Goal: Book appointment/travel/reservation

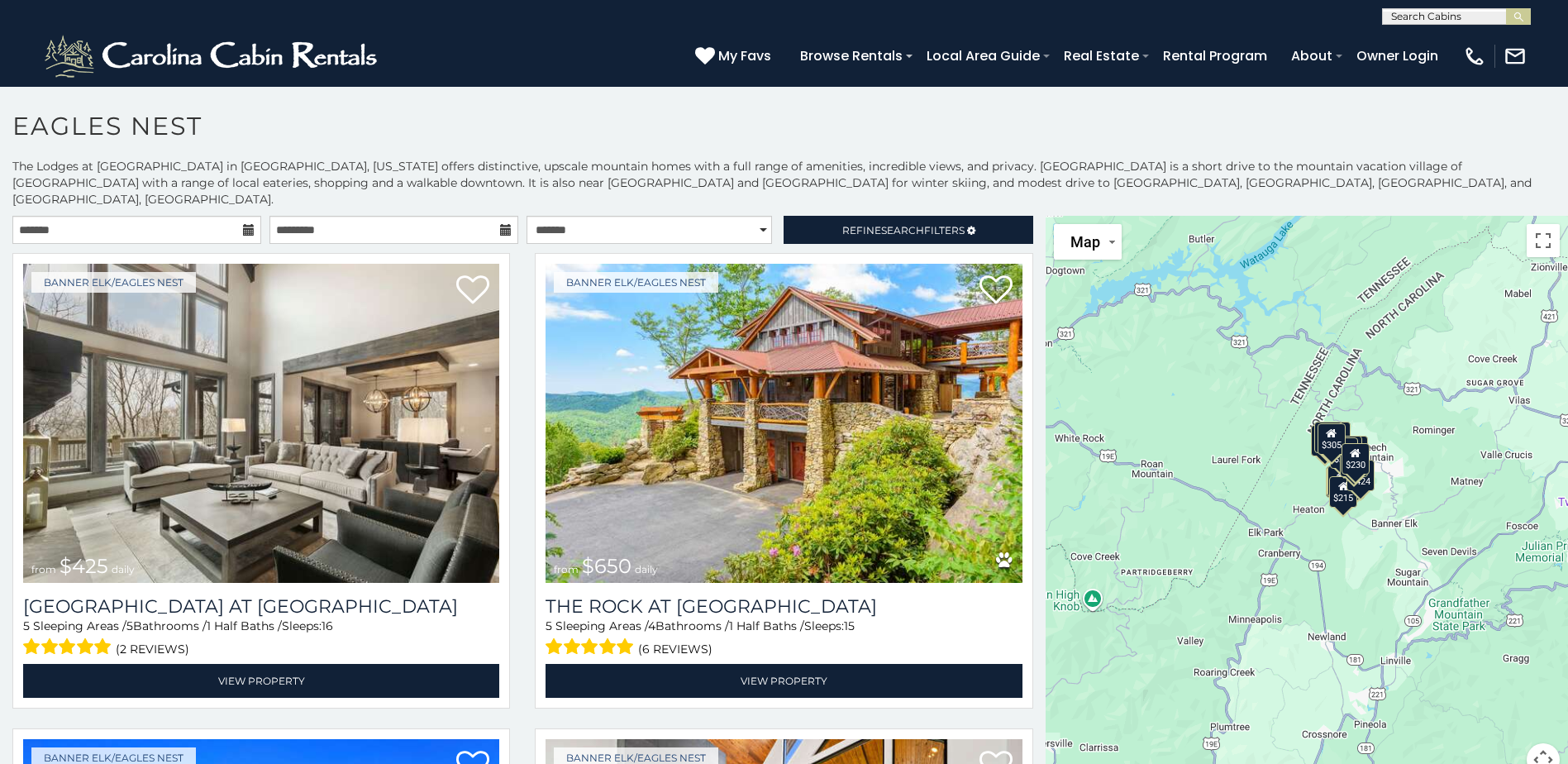
click at [250, 224] on icon at bounding box center [248, 229] width 11 height 11
click at [198, 215] on input "text" at bounding box center [136, 229] width 249 height 28
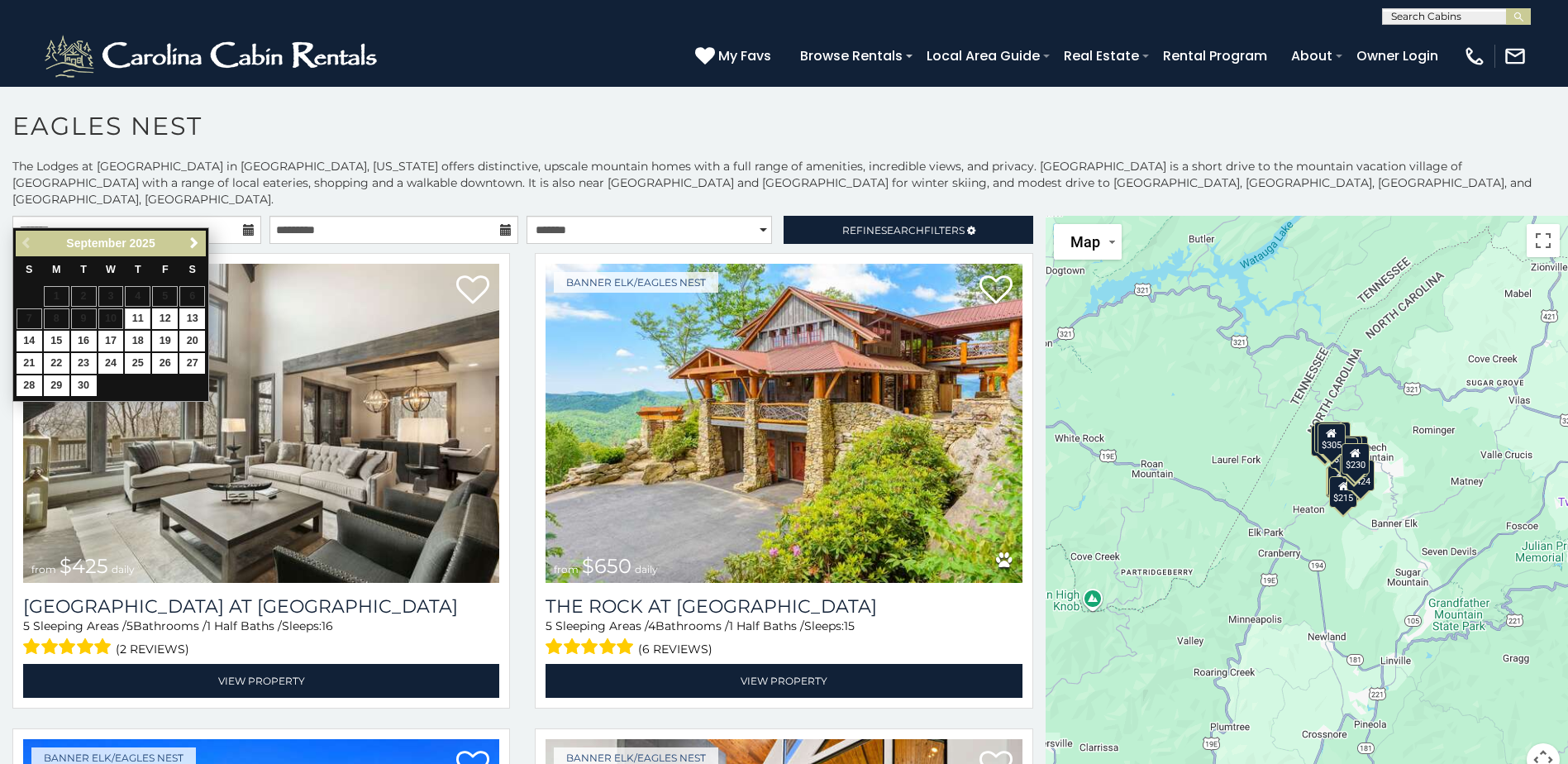
click at [195, 231] on div "Previous Next September 2025" at bounding box center [110, 244] width 190 height 26
click at [193, 240] on span "Next" at bounding box center [194, 242] width 13 height 13
click at [192, 245] on span "Next" at bounding box center [194, 242] width 13 height 13
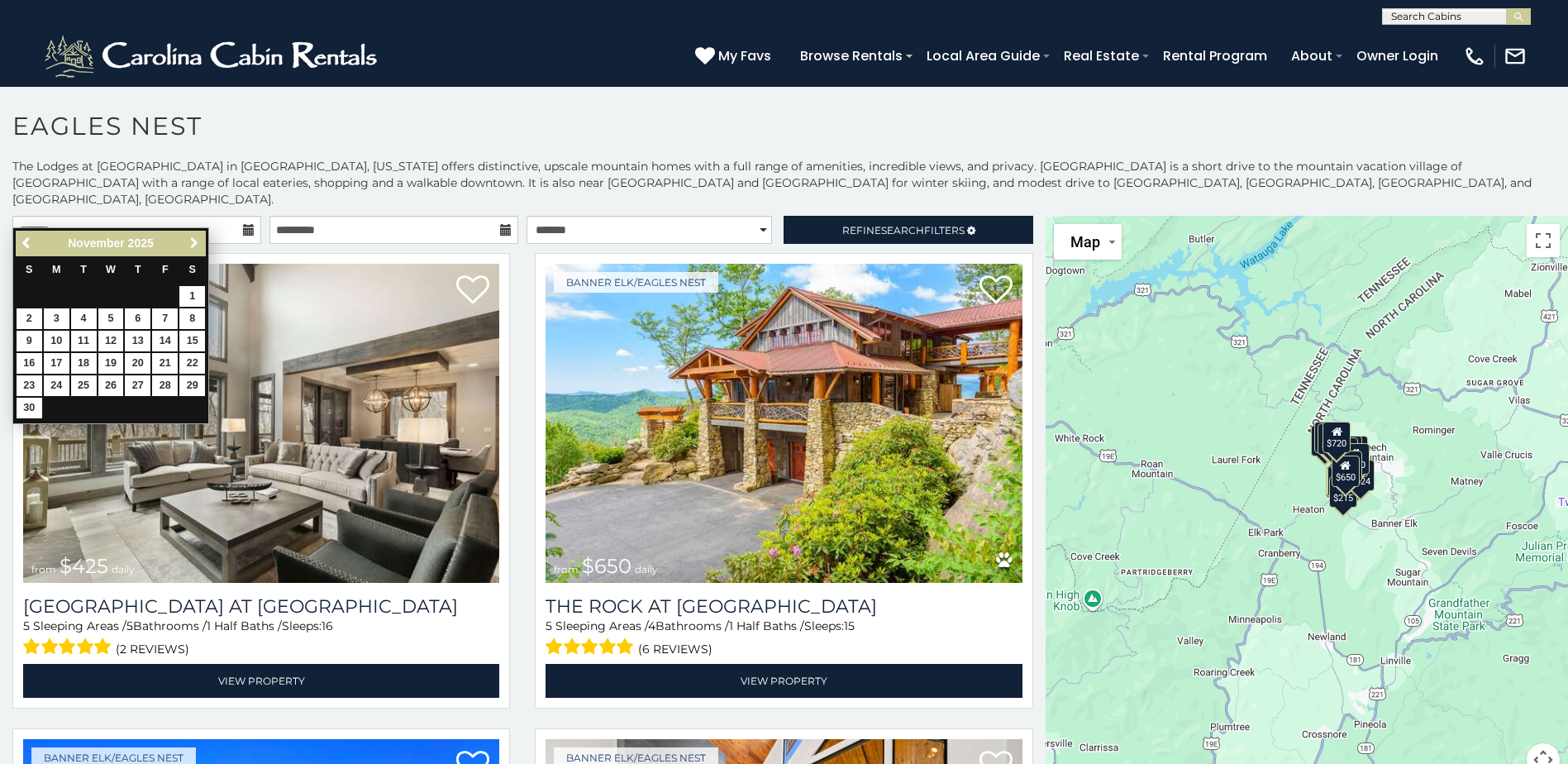
click at [192, 245] on span "Next" at bounding box center [194, 242] width 13 height 13
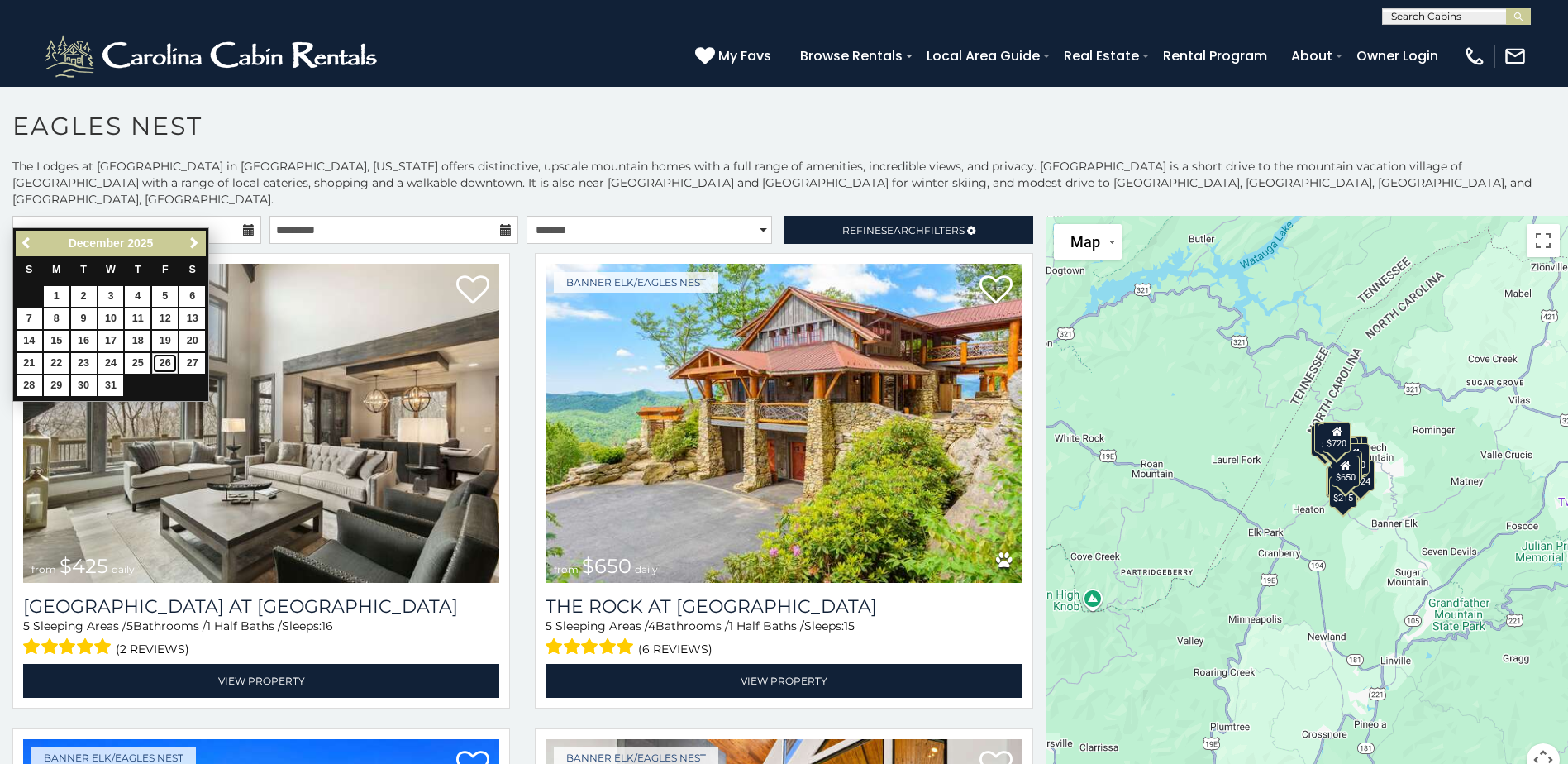
click at [158, 361] on link "26" at bounding box center [165, 363] width 26 height 21
type input "**********"
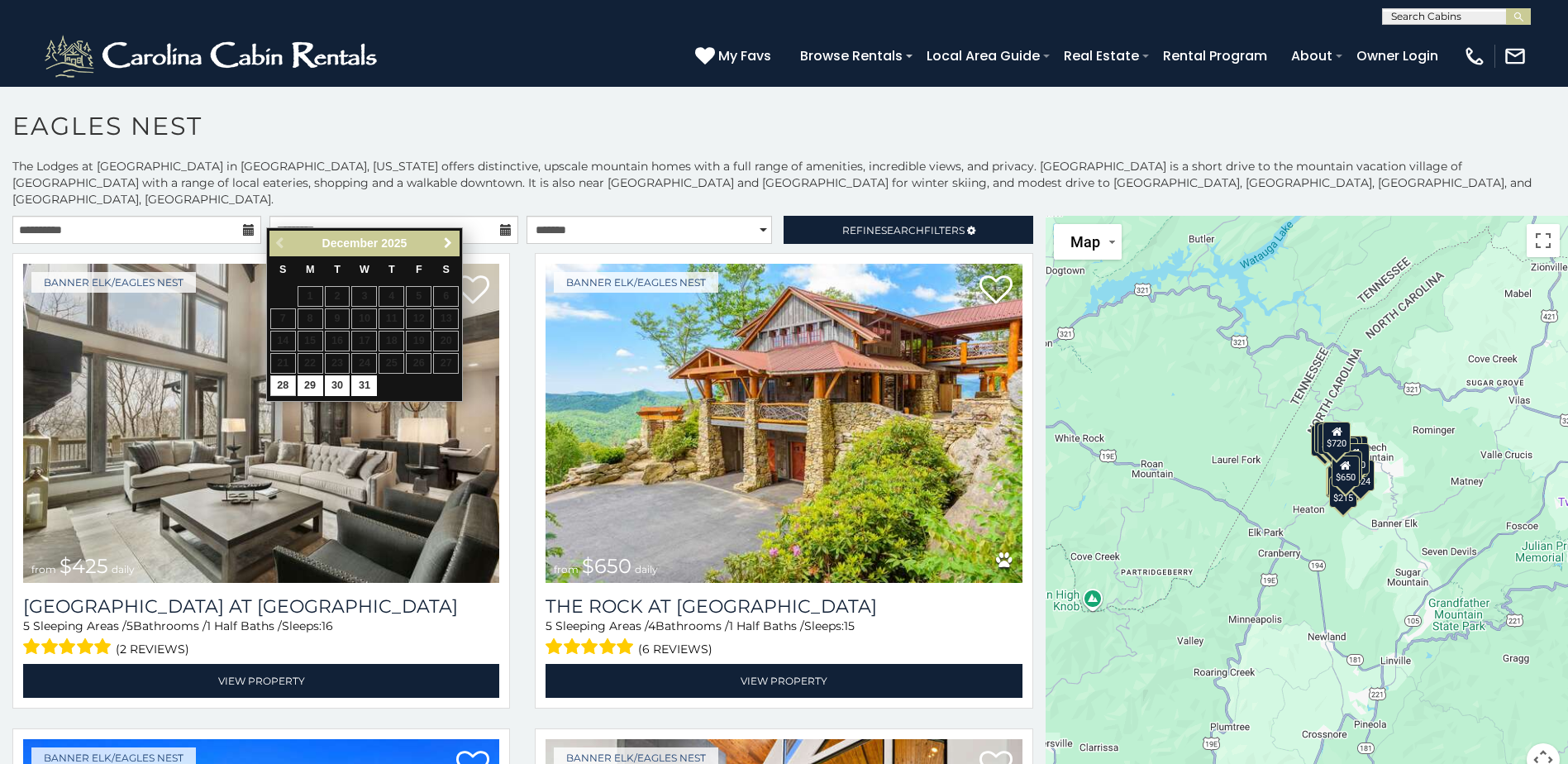
click at [443, 239] on span "Next" at bounding box center [447, 242] width 13 height 13
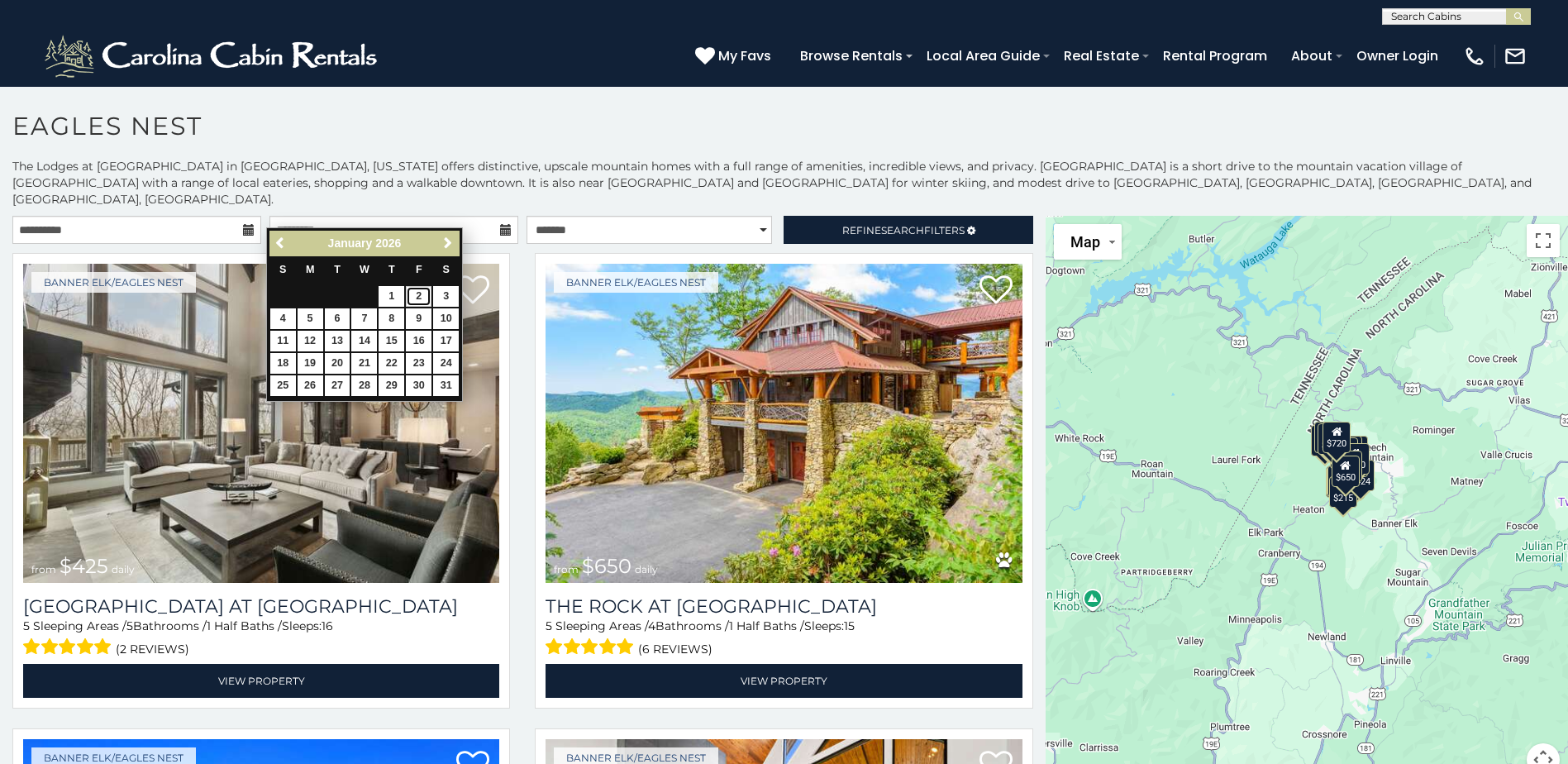
click at [414, 292] on link "2" at bounding box center [419, 296] width 26 height 21
type input "**********"
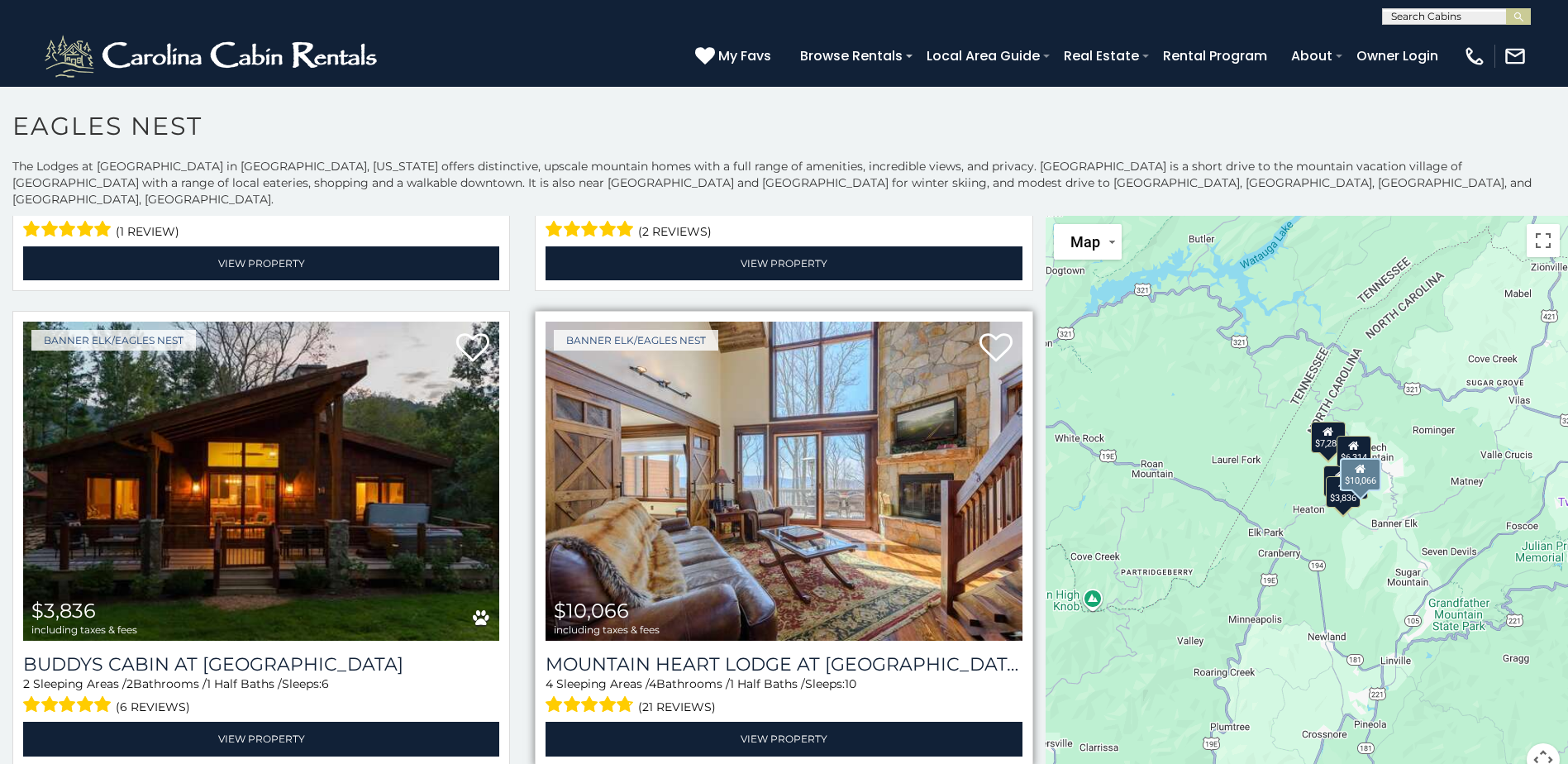
scroll to position [551, 0]
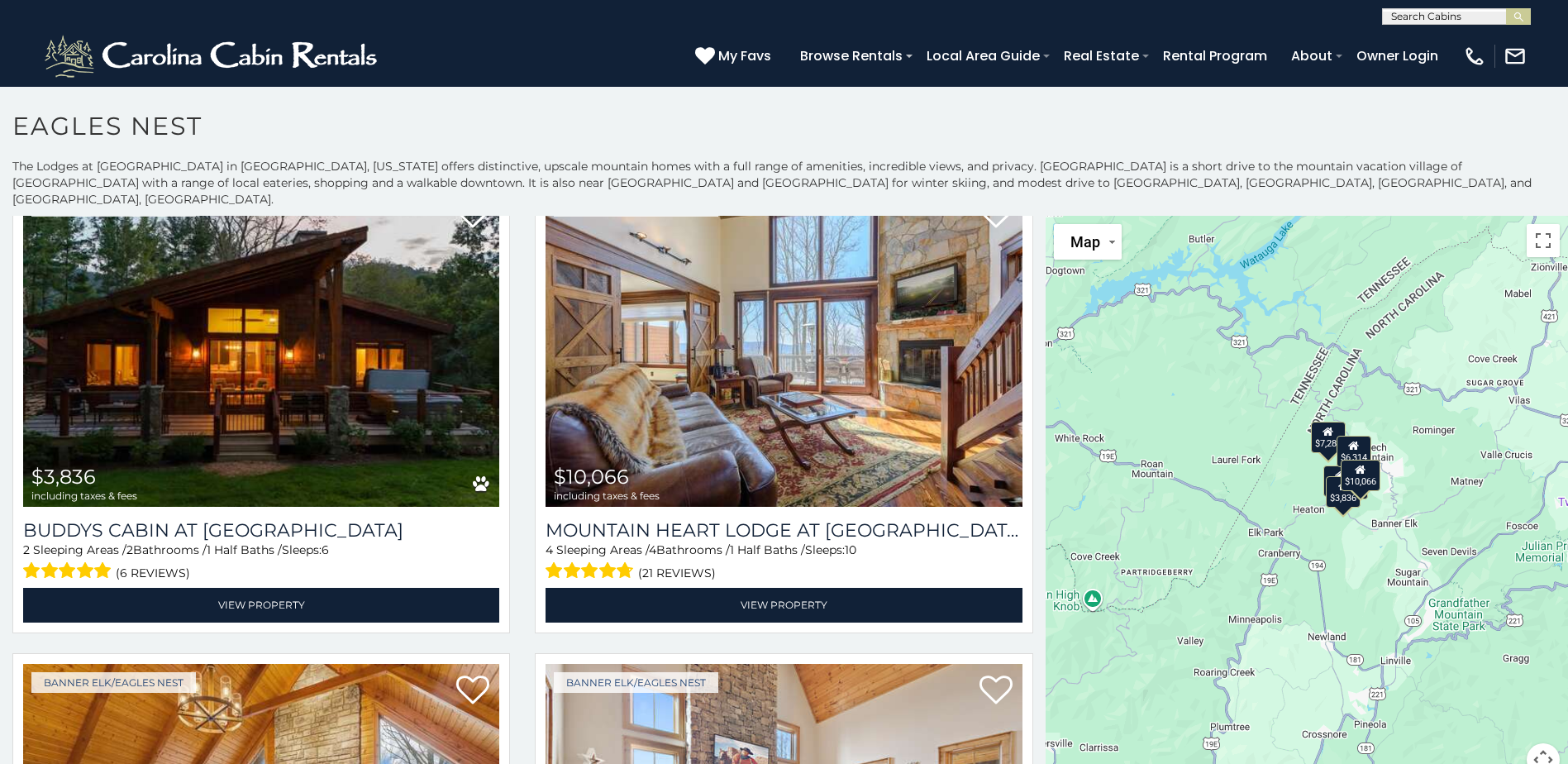
click at [1418, 486] on div "$6,980 $6,314 $3,836 $10,066 $6,848 $5,681 $7,283 $6,193" at bounding box center [1307, 506] width 522 height 581
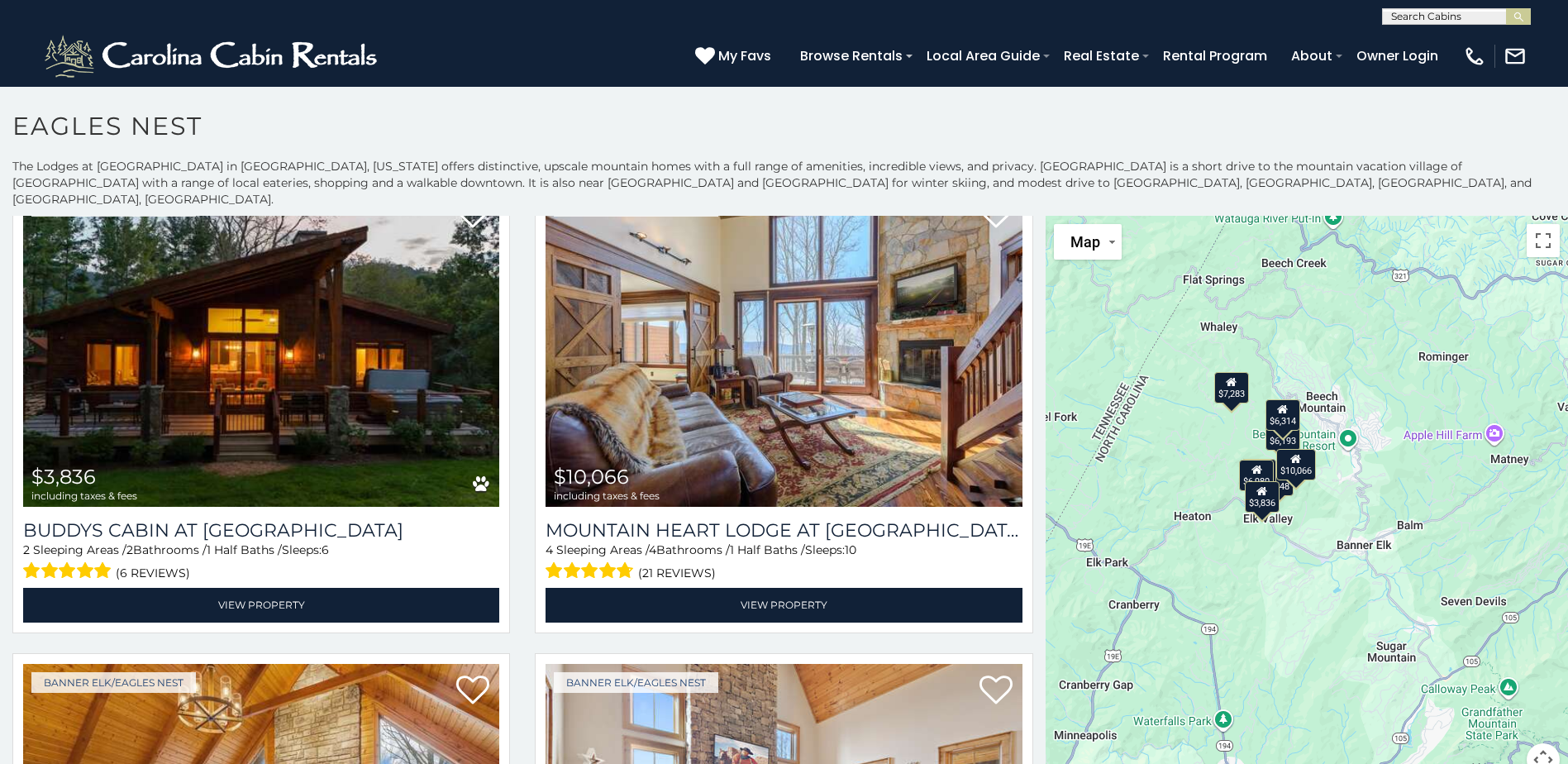
click at [1360, 437] on div "$6,980 $6,314 $3,836 $10,066 $6,848 $5,681 $7,283 $6,193" at bounding box center [1307, 506] width 522 height 581
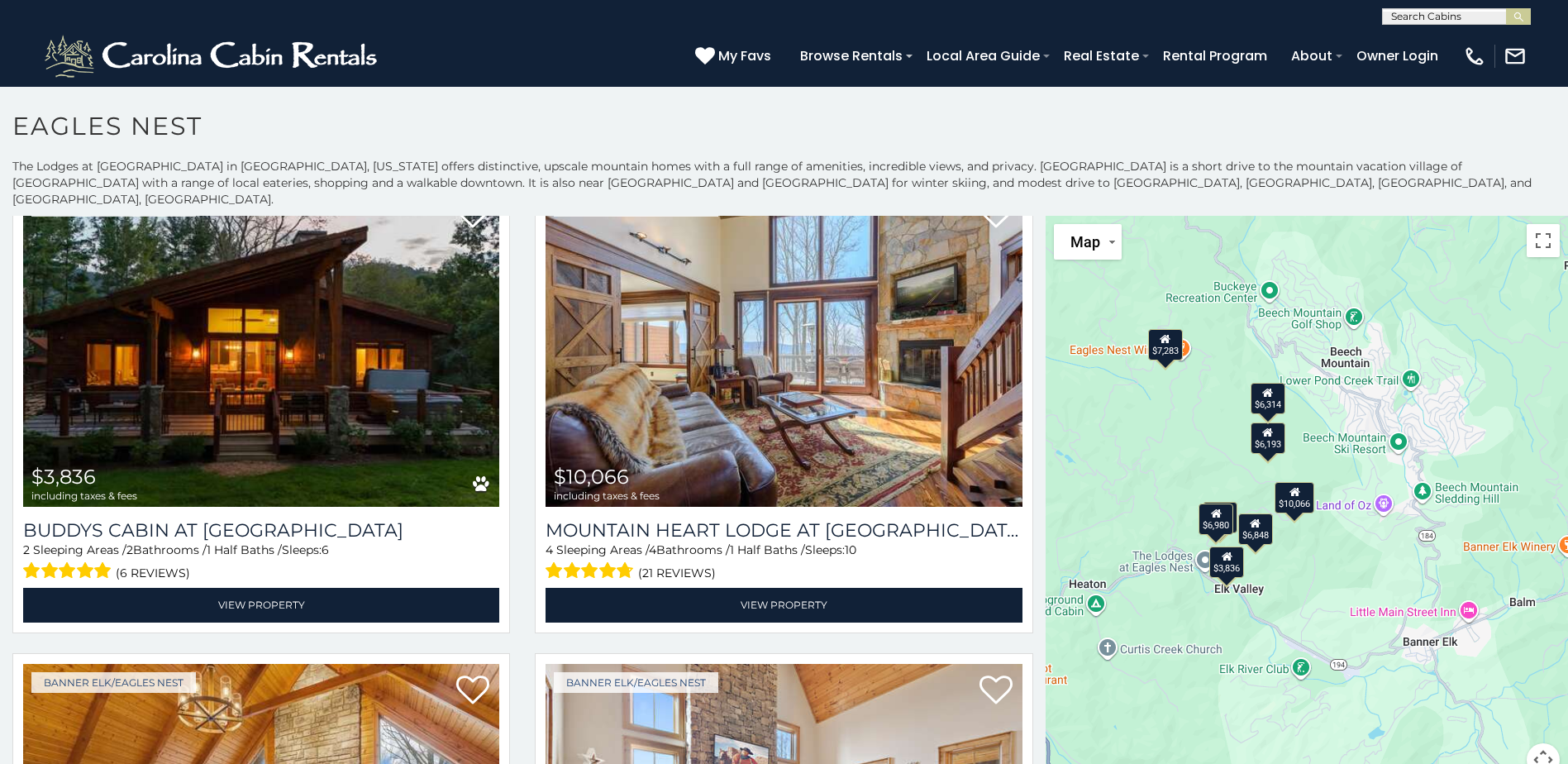
drag, startPoint x: 1260, startPoint y: 546, endPoint x: 1359, endPoint y: 559, distance: 99.8
click at [1359, 559] on div "$6,980 $6,314 $3,836 $10,066 $6,848 $5,681 $7,283 $6,193" at bounding box center [1307, 506] width 522 height 581
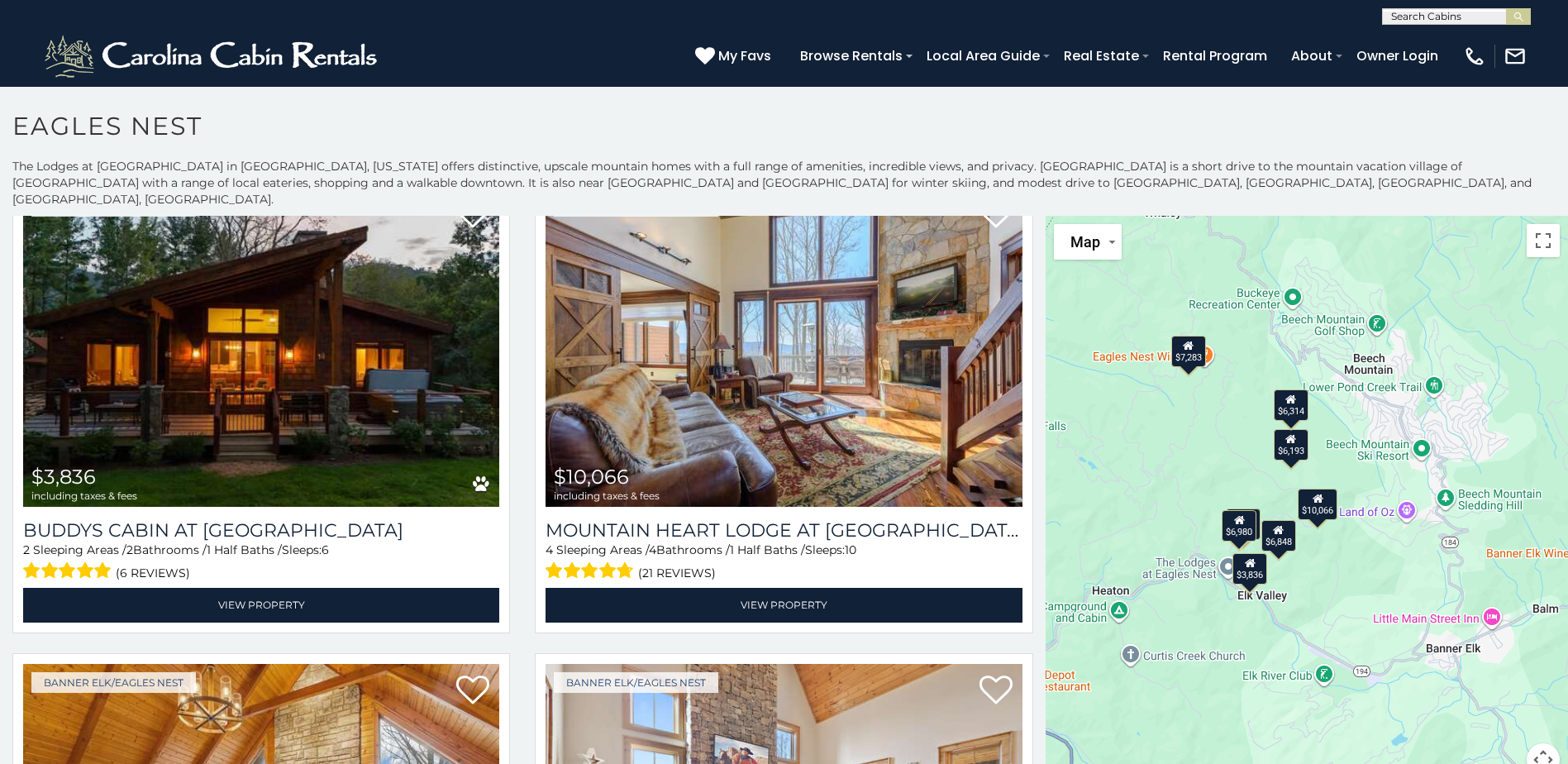
click at [1229, 401] on div "$6,980 $6,314 $3,836 $10,066 $6,848 $5,681 $7,283 $6,193" at bounding box center [1307, 506] width 522 height 581
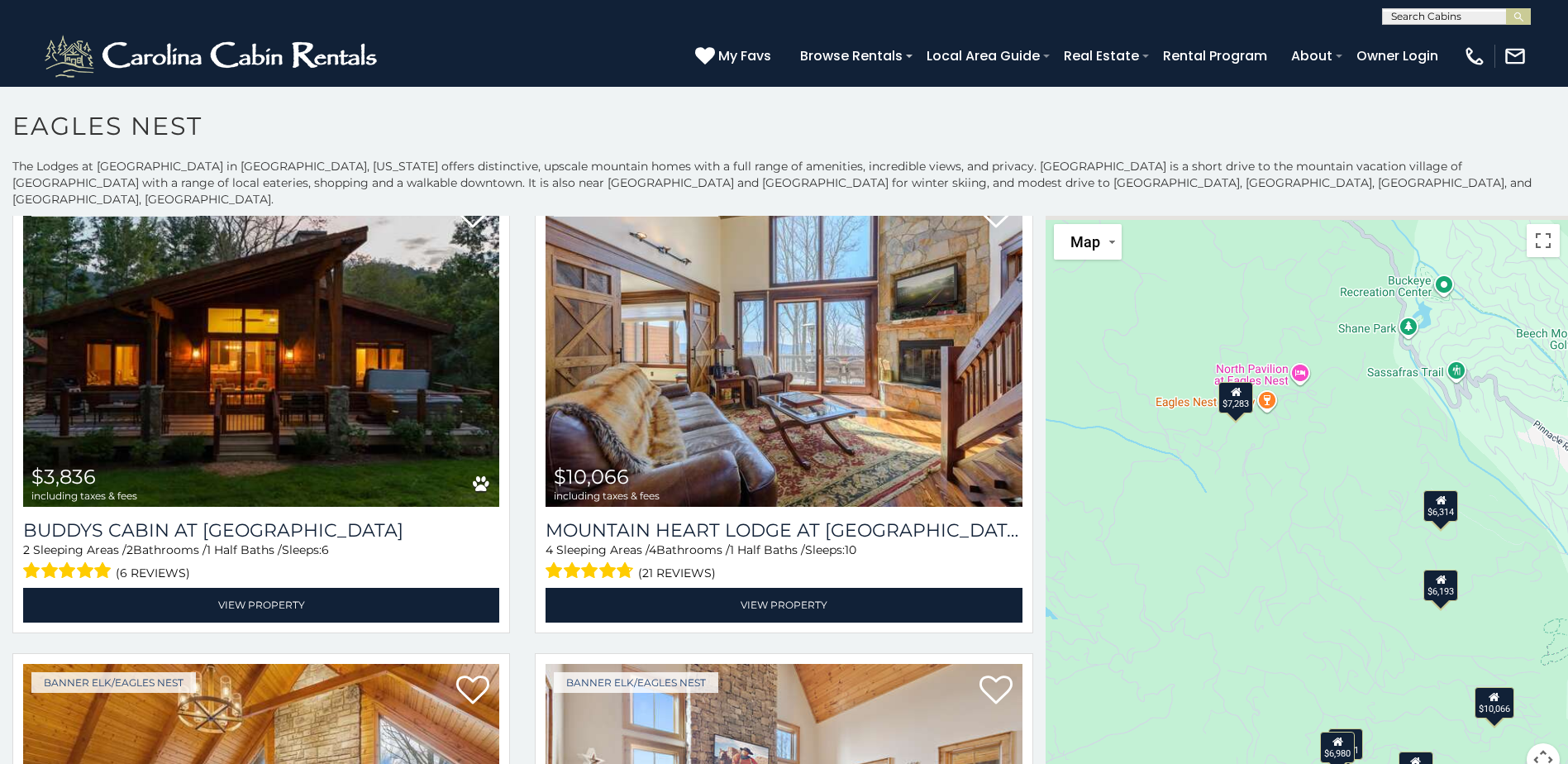
drag, startPoint x: 1184, startPoint y: 389, endPoint x: 1277, endPoint y: 491, distance: 138.0
click at [1277, 491] on div "$6,980 $6,314 $3,836 $10,066 $6,848 $5,681 $7,283 $6,193" at bounding box center [1307, 506] width 522 height 581
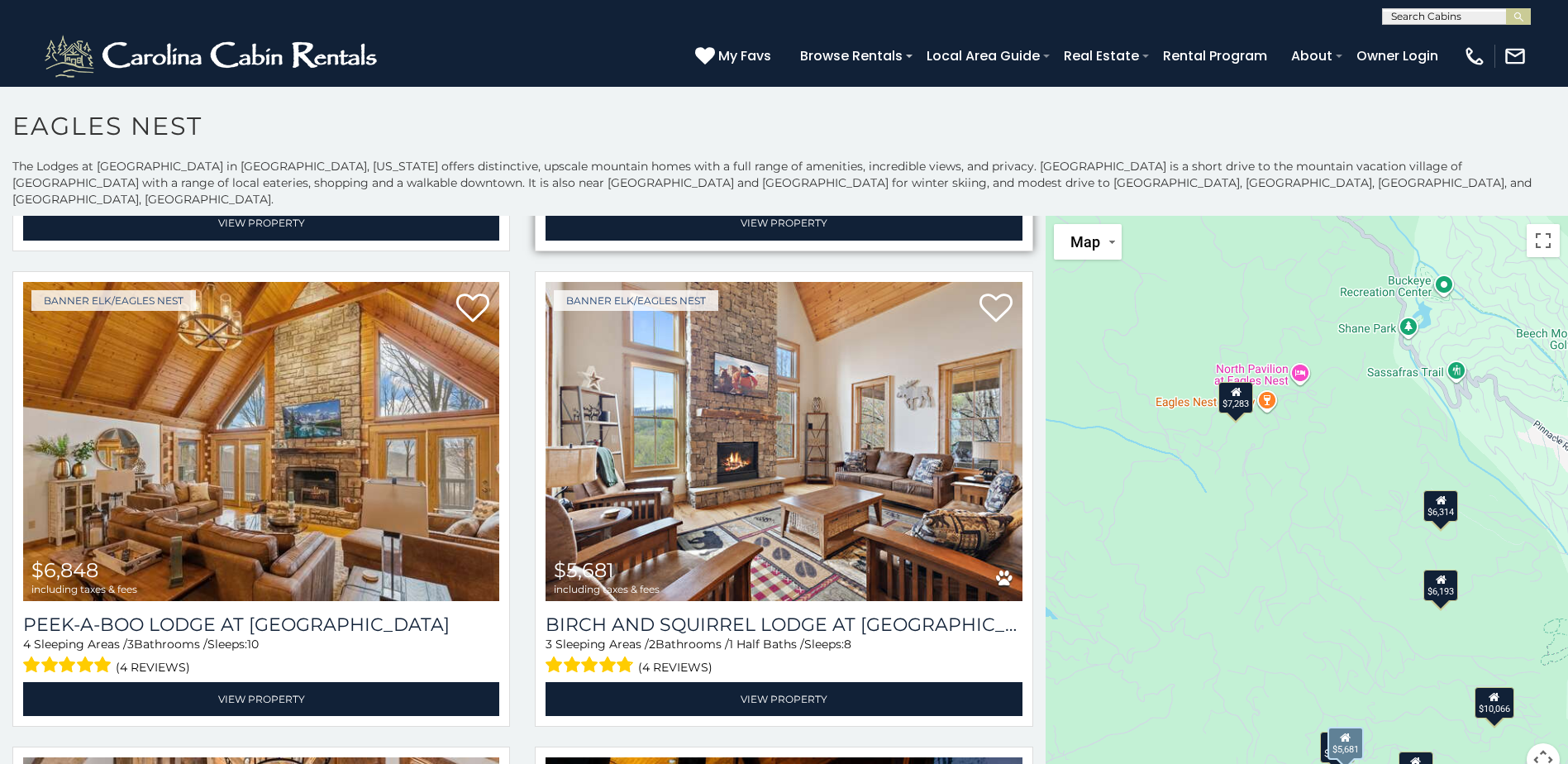
scroll to position [965, 0]
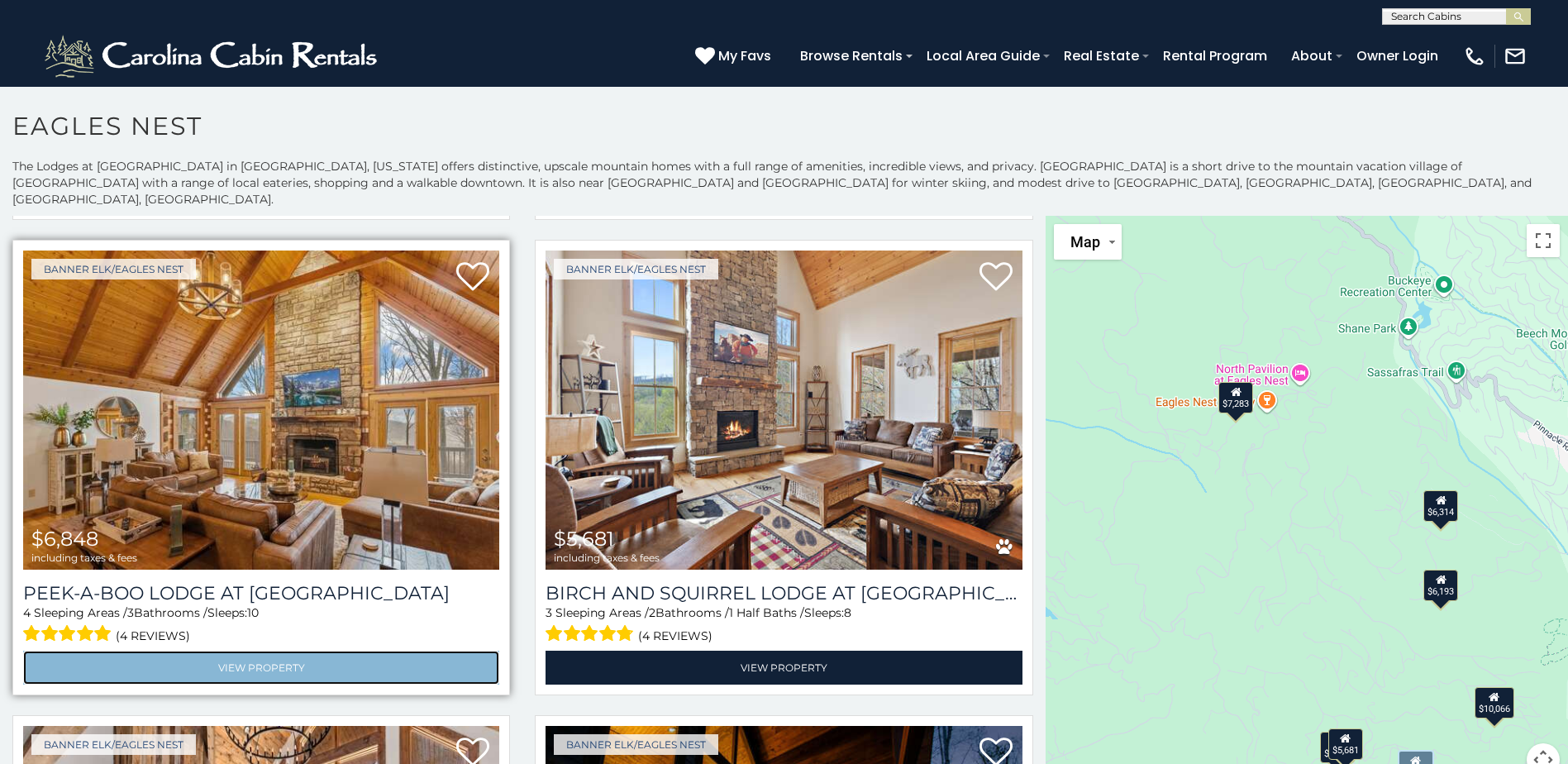
click at [260, 650] on link "View Property" at bounding box center [261, 667] width 476 height 34
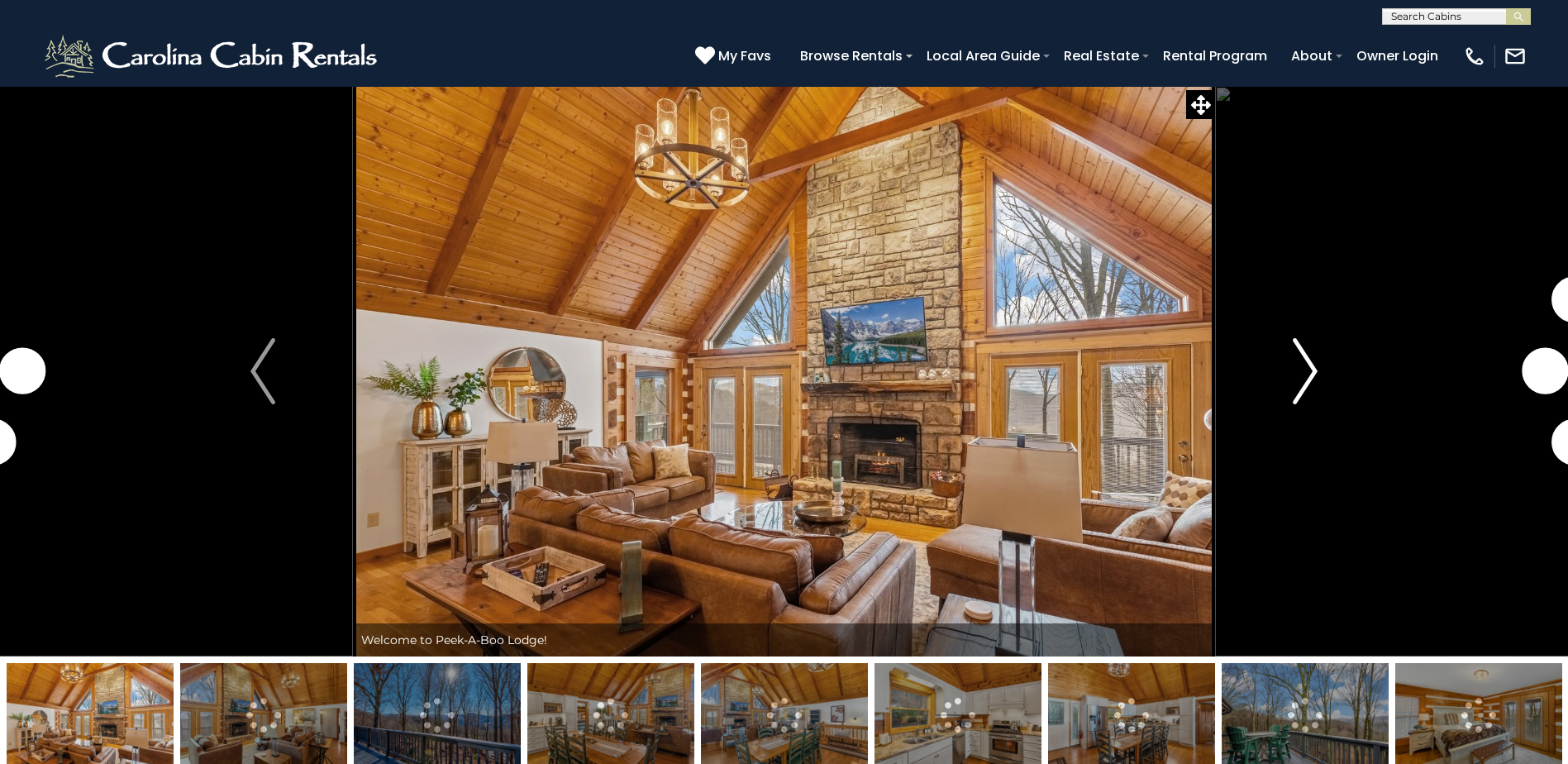
click at [1304, 357] on img "Next" at bounding box center [1305, 370] width 25 height 66
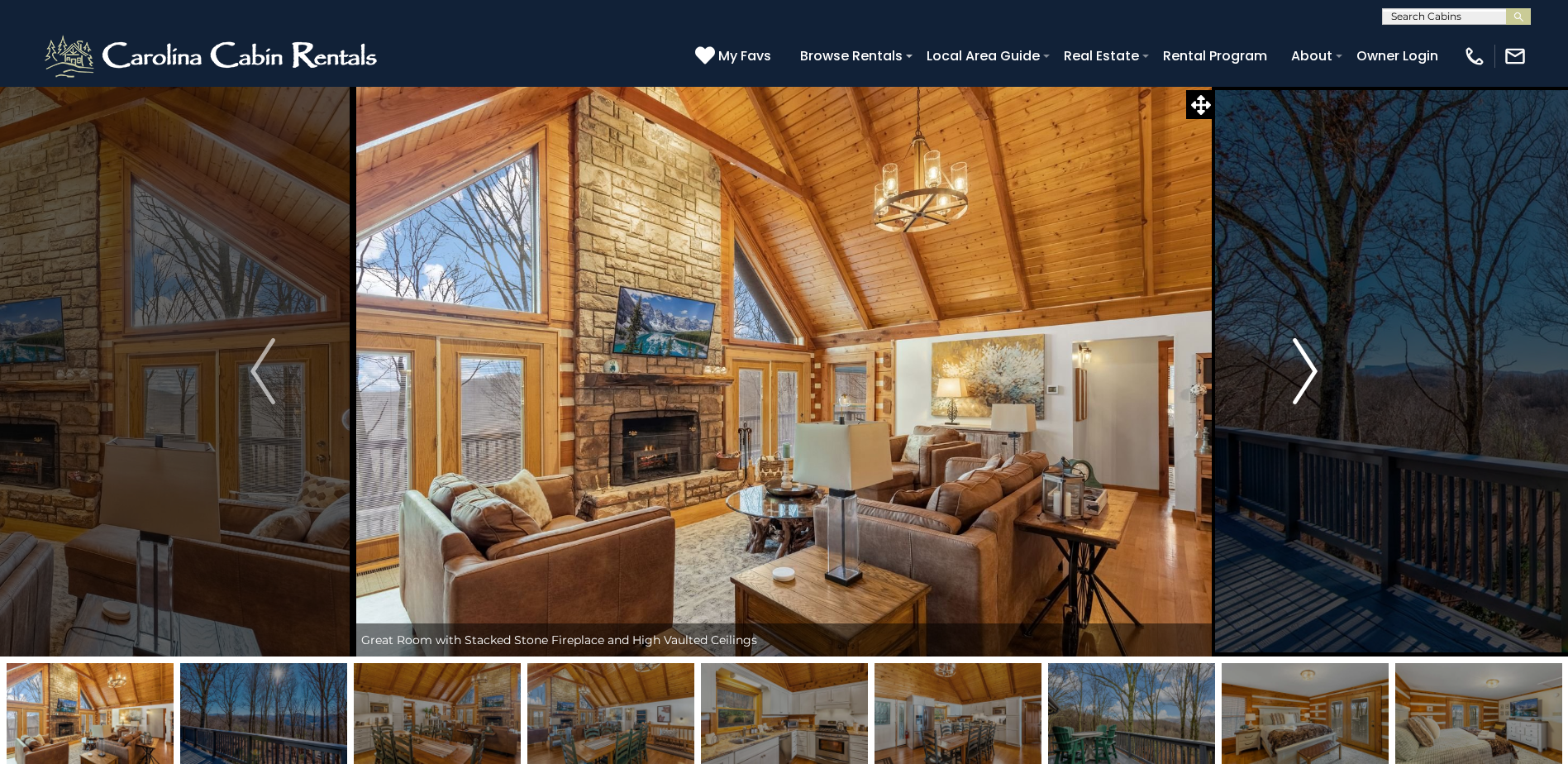
click at [1314, 359] on img "Next" at bounding box center [1305, 370] width 25 height 66
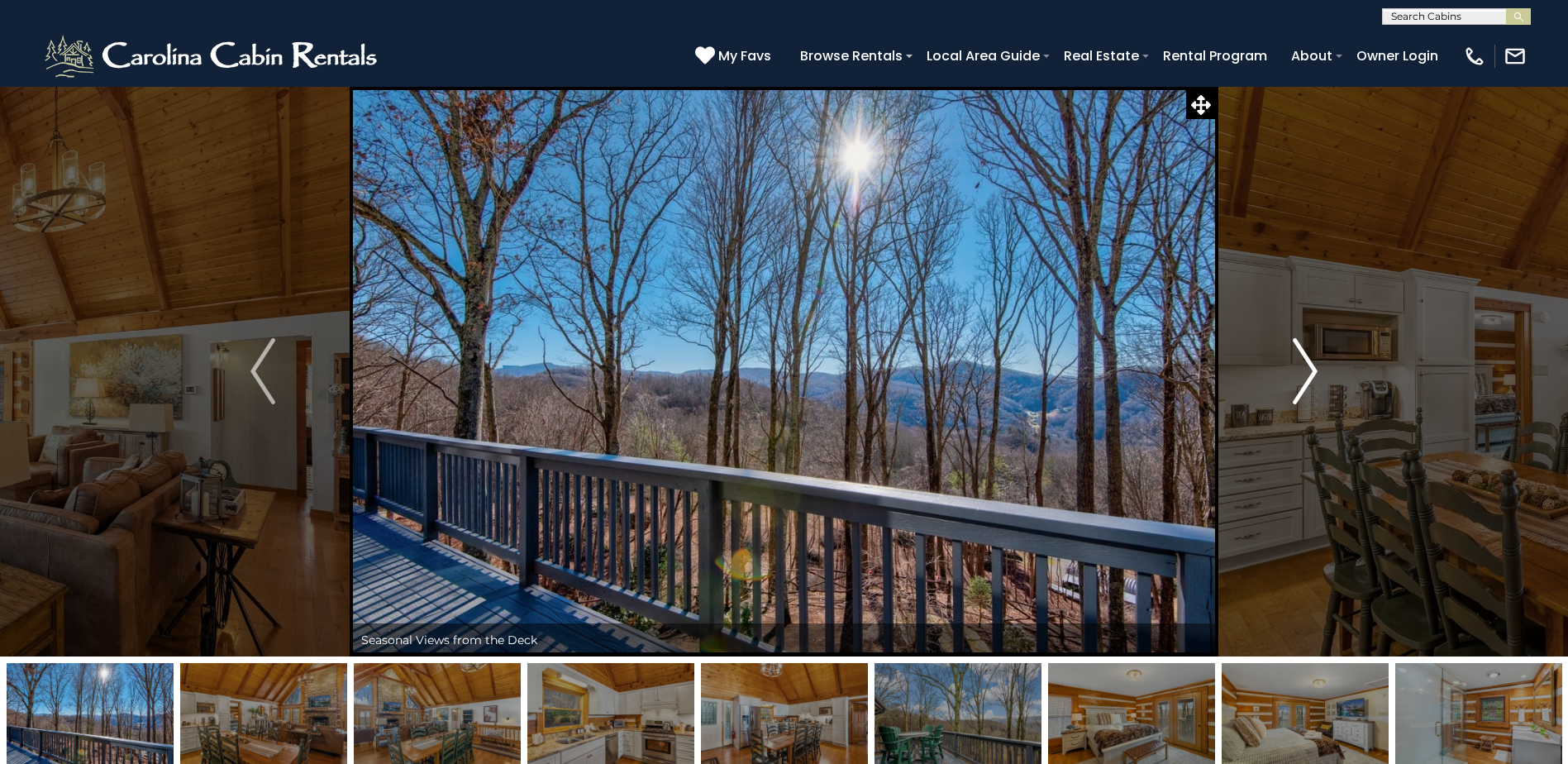
click at [1314, 359] on img "Next" at bounding box center [1305, 370] width 25 height 66
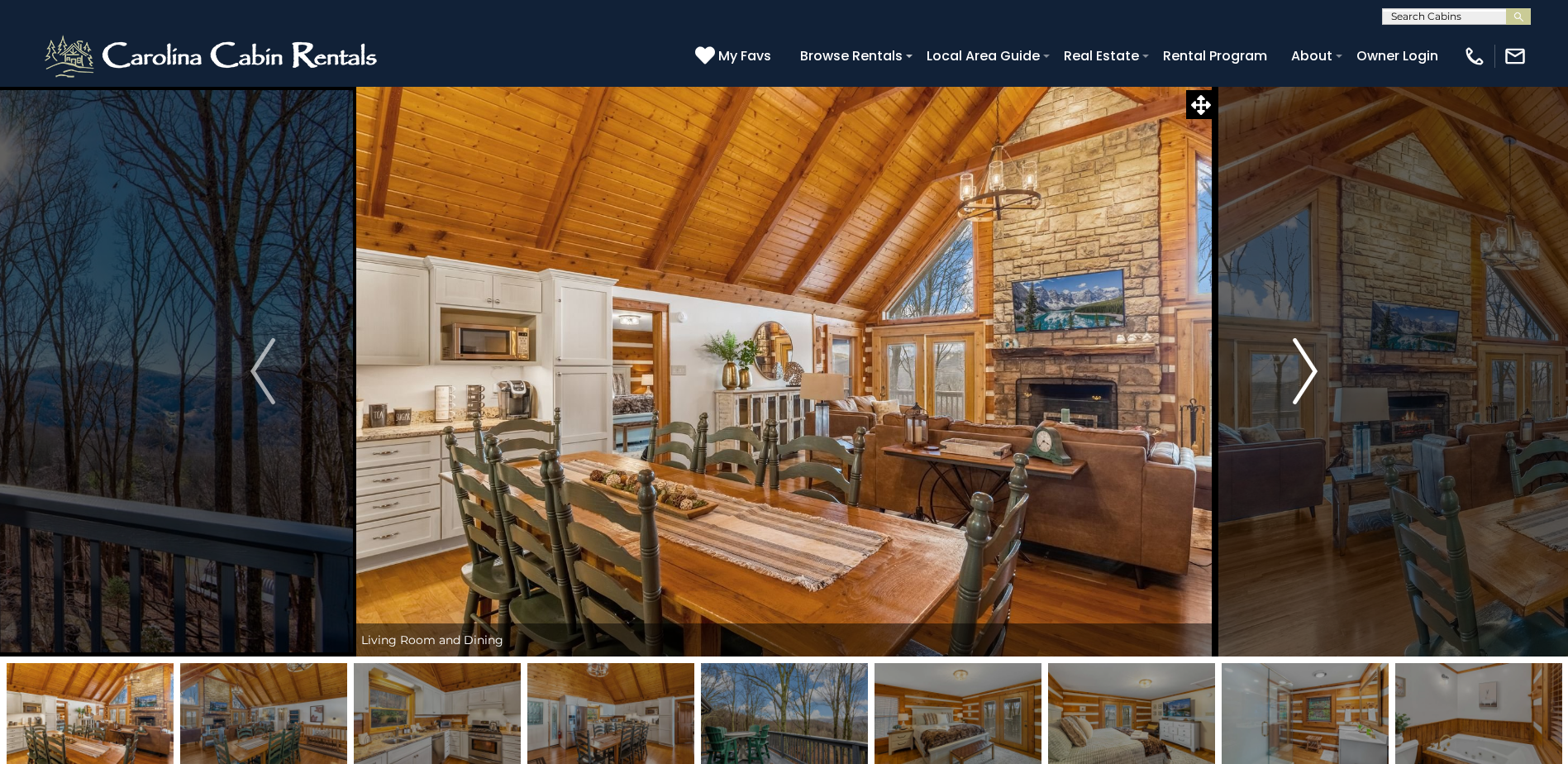
click at [1314, 359] on img "Next" at bounding box center [1305, 370] width 25 height 66
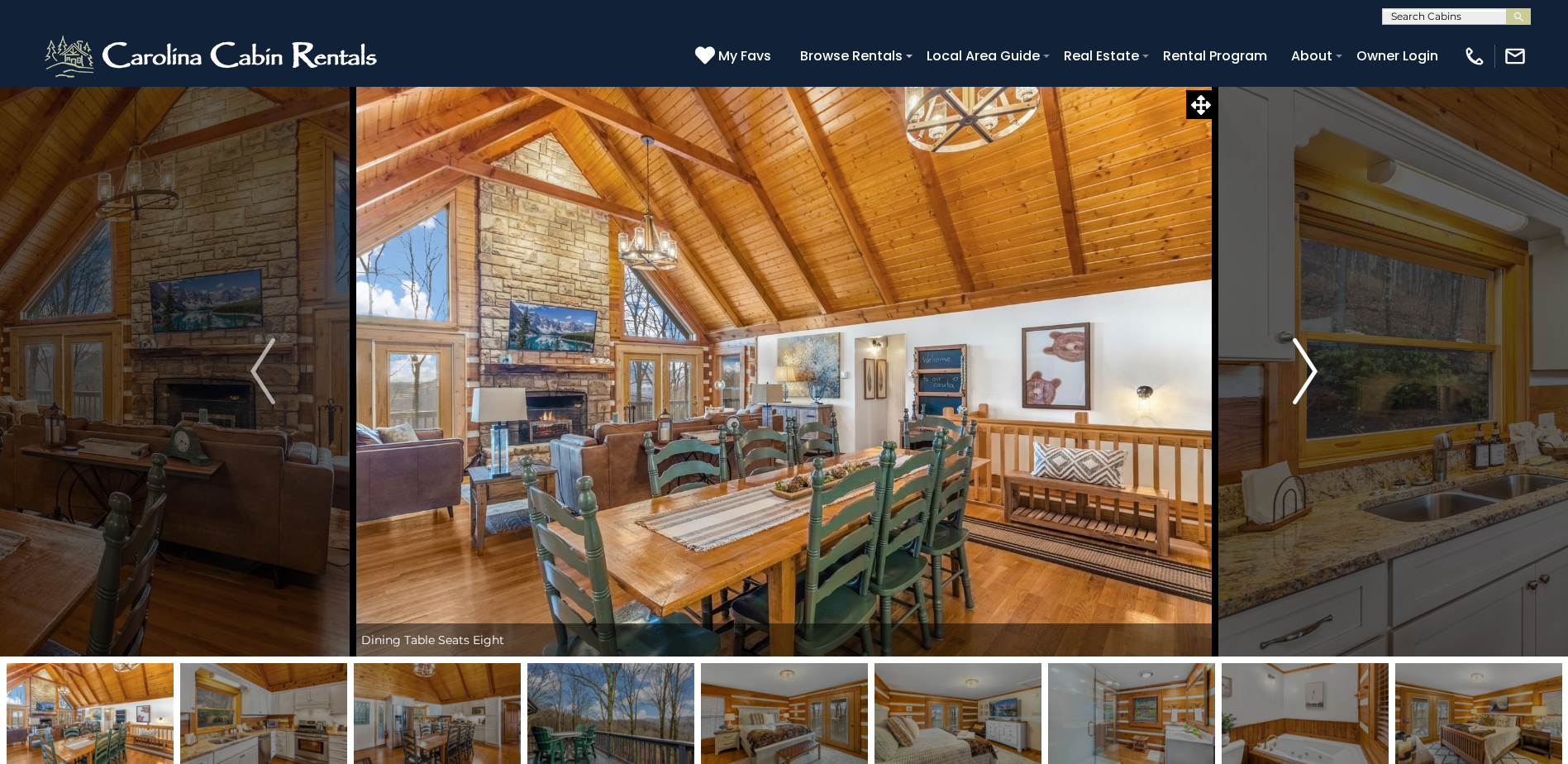
click at [1314, 359] on img "Next" at bounding box center [1305, 370] width 25 height 66
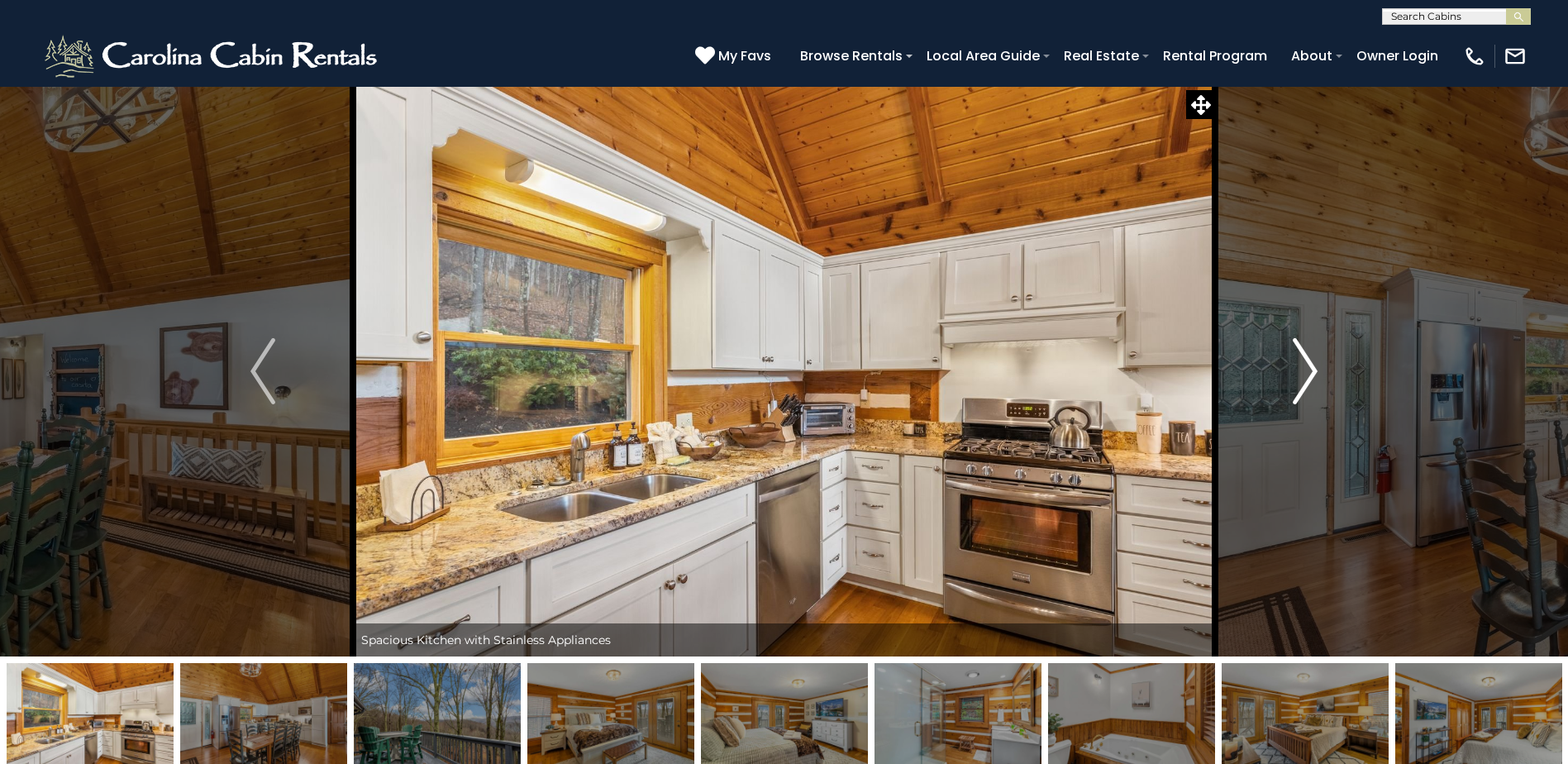
click at [1314, 359] on img "Next" at bounding box center [1305, 370] width 25 height 66
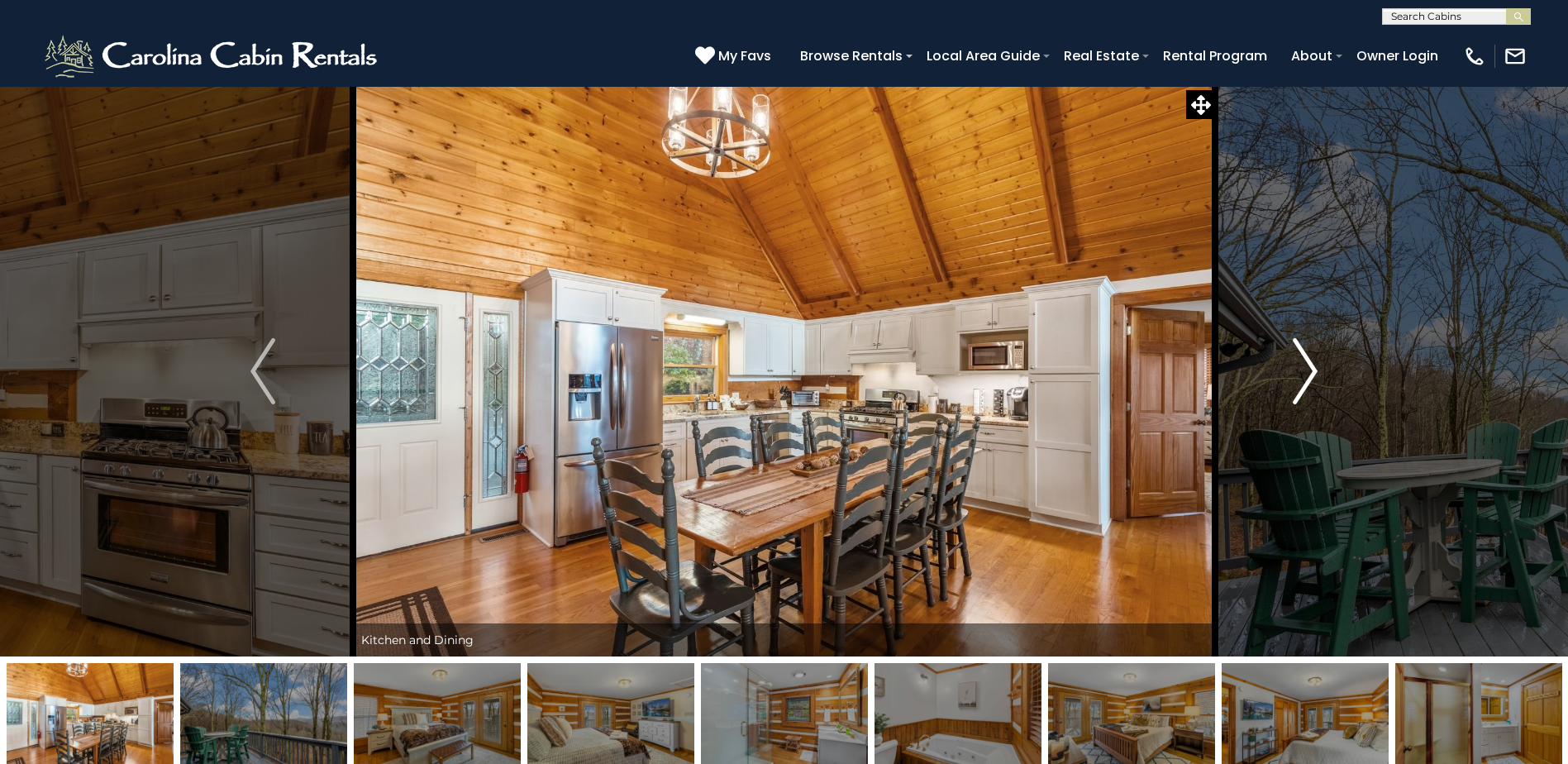
click at [1314, 359] on img "Next" at bounding box center [1305, 370] width 25 height 66
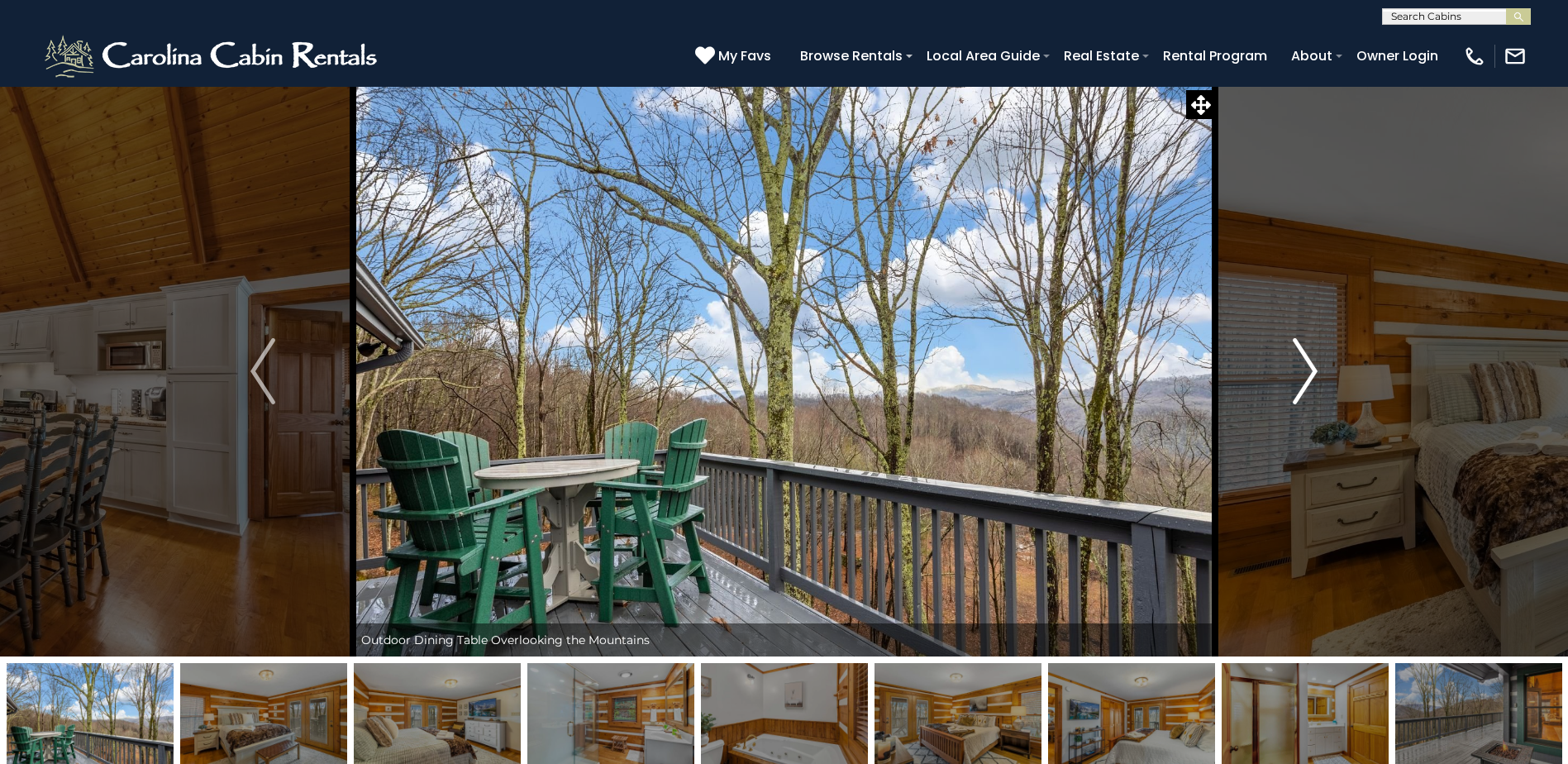
click at [1310, 361] on img "Next" at bounding box center [1305, 370] width 25 height 66
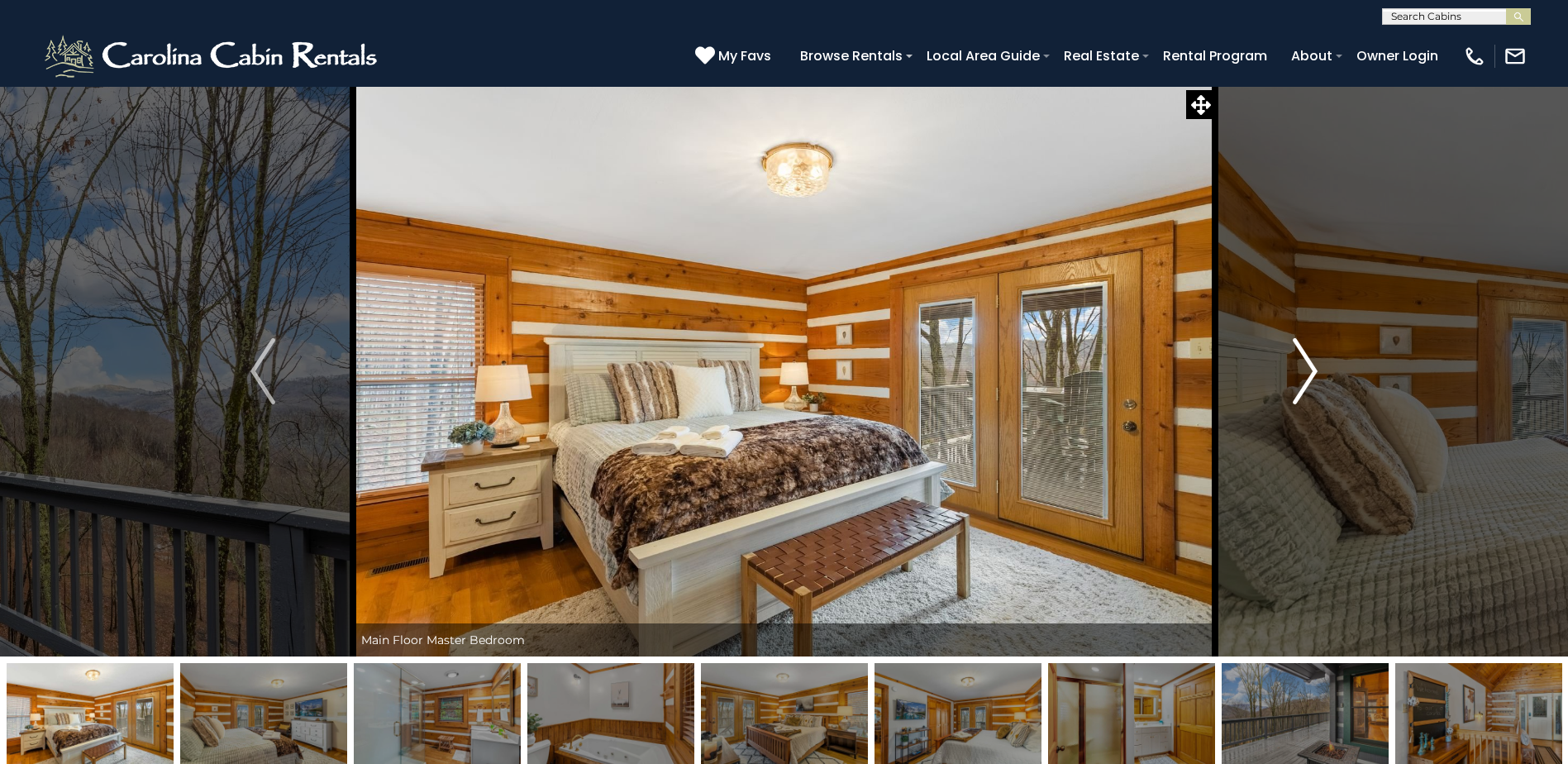
click at [1316, 357] on img "Next" at bounding box center [1305, 370] width 25 height 66
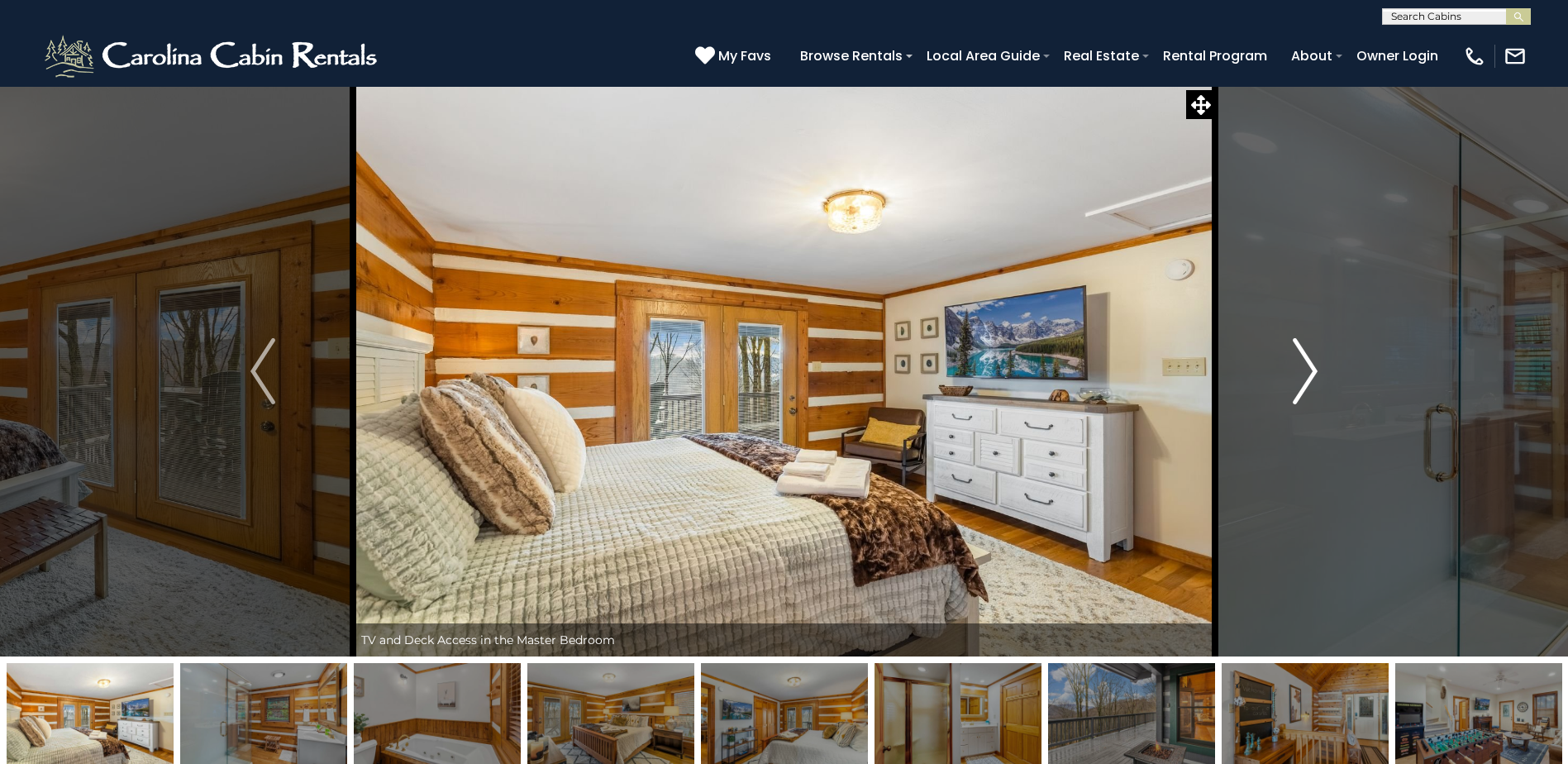
click at [1316, 357] on img "Next" at bounding box center [1305, 370] width 25 height 66
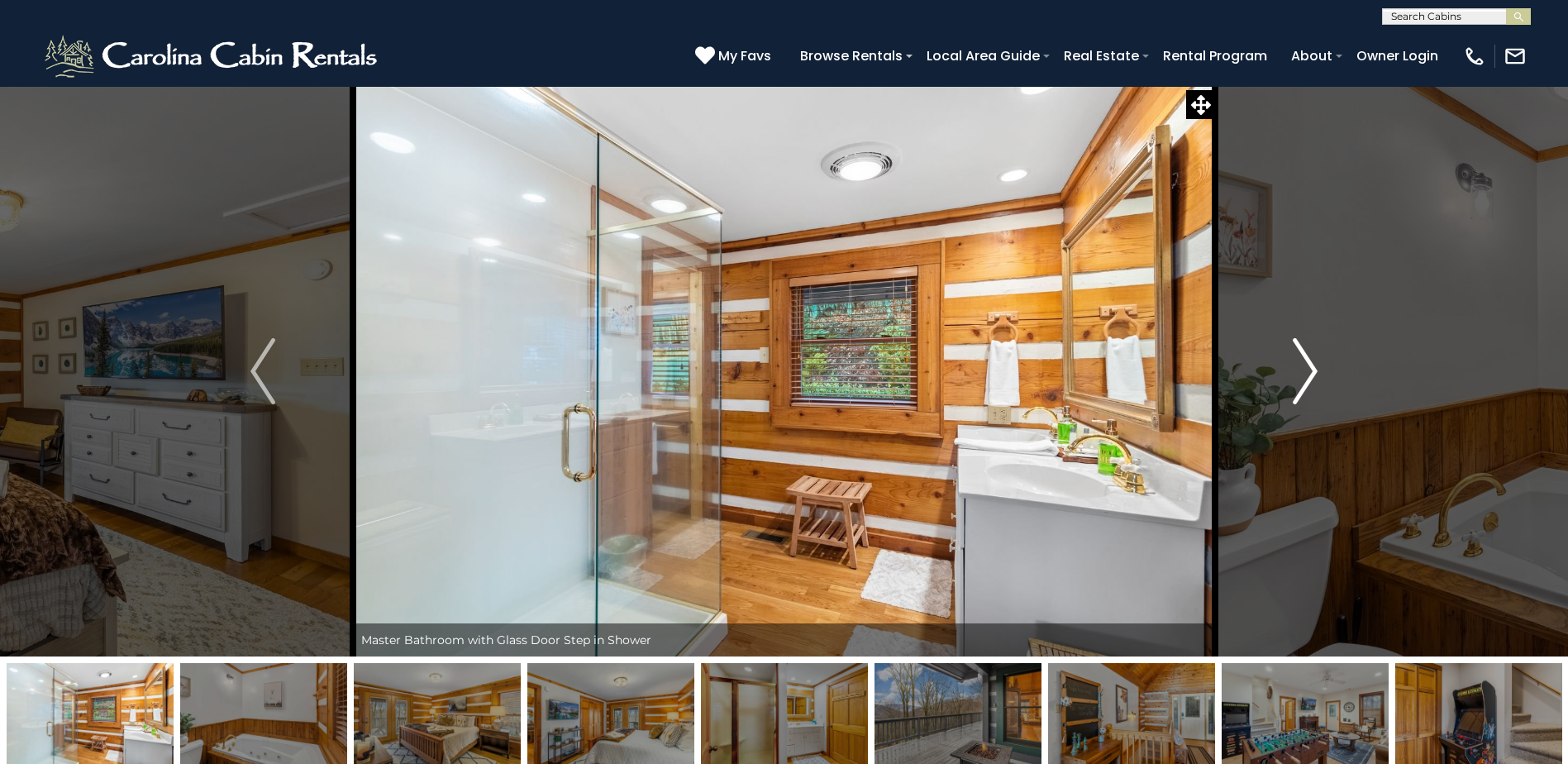
click at [1320, 360] on button "Next" at bounding box center [1305, 371] width 180 height 570
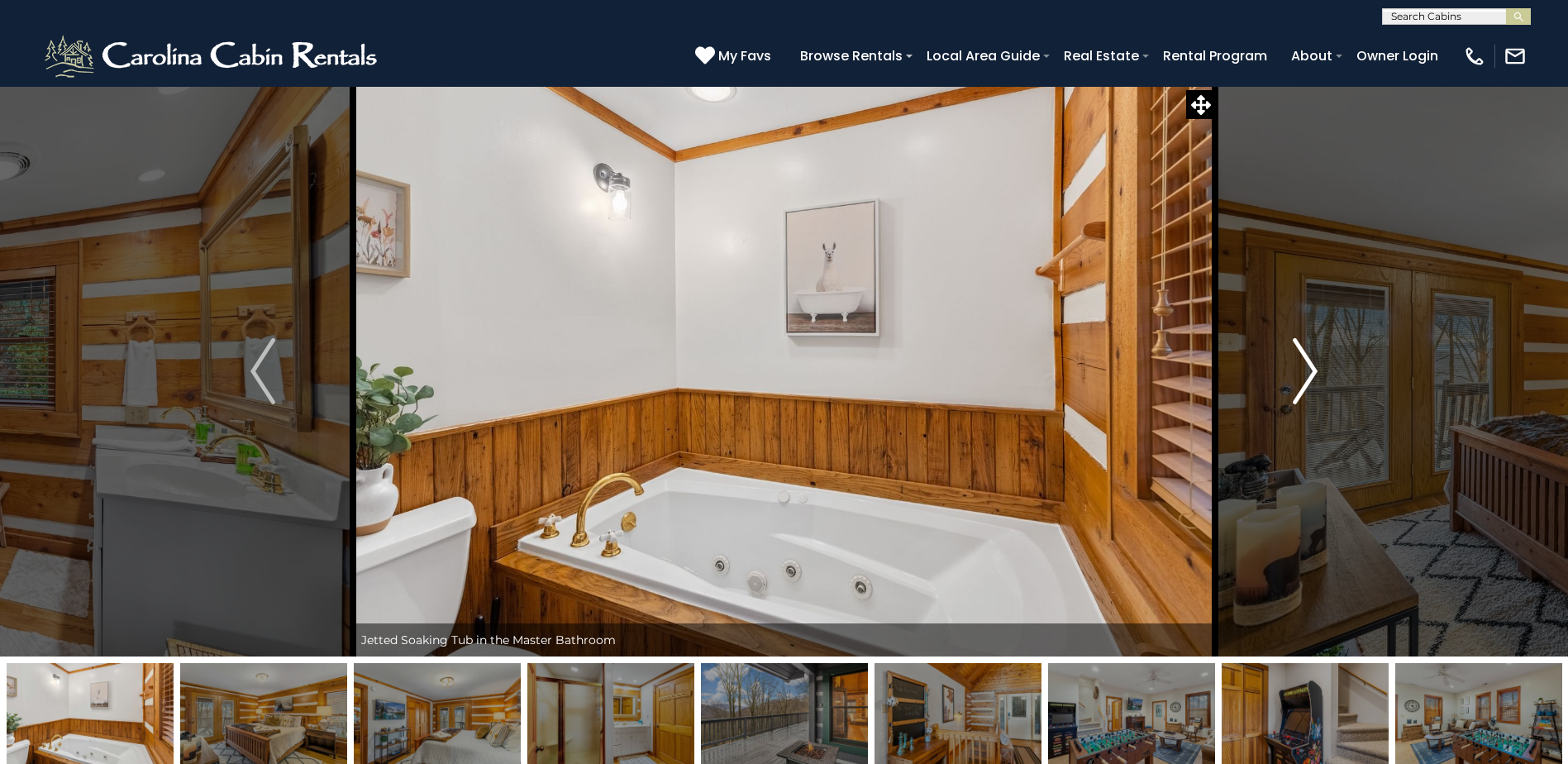
click at [1313, 375] on img "Next" at bounding box center [1305, 370] width 25 height 66
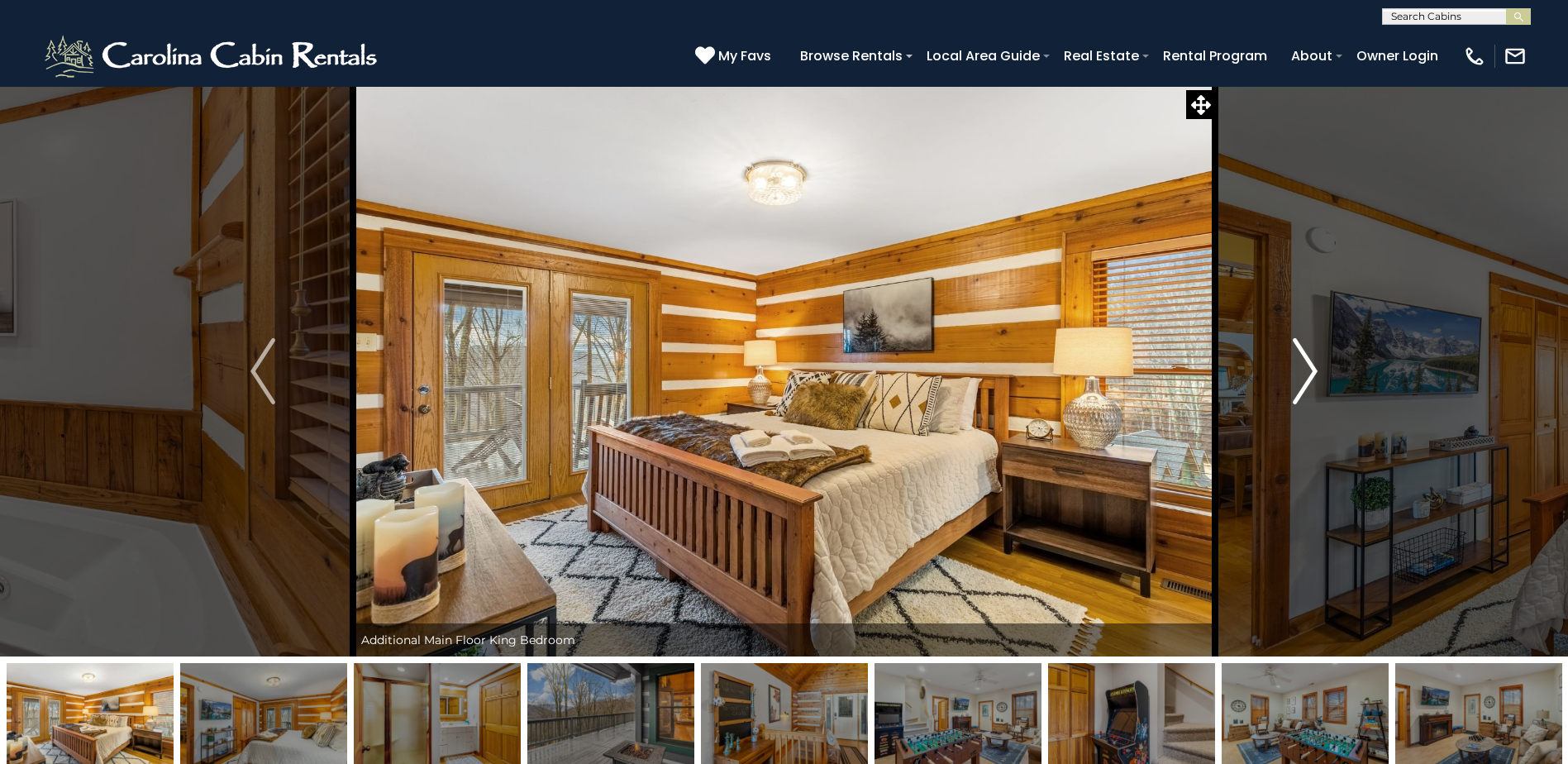
click at [1313, 375] on img "Next" at bounding box center [1305, 370] width 25 height 66
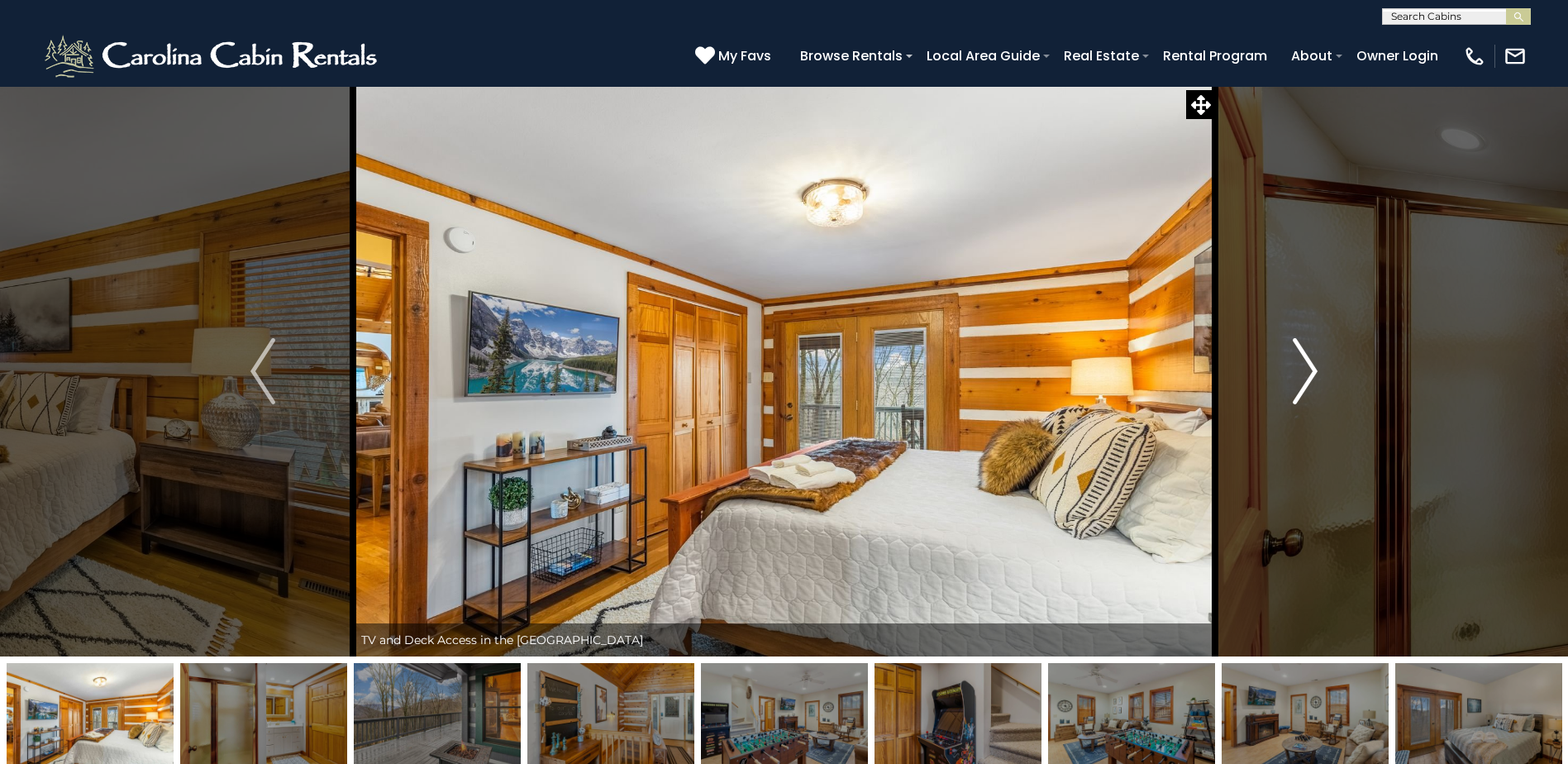
click at [1313, 375] on img "Next" at bounding box center [1305, 370] width 25 height 66
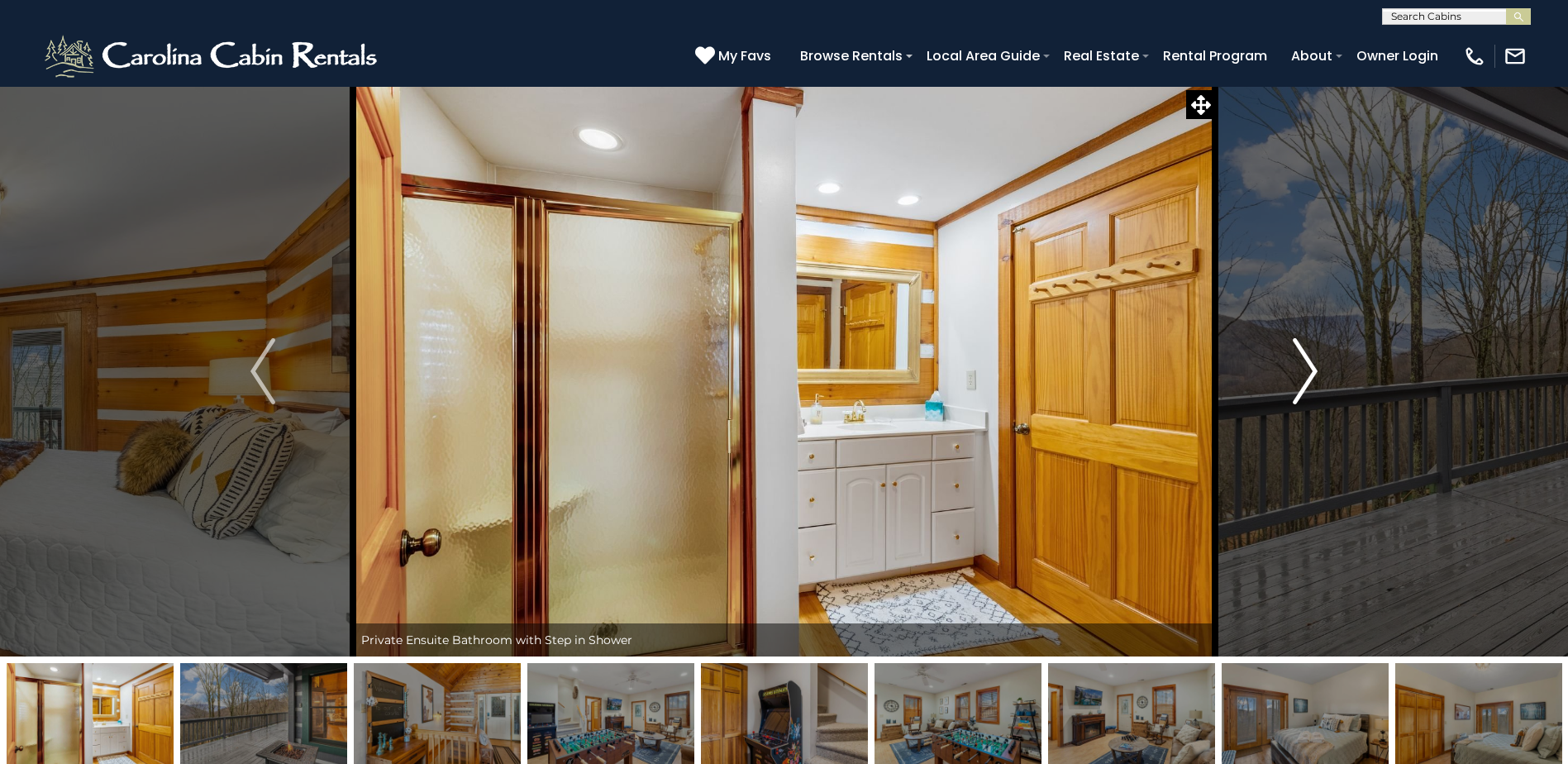
click at [1313, 375] on img "Next" at bounding box center [1305, 370] width 25 height 66
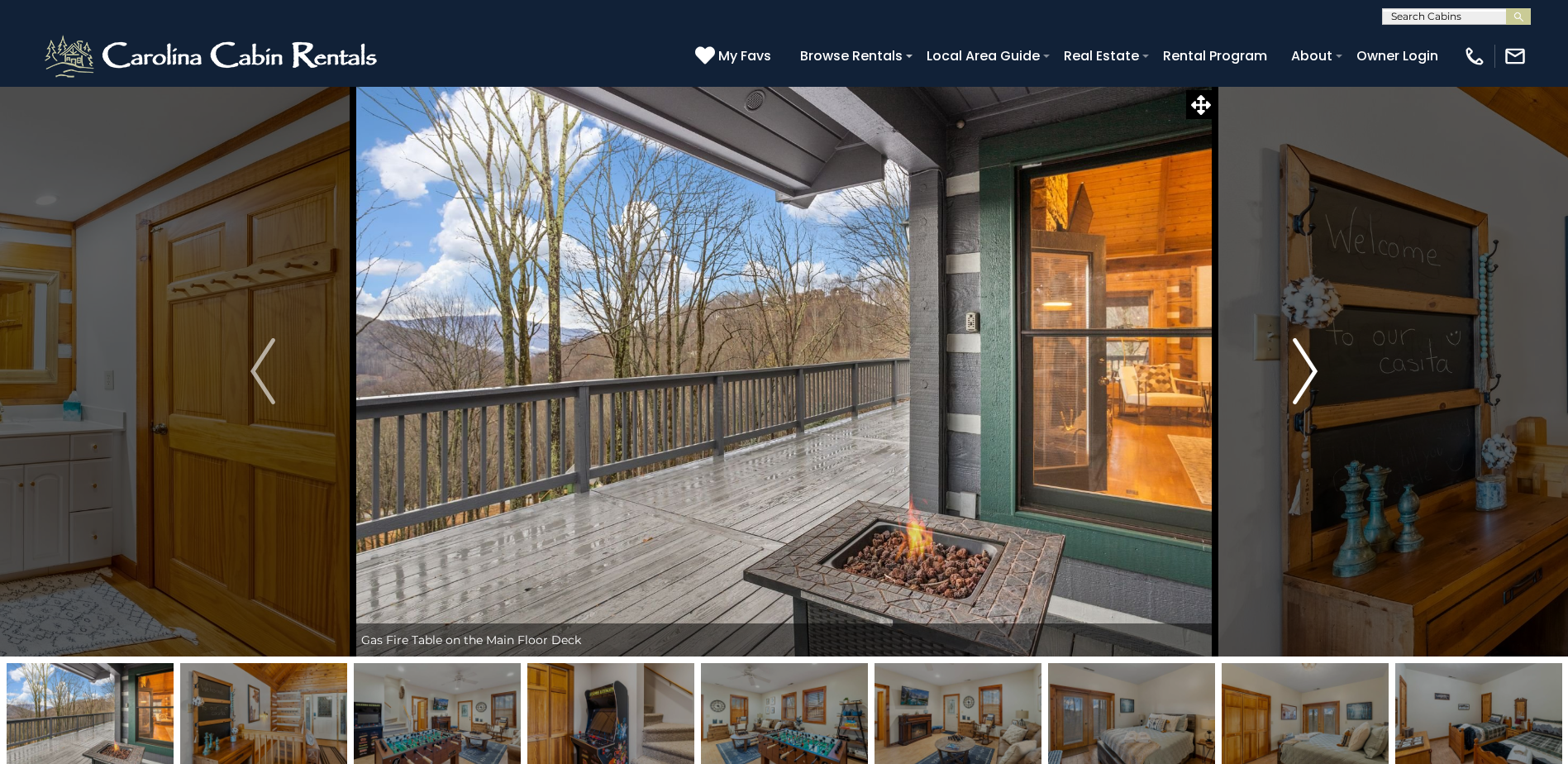
click at [1313, 375] on img "Next" at bounding box center [1305, 370] width 25 height 66
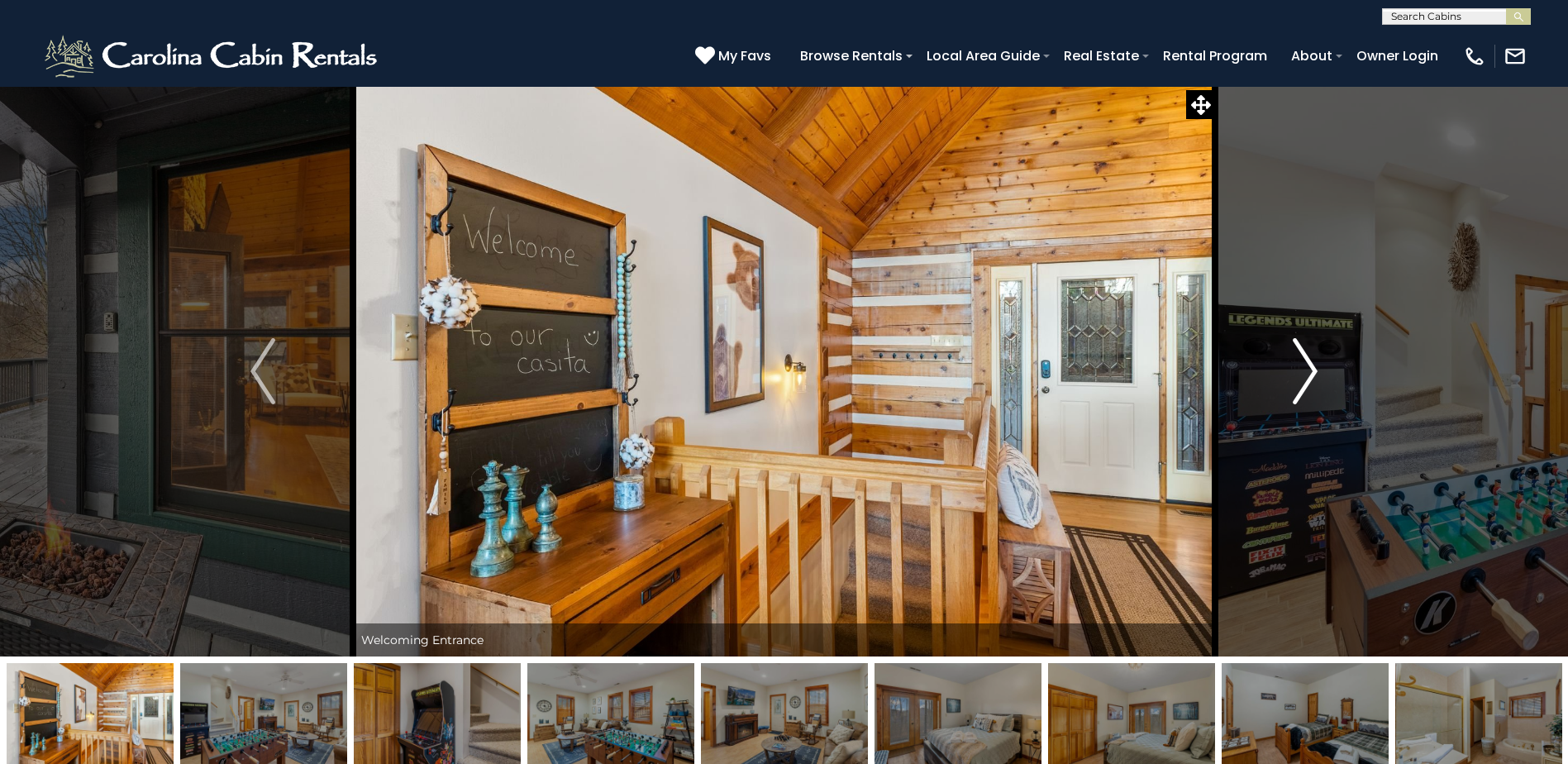
click at [1313, 375] on img "Next" at bounding box center [1305, 370] width 25 height 66
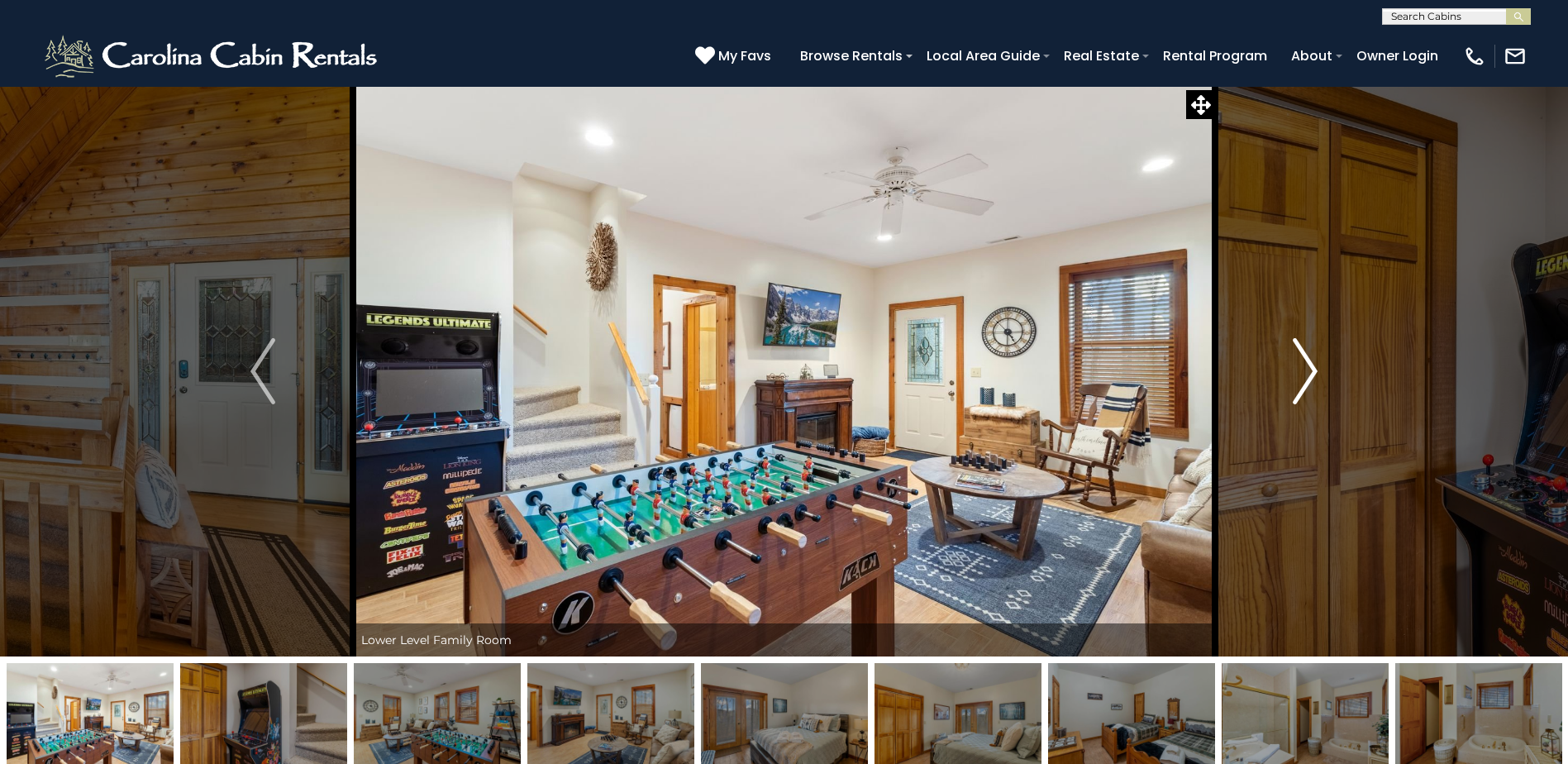
click at [1313, 375] on img "Next" at bounding box center [1305, 370] width 25 height 66
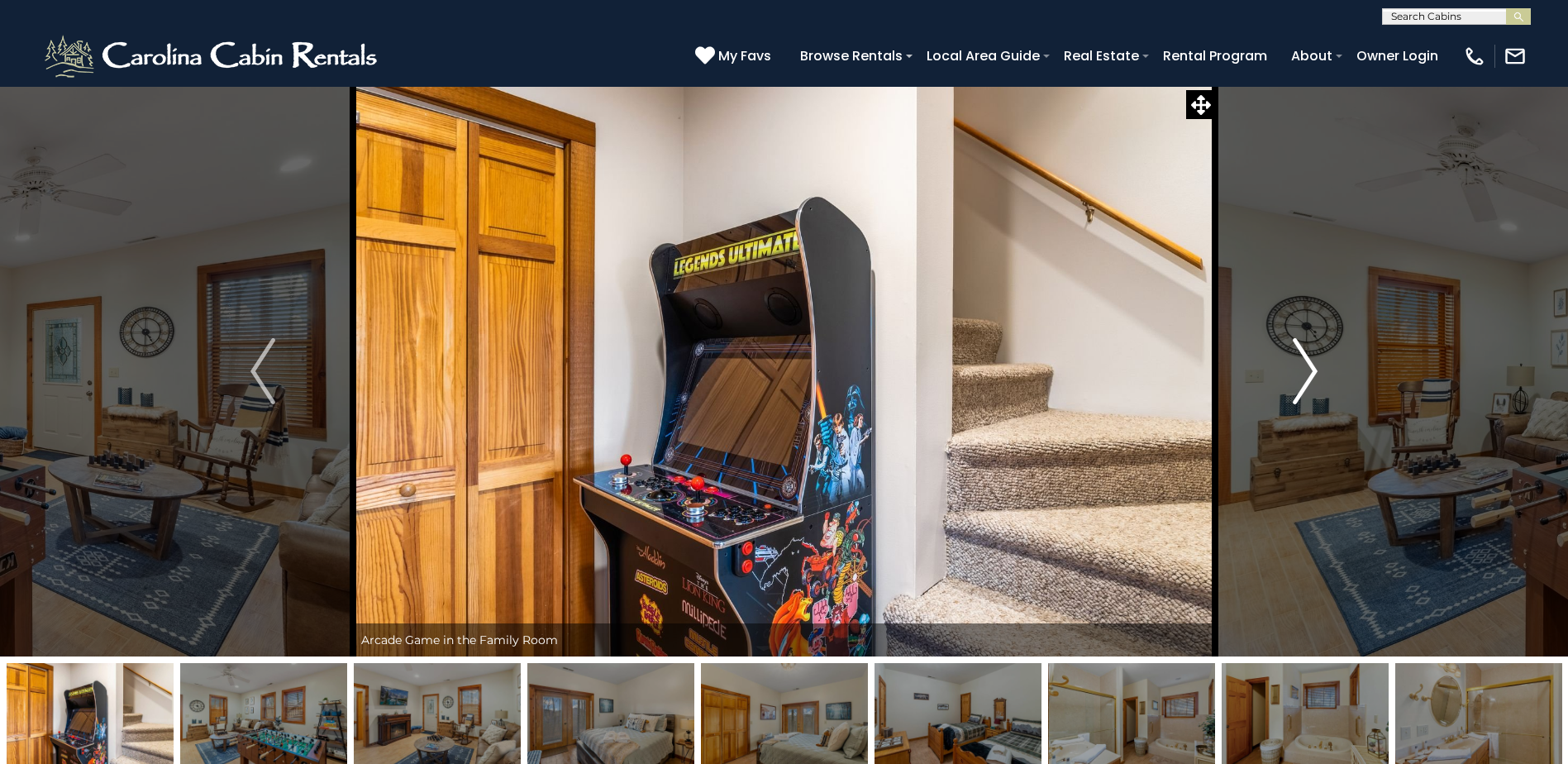
click at [1313, 375] on img "Next" at bounding box center [1305, 370] width 25 height 66
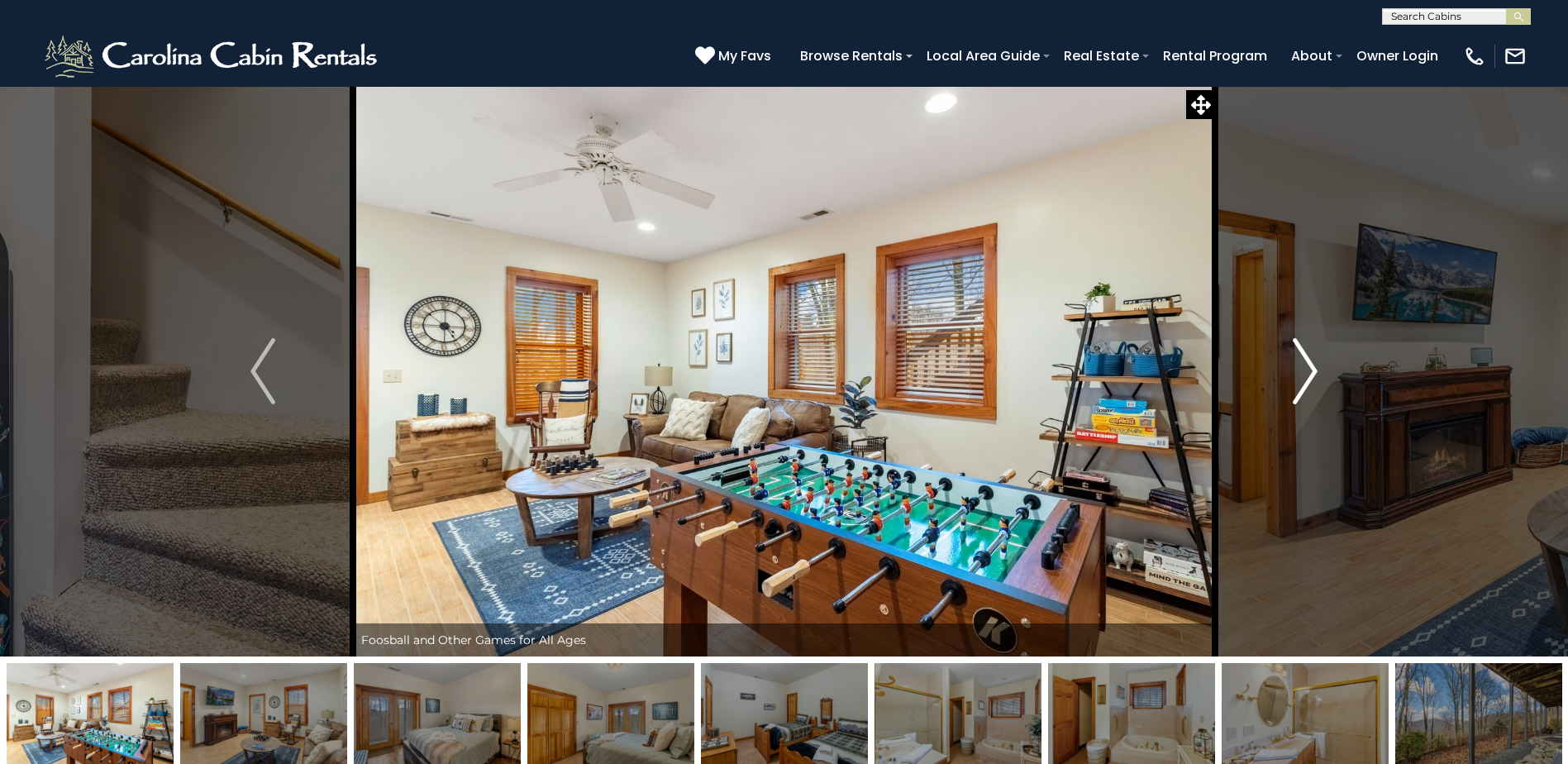
click at [1313, 375] on img "Next" at bounding box center [1305, 370] width 25 height 66
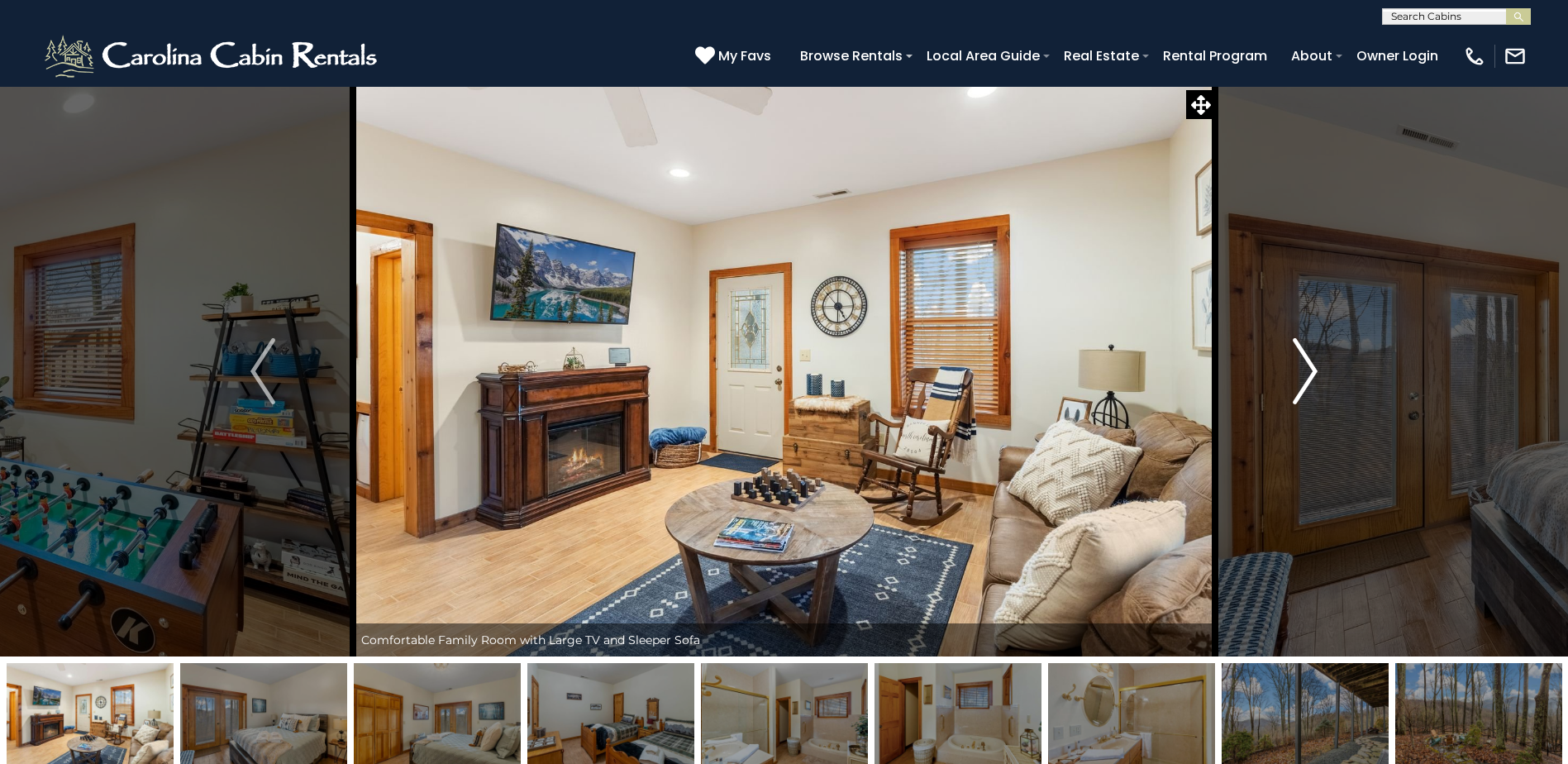
click at [1313, 375] on img "Next" at bounding box center [1305, 370] width 25 height 66
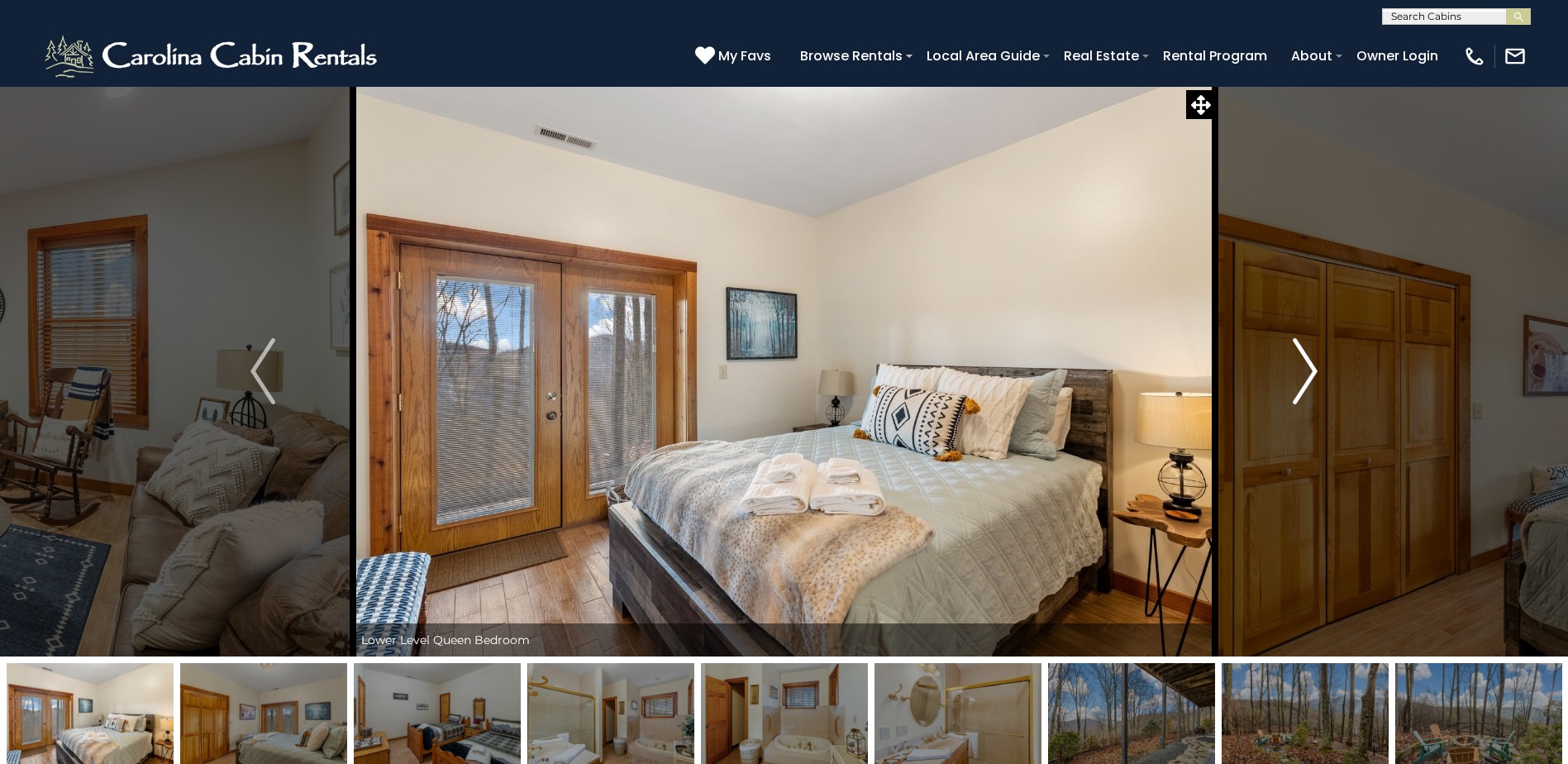
click at [1313, 375] on img "Next" at bounding box center [1305, 370] width 25 height 66
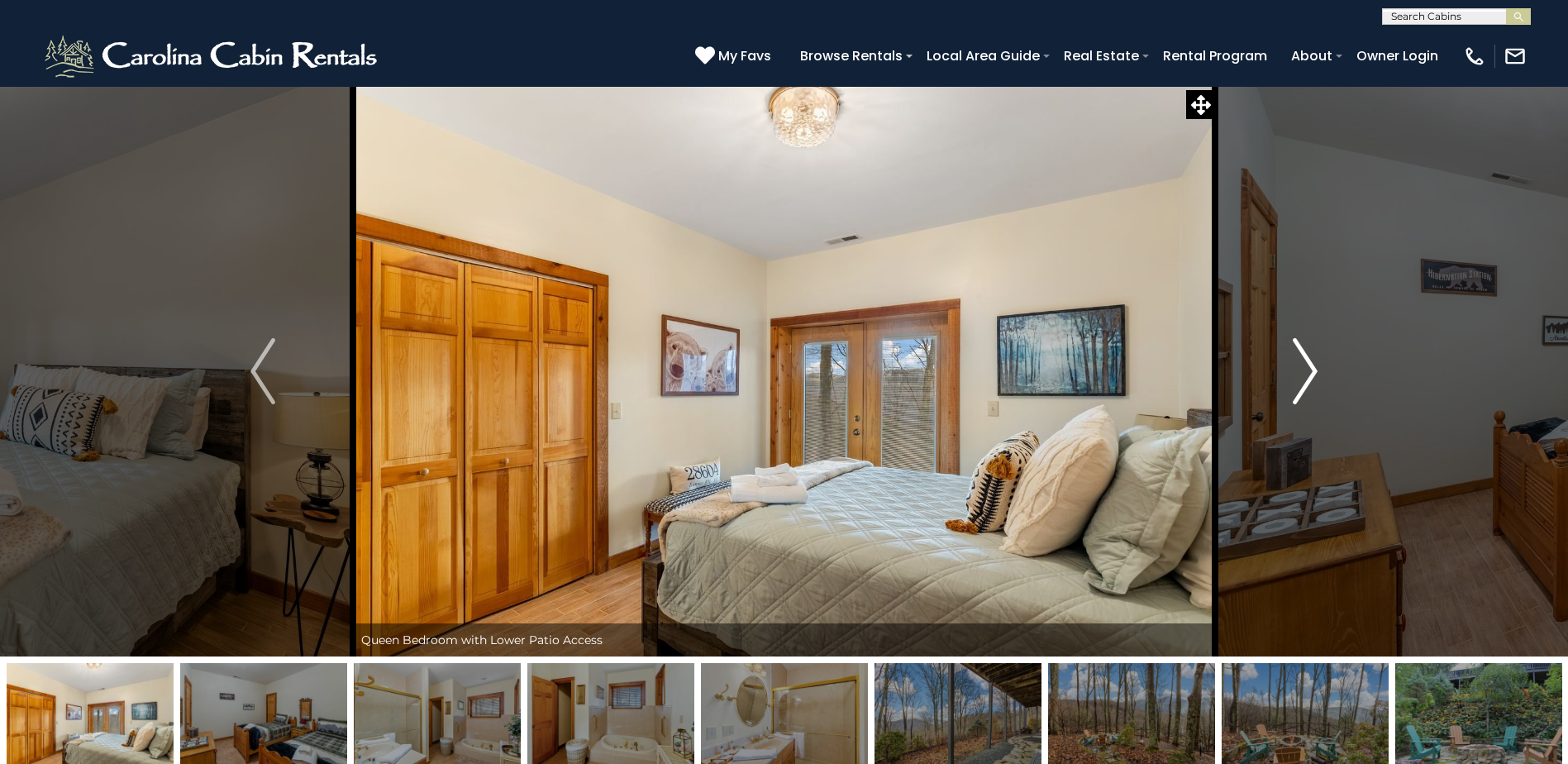
click at [1313, 375] on img "Next" at bounding box center [1305, 370] width 25 height 66
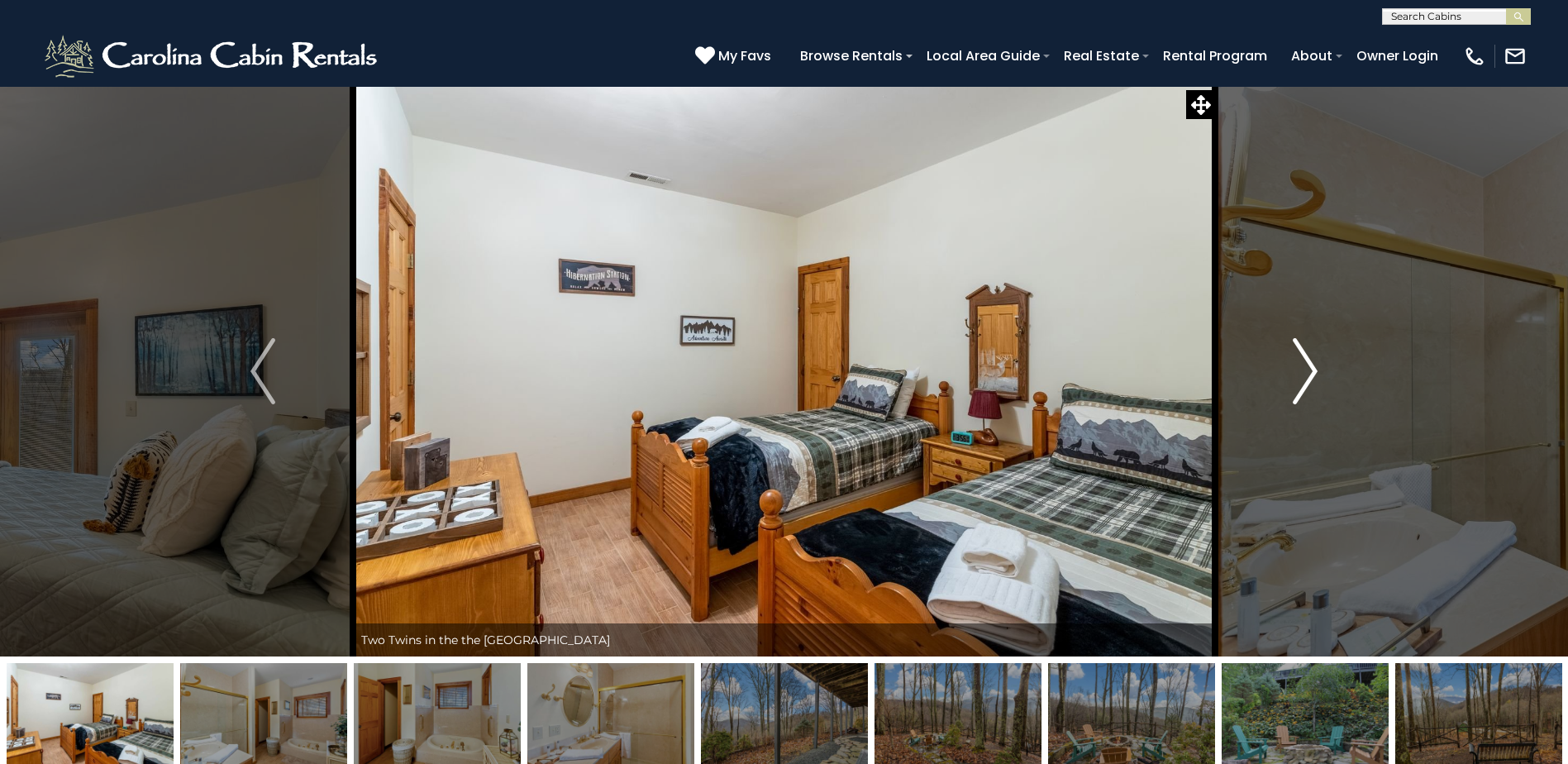
click at [1313, 375] on img "Next" at bounding box center [1305, 370] width 25 height 66
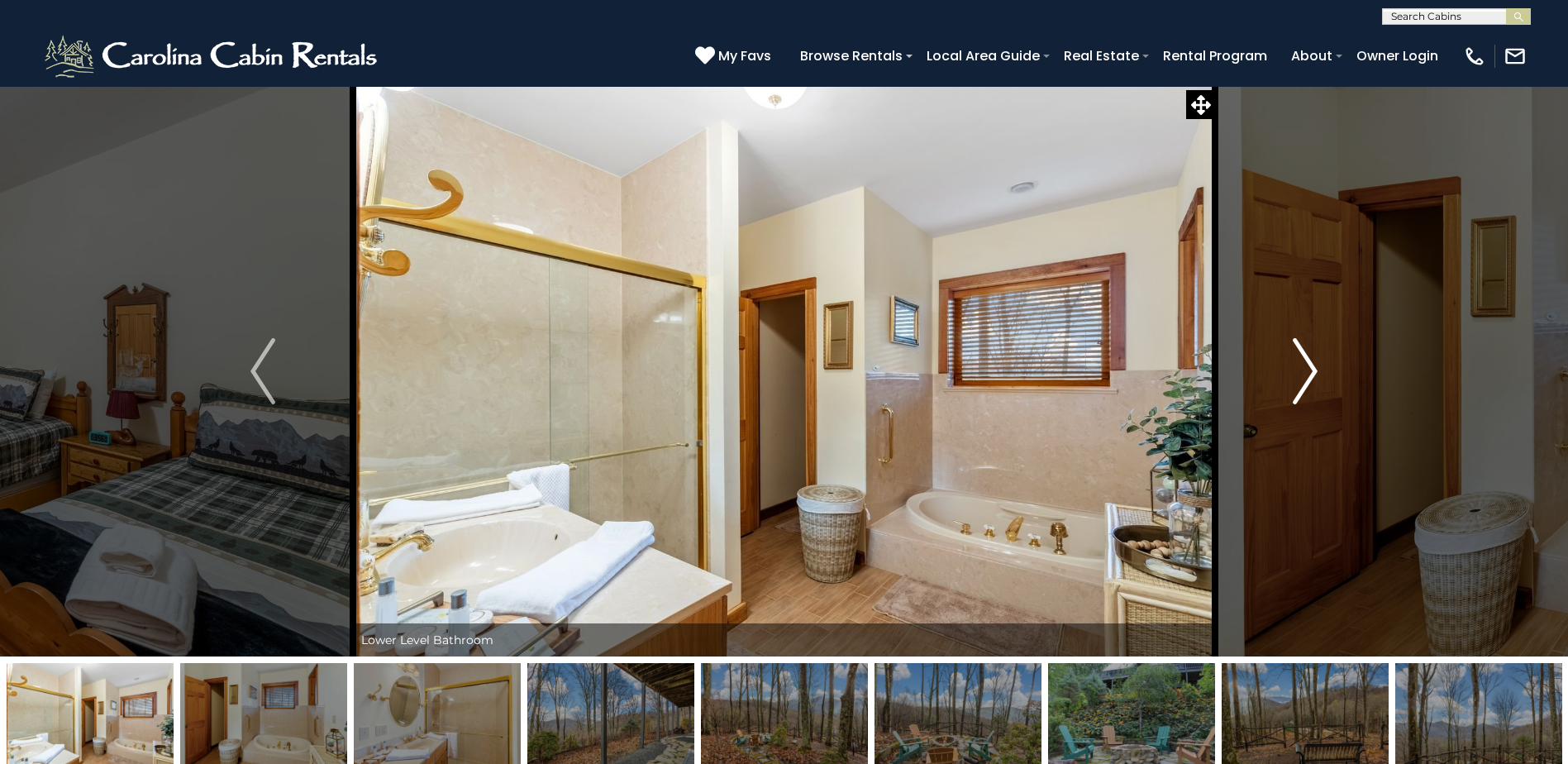
click at [1313, 375] on img "Next" at bounding box center [1305, 370] width 25 height 66
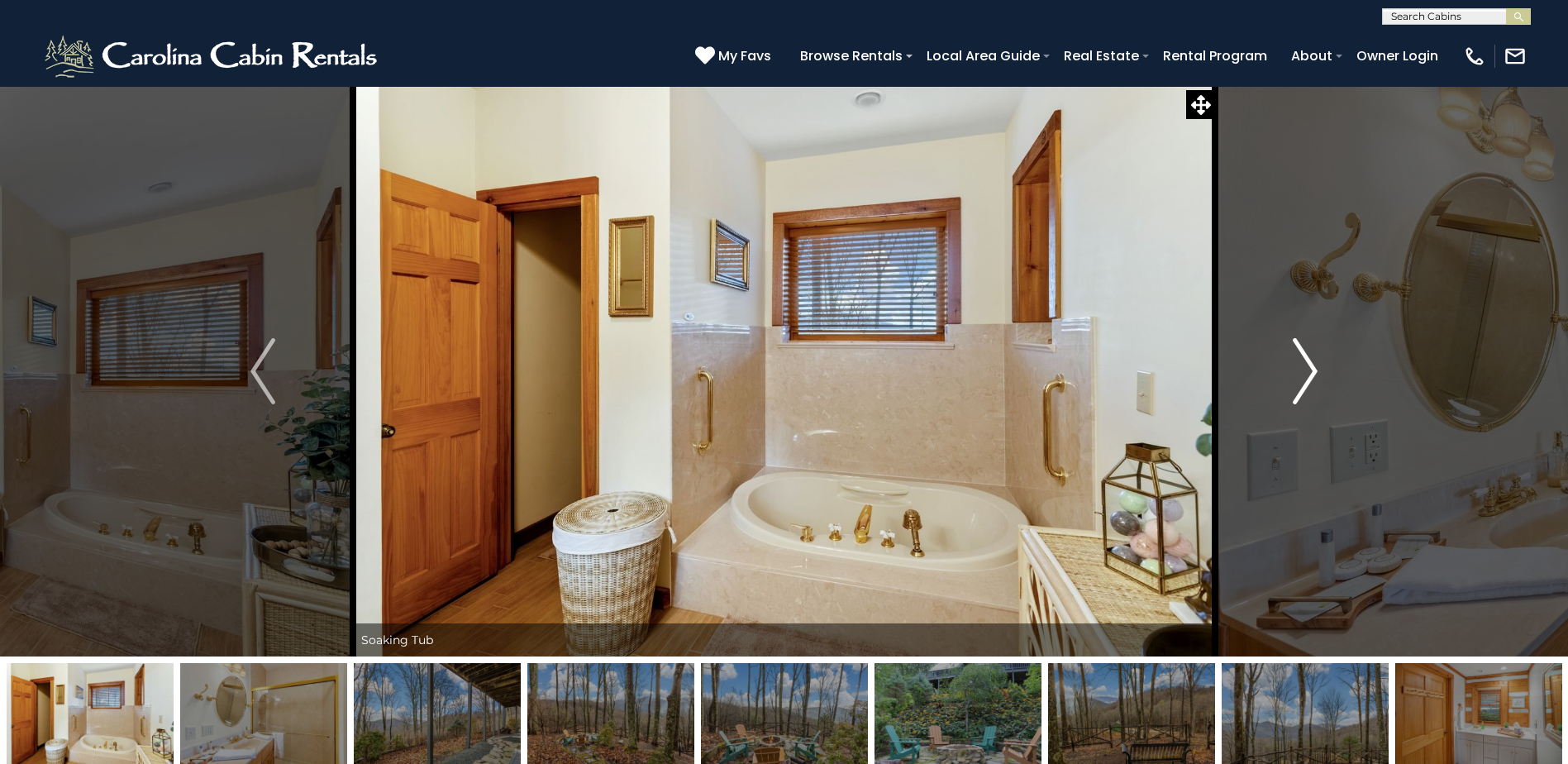
click at [1313, 375] on img "Next" at bounding box center [1305, 370] width 25 height 66
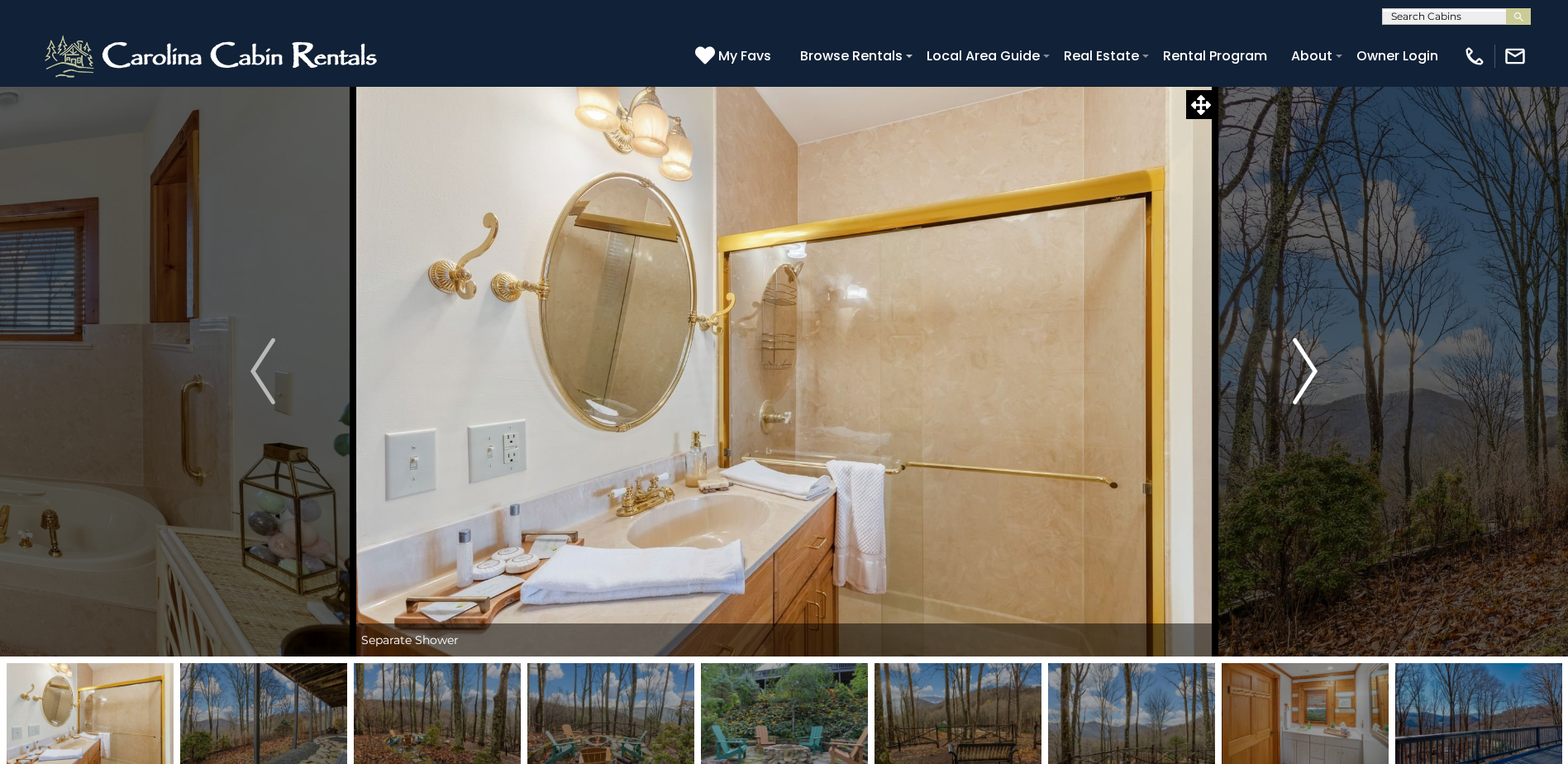
click at [1313, 375] on img "Next" at bounding box center [1305, 370] width 25 height 66
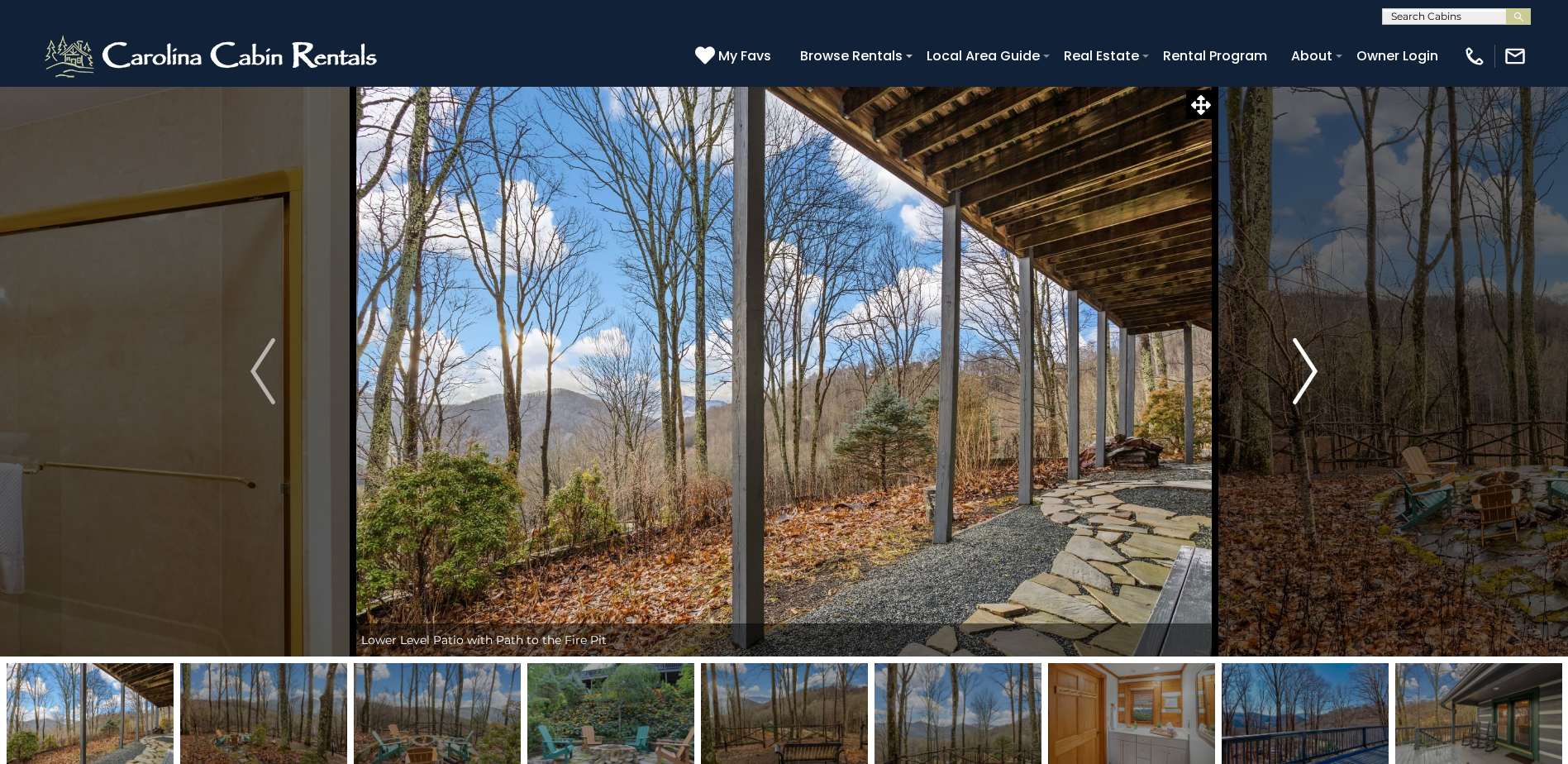
click at [1313, 375] on img "Next" at bounding box center [1305, 370] width 25 height 66
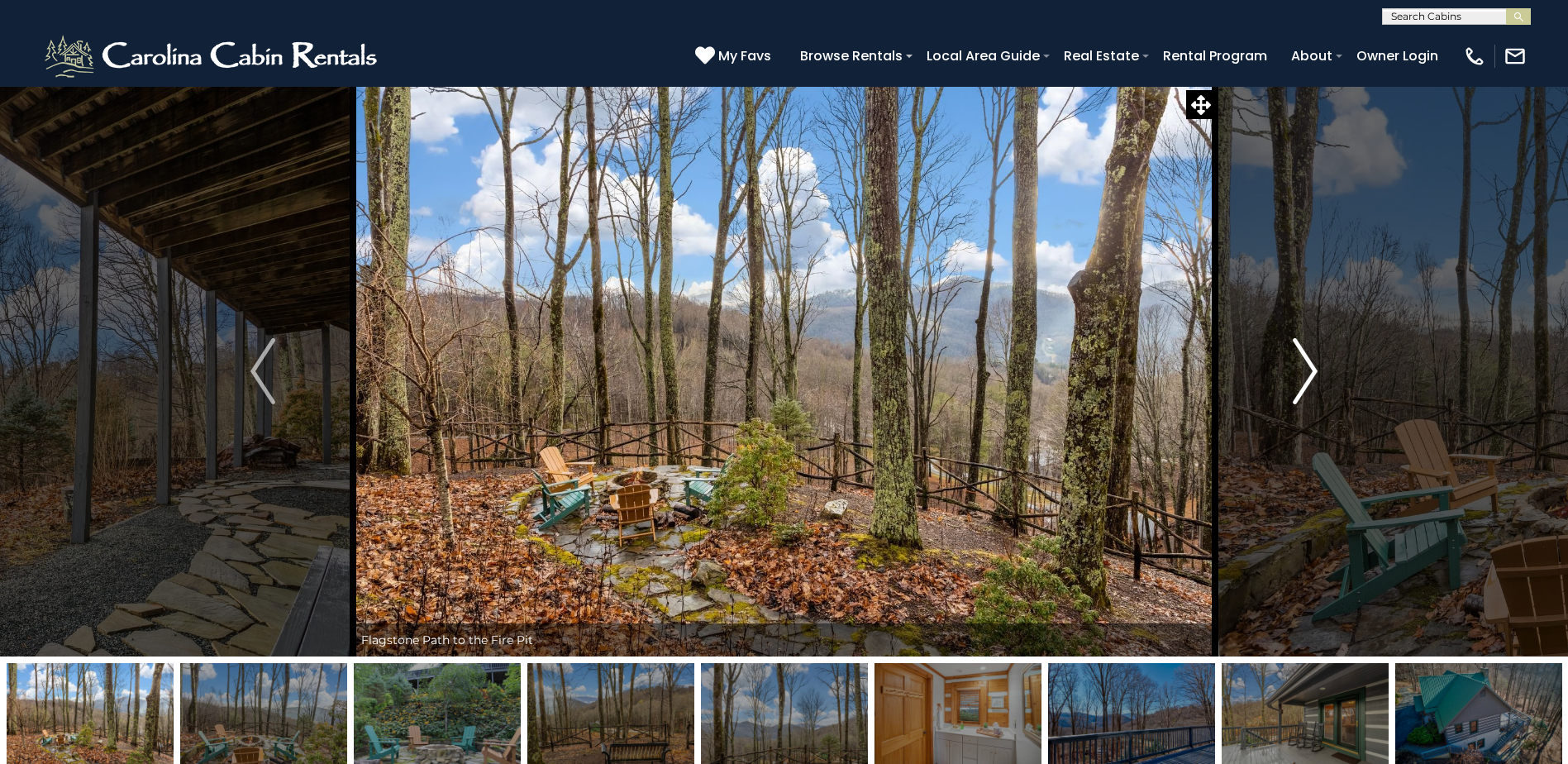
click at [1313, 375] on img "Next" at bounding box center [1305, 370] width 25 height 66
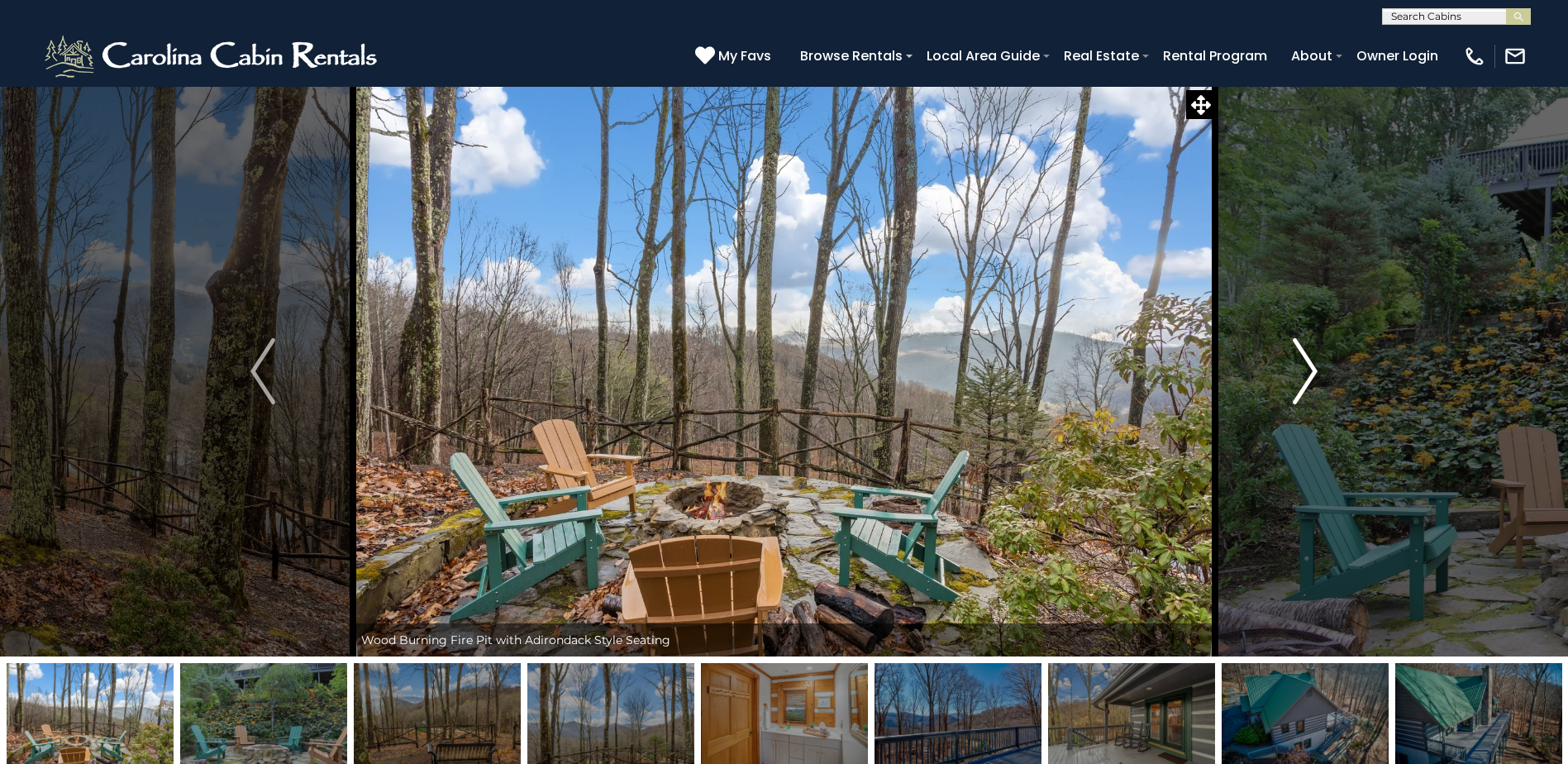
click at [1313, 375] on img "Next" at bounding box center [1305, 370] width 25 height 66
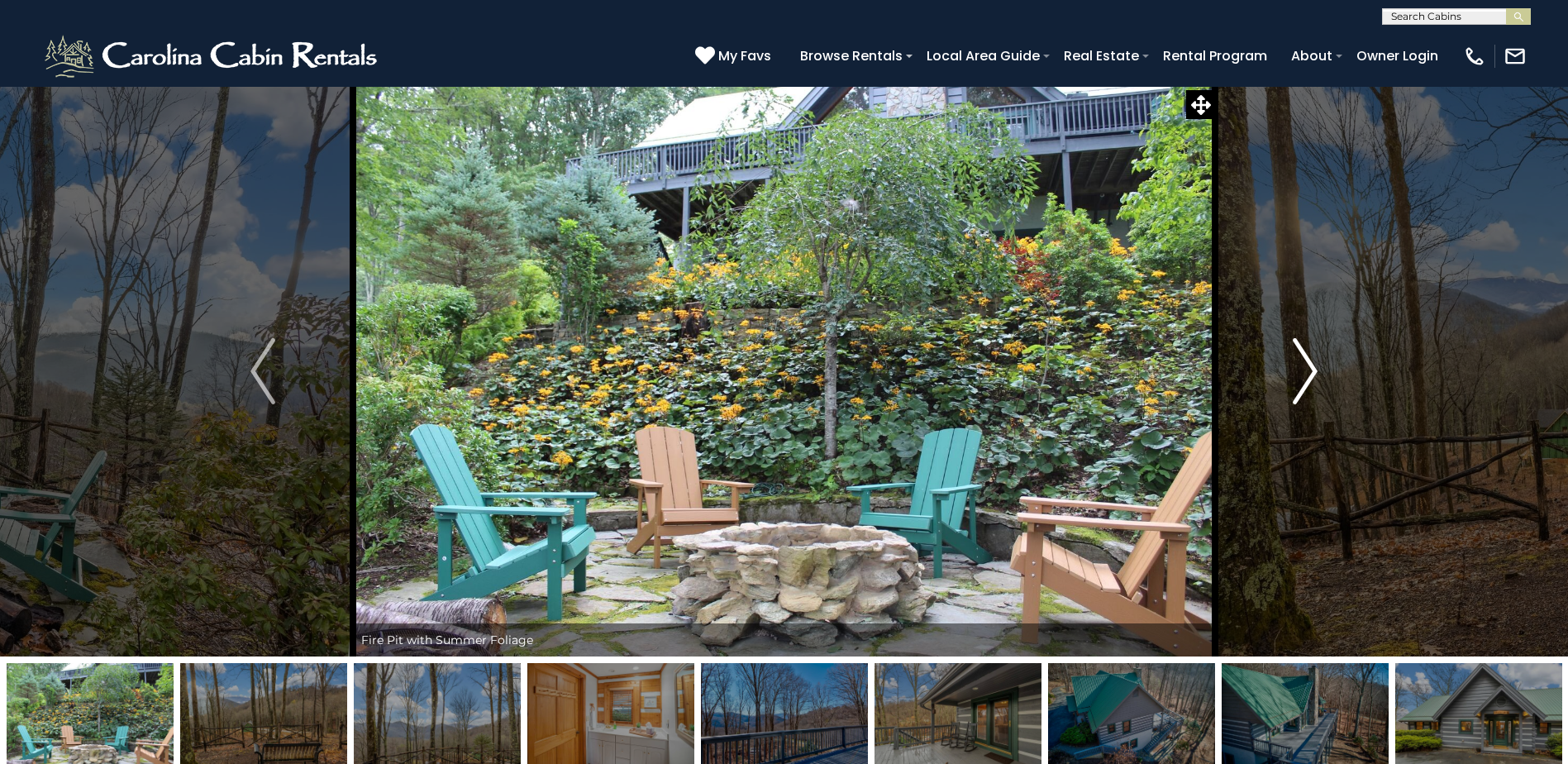
click at [1313, 375] on img "Next" at bounding box center [1305, 370] width 25 height 66
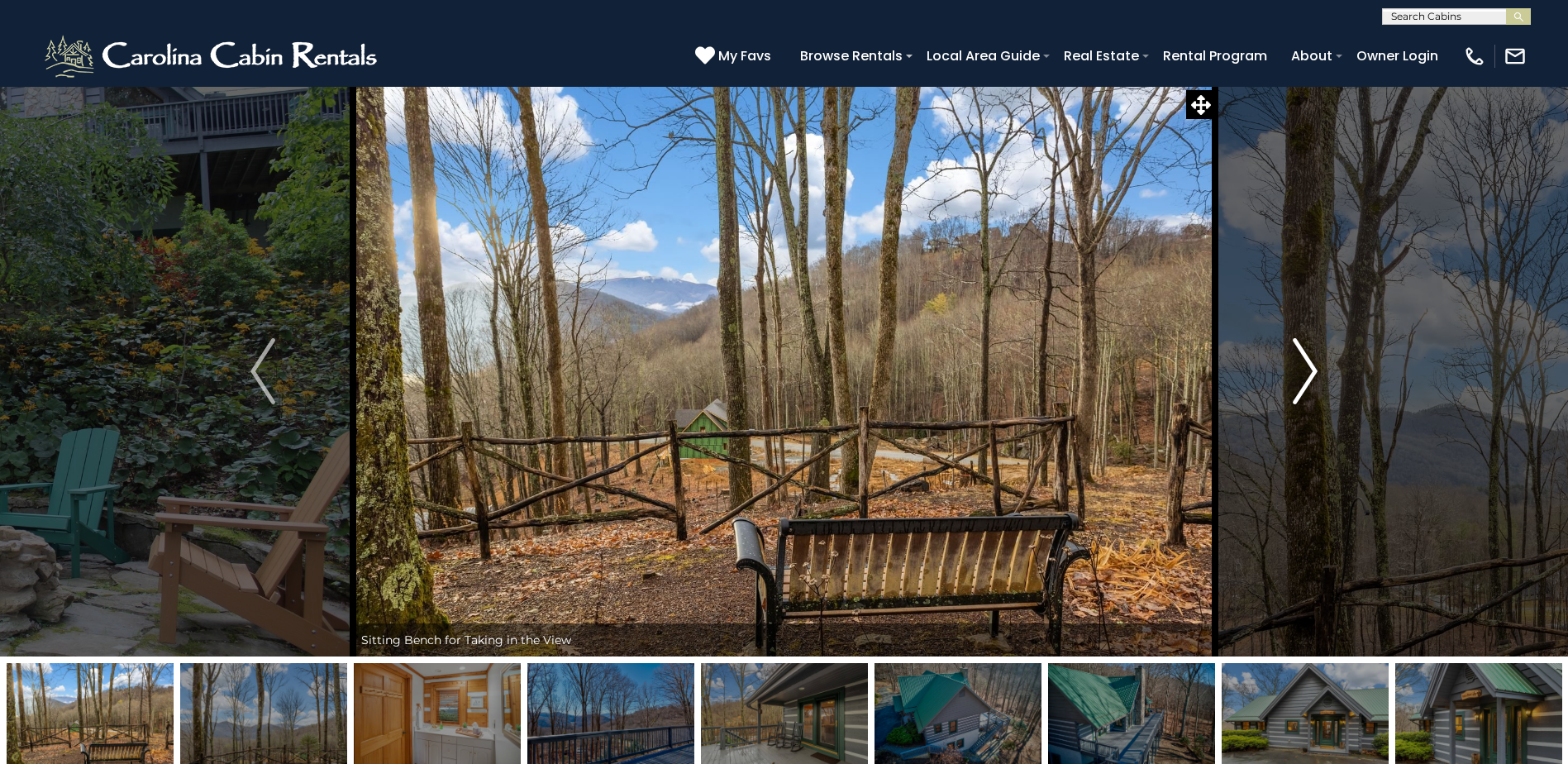
click at [1313, 375] on img "Next" at bounding box center [1305, 370] width 25 height 66
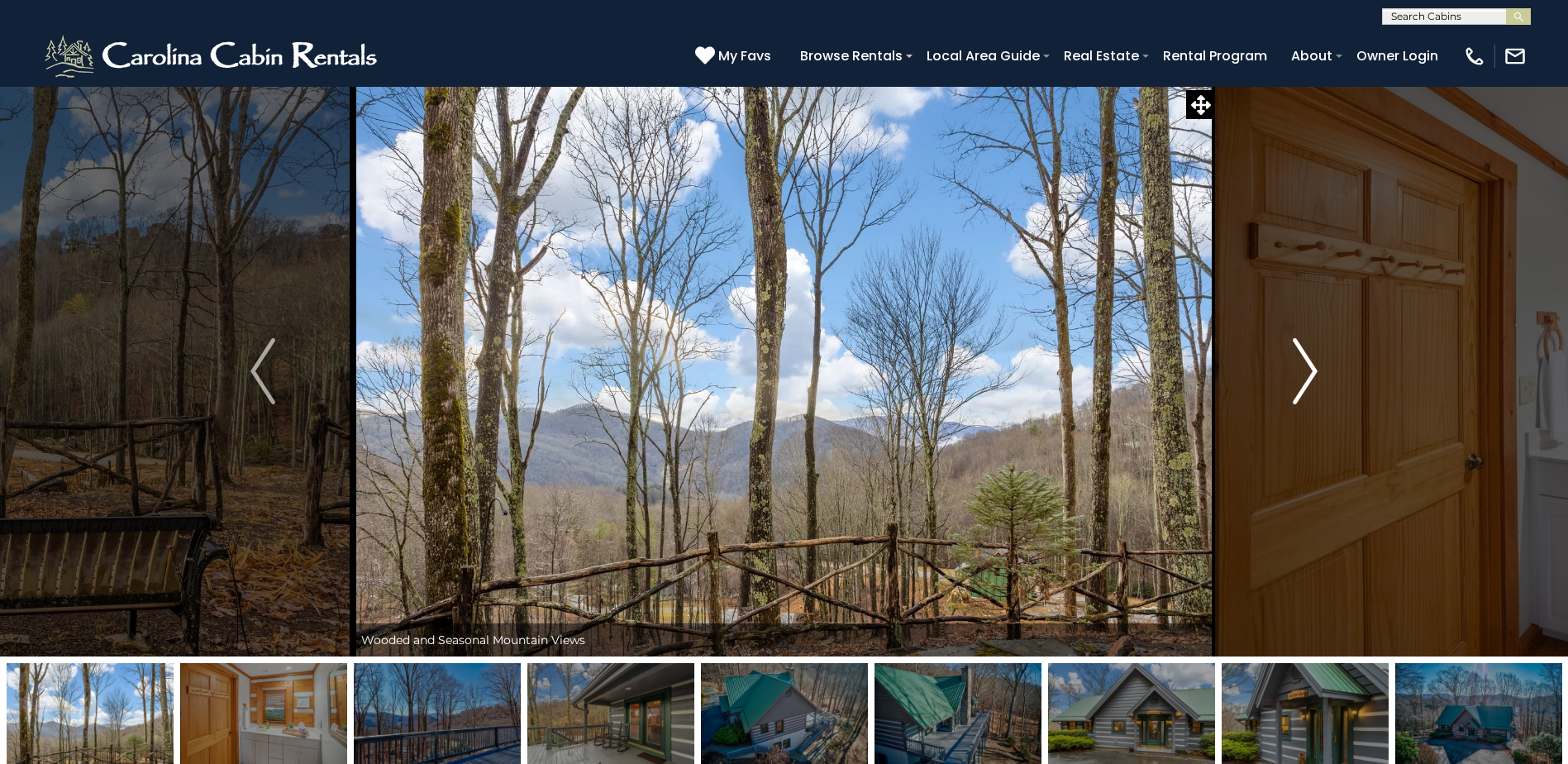
click at [1313, 375] on img "Next" at bounding box center [1305, 370] width 25 height 66
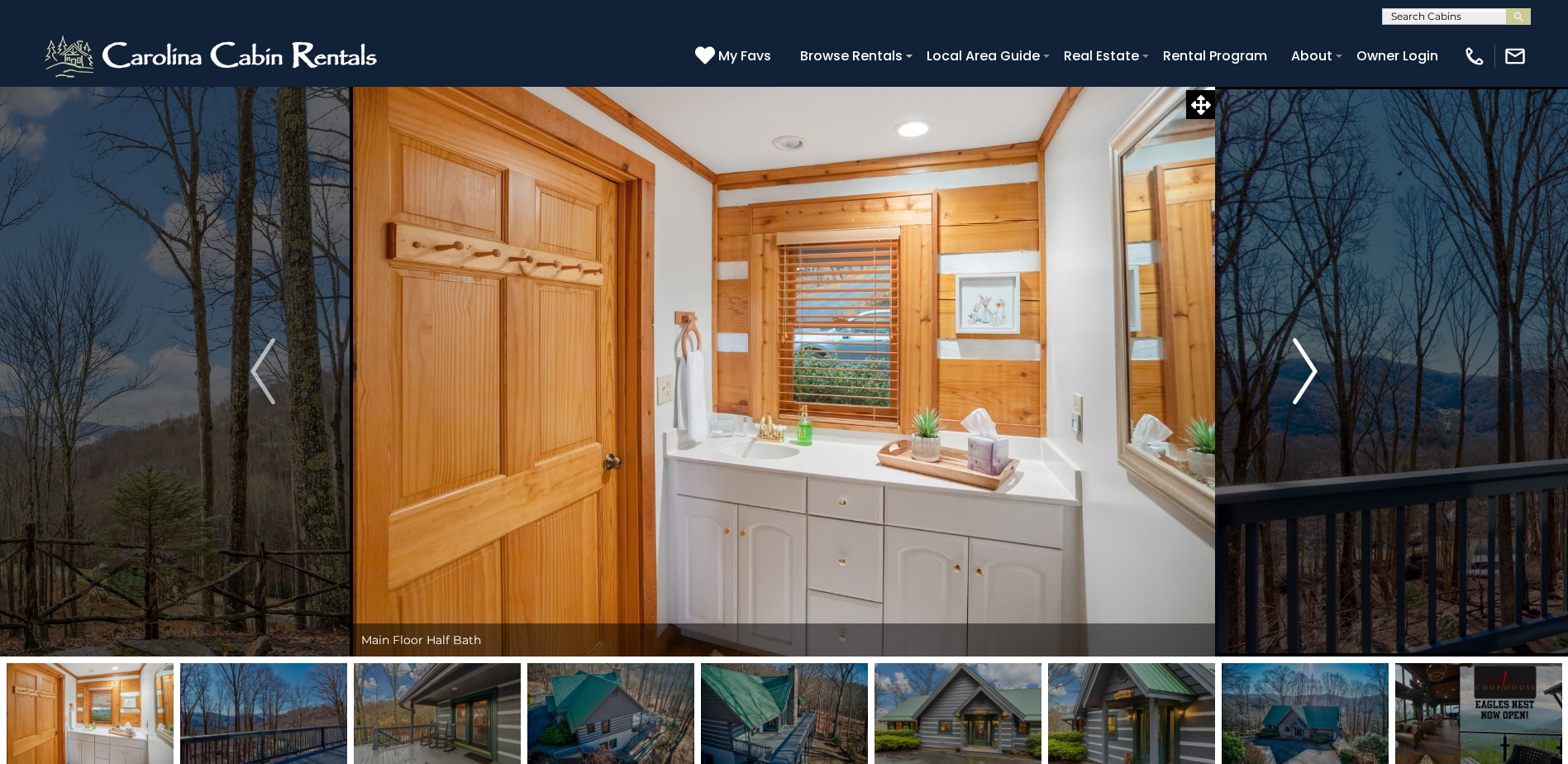
click at [1313, 375] on img "Next" at bounding box center [1305, 370] width 25 height 66
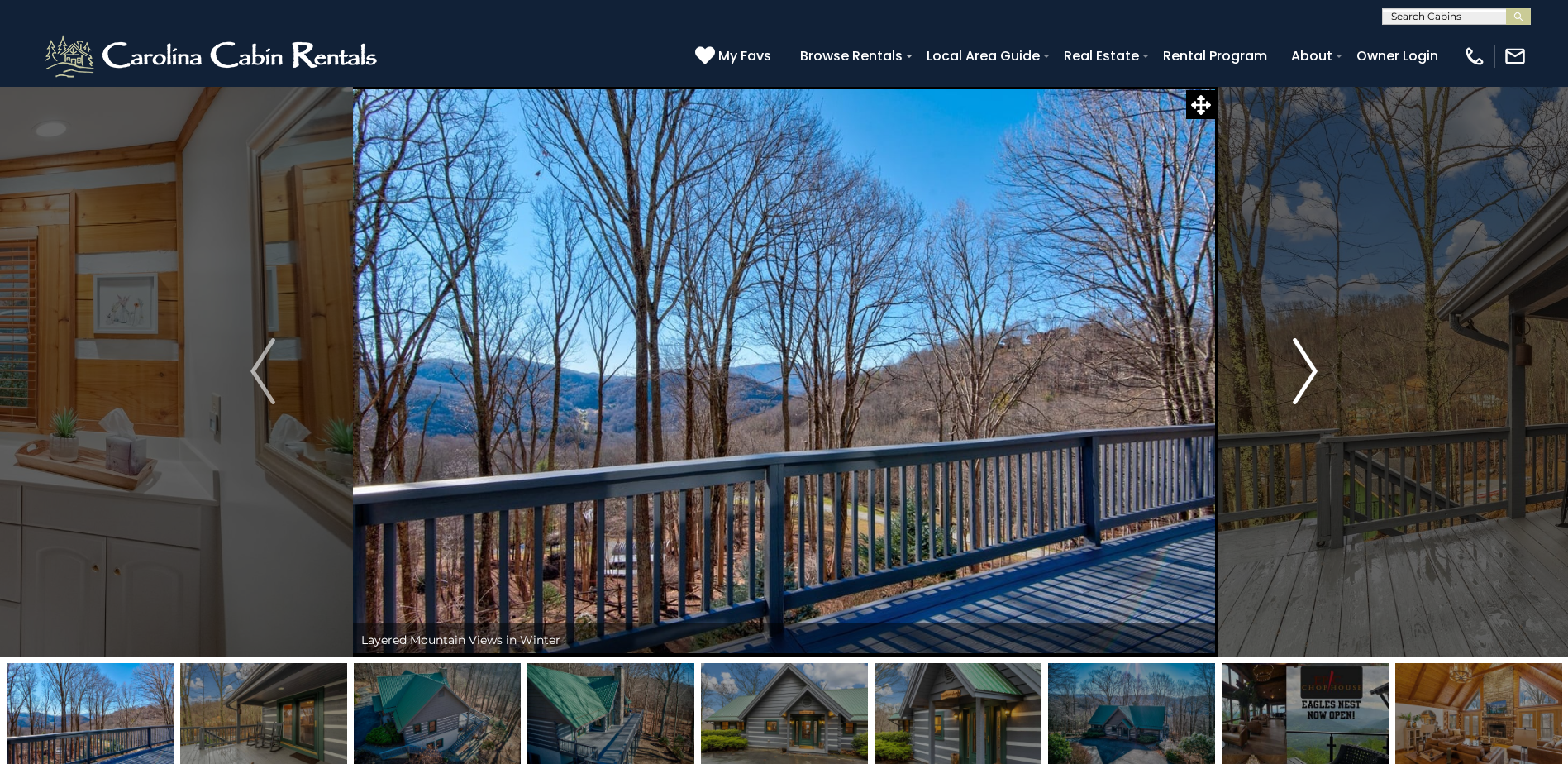
click at [1313, 375] on img "Next" at bounding box center [1305, 370] width 25 height 66
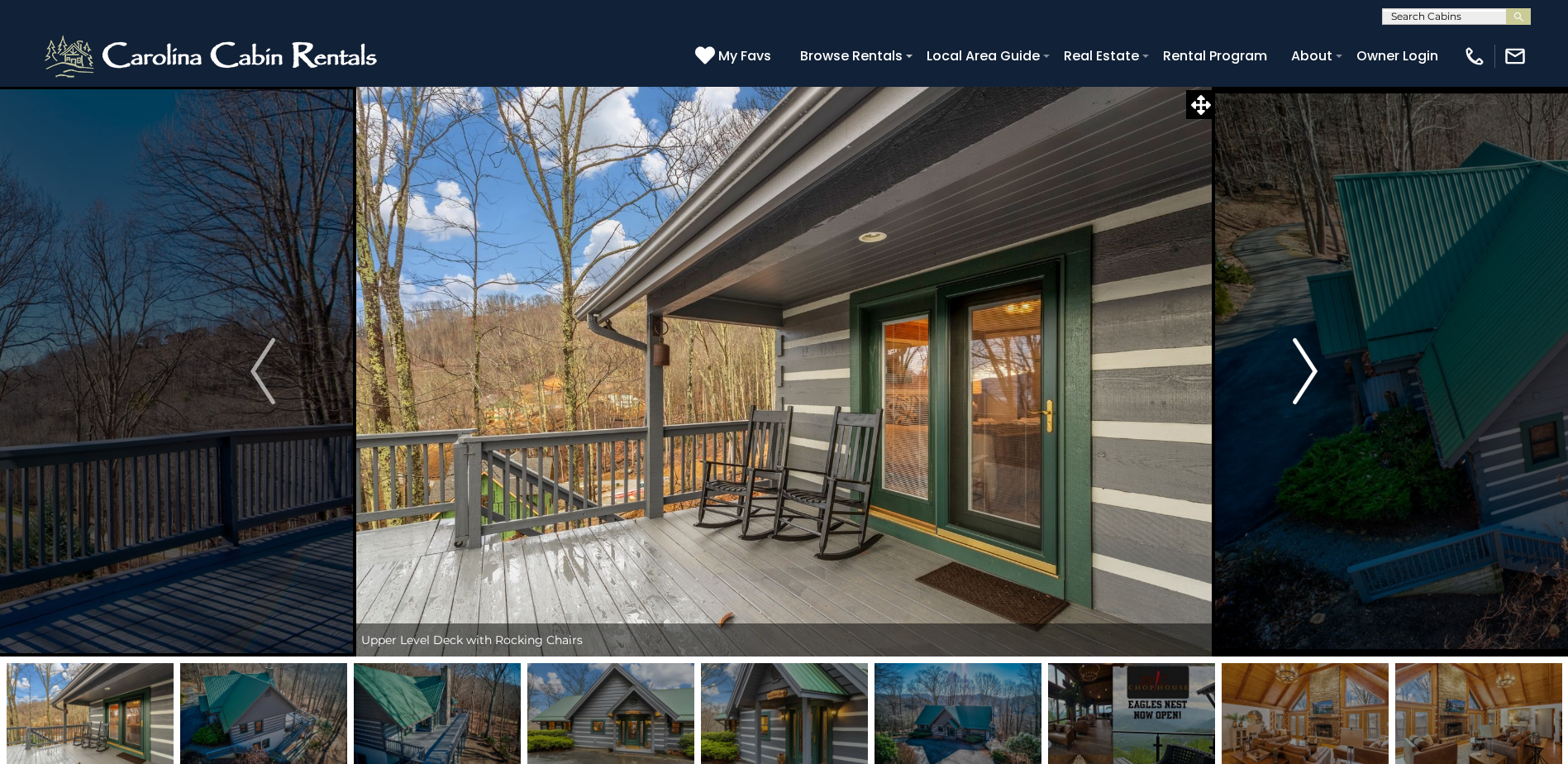
click at [1313, 375] on img "Next" at bounding box center [1305, 370] width 25 height 66
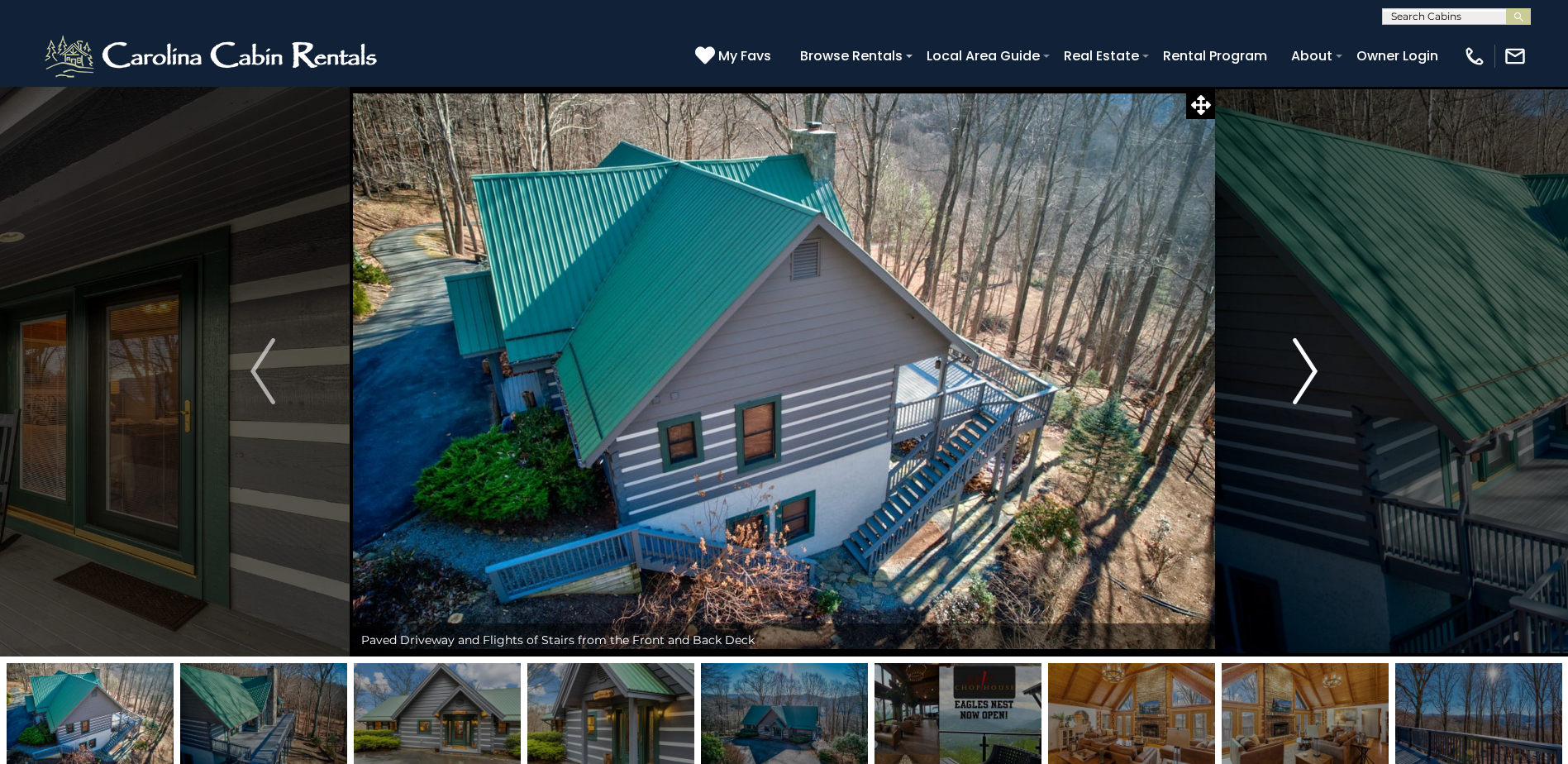
click at [1313, 375] on img "Next" at bounding box center [1305, 370] width 25 height 66
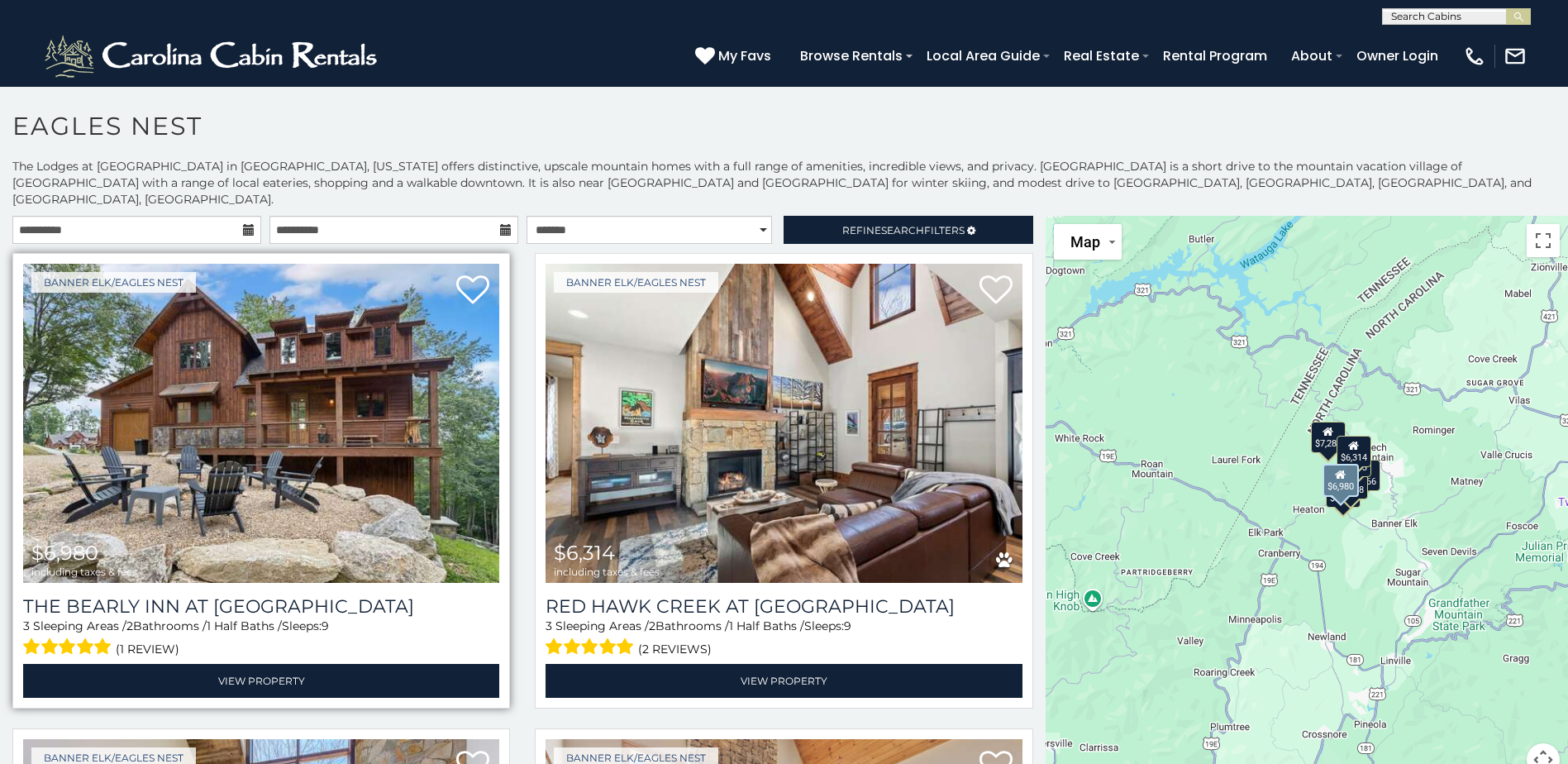
click at [251, 440] on img at bounding box center [261, 423] width 476 height 319
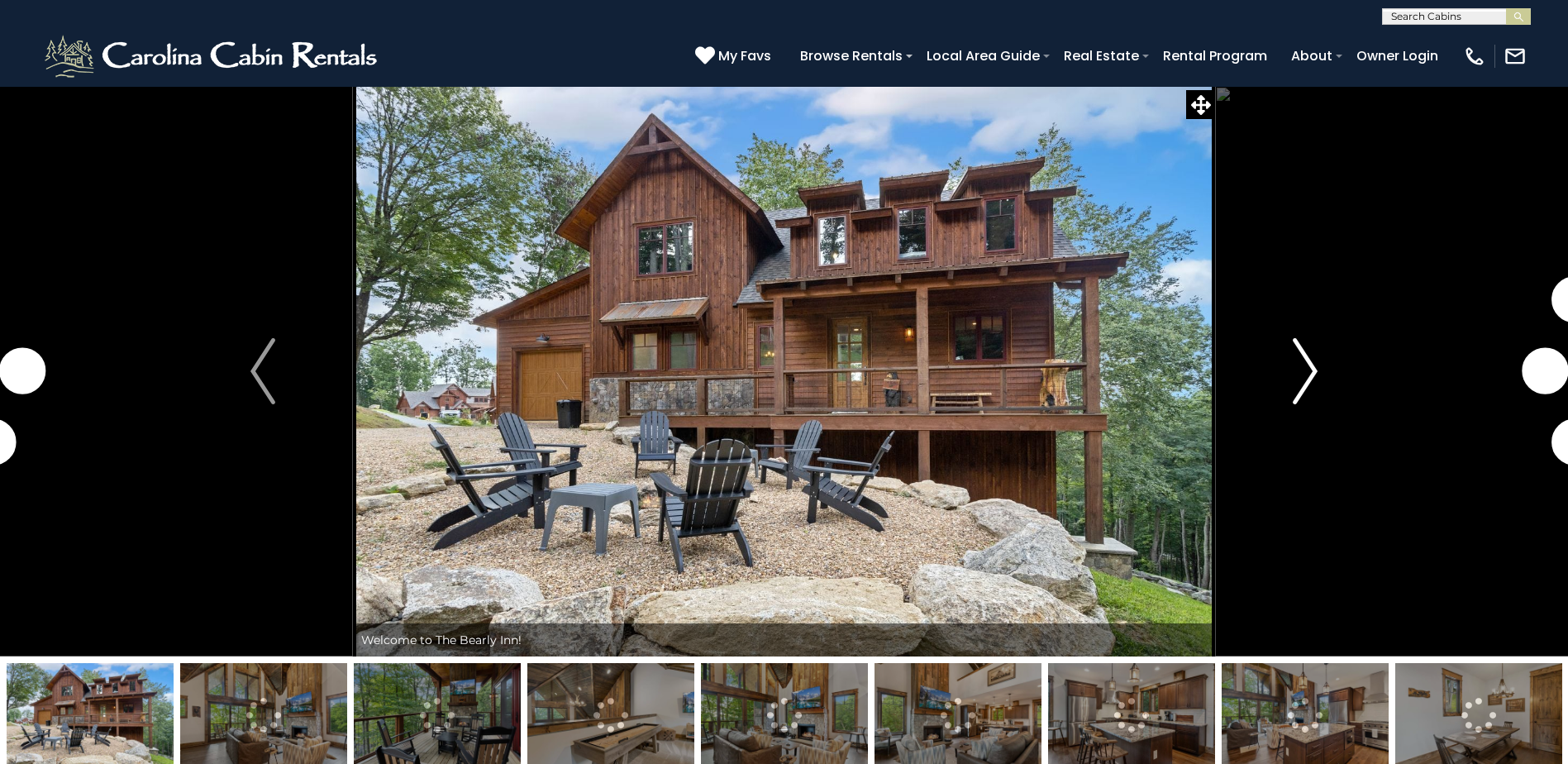
click at [1304, 369] on img "Next" at bounding box center [1305, 370] width 25 height 66
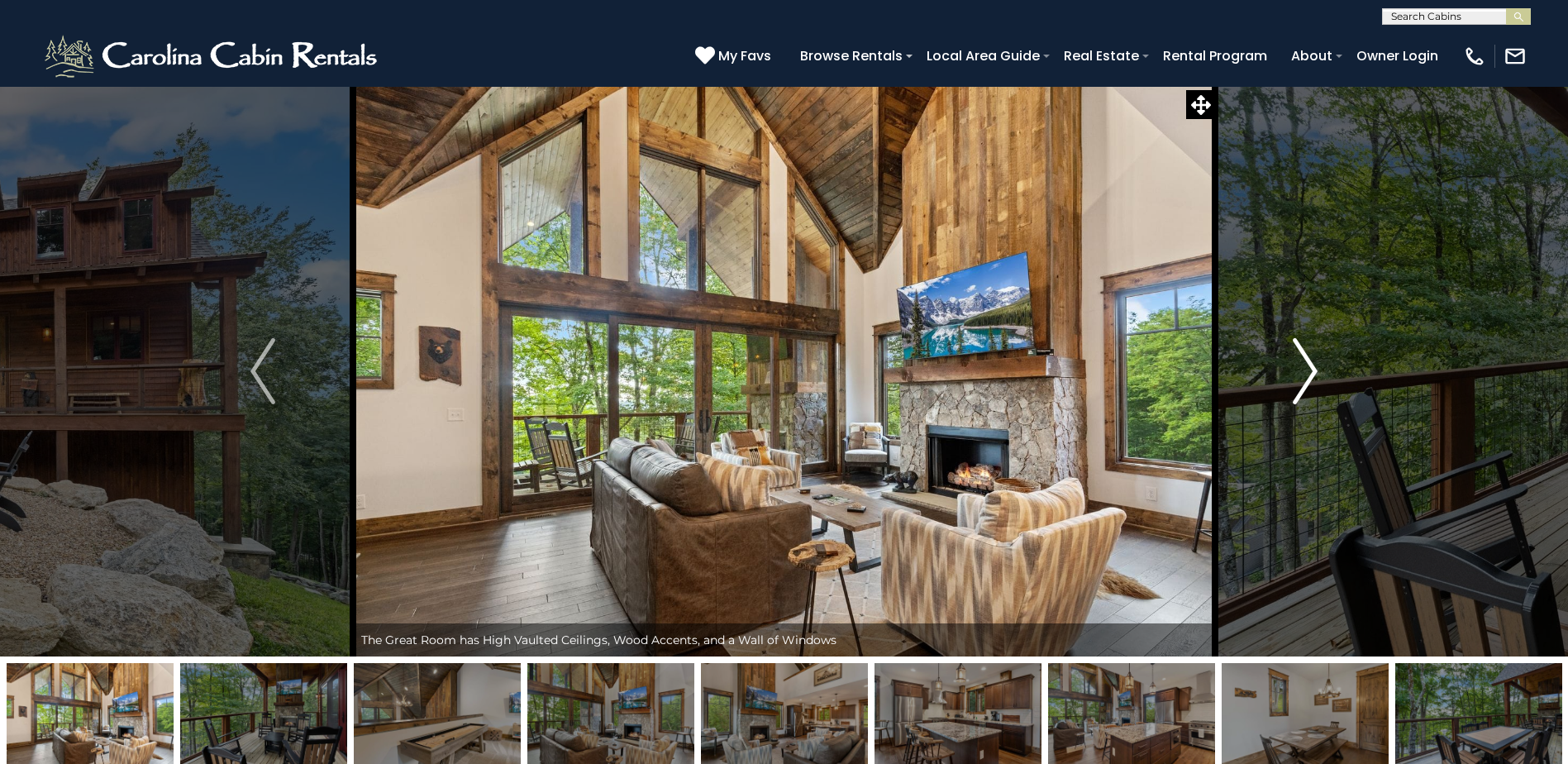
click at [1304, 369] on img "Next" at bounding box center [1305, 370] width 25 height 66
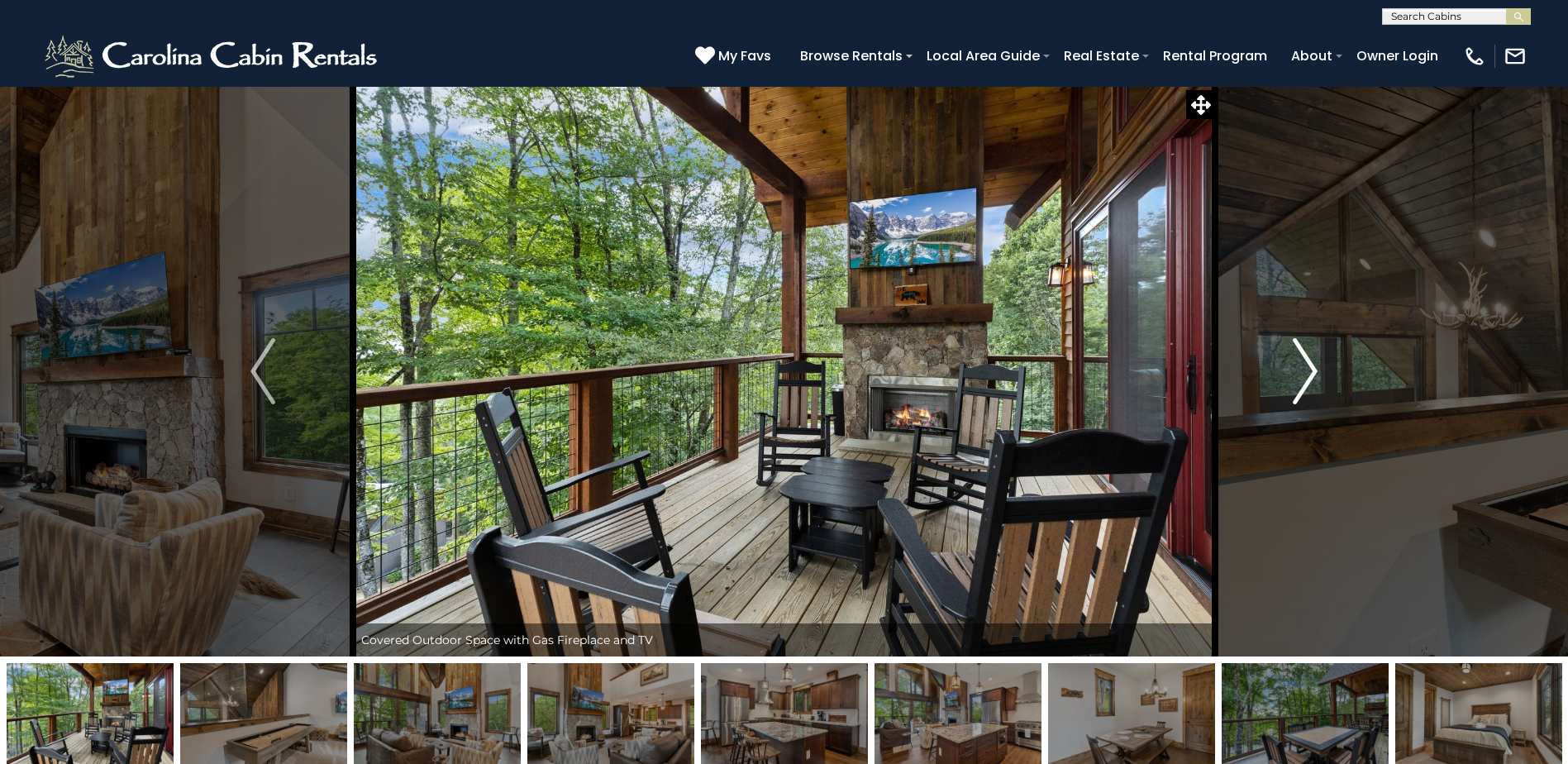
click at [1304, 369] on img "Next" at bounding box center [1305, 370] width 25 height 66
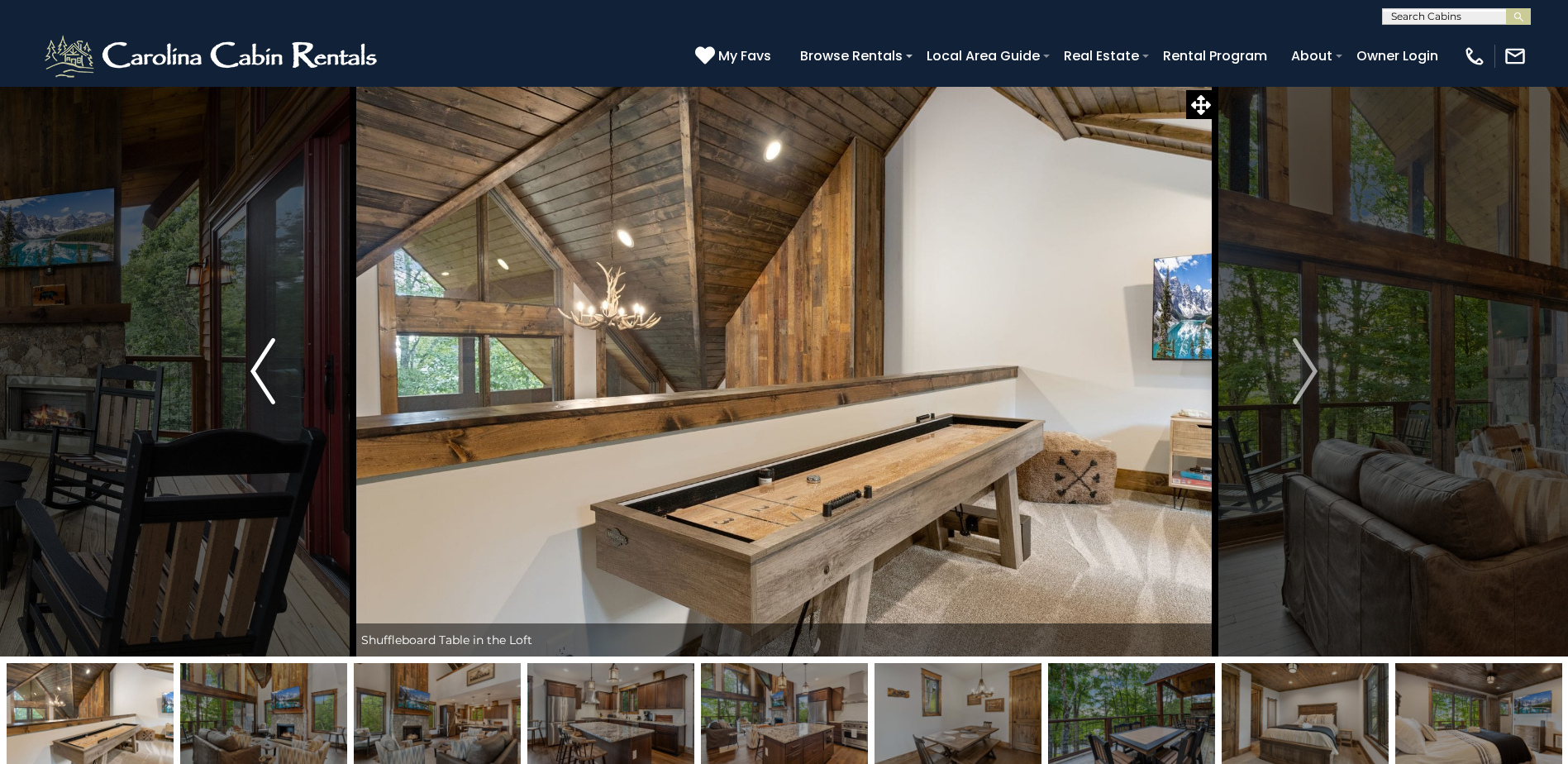
click at [251, 372] on img "Previous" at bounding box center [263, 370] width 25 height 66
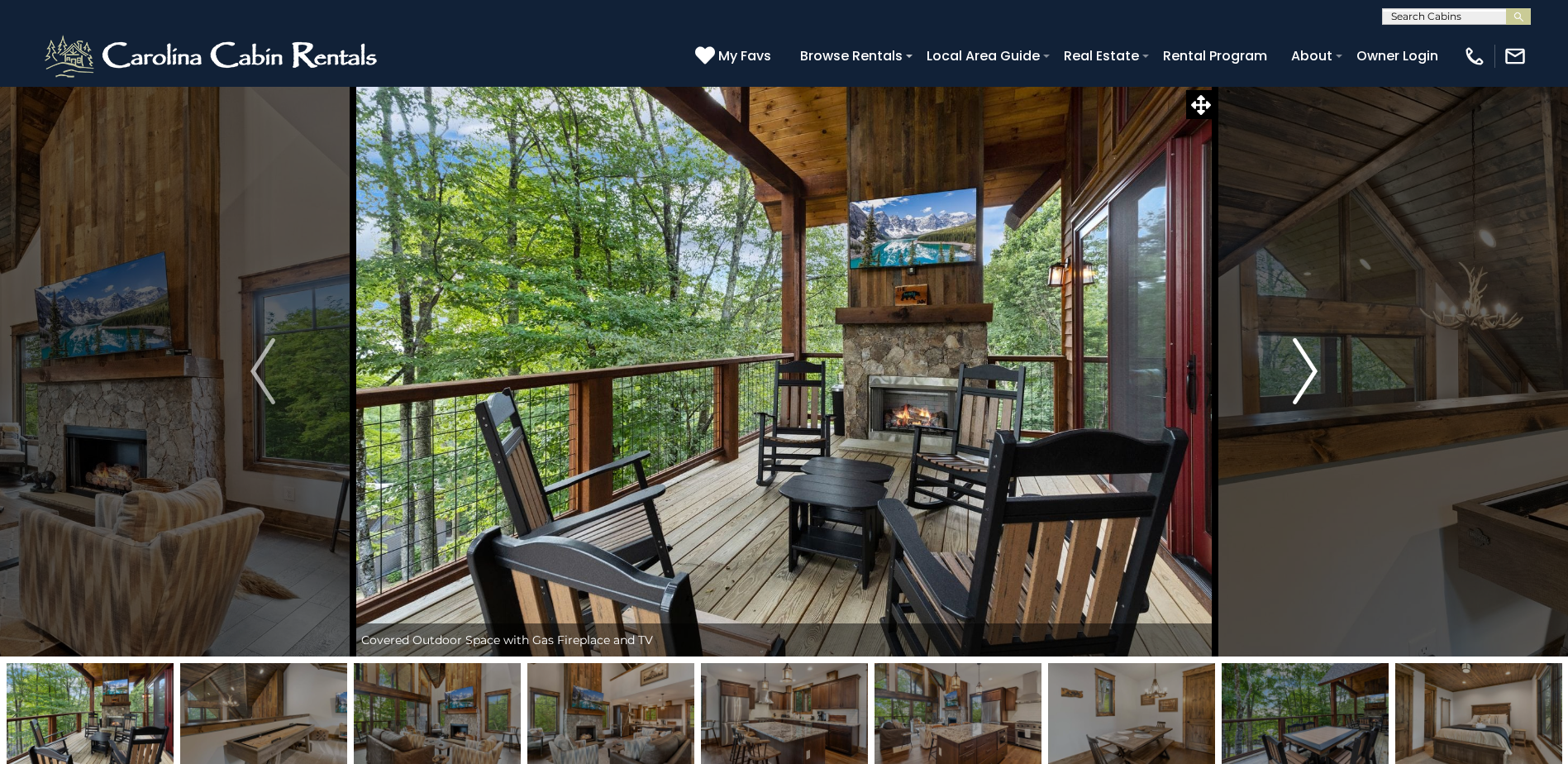
click at [1304, 373] on img "Next" at bounding box center [1305, 370] width 25 height 66
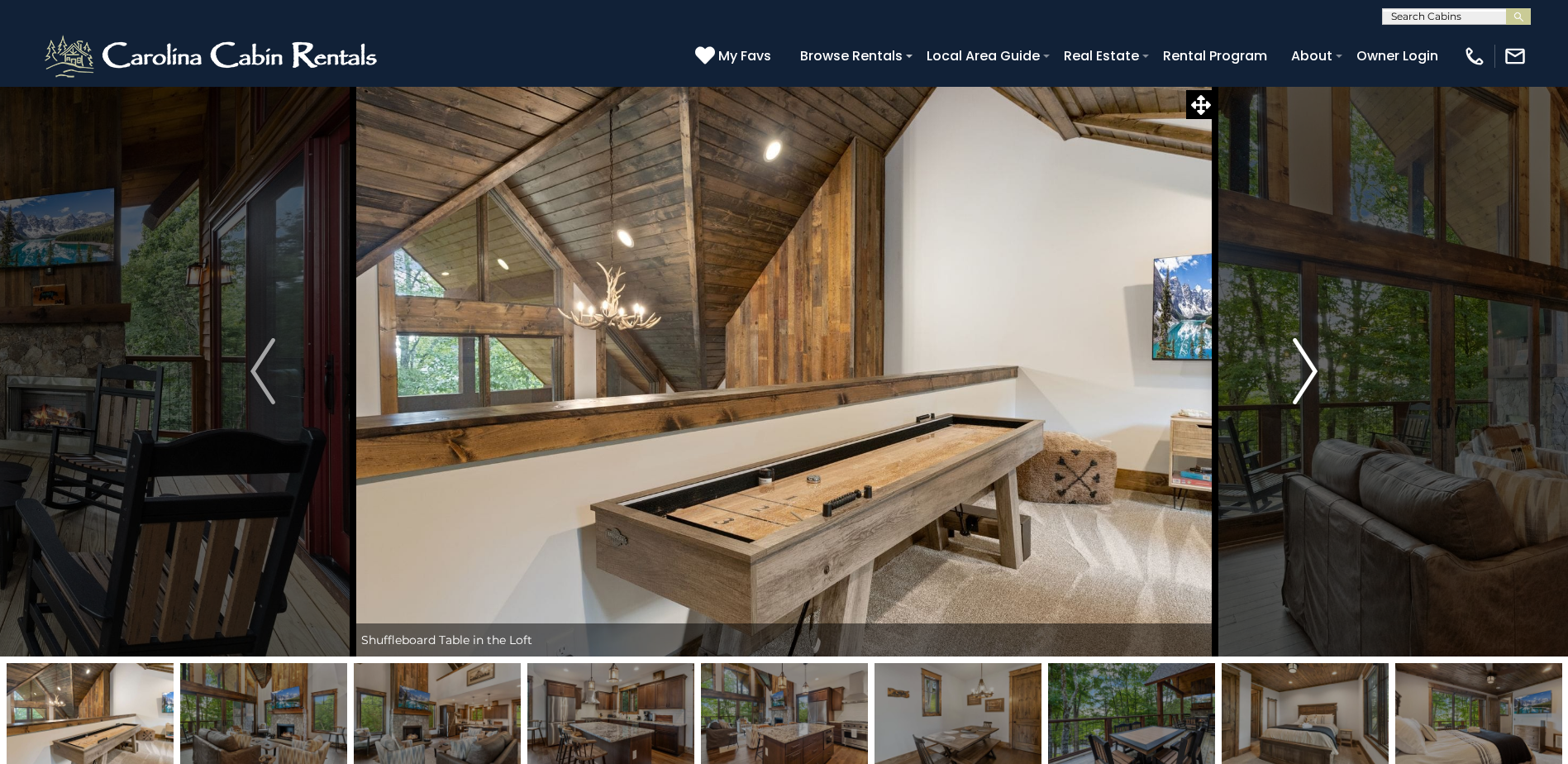
click at [1304, 373] on img "Next" at bounding box center [1305, 370] width 25 height 66
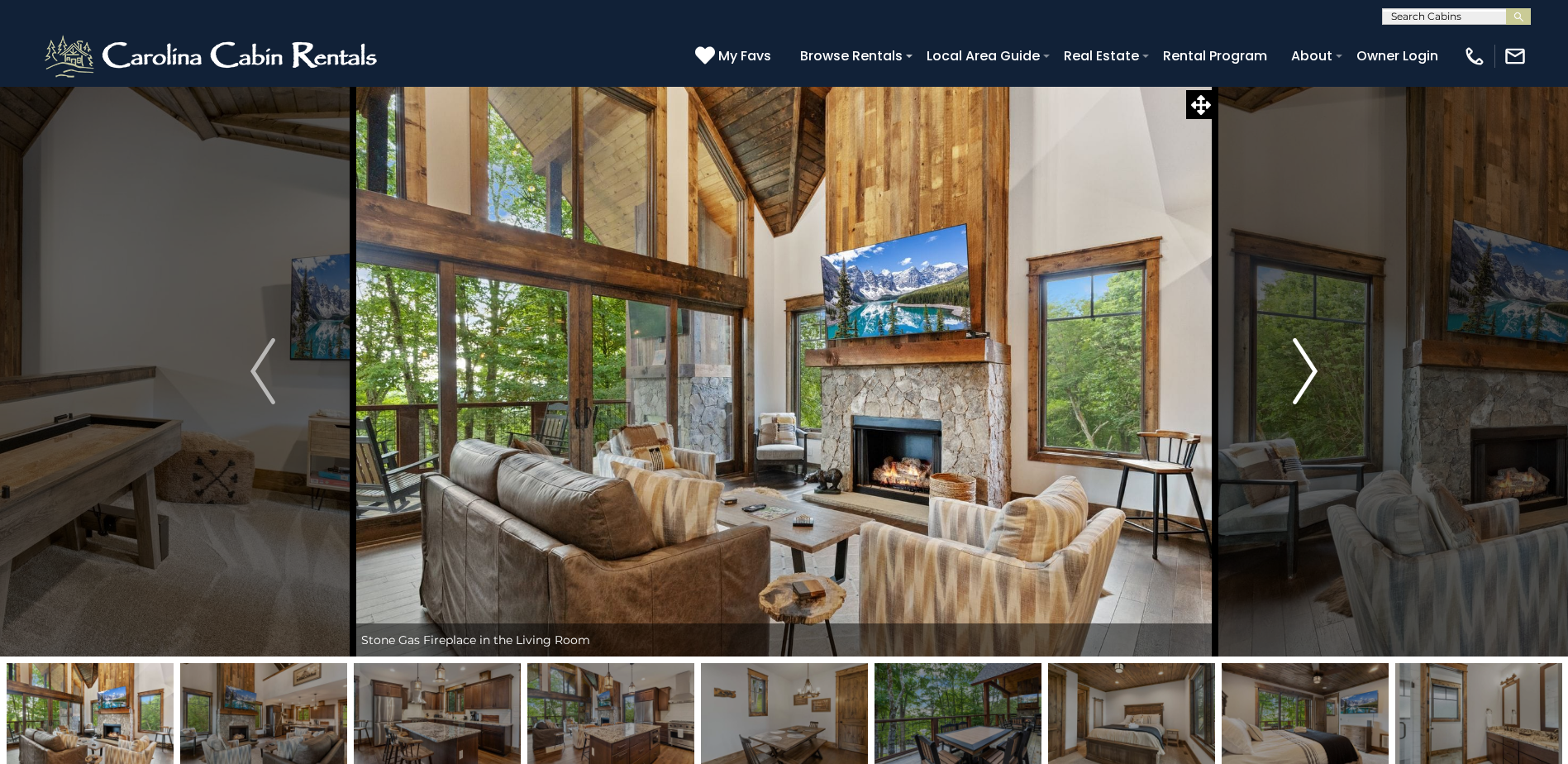
click at [1283, 364] on button "Next" at bounding box center [1305, 371] width 180 height 570
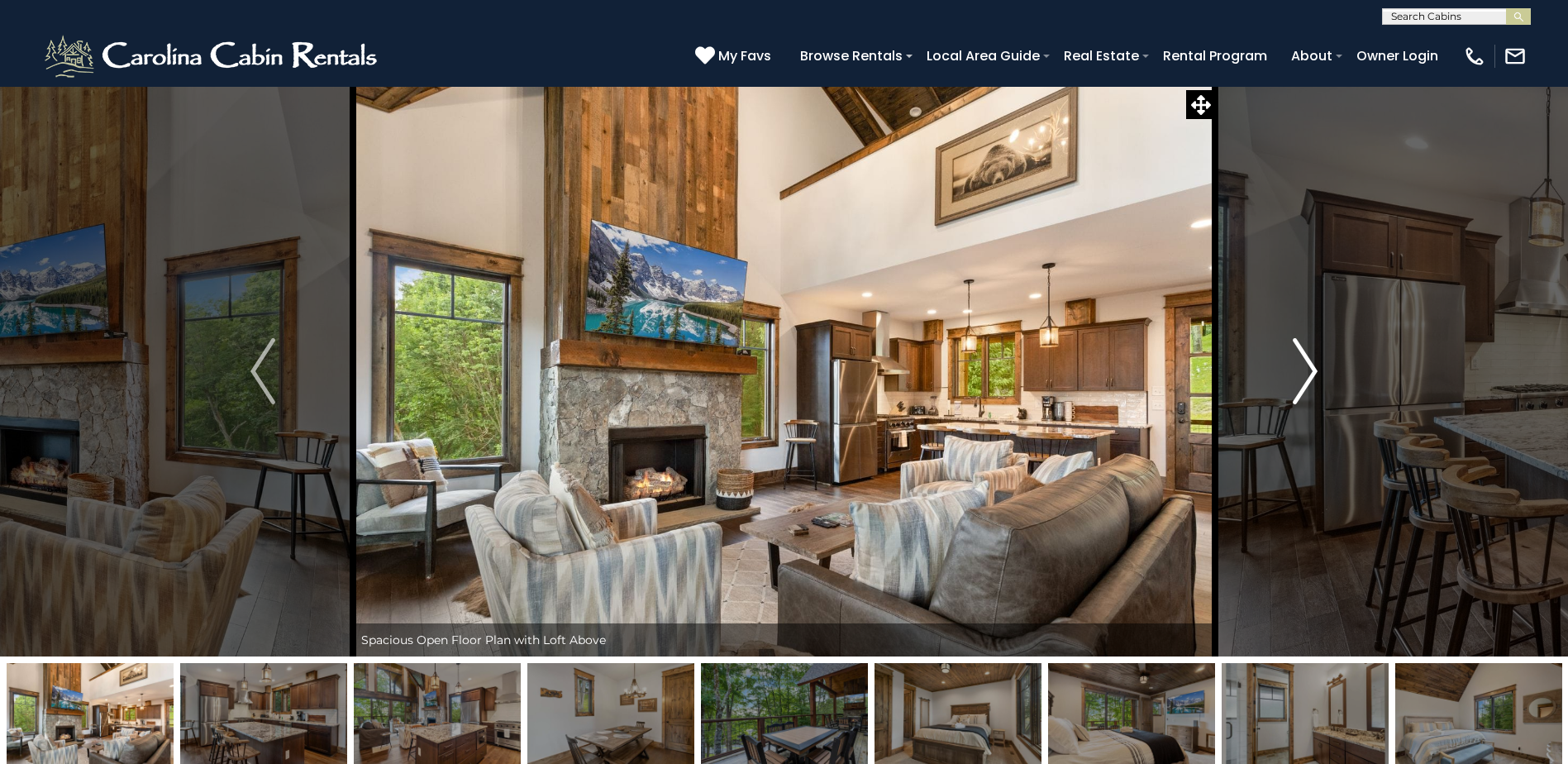
click at [1283, 364] on button "Next" at bounding box center [1305, 371] width 180 height 570
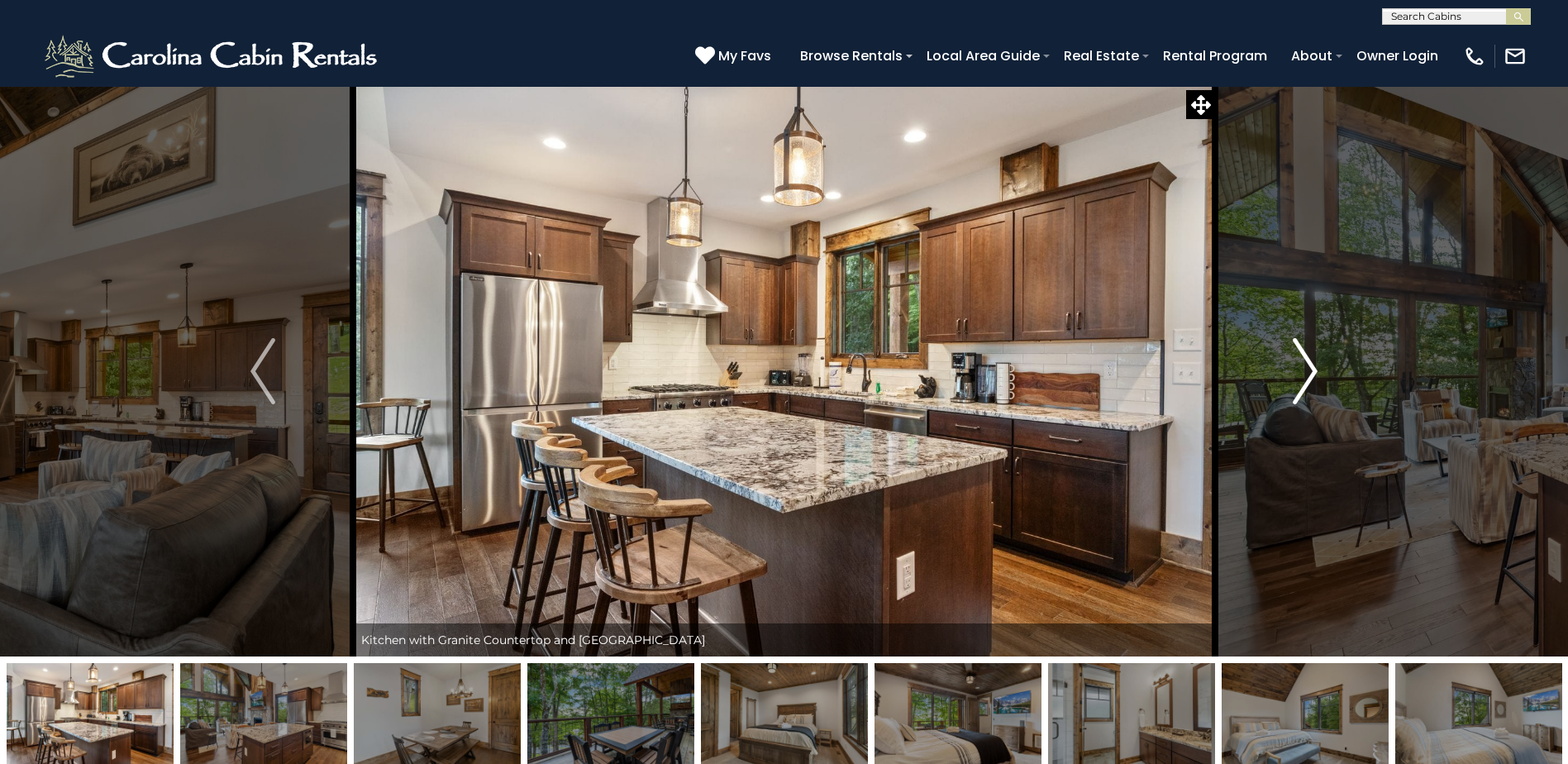
click at [1283, 364] on button "Next" at bounding box center [1305, 371] width 180 height 570
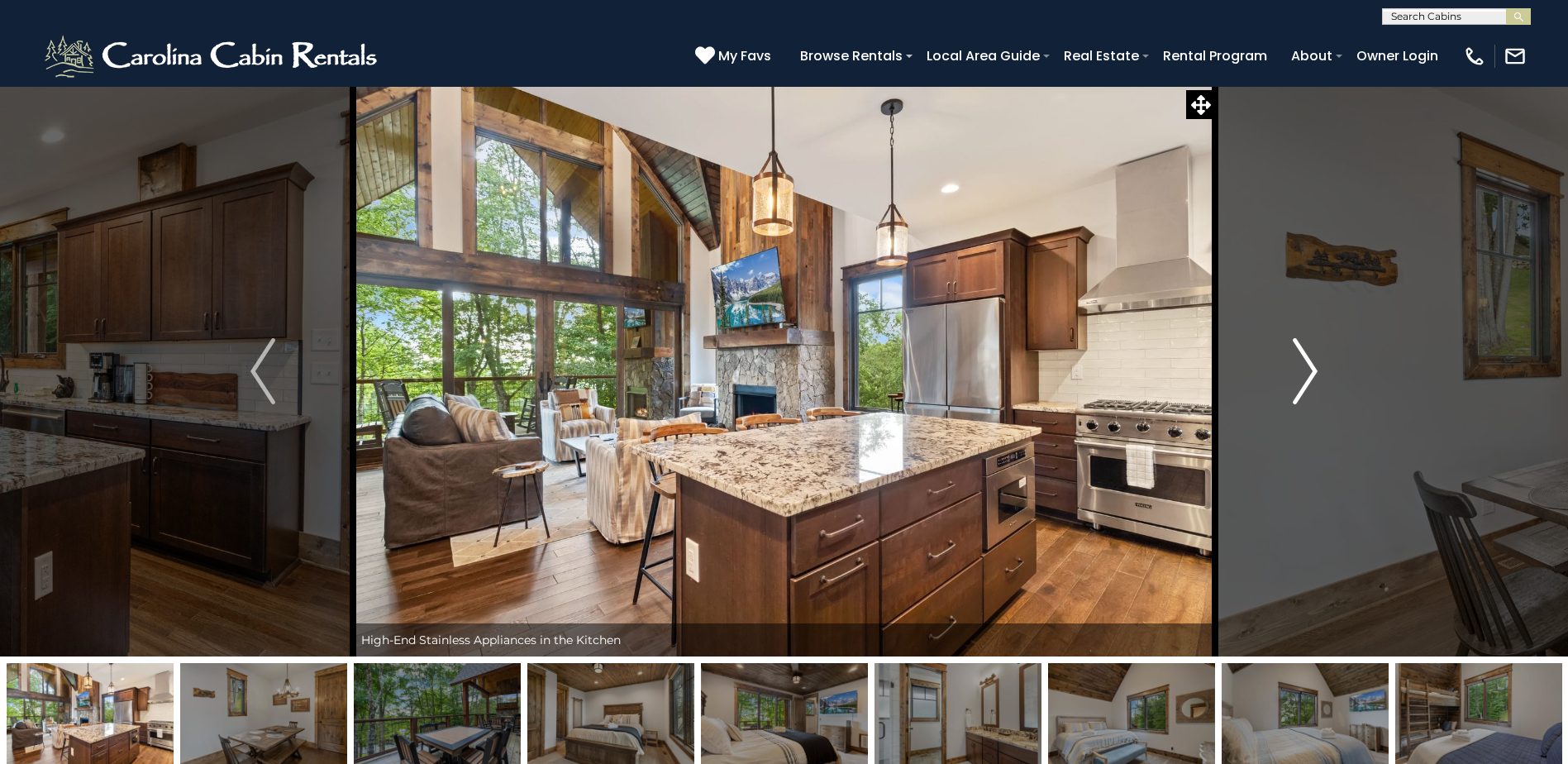
click at [1279, 370] on button "Next" at bounding box center [1305, 371] width 180 height 570
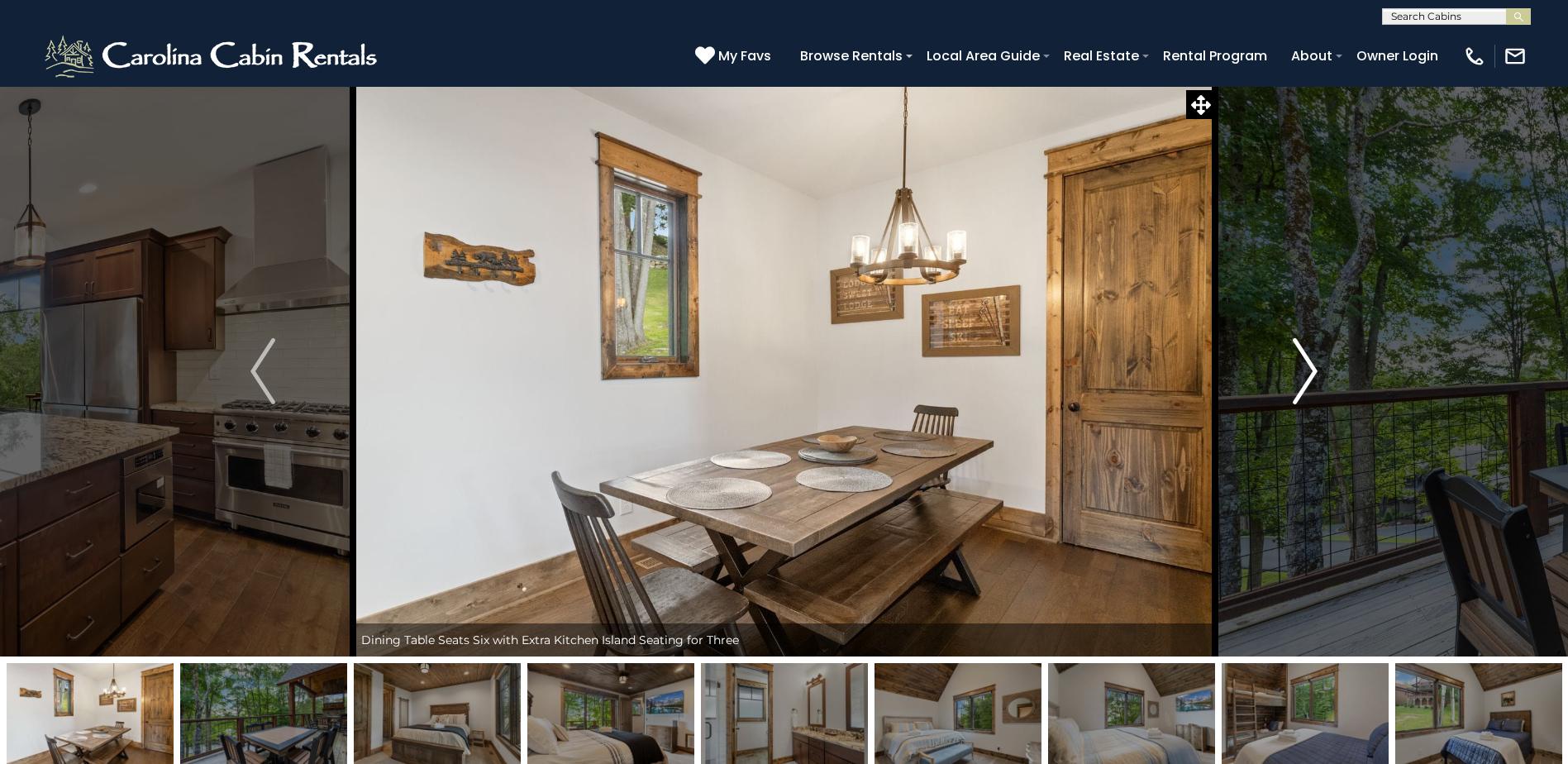
click at [1279, 370] on button "Next" at bounding box center [1305, 371] width 180 height 570
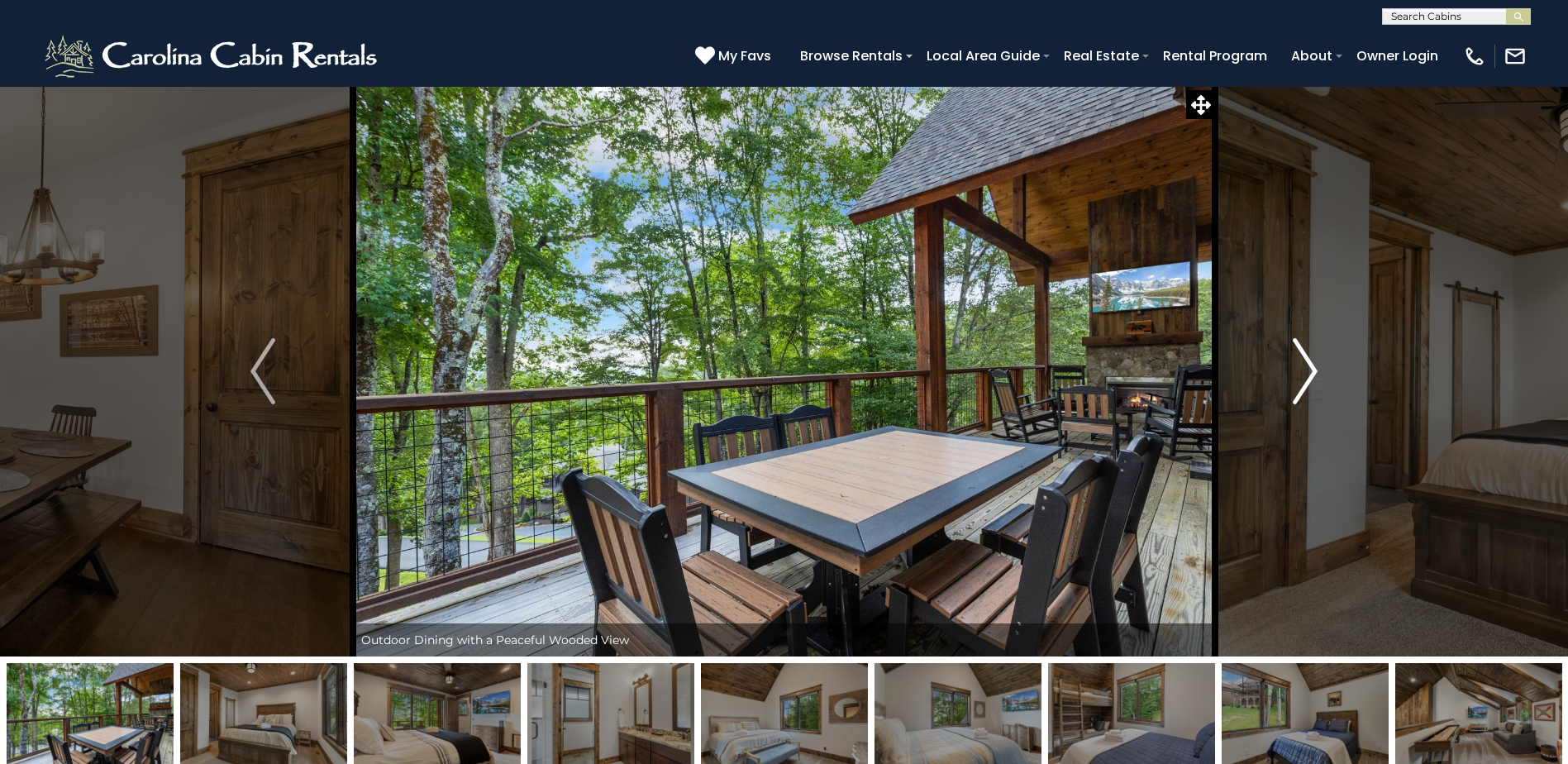
click at [1279, 370] on button "Next" at bounding box center [1305, 371] width 180 height 570
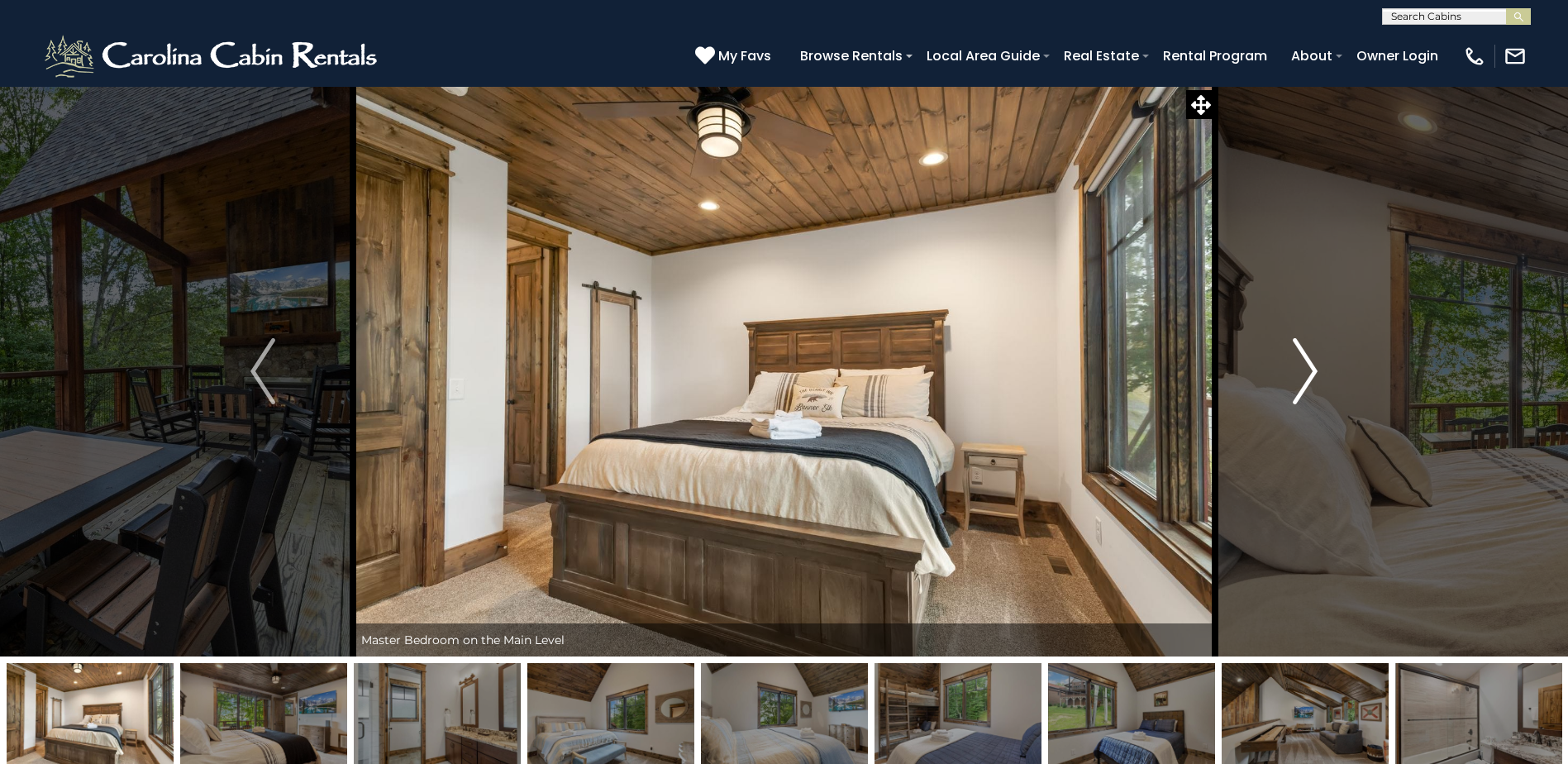
click at [1272, 367] on button "Next" at bounding box center [1305, 371] width 180 height 570
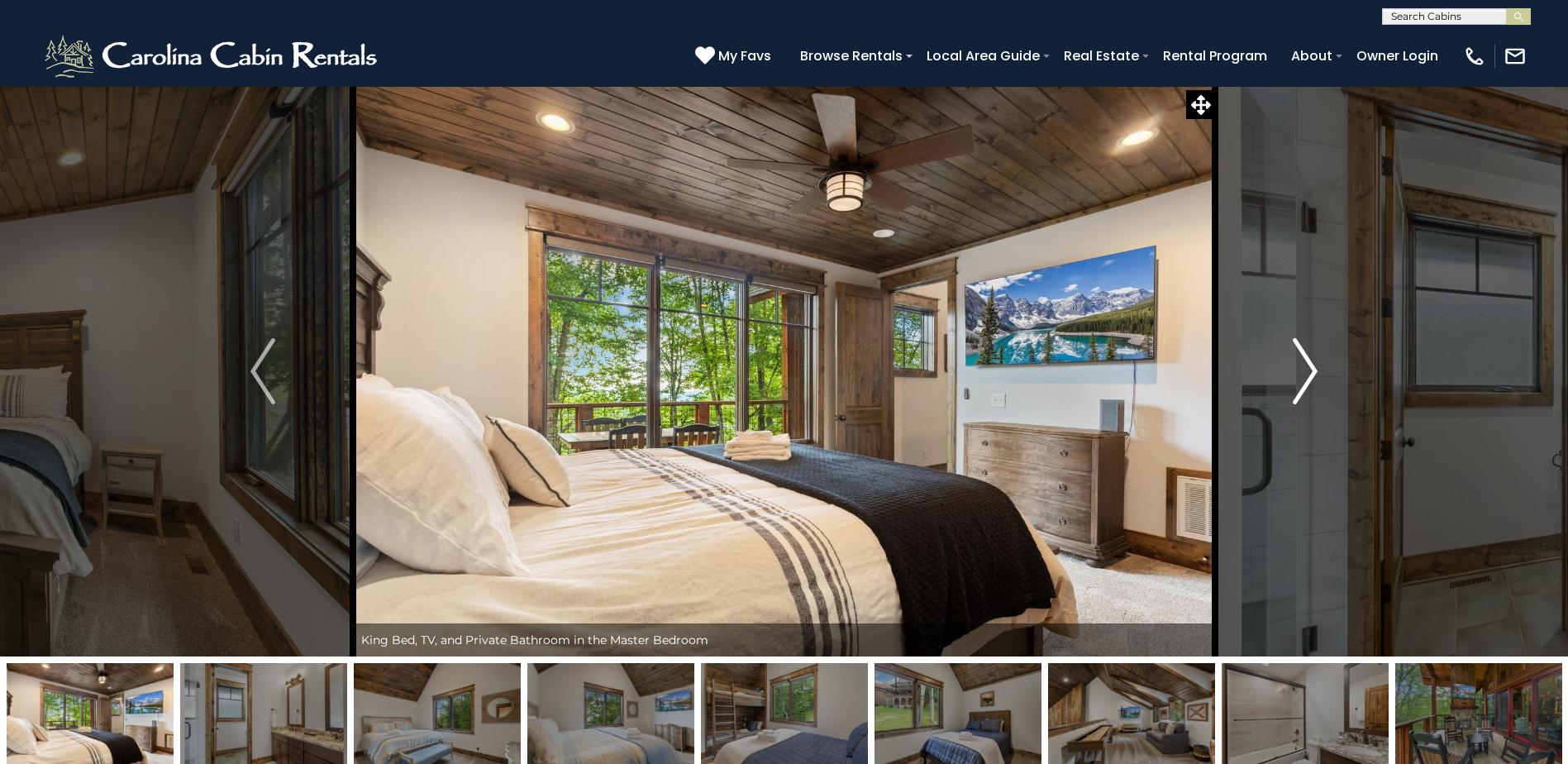
click at [1272, 367] on button "Next" at bounding box center [1305, 371] width 180 height 570
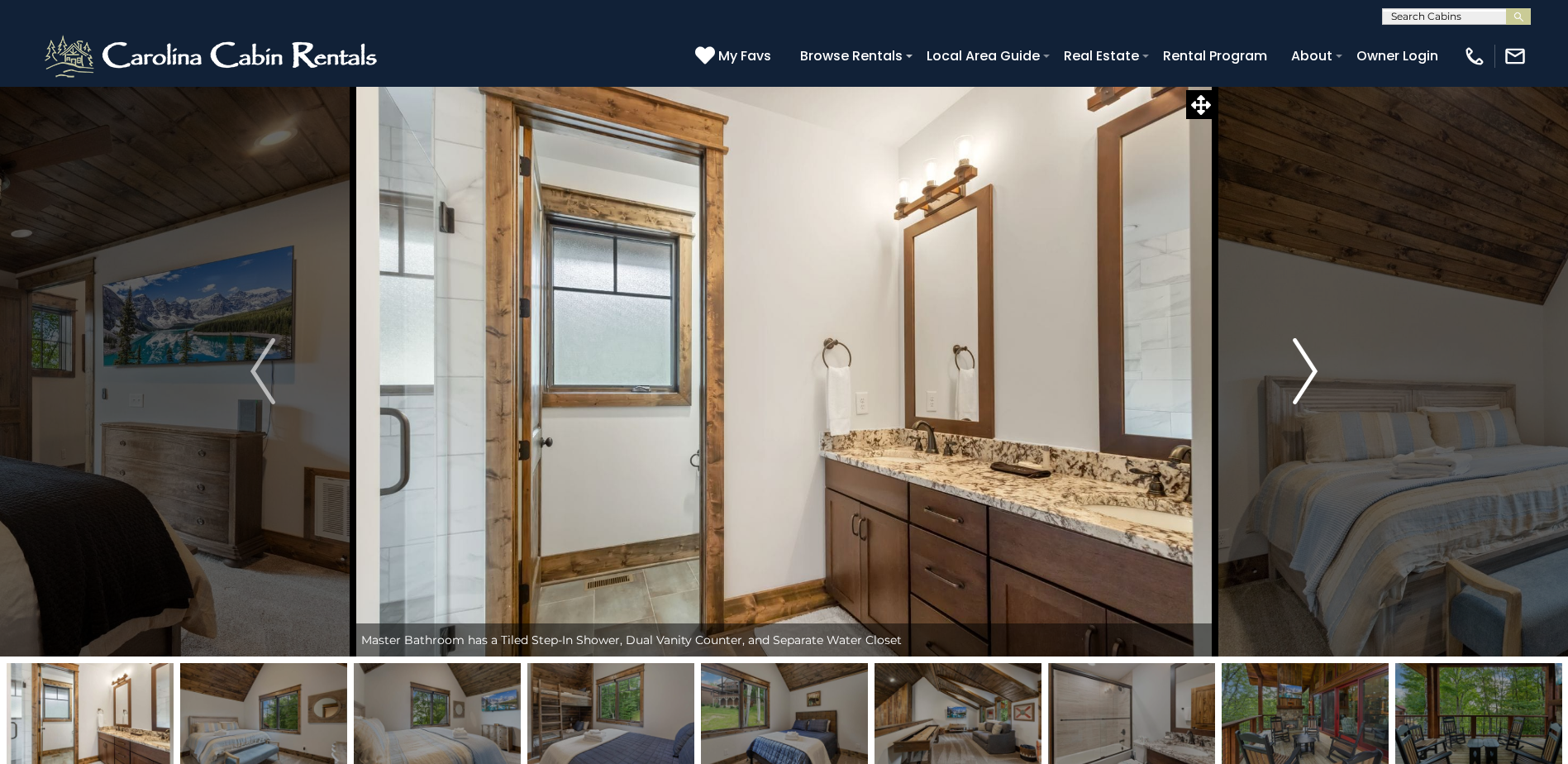
click at [1272, 367] on button "Next" at bounding box center [1305, 371] width 180 height 570
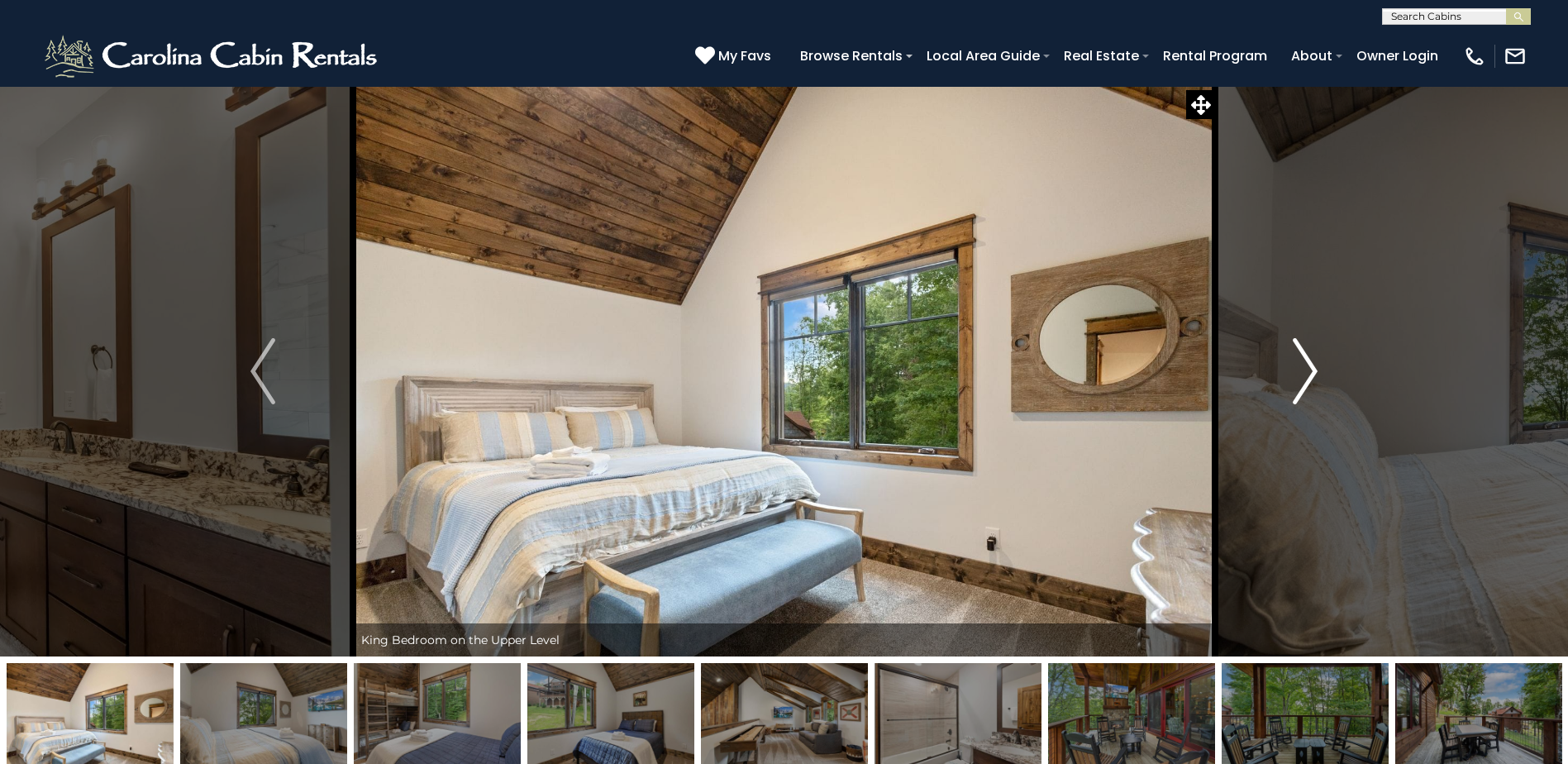
click at [1304, 363] on img "Next" at bounding box center [1305, 370] width 25 height 66
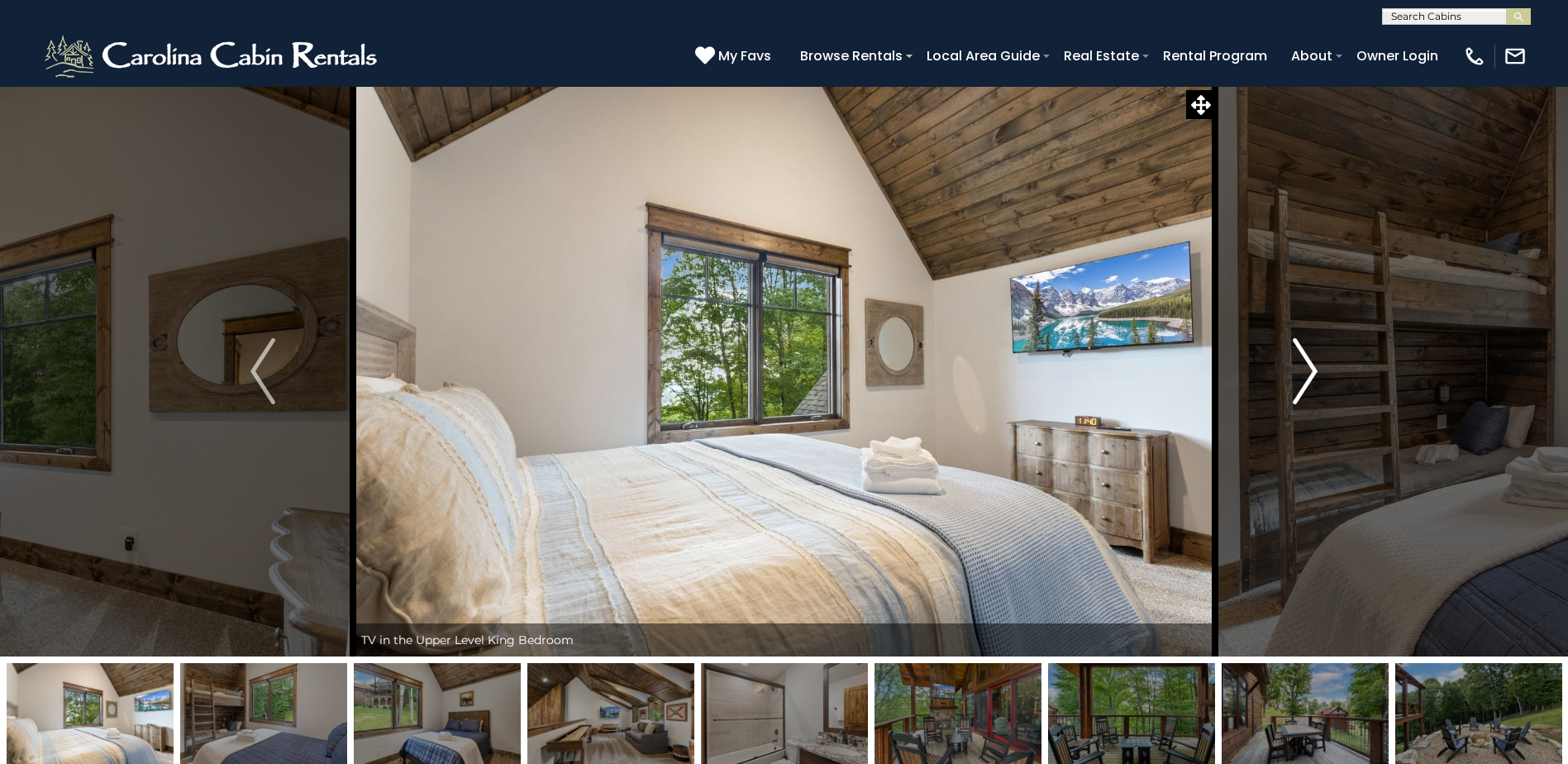
click at [1312, 363] on img "Next" at bounding box center [1305, 370] width 25 height 66
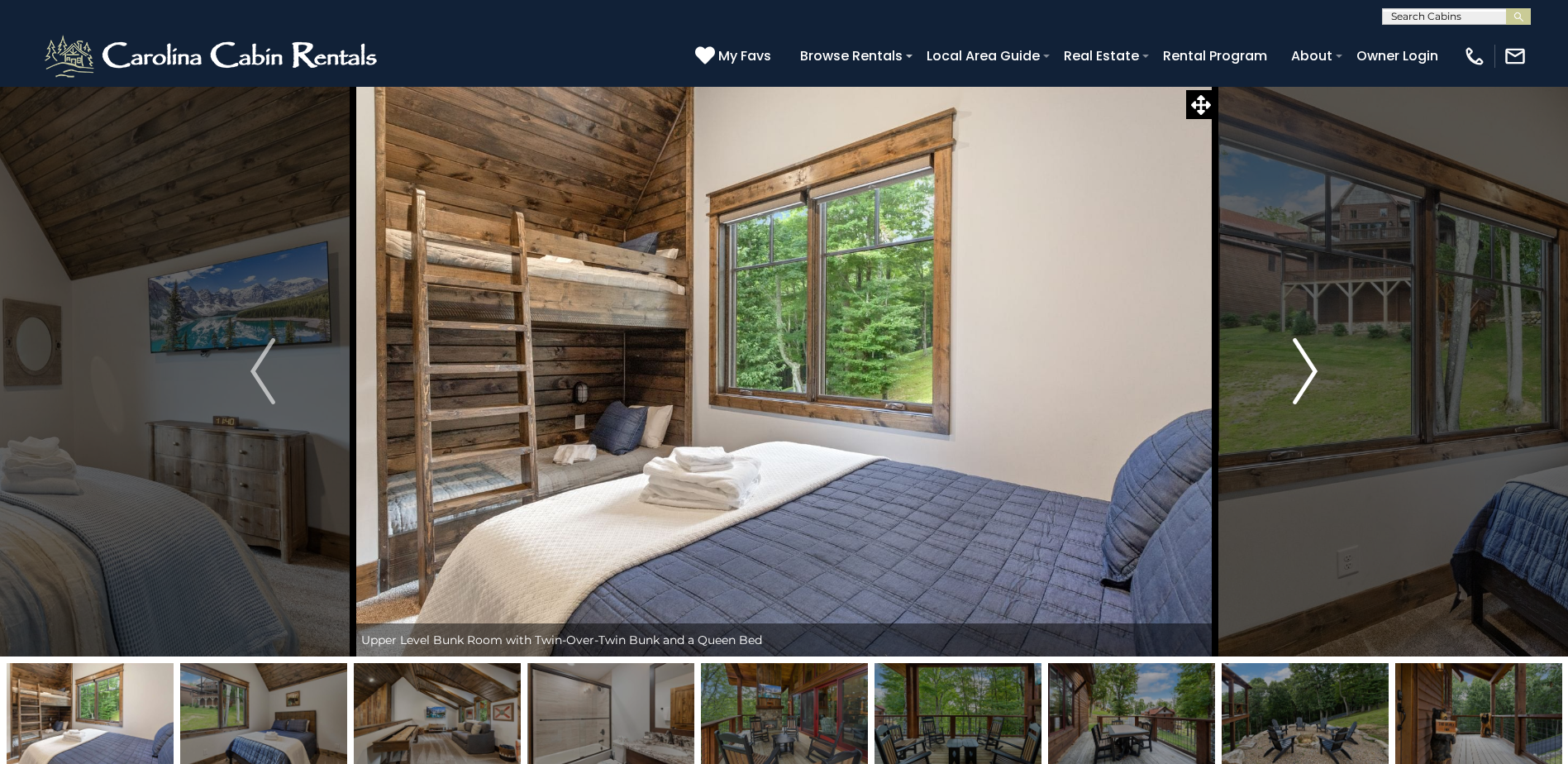
click at [1312, 363] on img "Next" at bounding box center [1305, 370] width 25 height 66
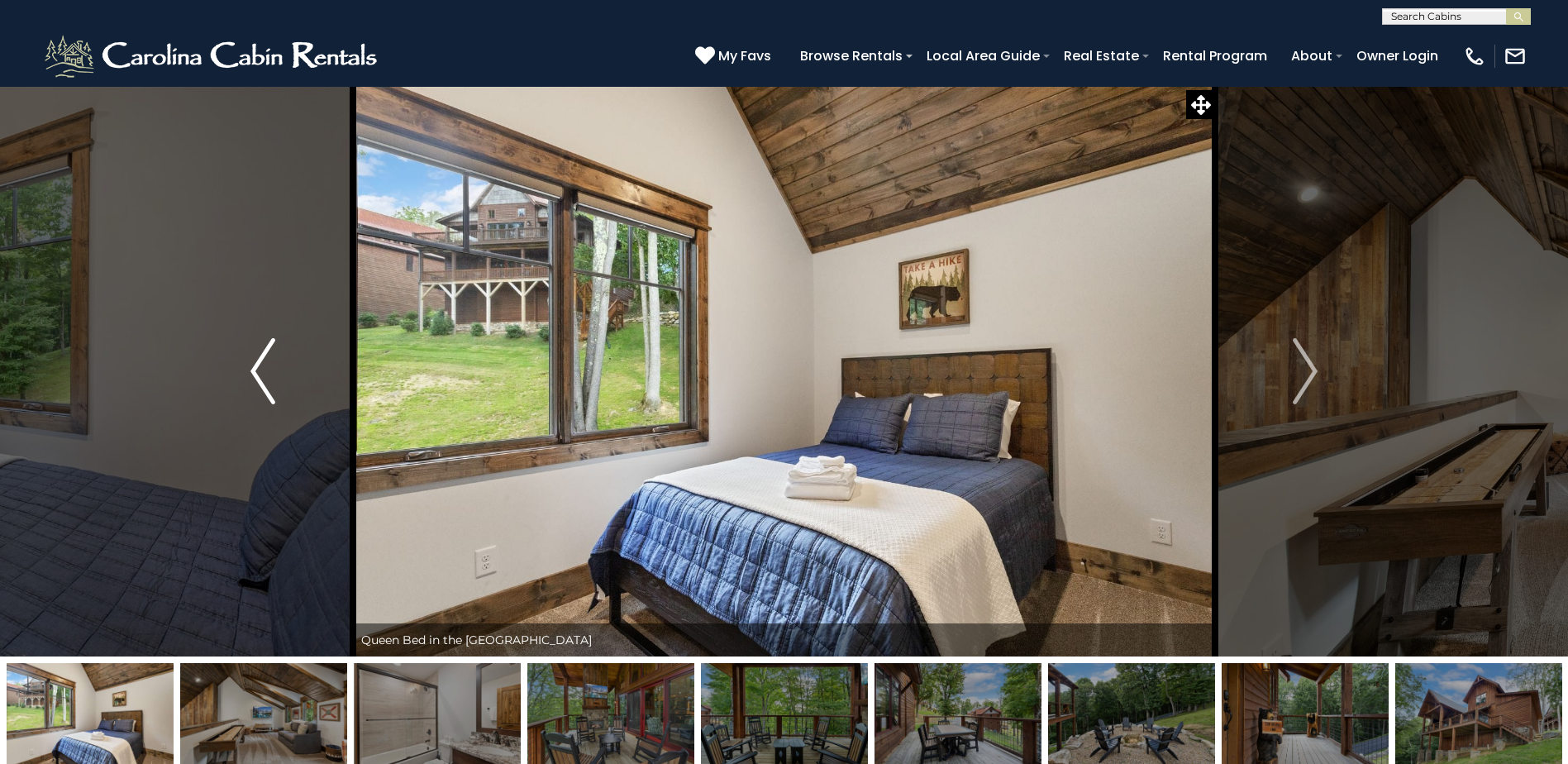
click at [267, 357] on img "Previous" at bounding box center [263, 370] width 25 height 66
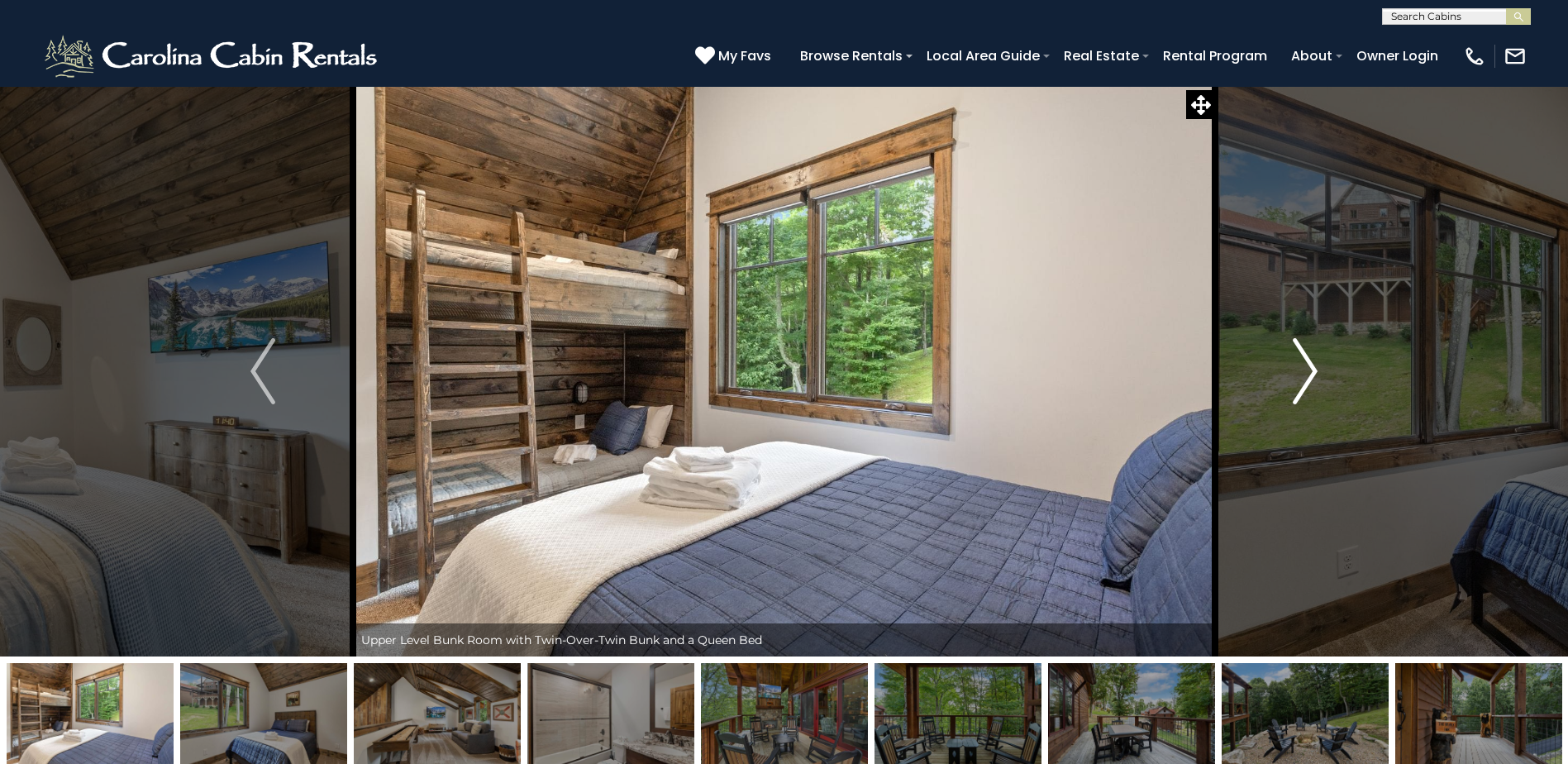
click at [1298, 360] on img "Next" at bounding box center [1305, 370] width 25 height 66
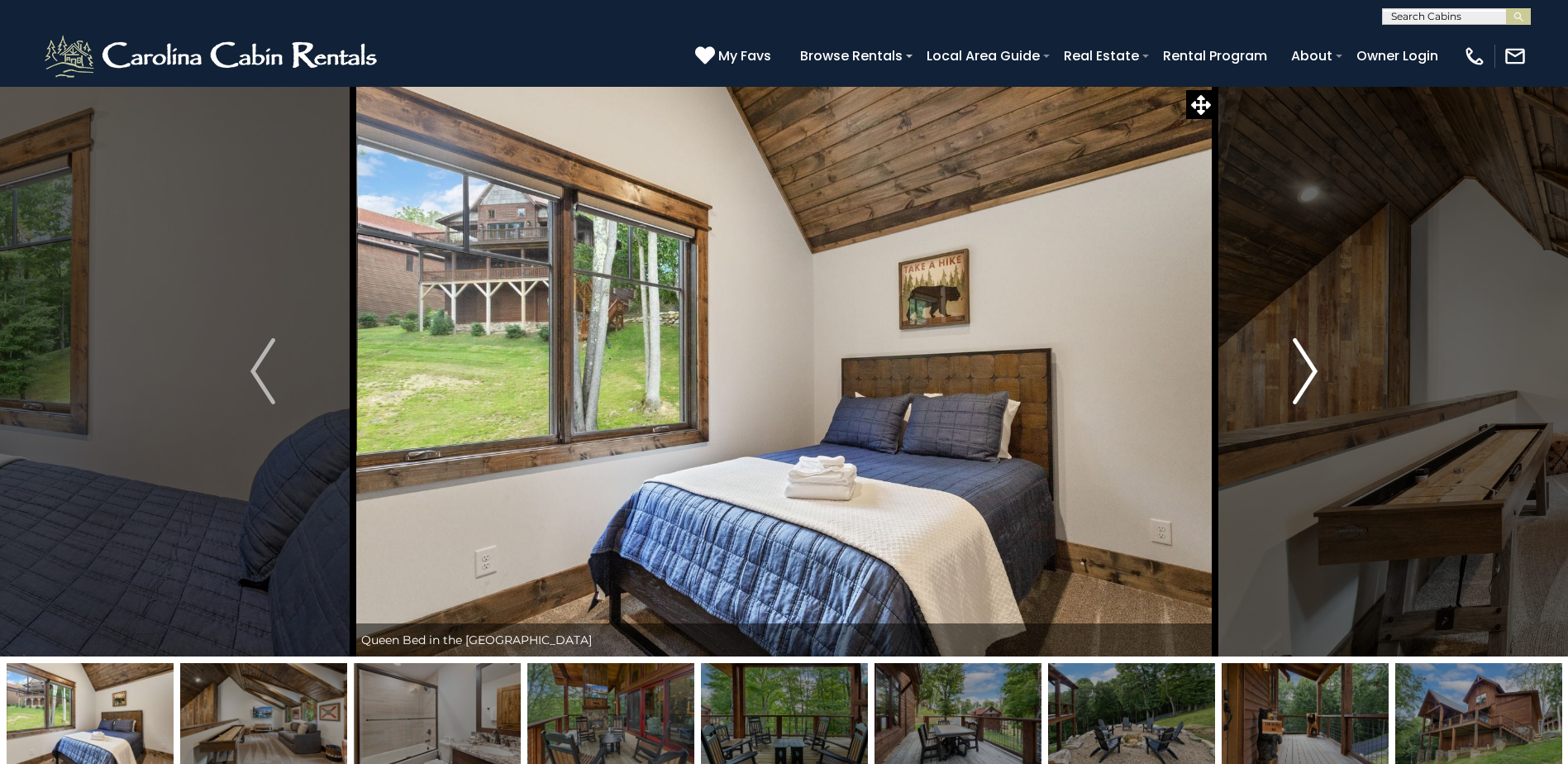
click at [1304, 360] on img "Next" at bounding box center [1305, 370] width 25 height 66
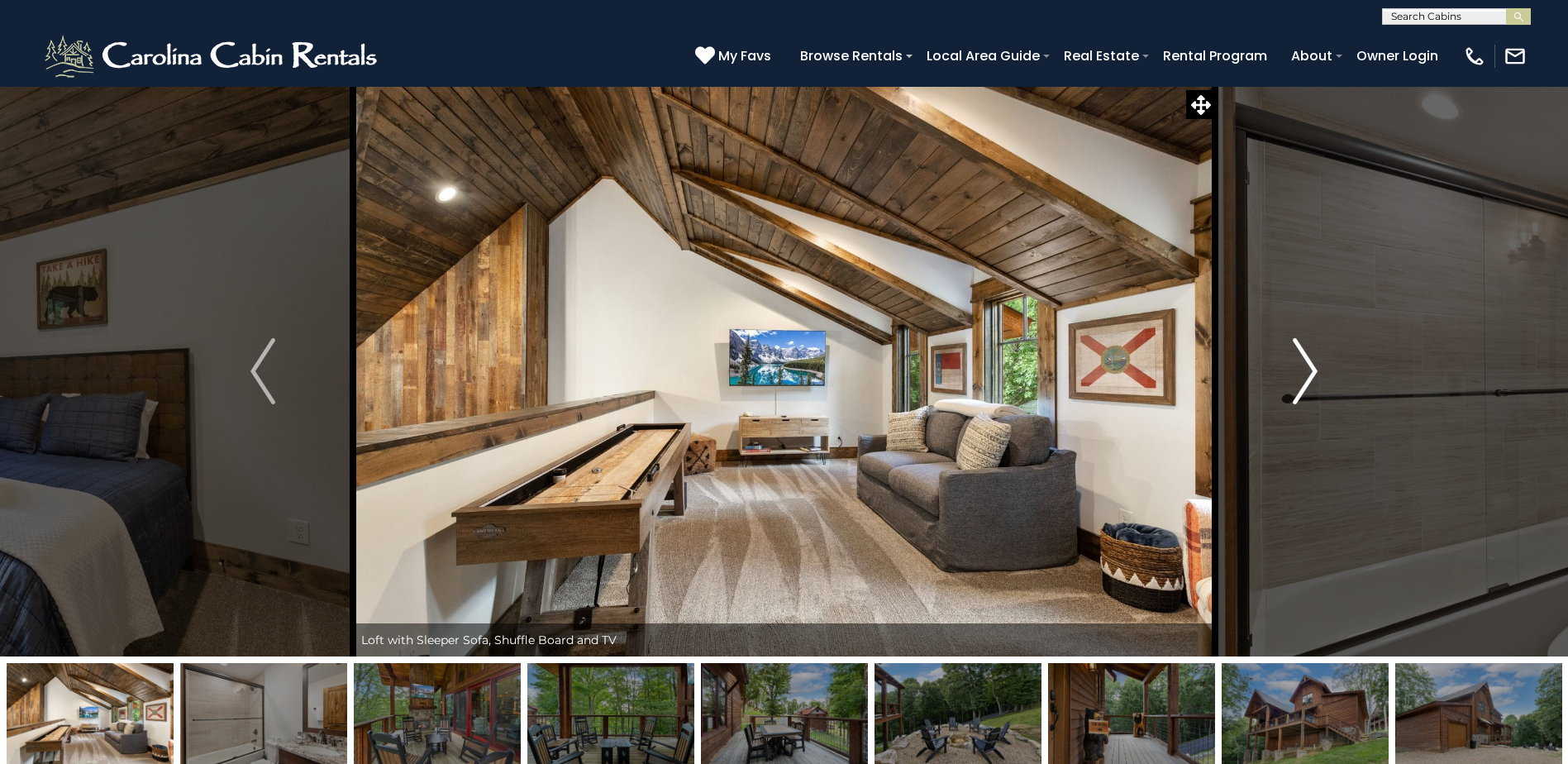
click at [1304, 360] on img "Next" at bounding box center [1305, 370] width 25 height 66
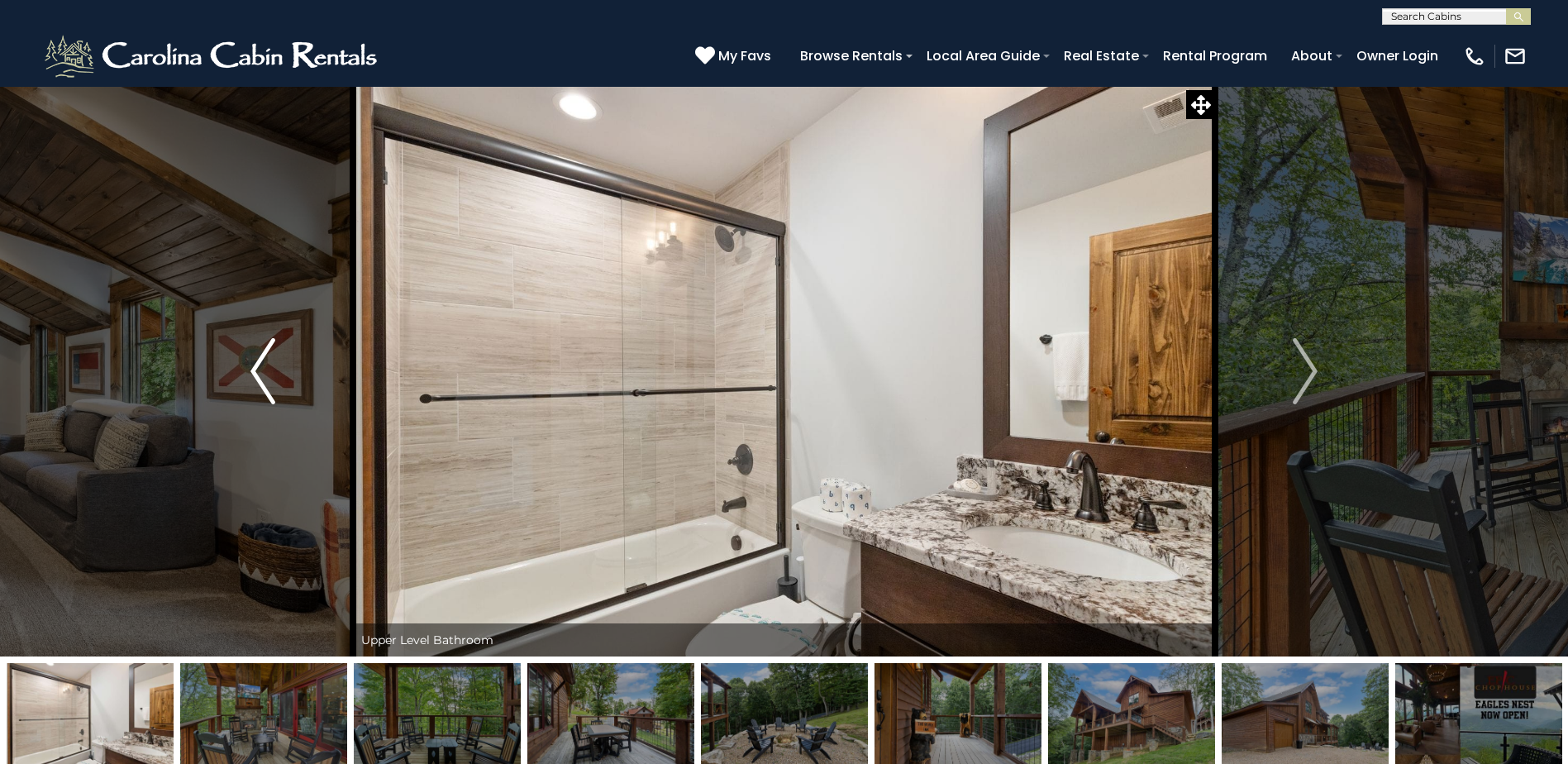
click at [270, 382] on img "Previous" at bounding box center [263, 370] width 25 height 66
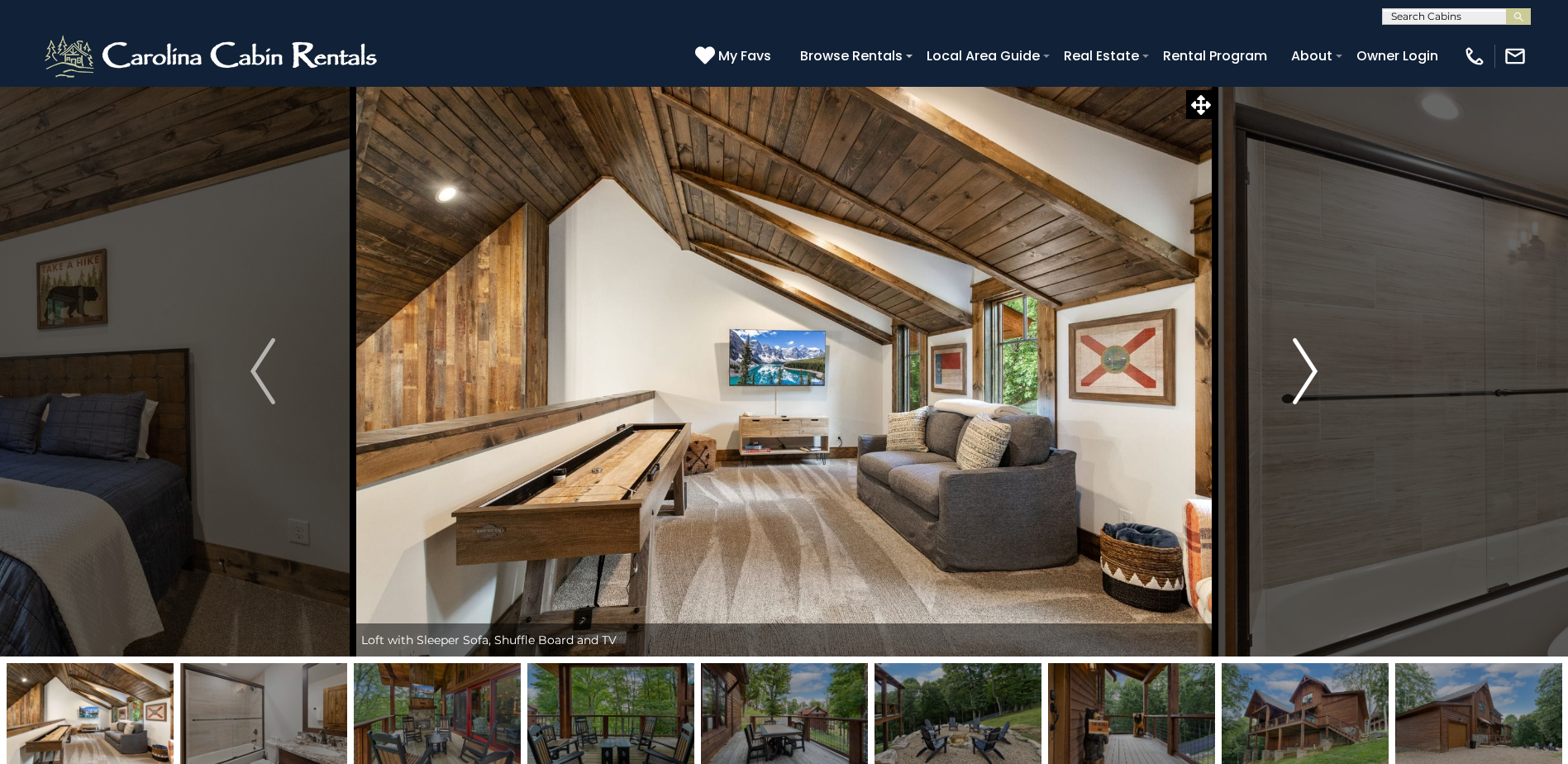
click at [1291, 379] on button "Next" at bounding box center [1305, 371] width 180 height 570
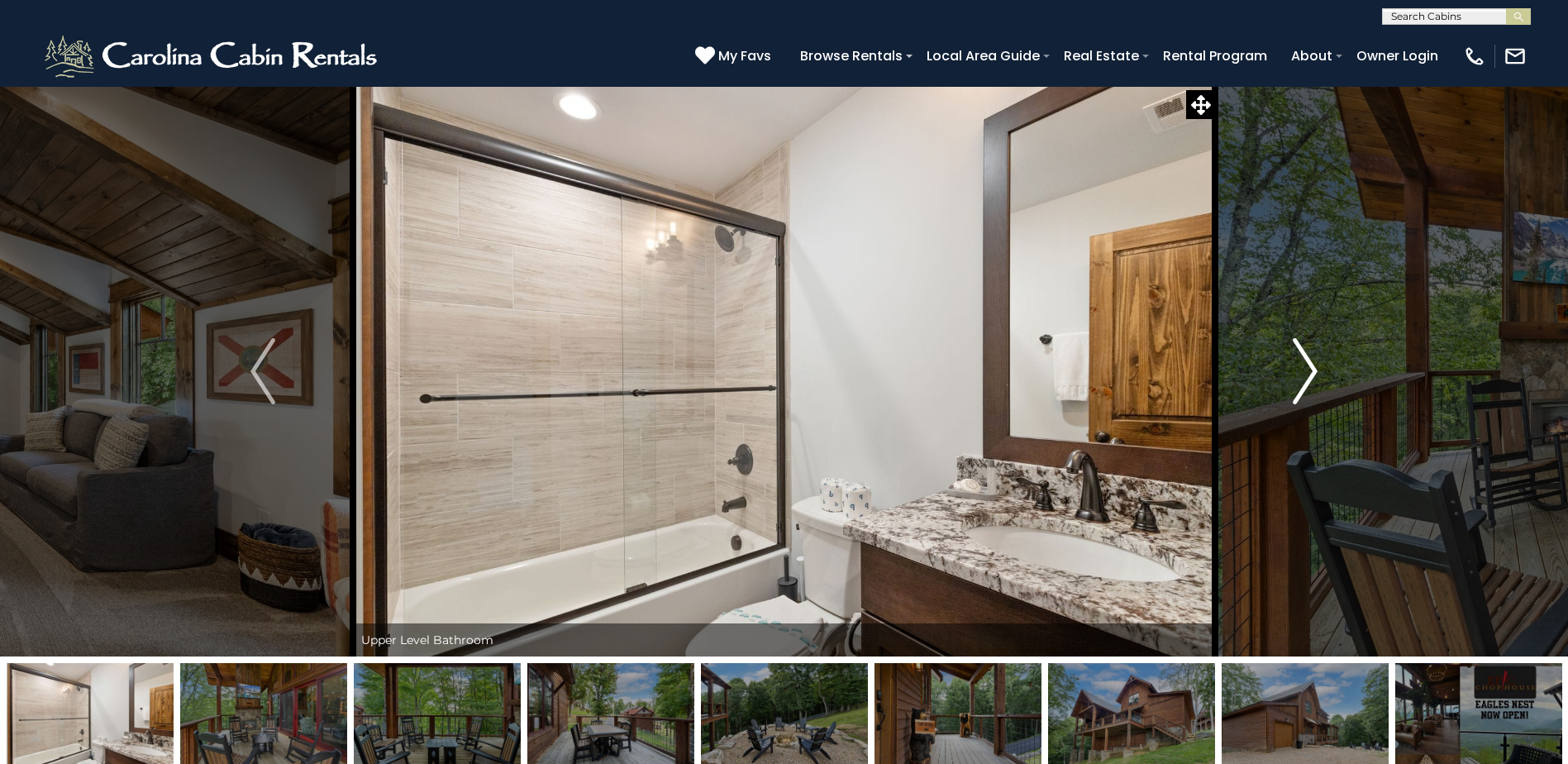
click at [1293, 377] on img "Next" at bounding box center [1305, 370] width 25 height 66
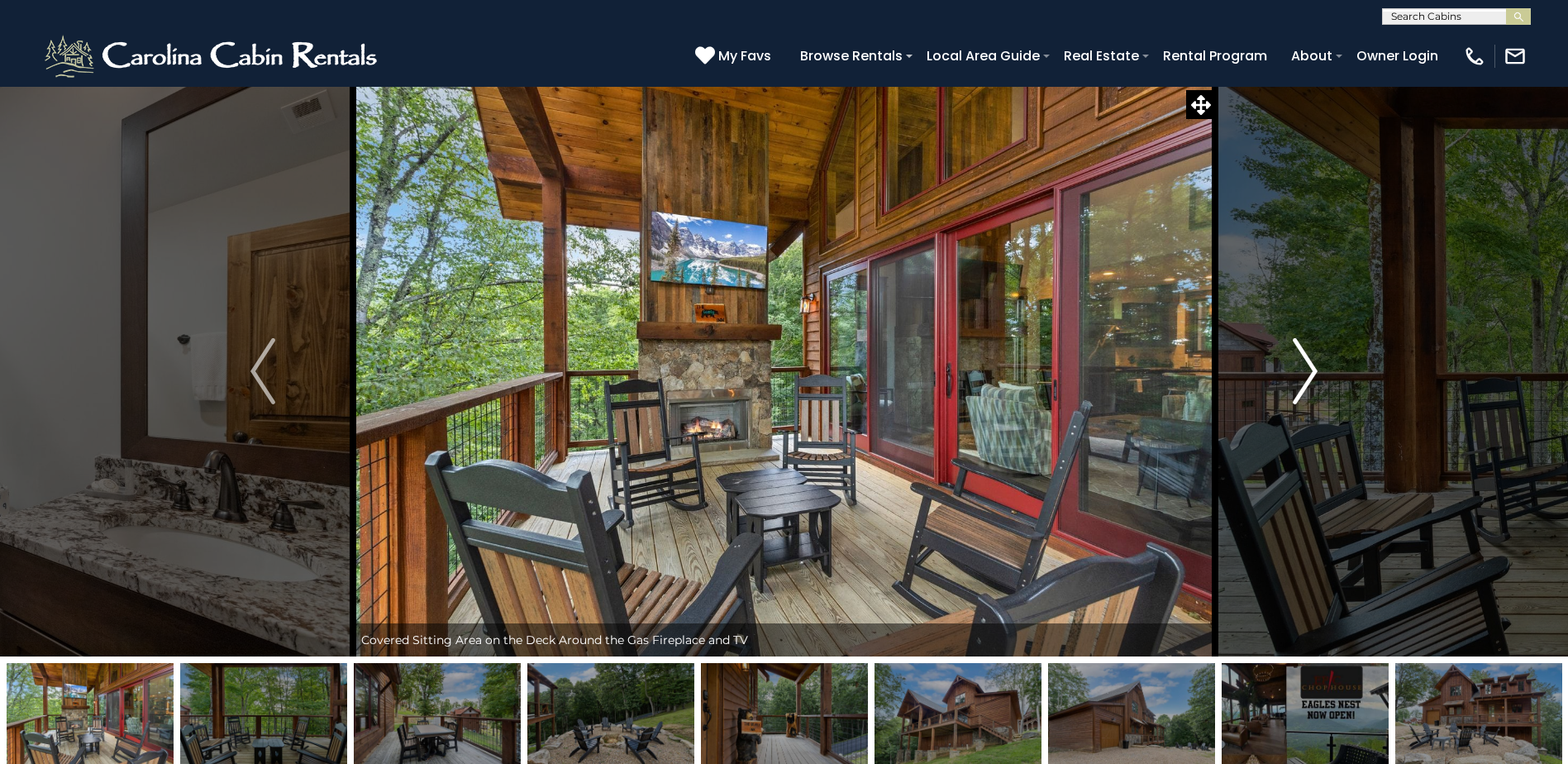
click at [1293, 377] on img "Next" at bounding box center [1305, 370] width 25 height 66
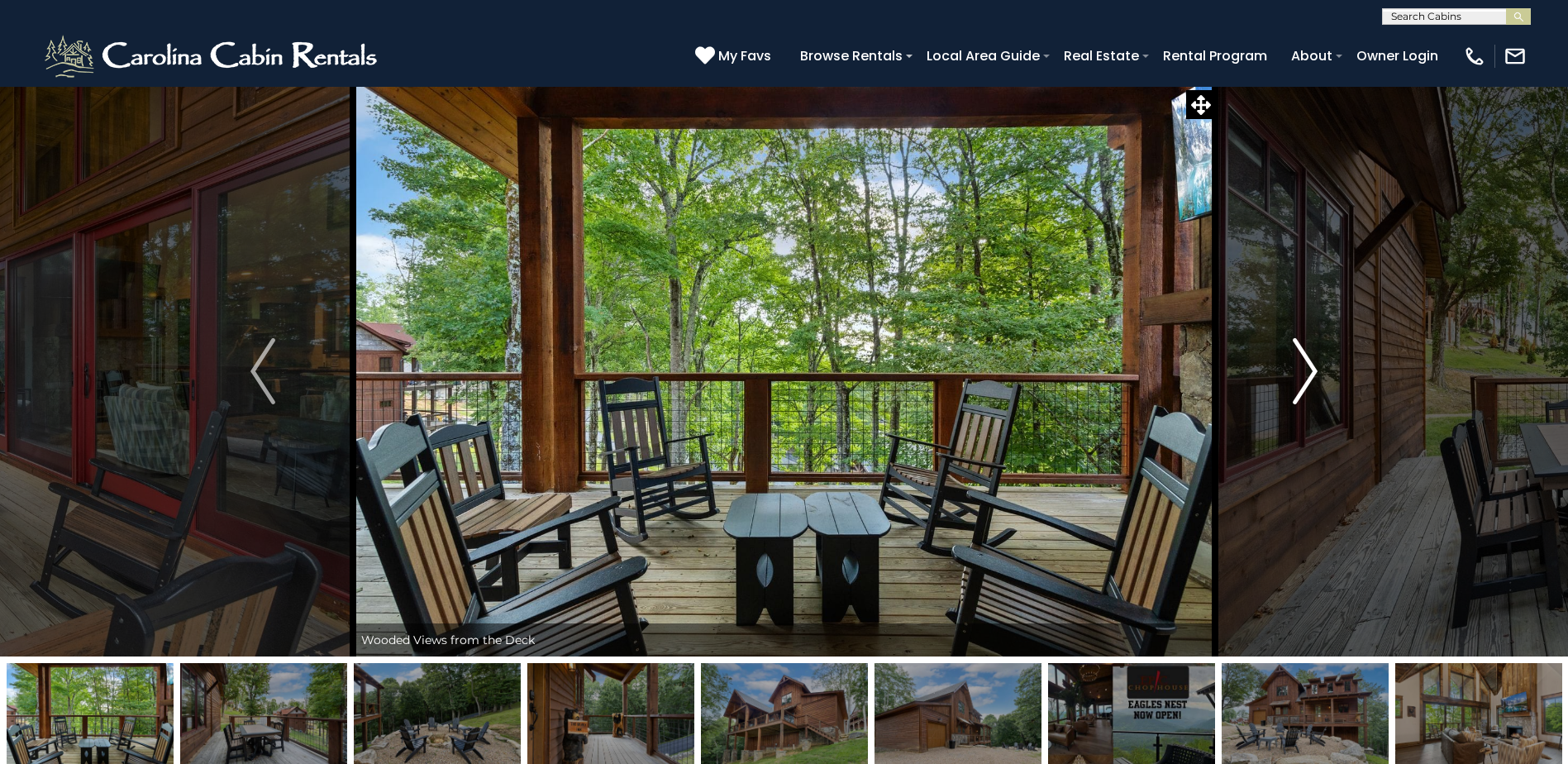
click at [1293, 377] on img "Next" at bounding box center [1305, 370] width 25 height 66
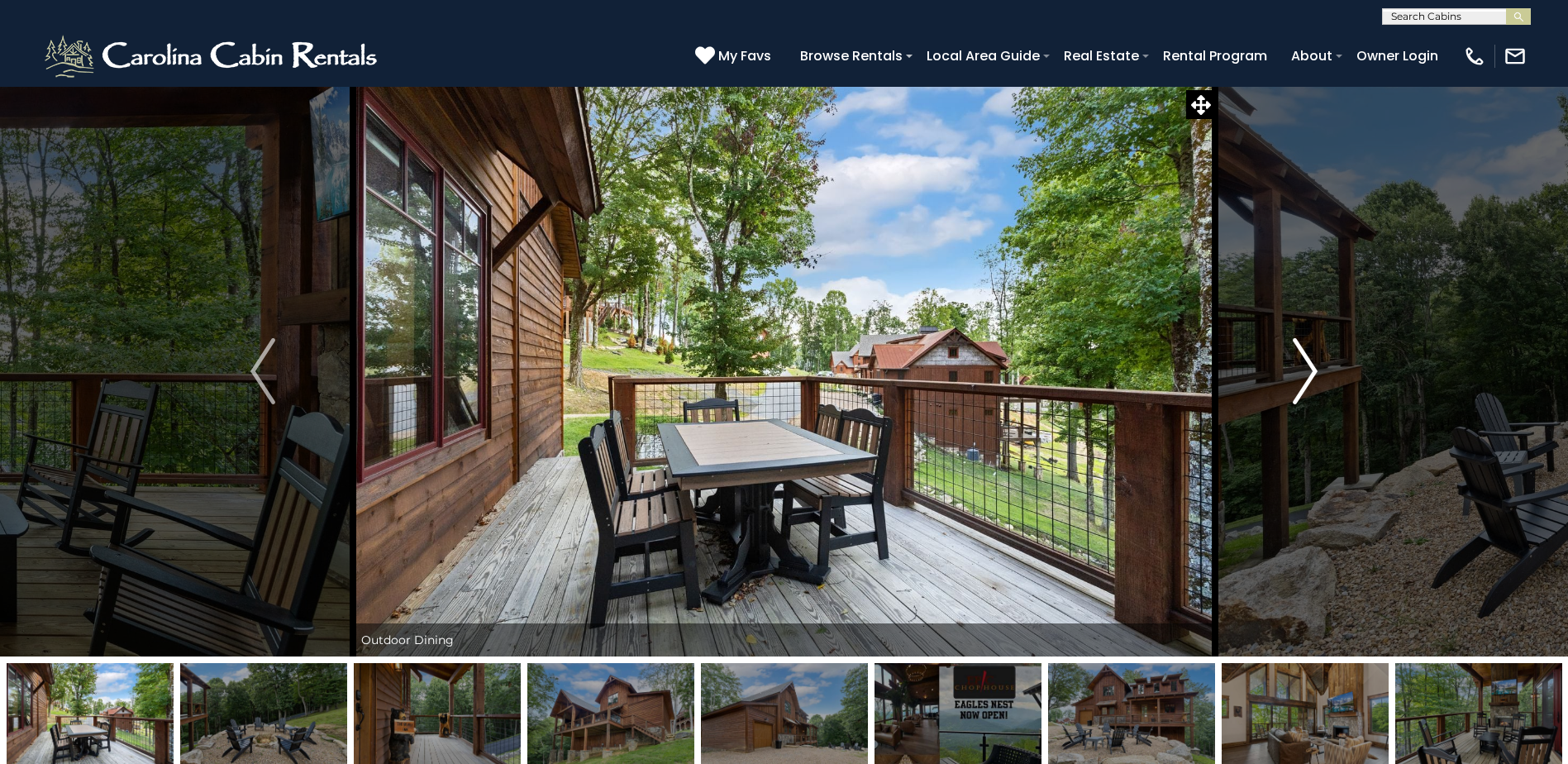
click at [1293, 377] on img "Next" at bounding box center [1305, 370] width 25 height 66
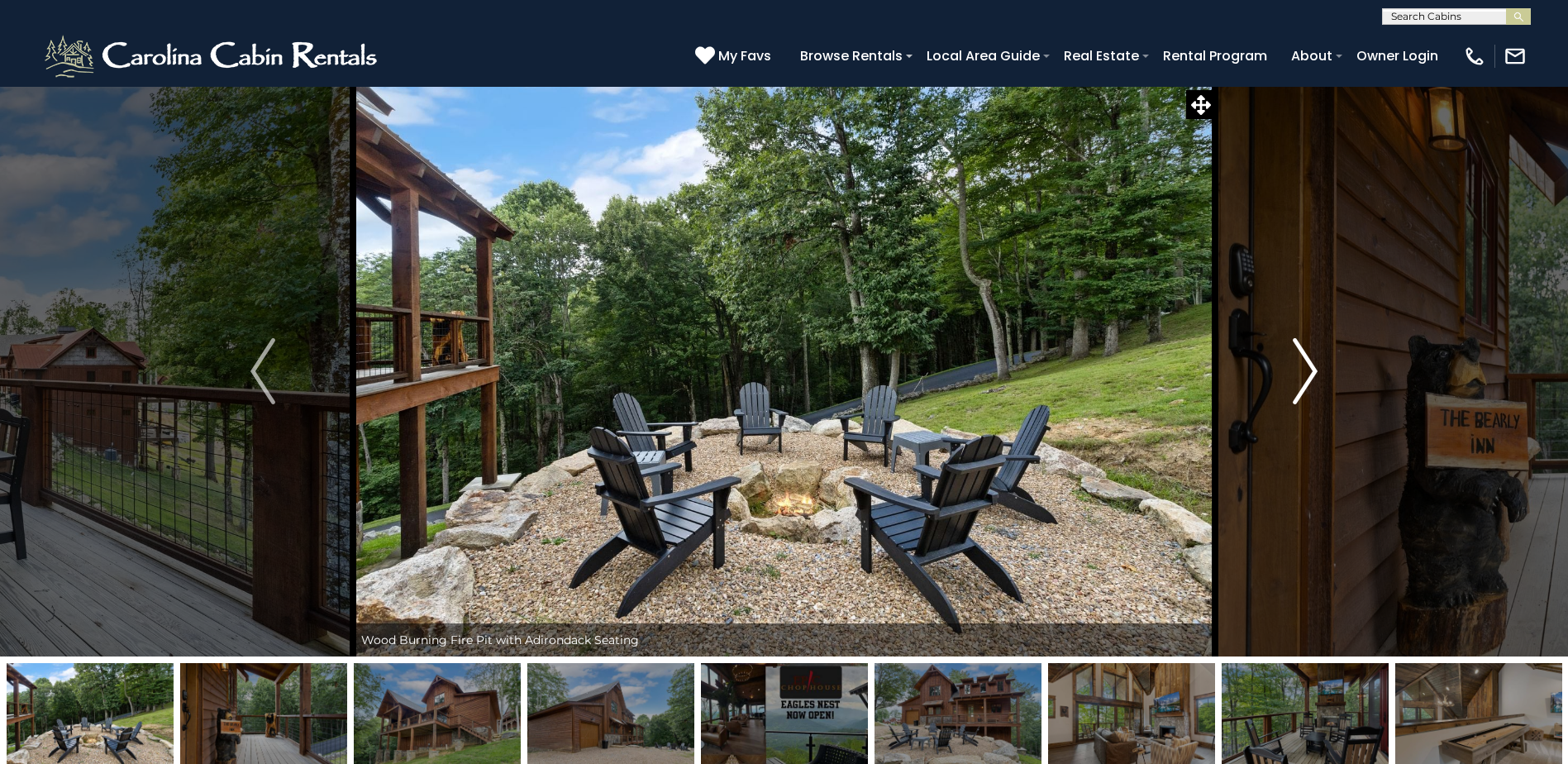
click at [1293, 377] on img "Next" at bounding box center [1305, 370] width 25 height 66
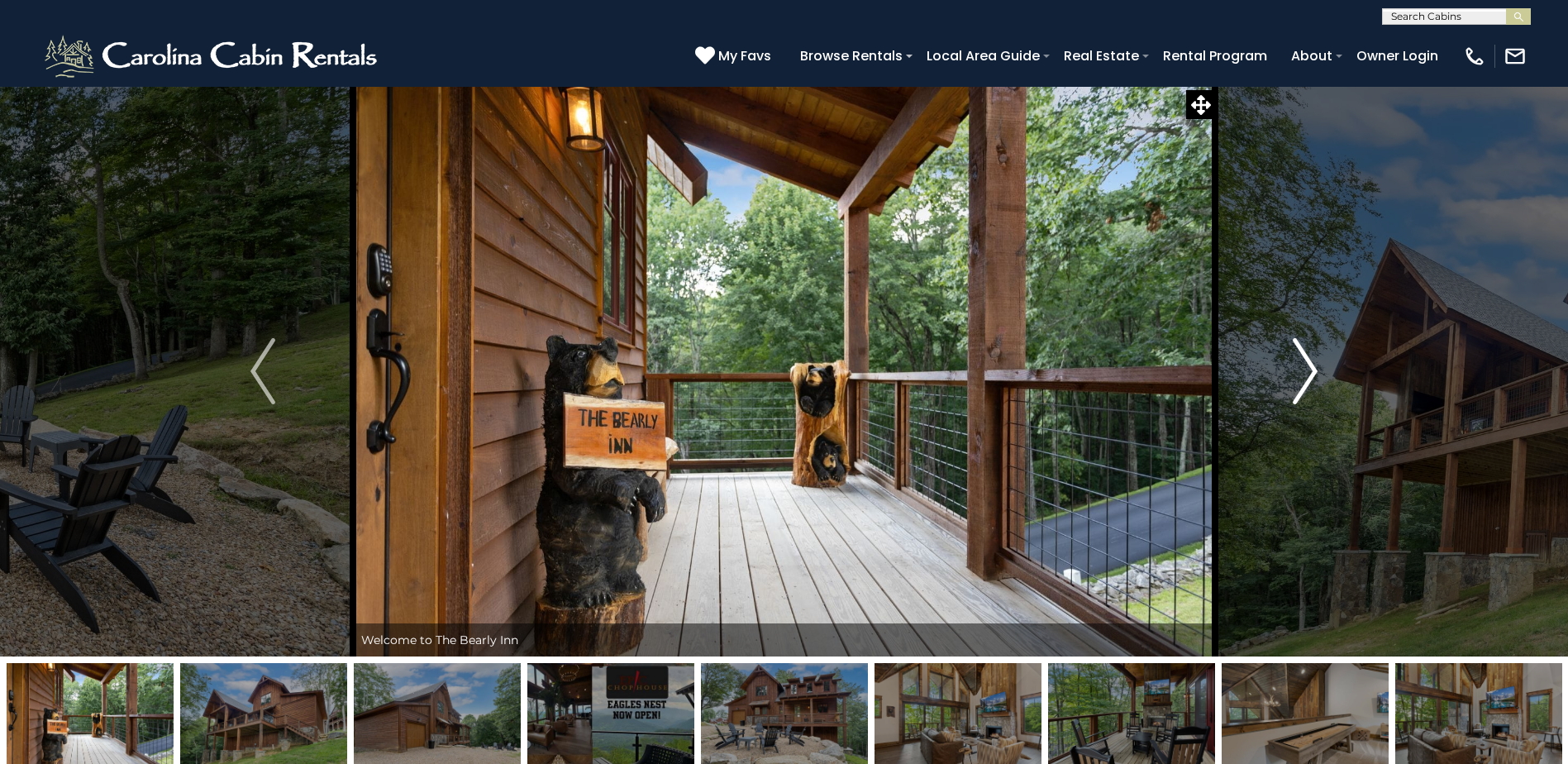
click at [1293, 377] on img "Next" at bounding box center [1305, 370] width 25 height 66
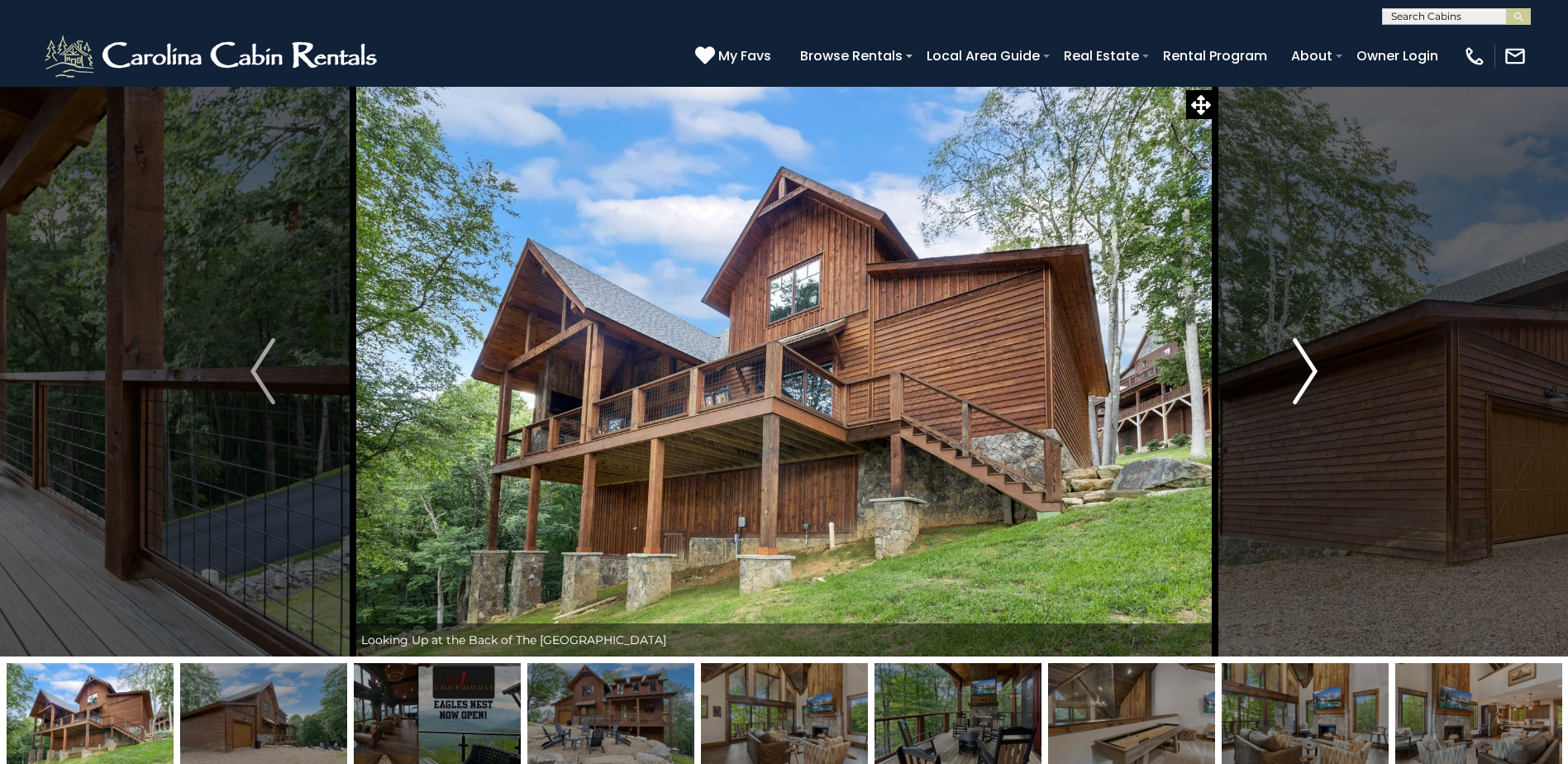
click at [1293, 377] on img "Next" at bounding box center [1305, 370] width 25 height 66
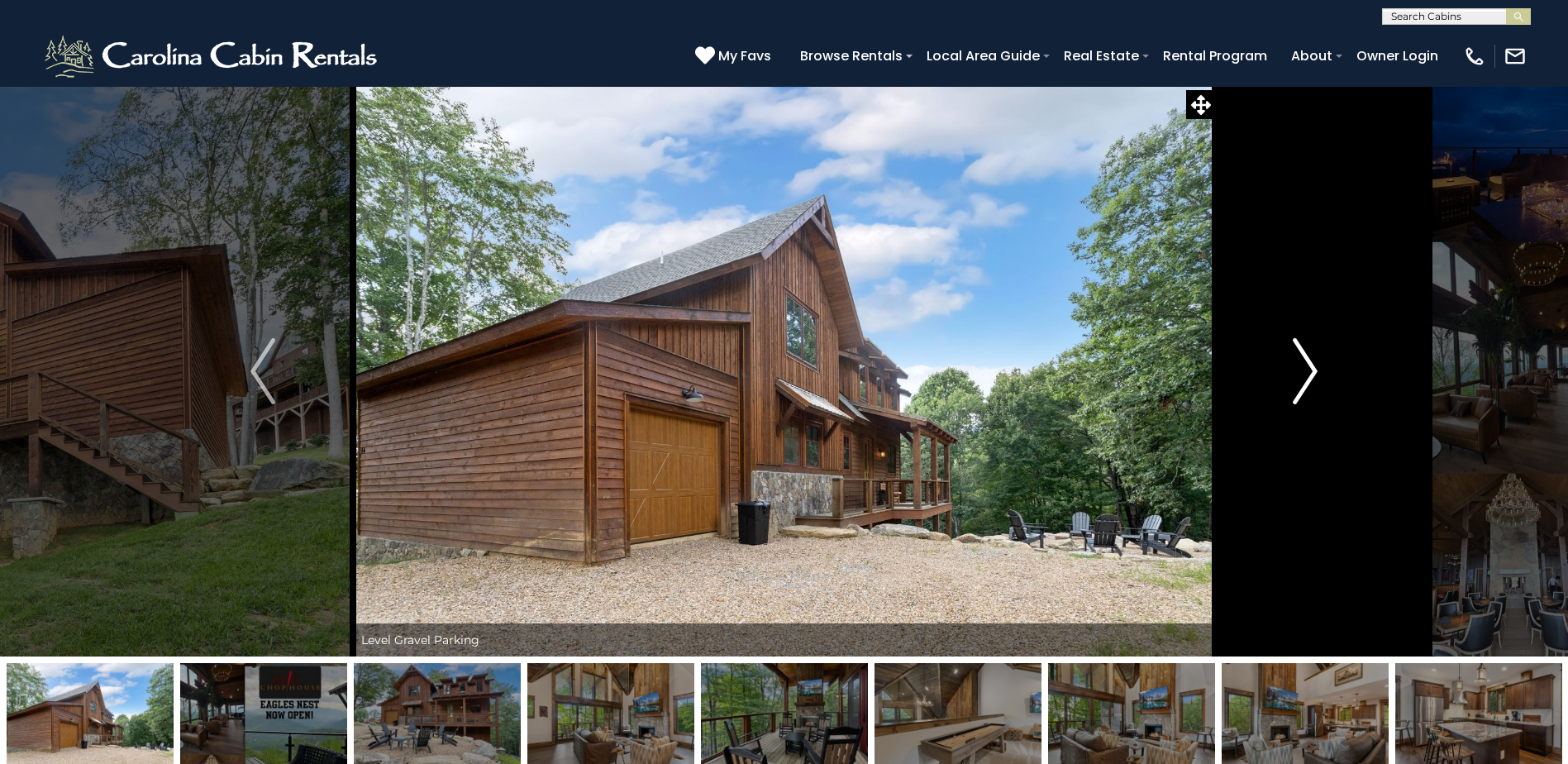
click at [1293, 377] on img "Next" at bounding box center [1305, 370] width 25 height 66
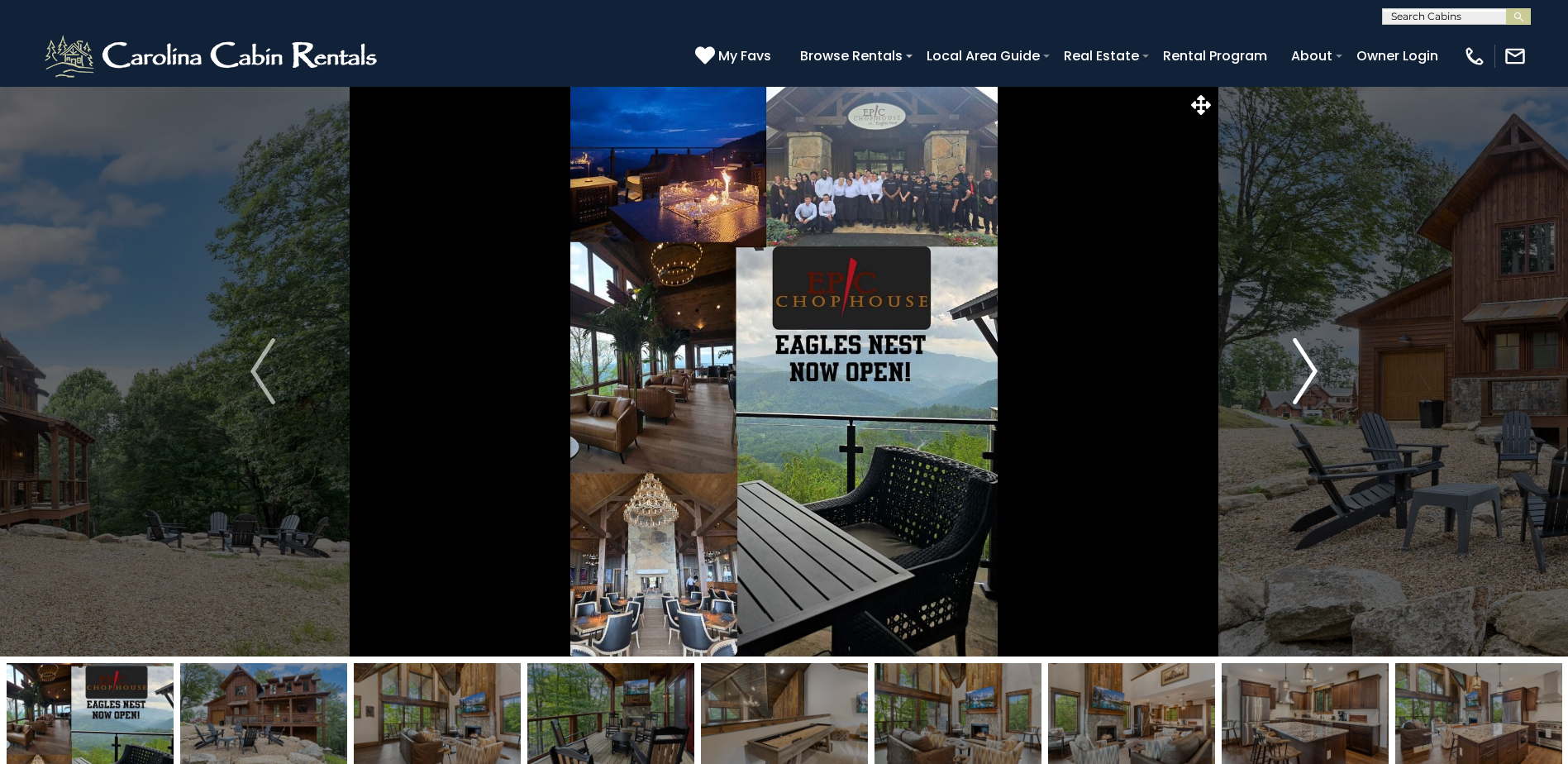
click at [1293, 377] on img "Next" at bounding box center [1305, 370] width 25 height 66
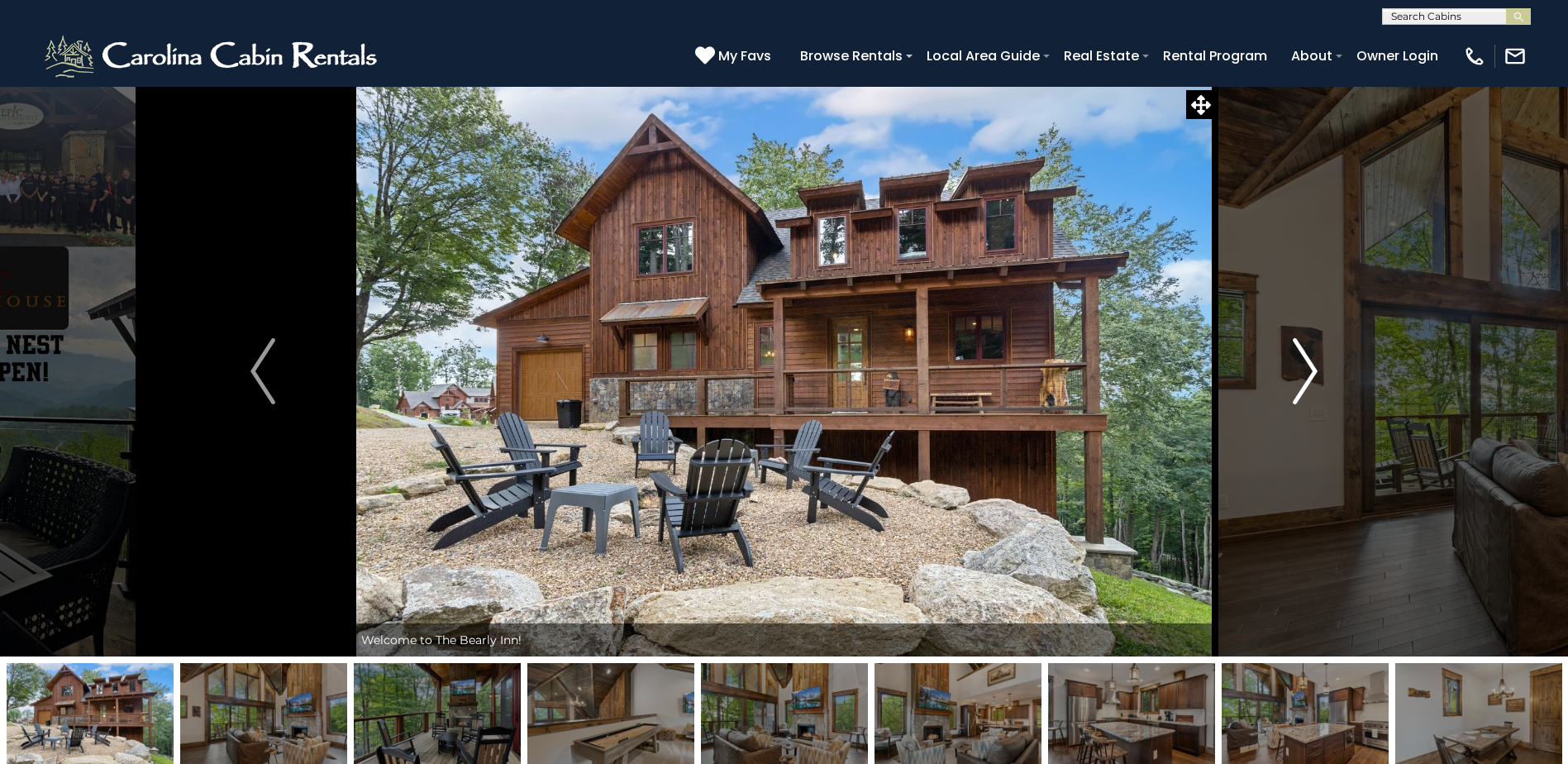
click at [1293, 377] on img "Next" at bounding box center [1305, 370] width 25 height 66
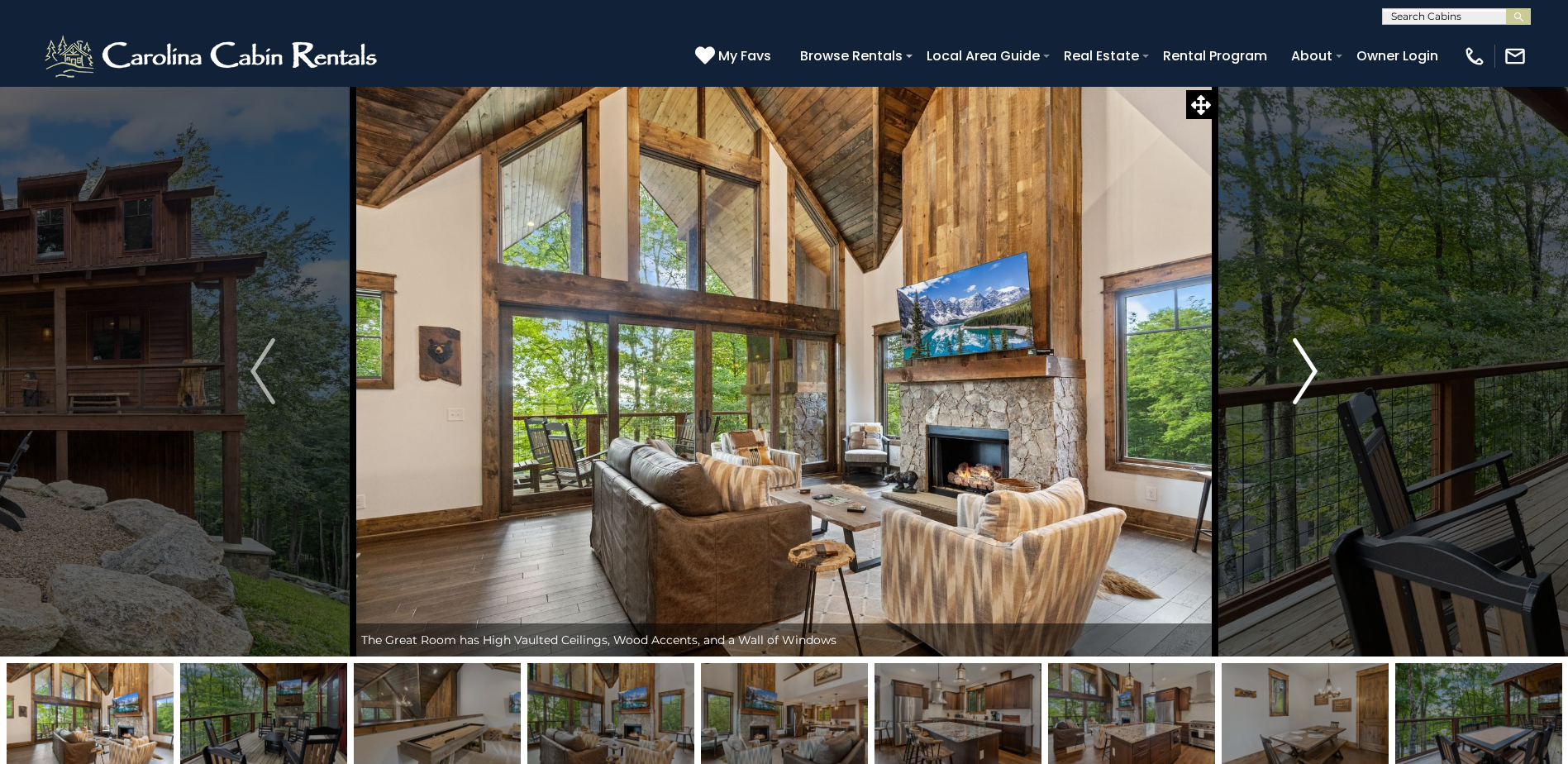
click at [1293, 377] on img "Next" at bounding box center [1305, 370] width 25 height 66
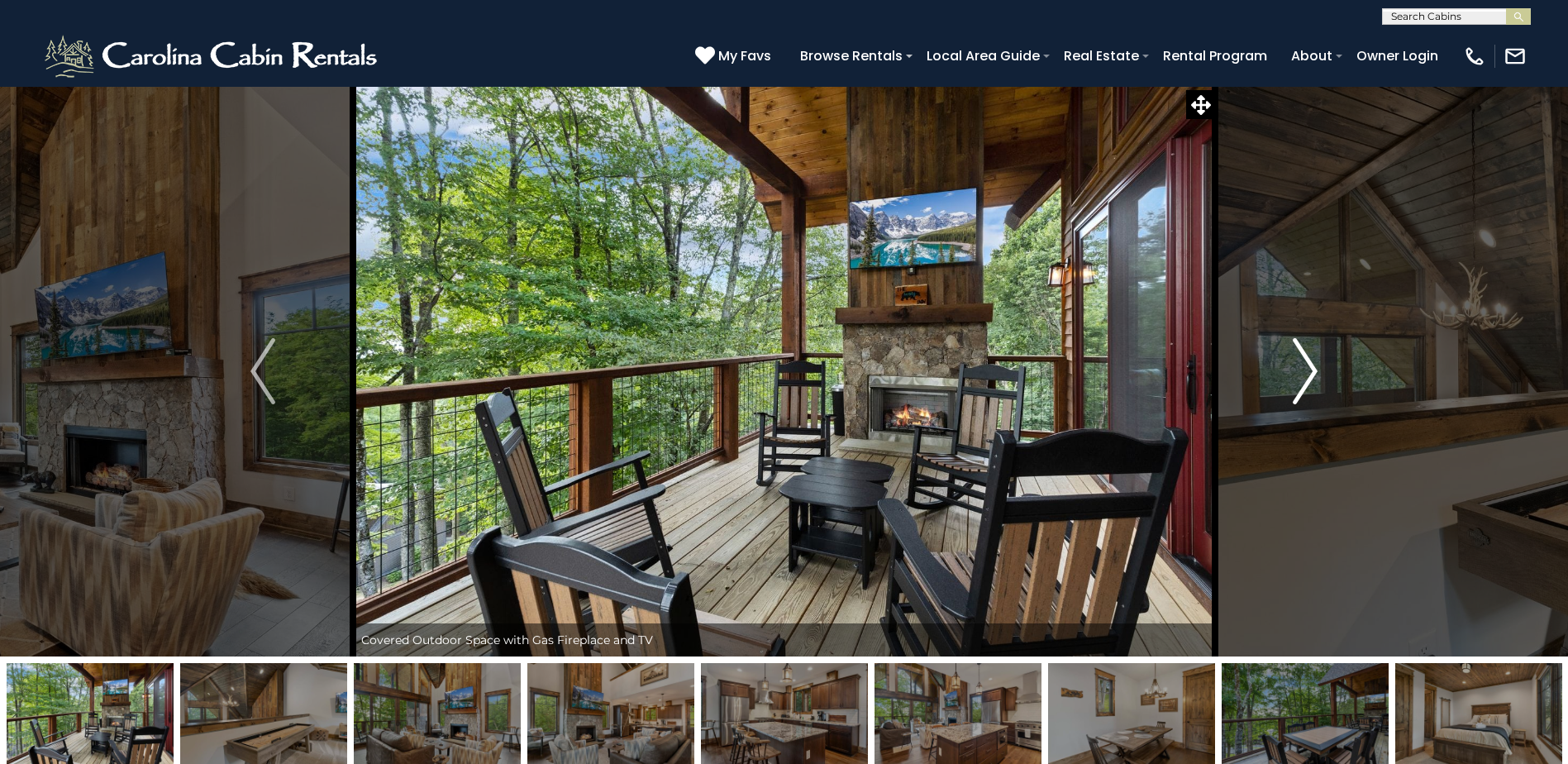
click at [1293, 377] on img "Next" at bounding box center [1305, 370] width 25 height 66
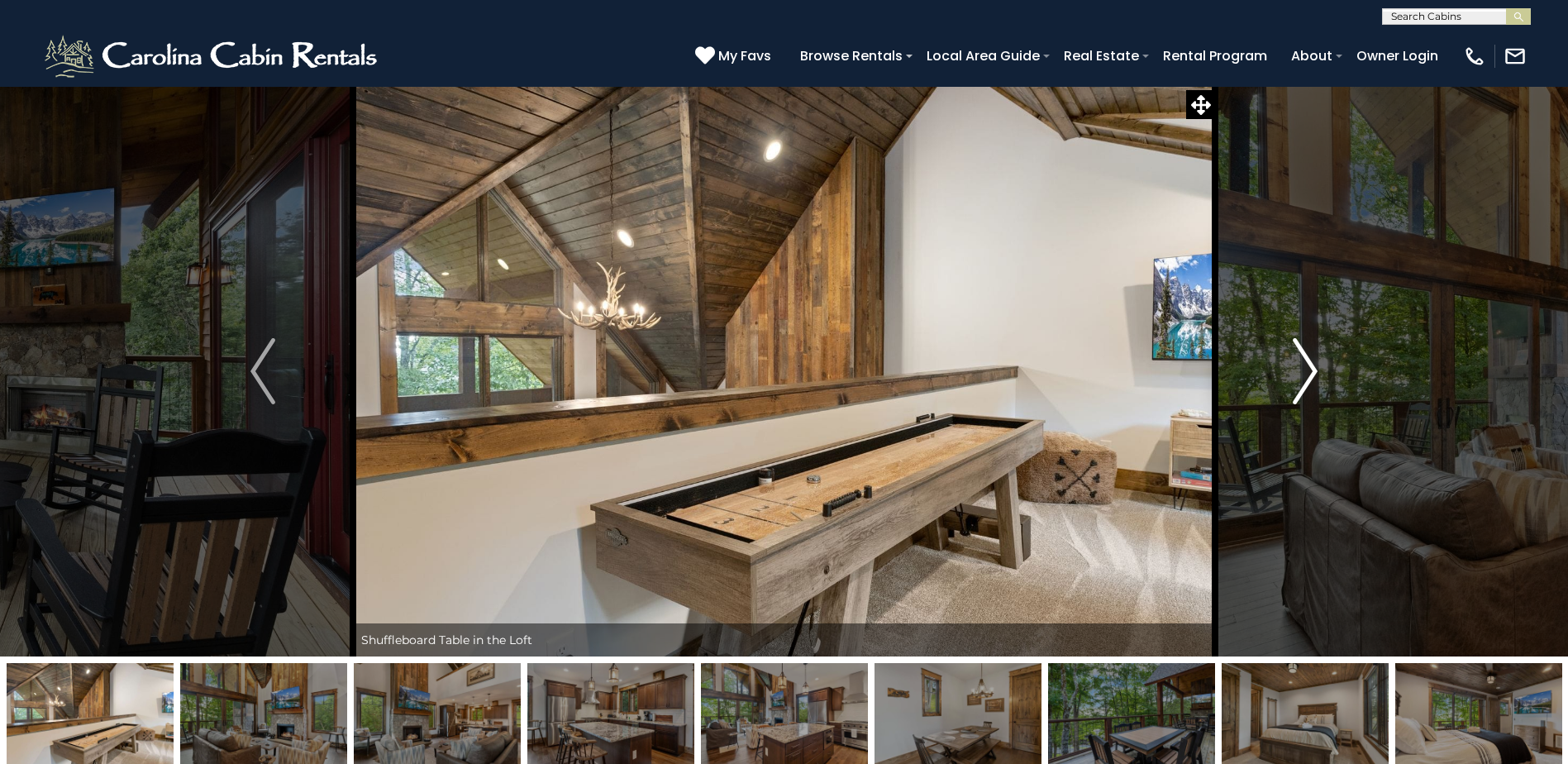
click at [1293, 377] on img "Next" at bounding box center [1305, 370] width 25 height 66
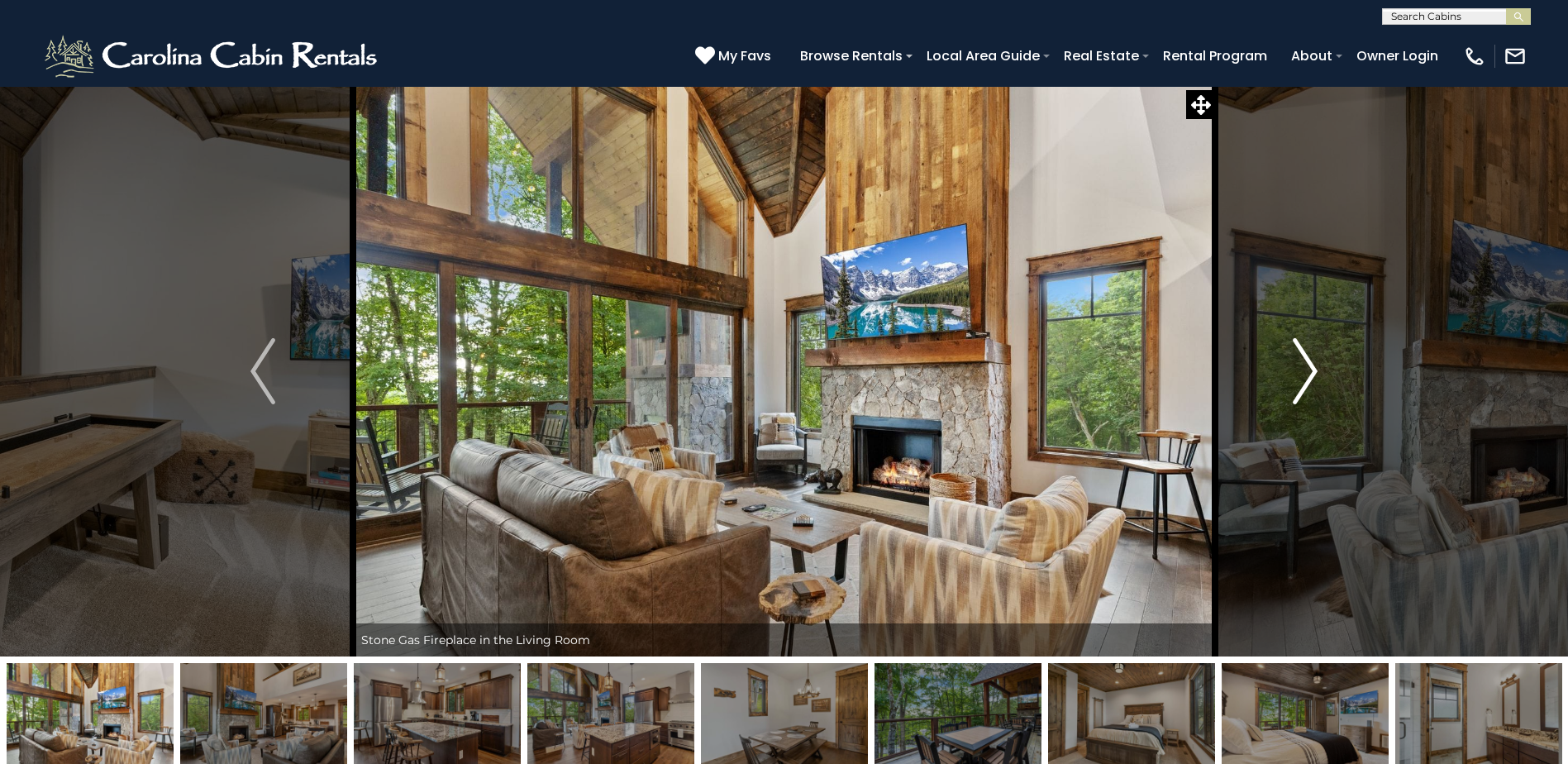
click at [1308, 382] on img "Next" at bounding box center [1305, 370] width 25 height 66
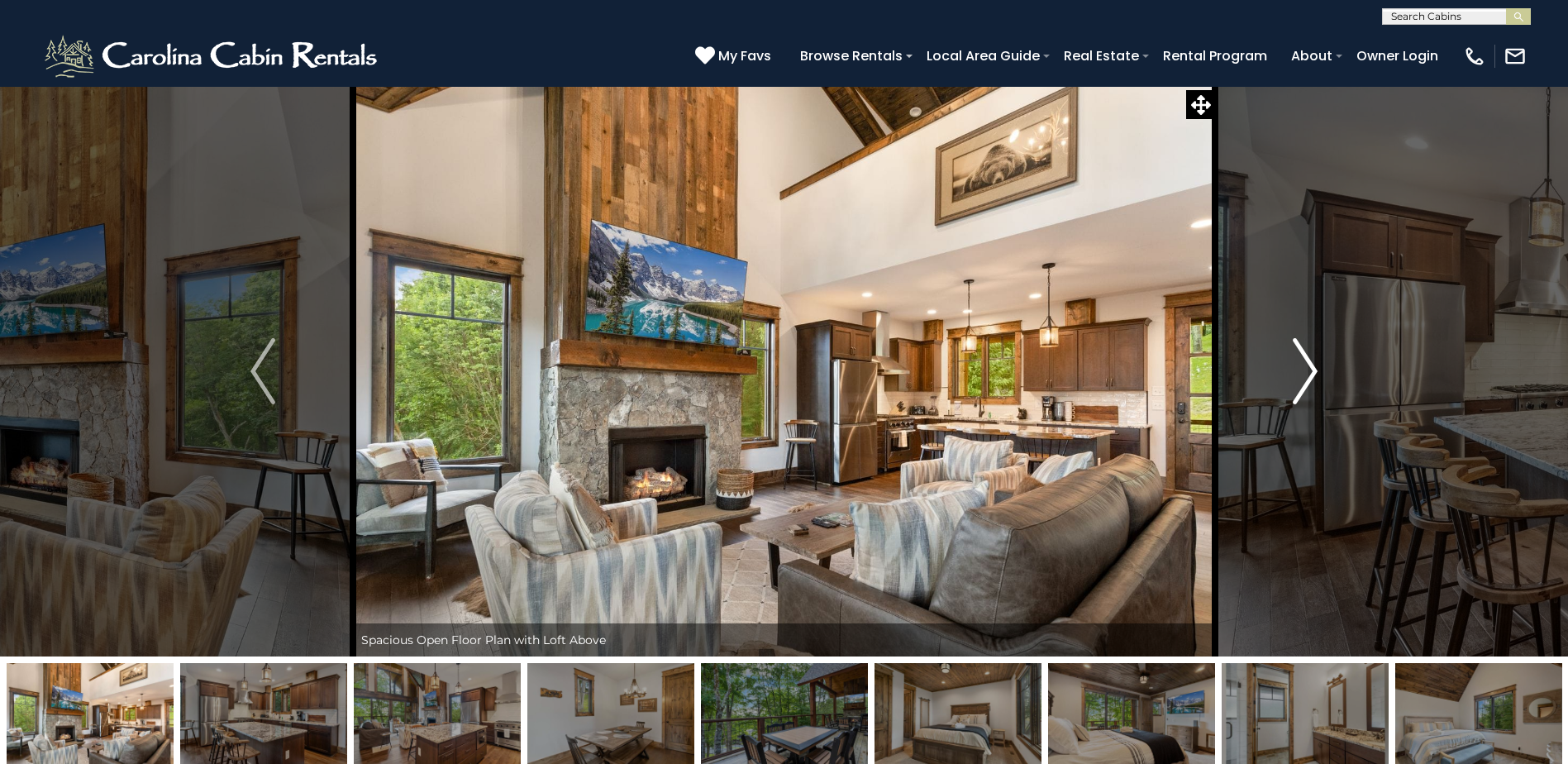
click at [1315, 382] on img "Next" at bounding box center [1305, 370] width 25 height 66
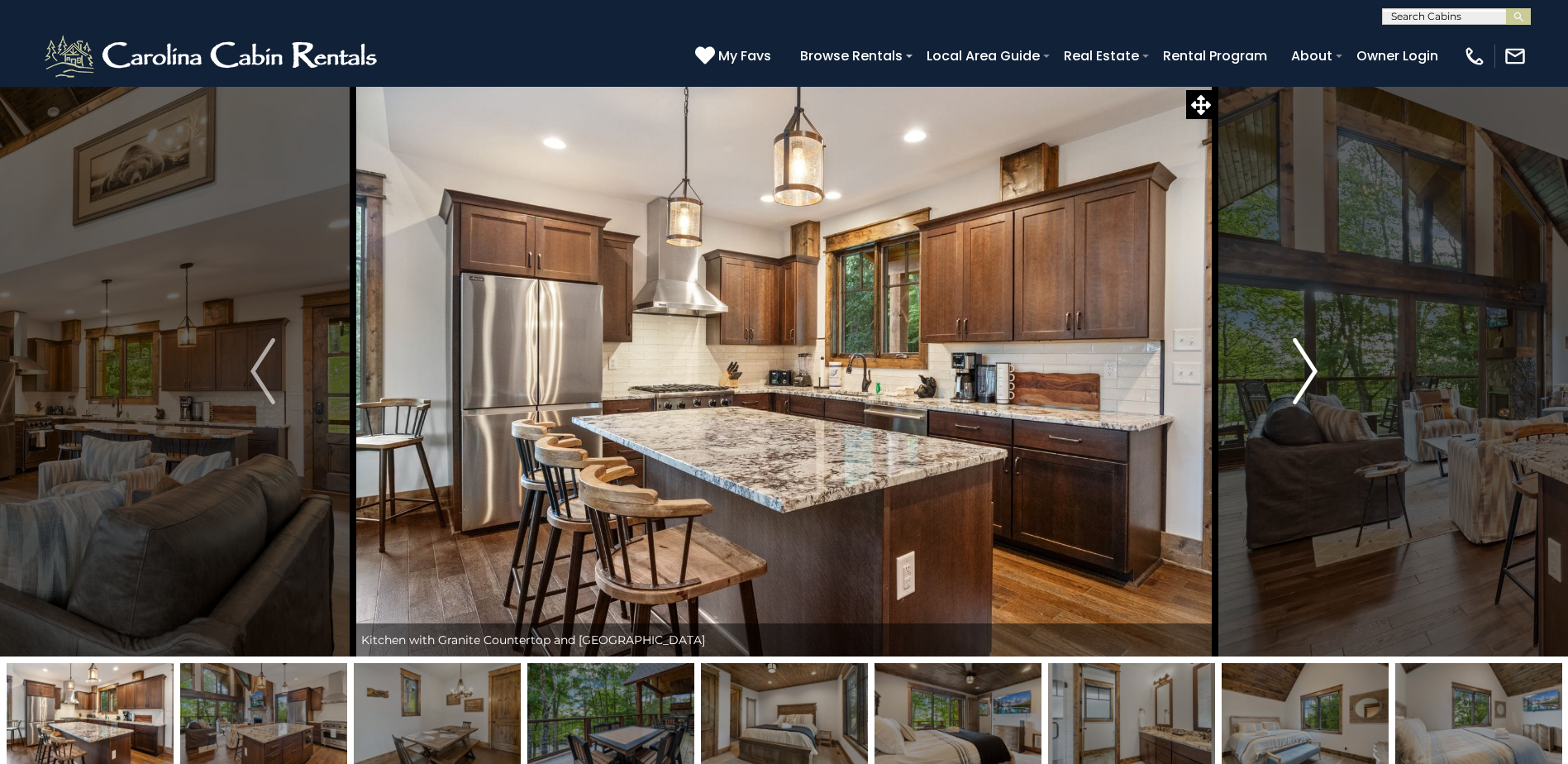
click at [1315, 382] on img "Next" at bounding box center [1305, 370] width 25 height 66
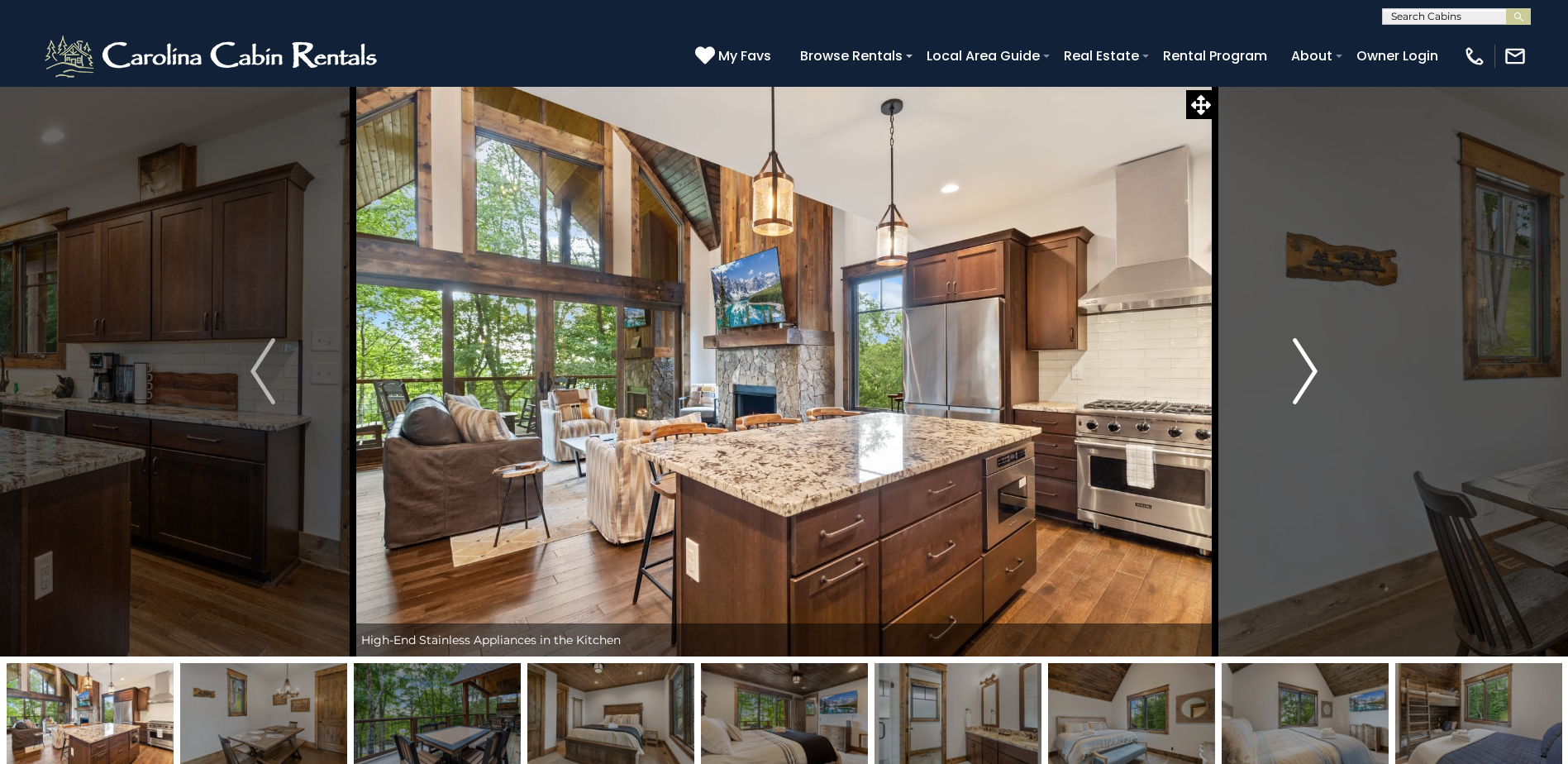
click at [1315, 382] on img "Next" at bounding box center [1305, 370] width 25 height 66
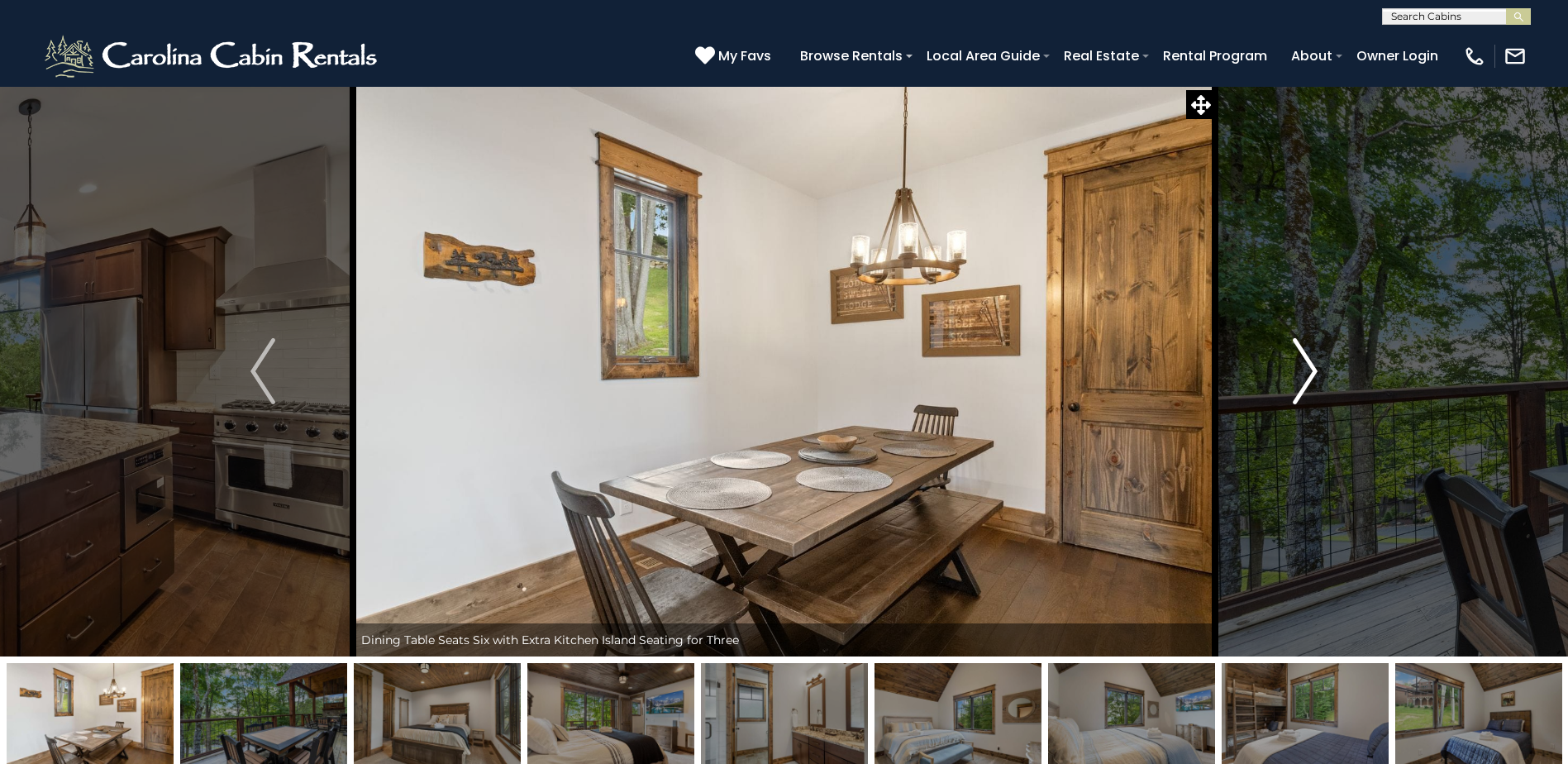
click at [1315, 382] on img "Next" at bounding box center [1305, 370] width 25 height 66
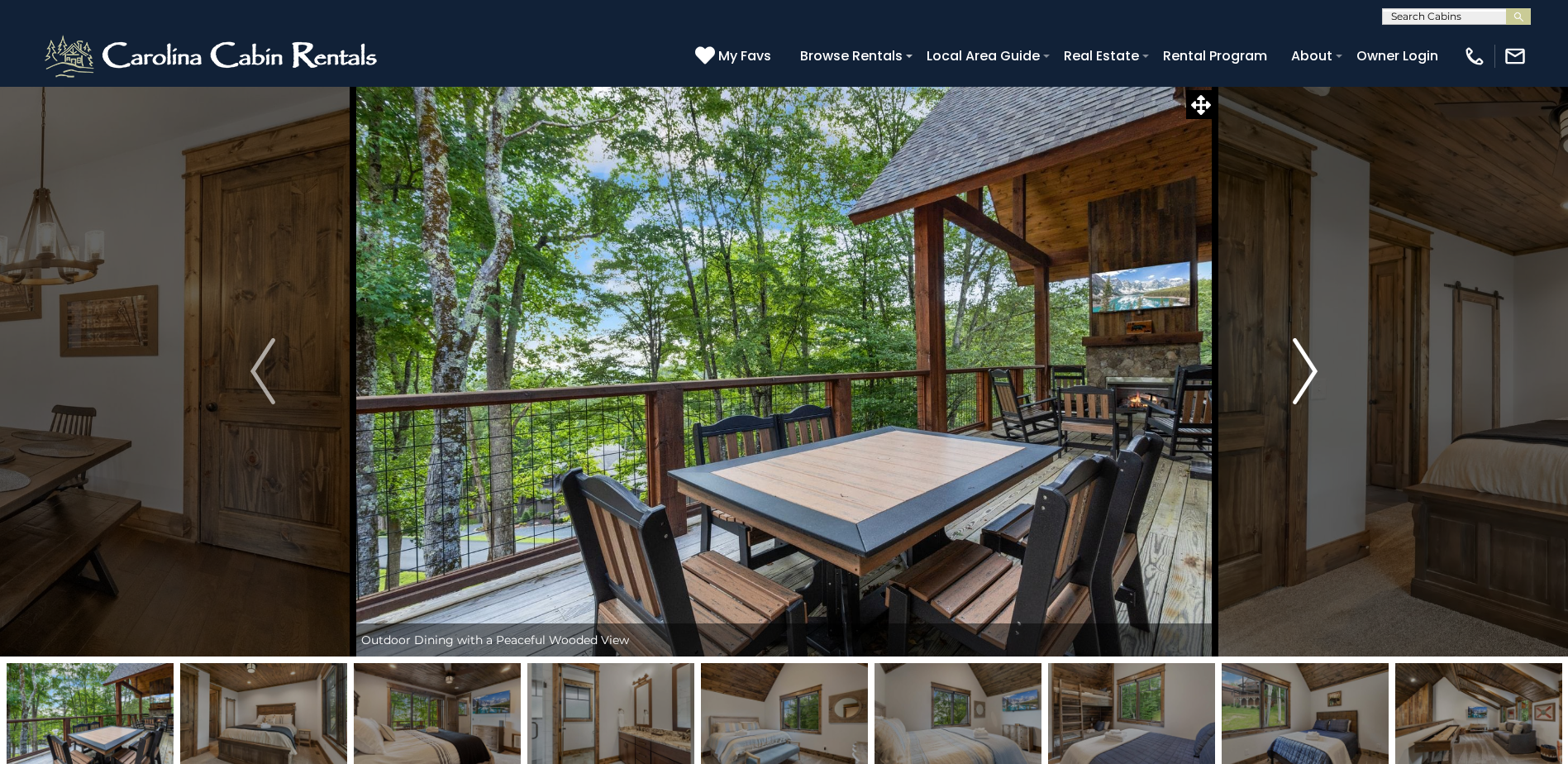
click at [1315, 382] on img "Next" at bounding box center [1305, 370] width 25 height 66
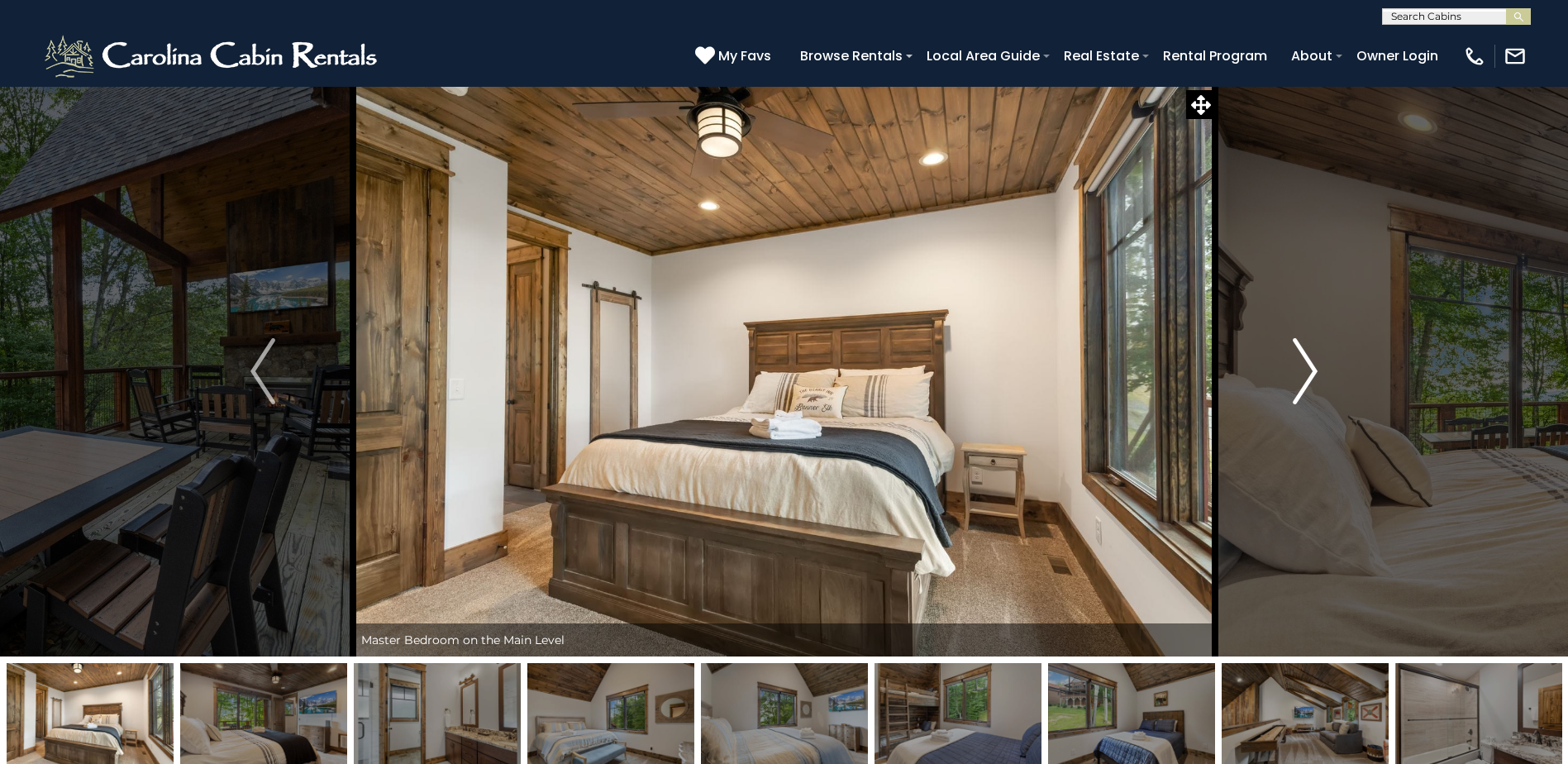
click at [1315, 382] on img "Next" at bounding box center [1305, 370] width 25 height 66
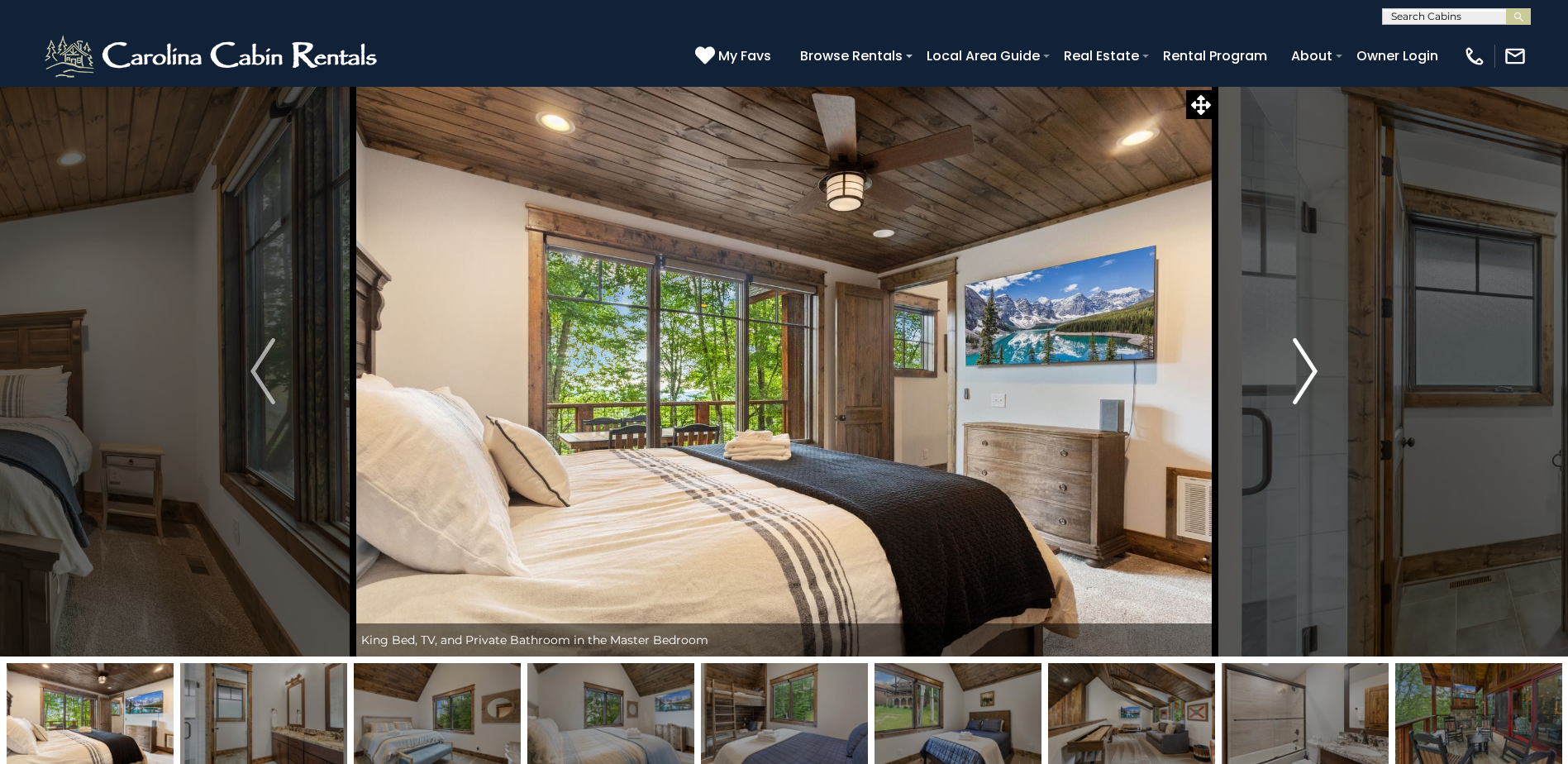
click at [1315, 382] on img "Next" at bounding box center [1305, 370] width 25 height 66
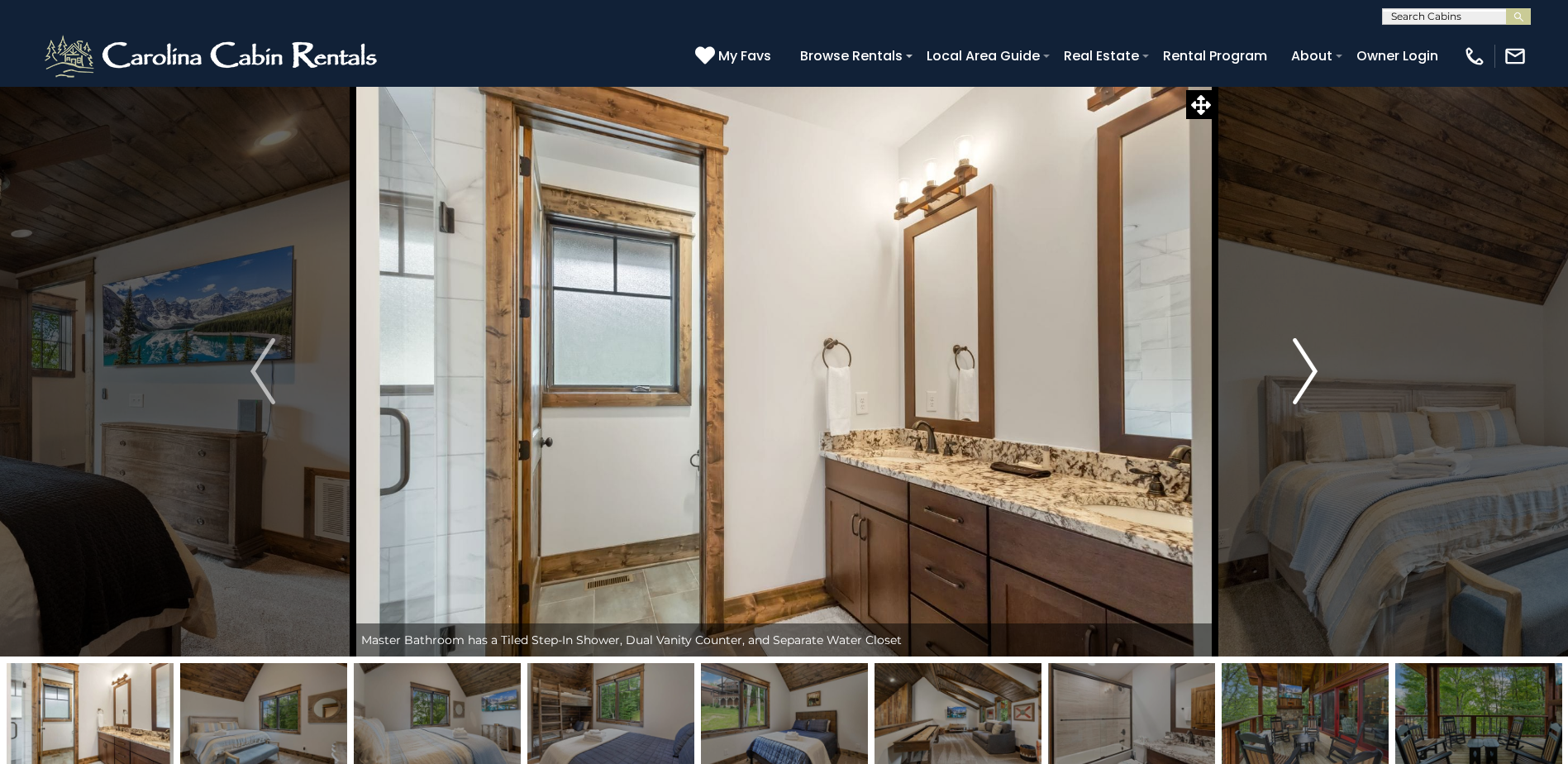
click at [1315, 382] on img "Next" at bounding box center [1305, 370] width 25 height 66
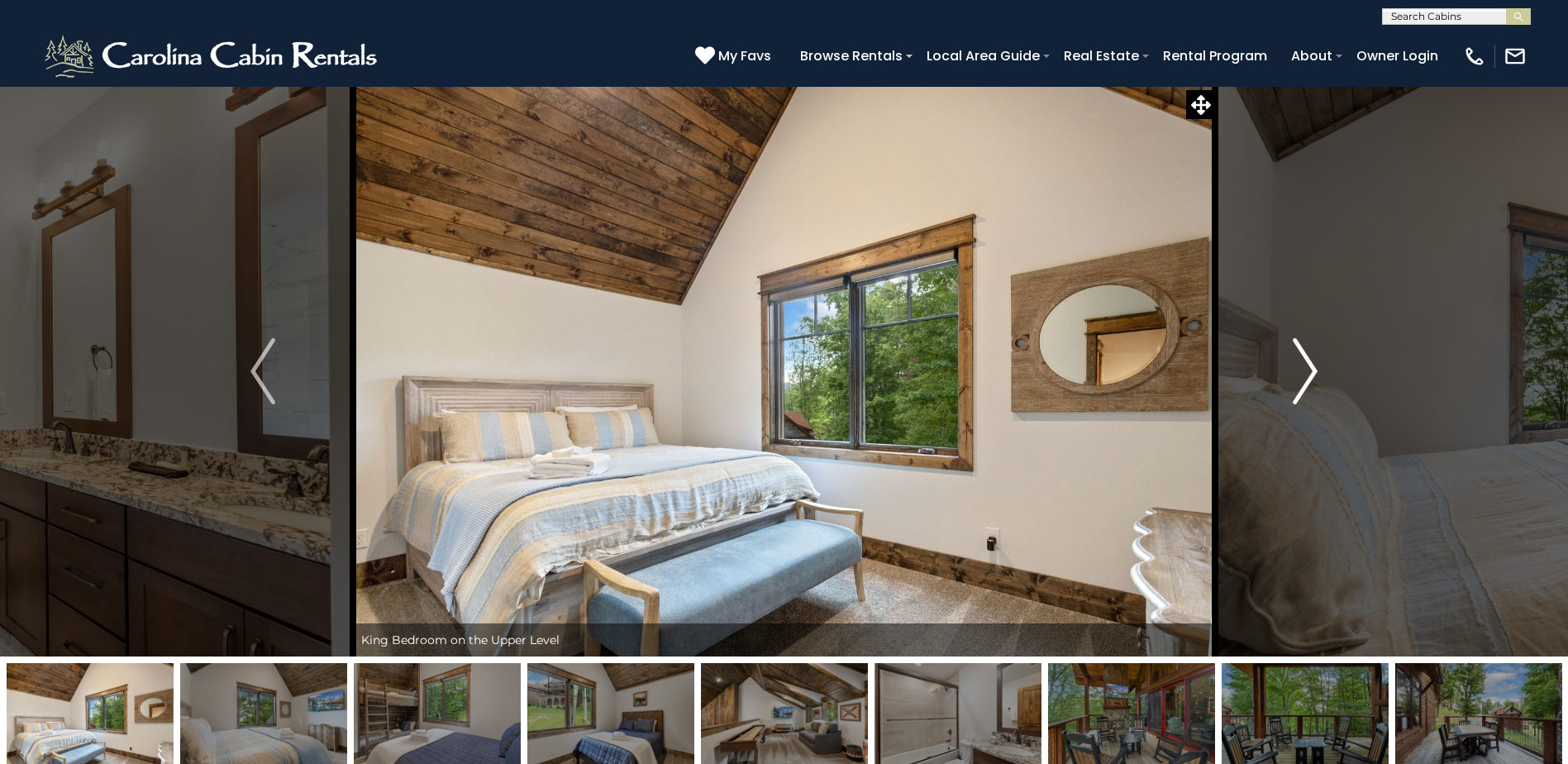
click at [1315, 382] on img "Next" at bounding box center [1305, 370] width 25 height 66
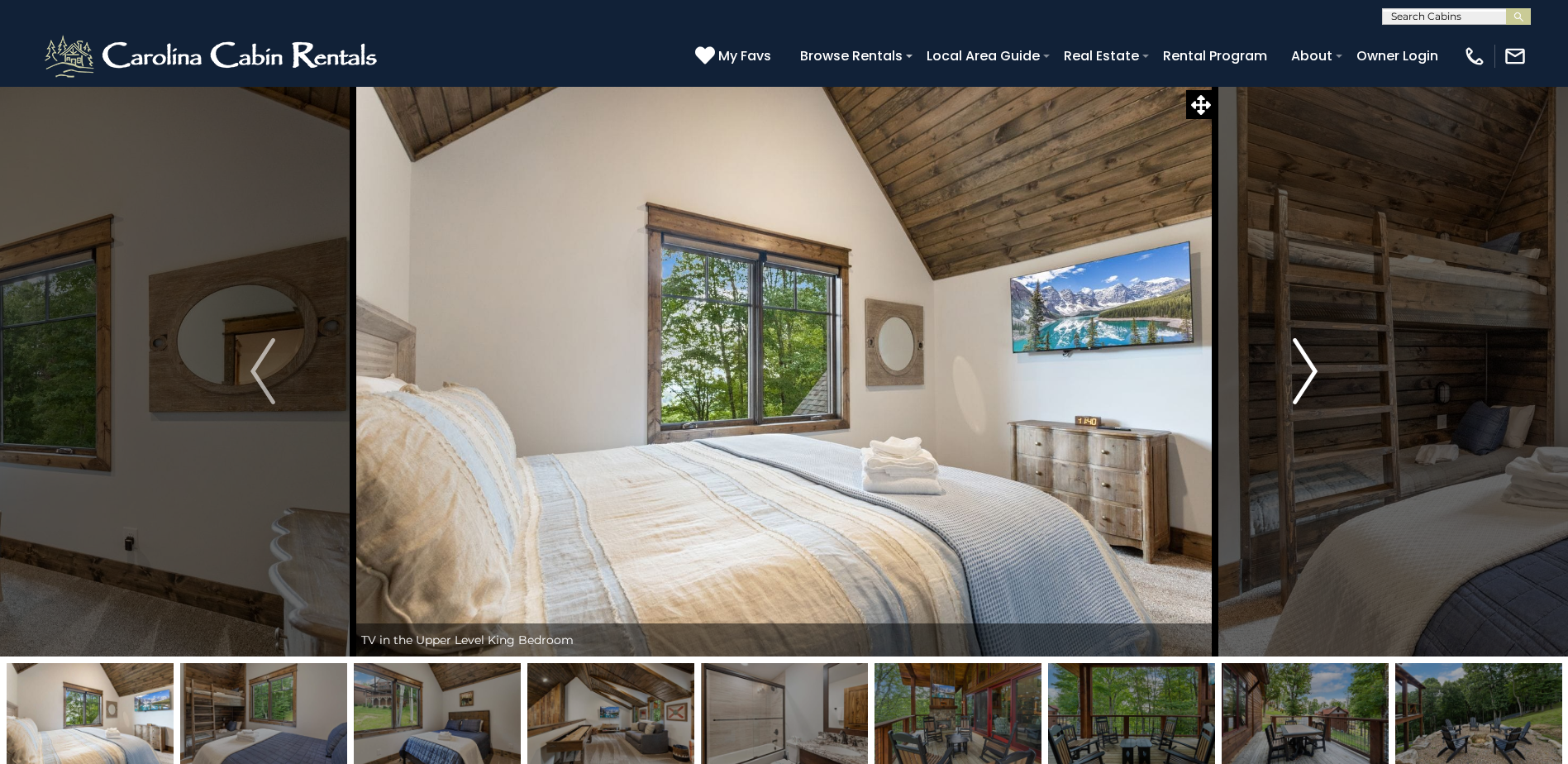
click at [1315, 382] on img "Next" at bounding box center [1305, 370] width 25 height 66
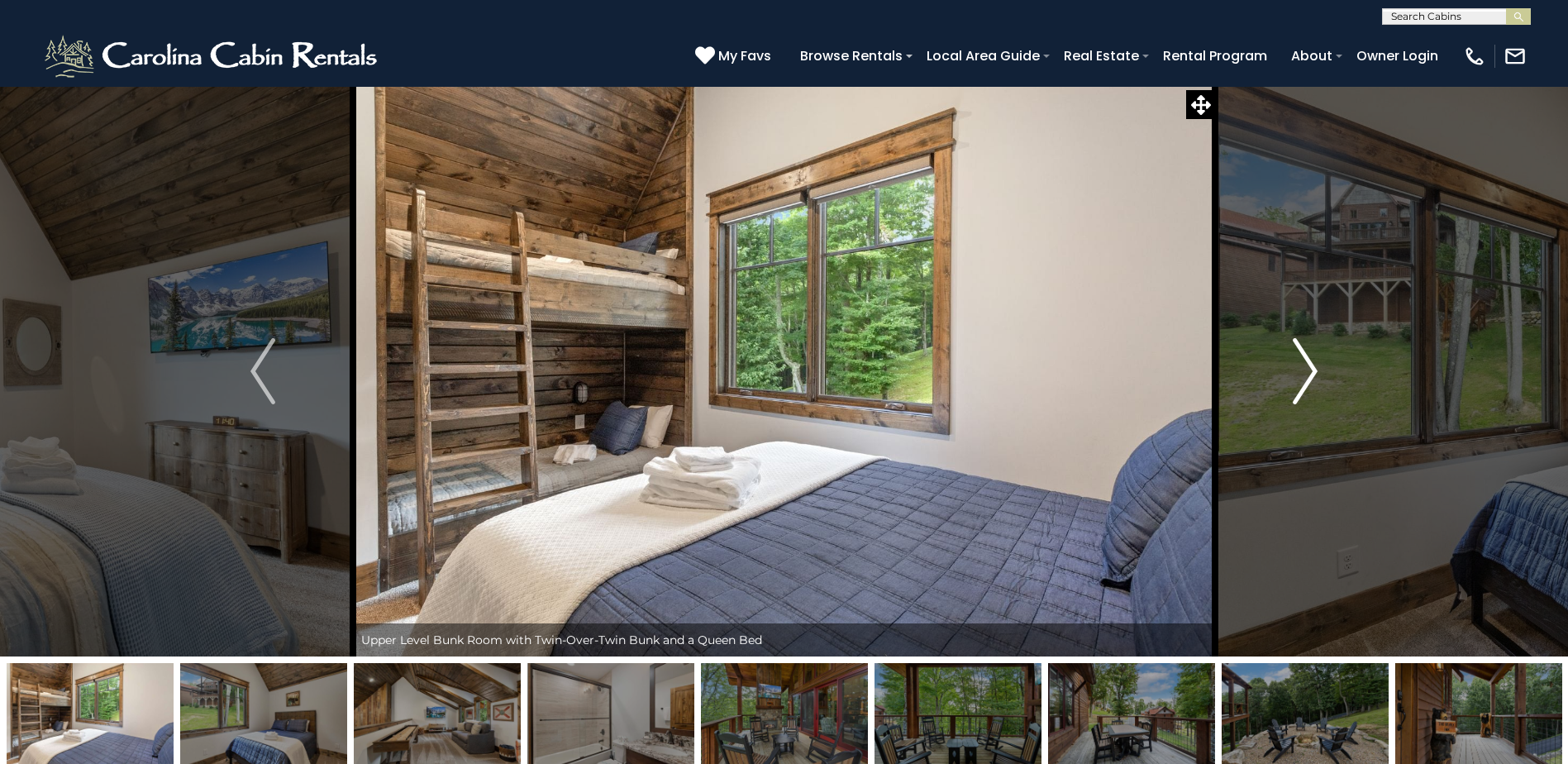
click at [1305, 362] on img "Next" at bounding box center [1305, 370] width 25 height 66
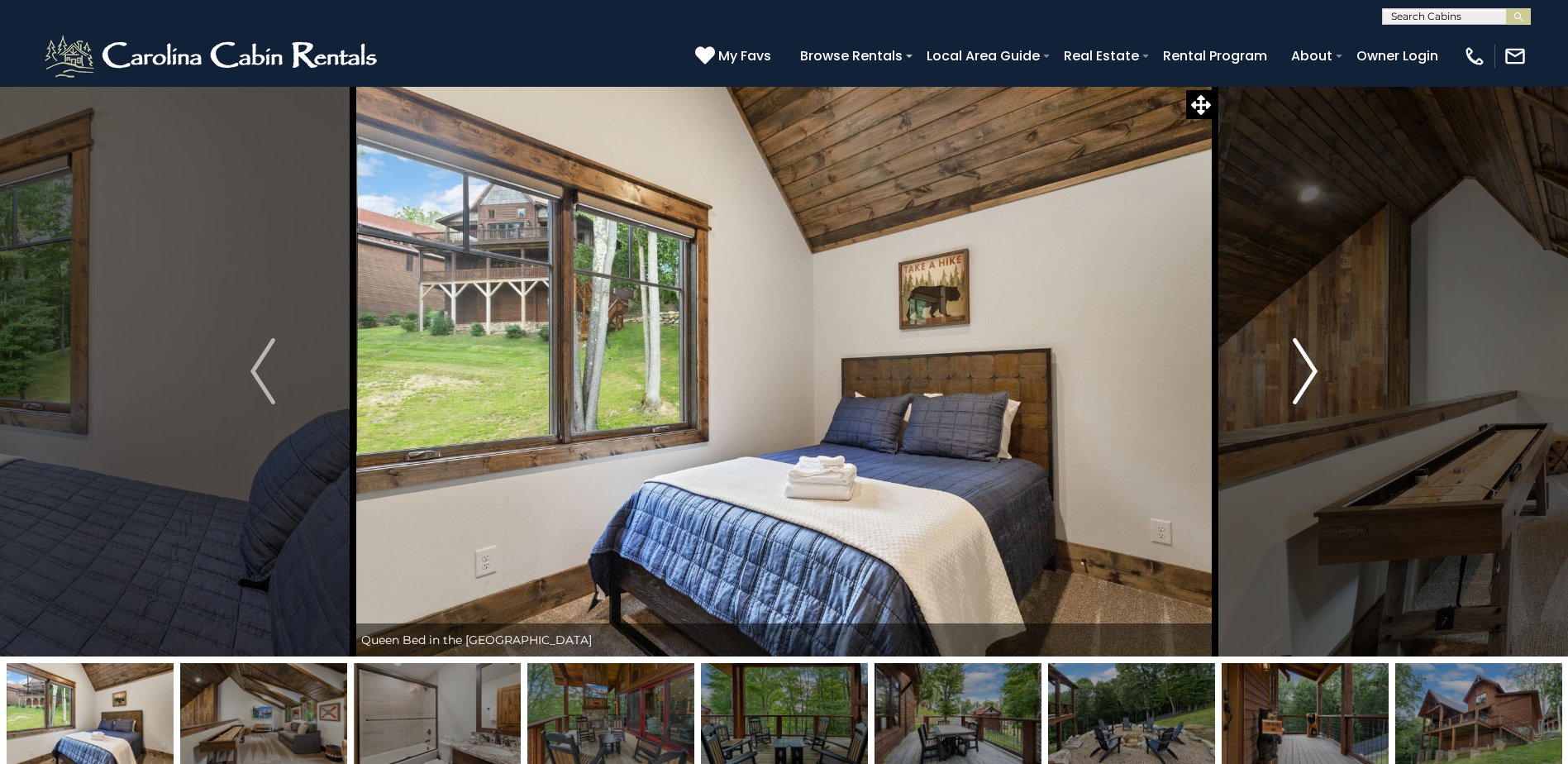
click at [1305, 362] on img "Next" at bounding box center [1305, 370] width 25 height 66
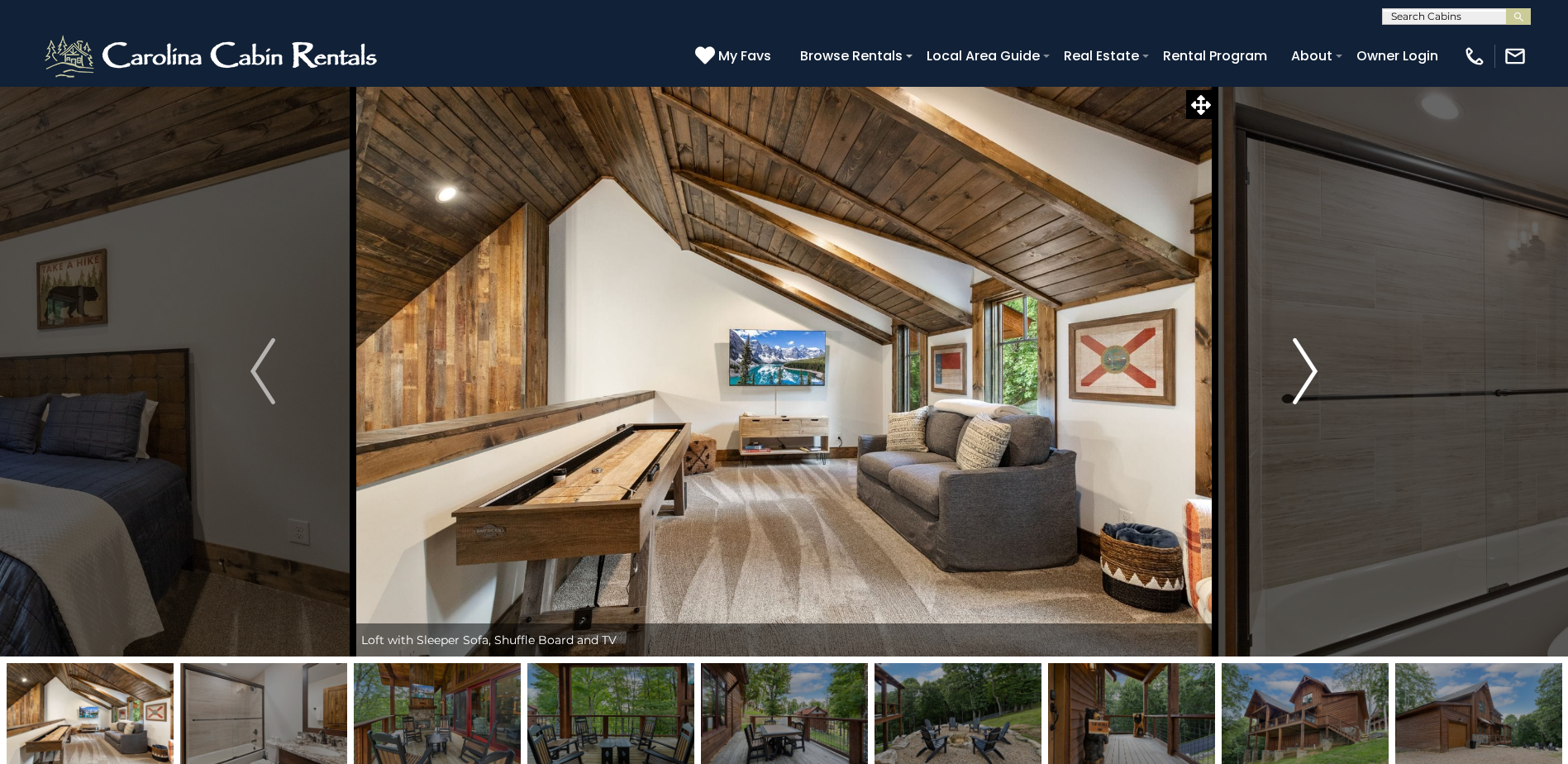
click at [1316, 368] on img "Next" at bounding box center [1305, 370] width 25 height 66
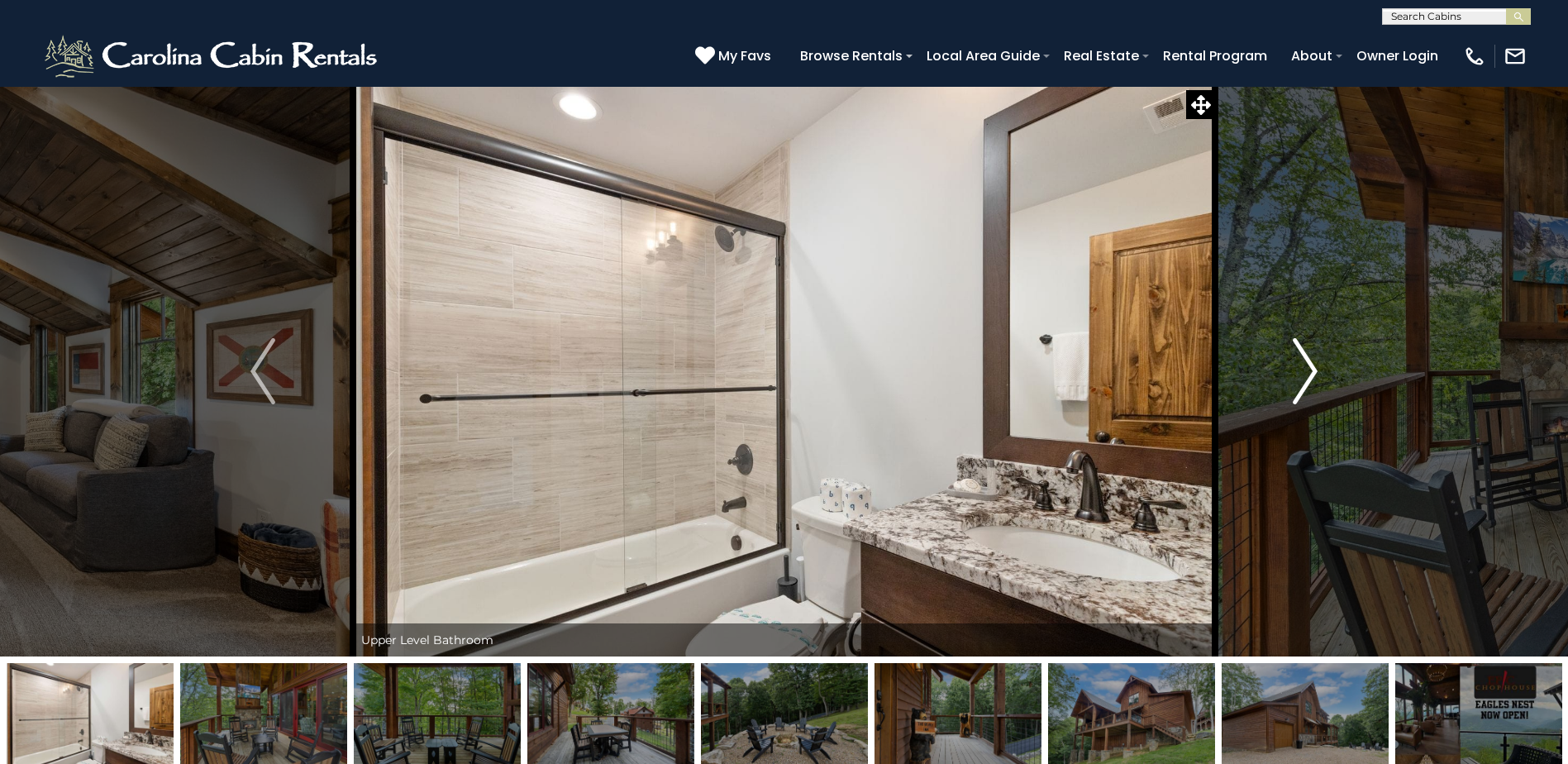
click at [1328, 379] on button "Next" at bounding box center [1305, 371] width 180 height 570
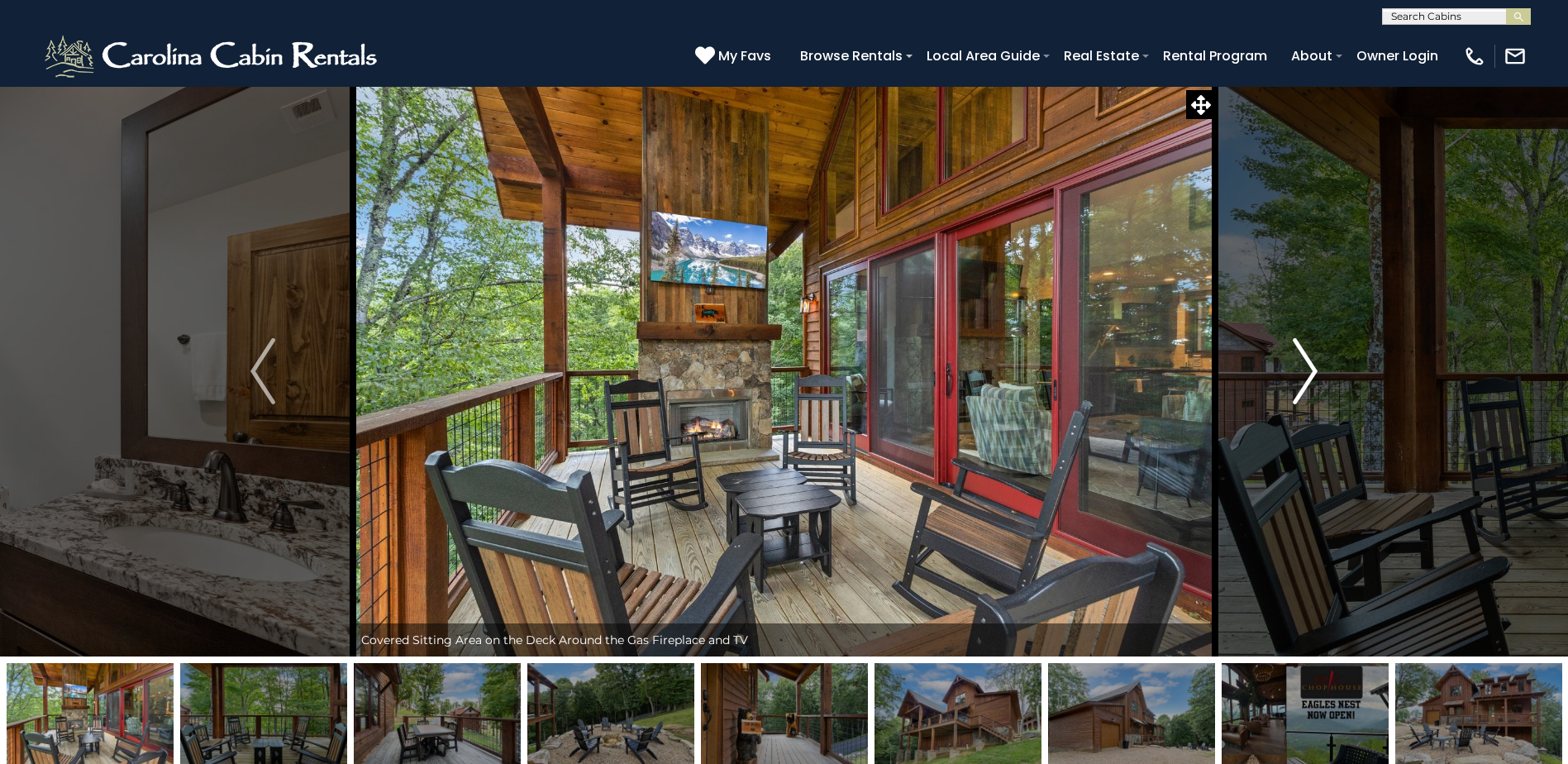
click at [1328, 379] on button "Next" at bounding box center [1305, 371] width 180 height 570
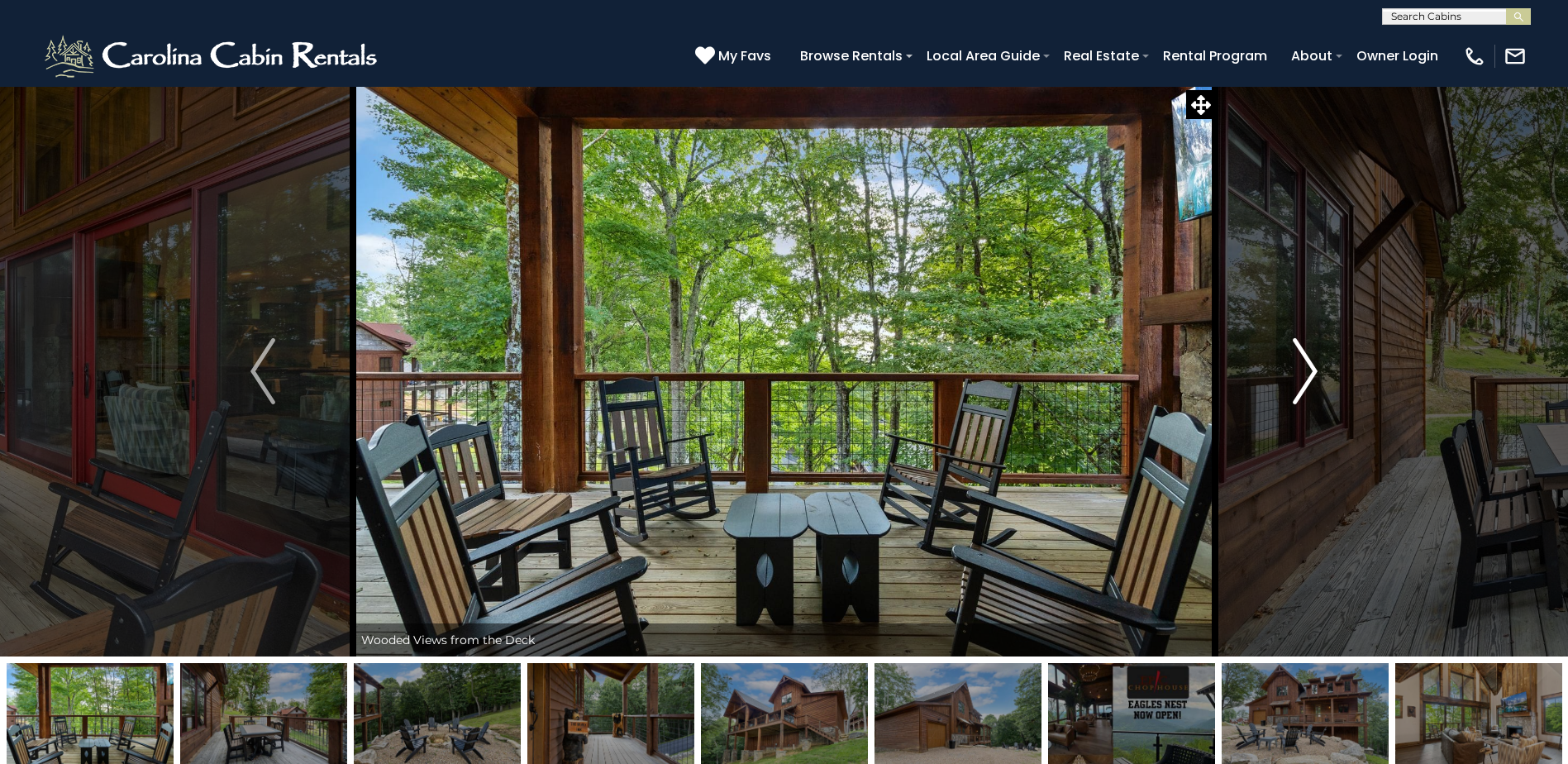
click at [1328, 379] on button "Next" at bounding box center [1305, 371] width 180 height 570
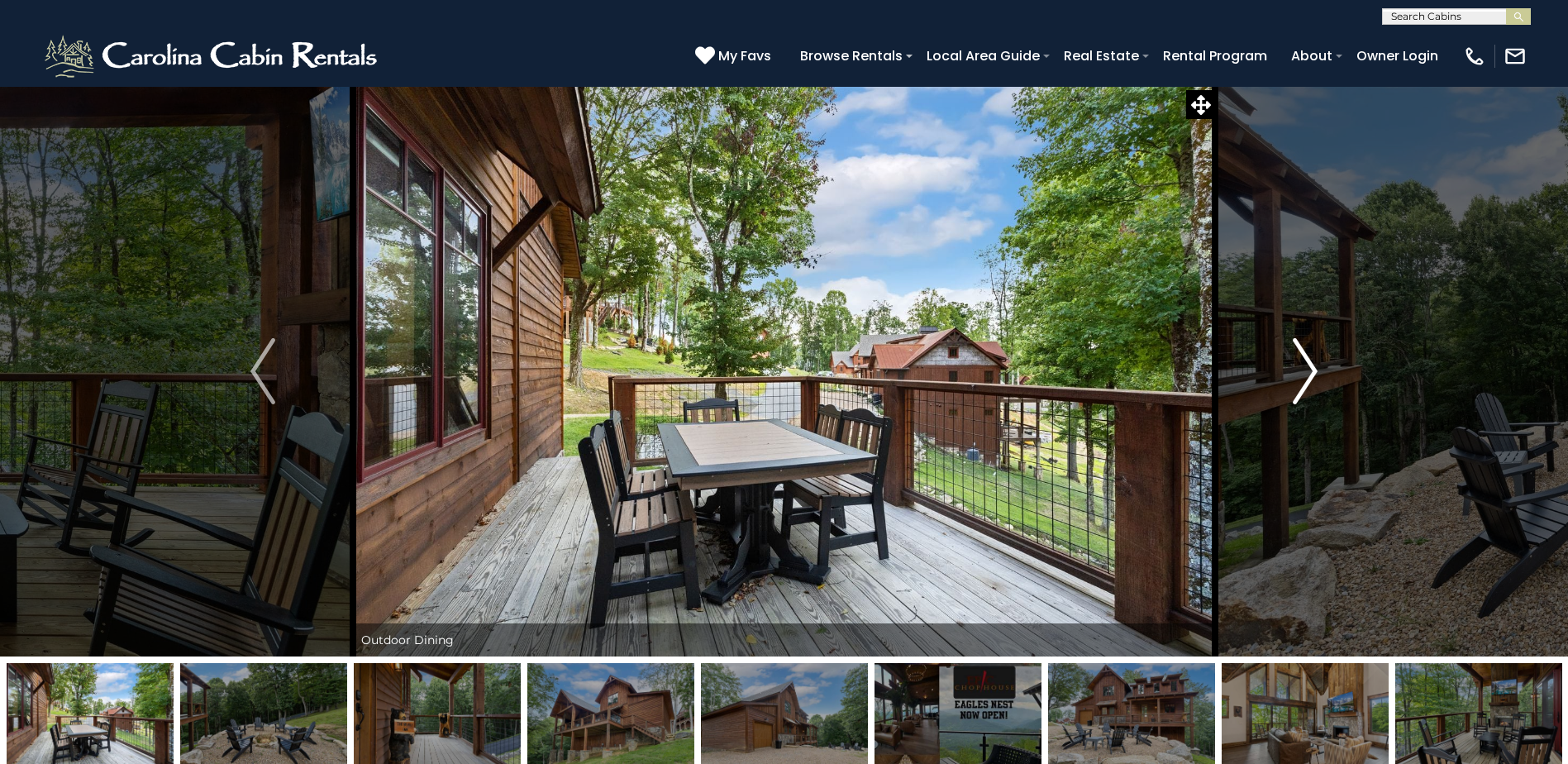
click at [1328, 379] on button "Next" at bounding box center [1305, 371] width 180 height 570
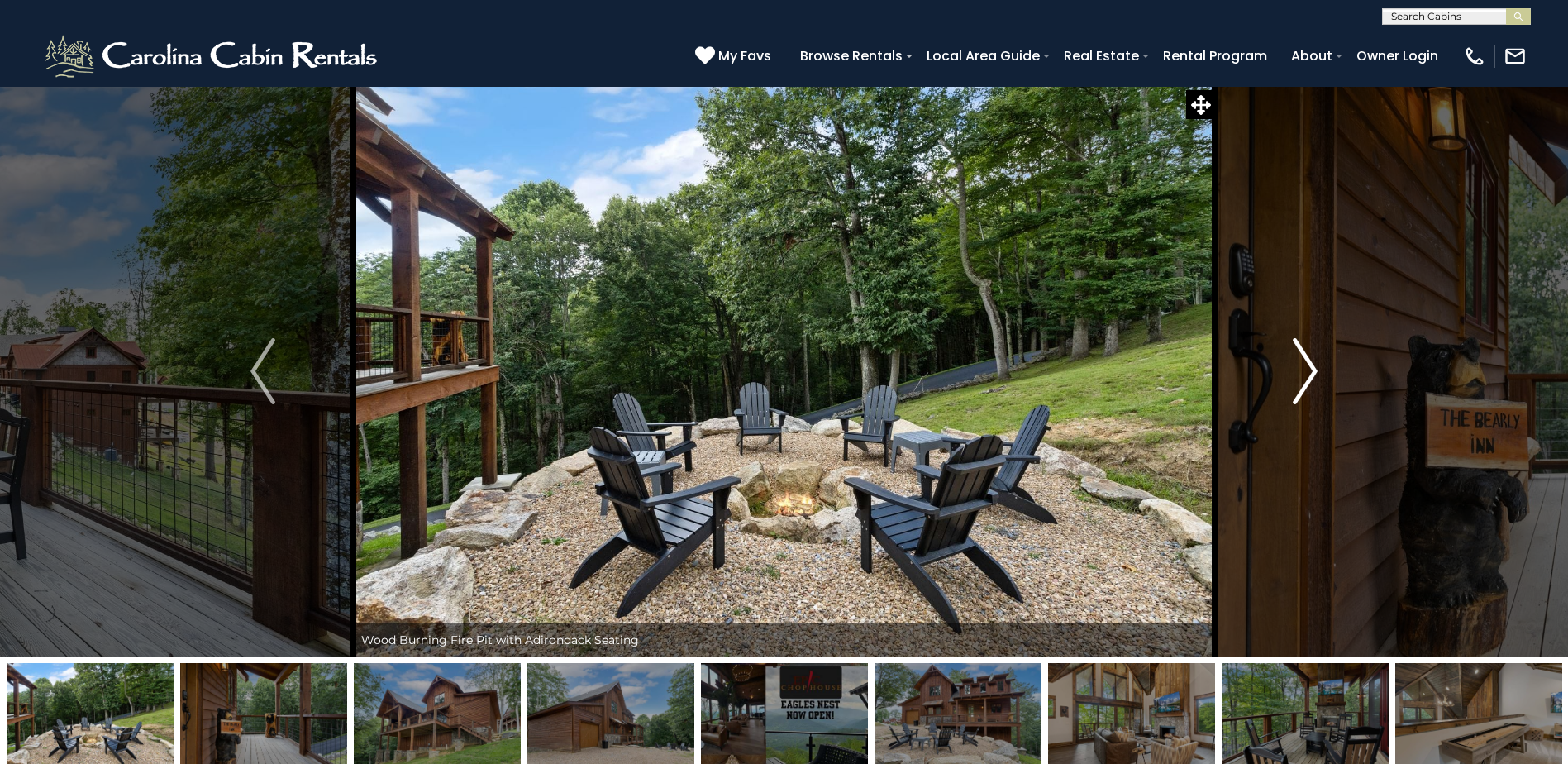
click at [1286, 380] on button "Next" at bounding box center [1305, 371] width 180 height 570
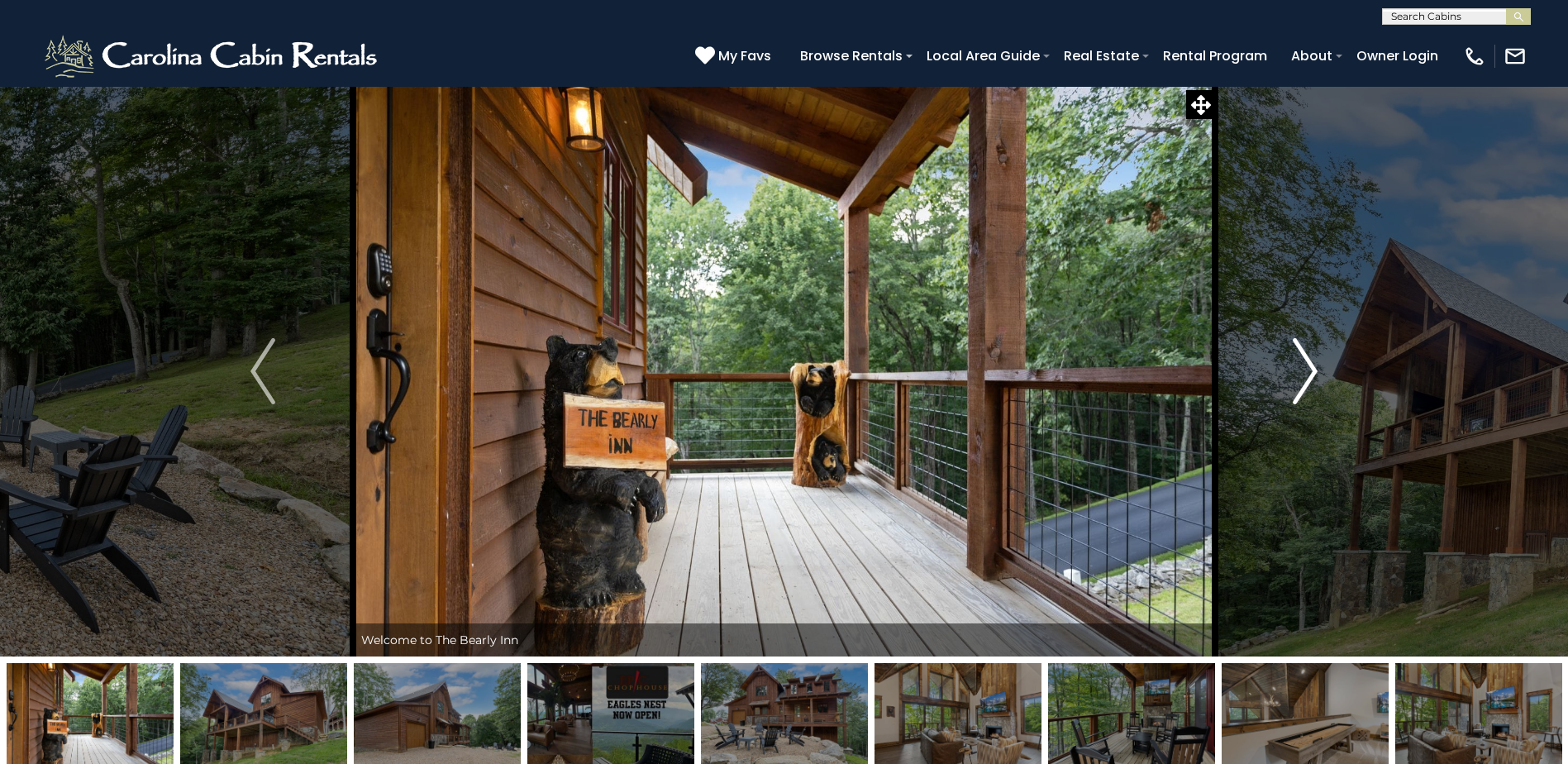
click at [1289, 376] on button "Next" at bounding box center [1305, 371] width 180 height 570
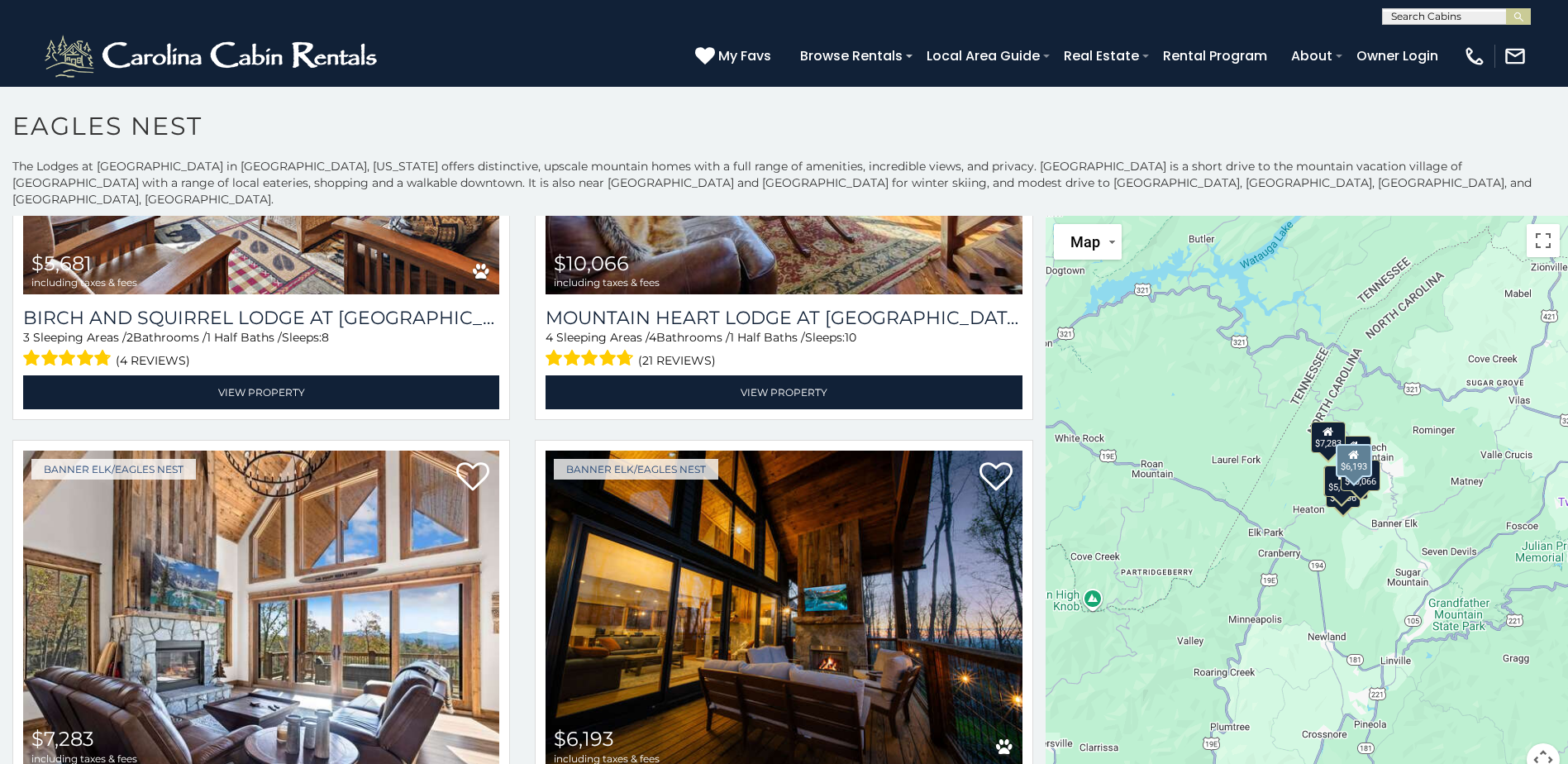
scroll to position [1340, 0]
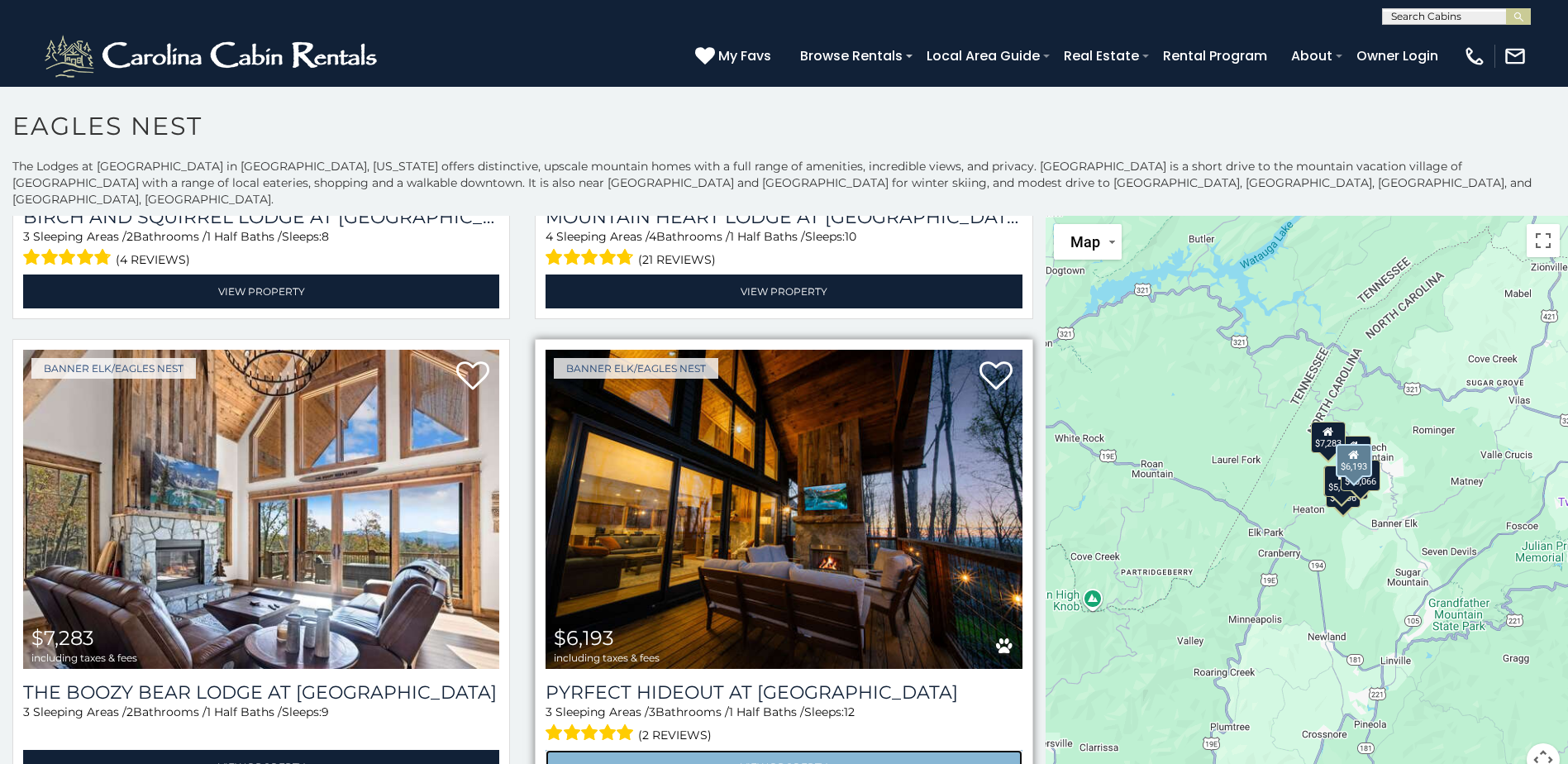
click at [769, 749] on link "View Property" at bounding box center [783, 766] width 476 height 34
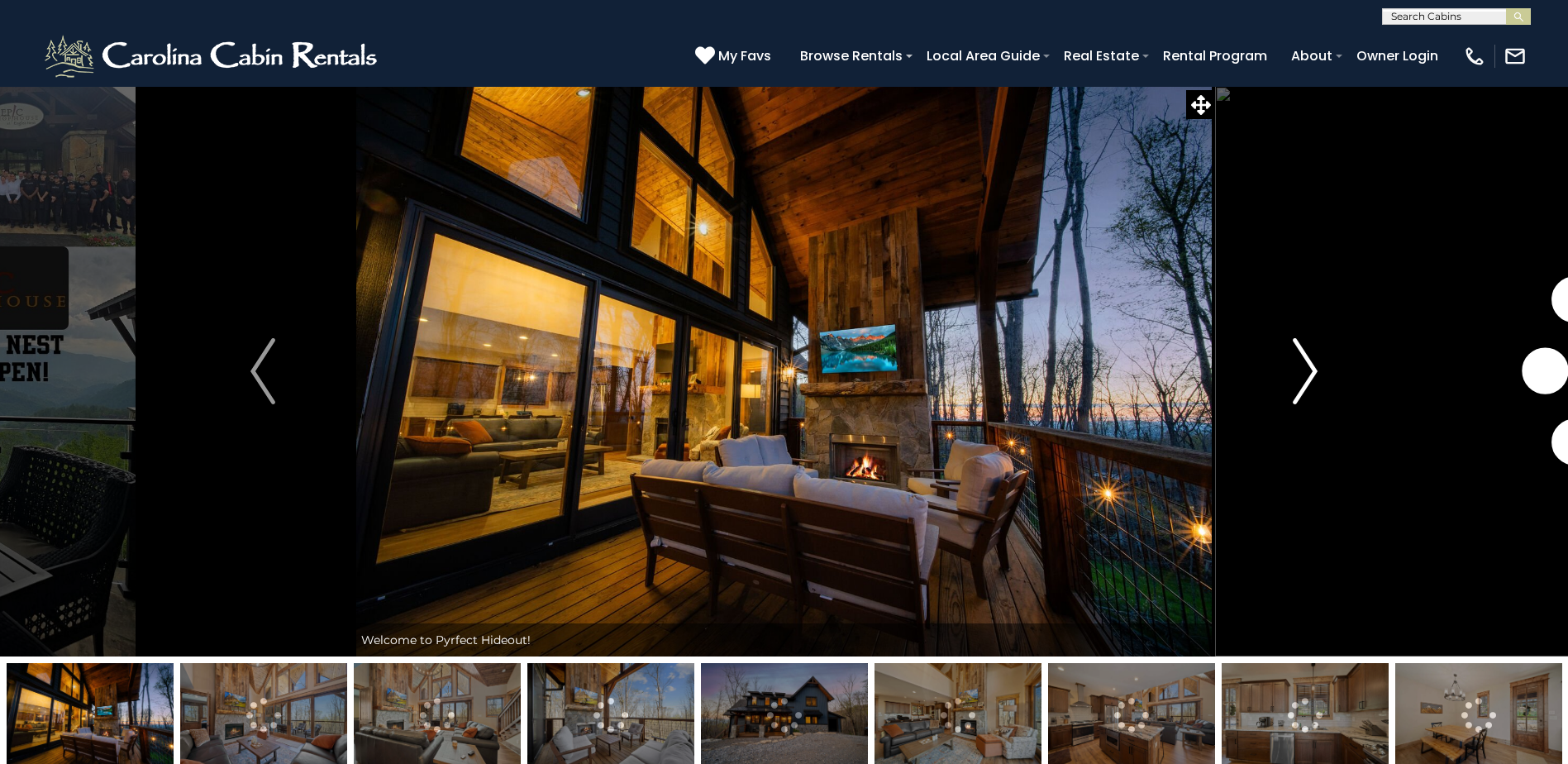
click at [1305, 369] on img "Next" at bounding box center [1305, 370] width 25 height 66
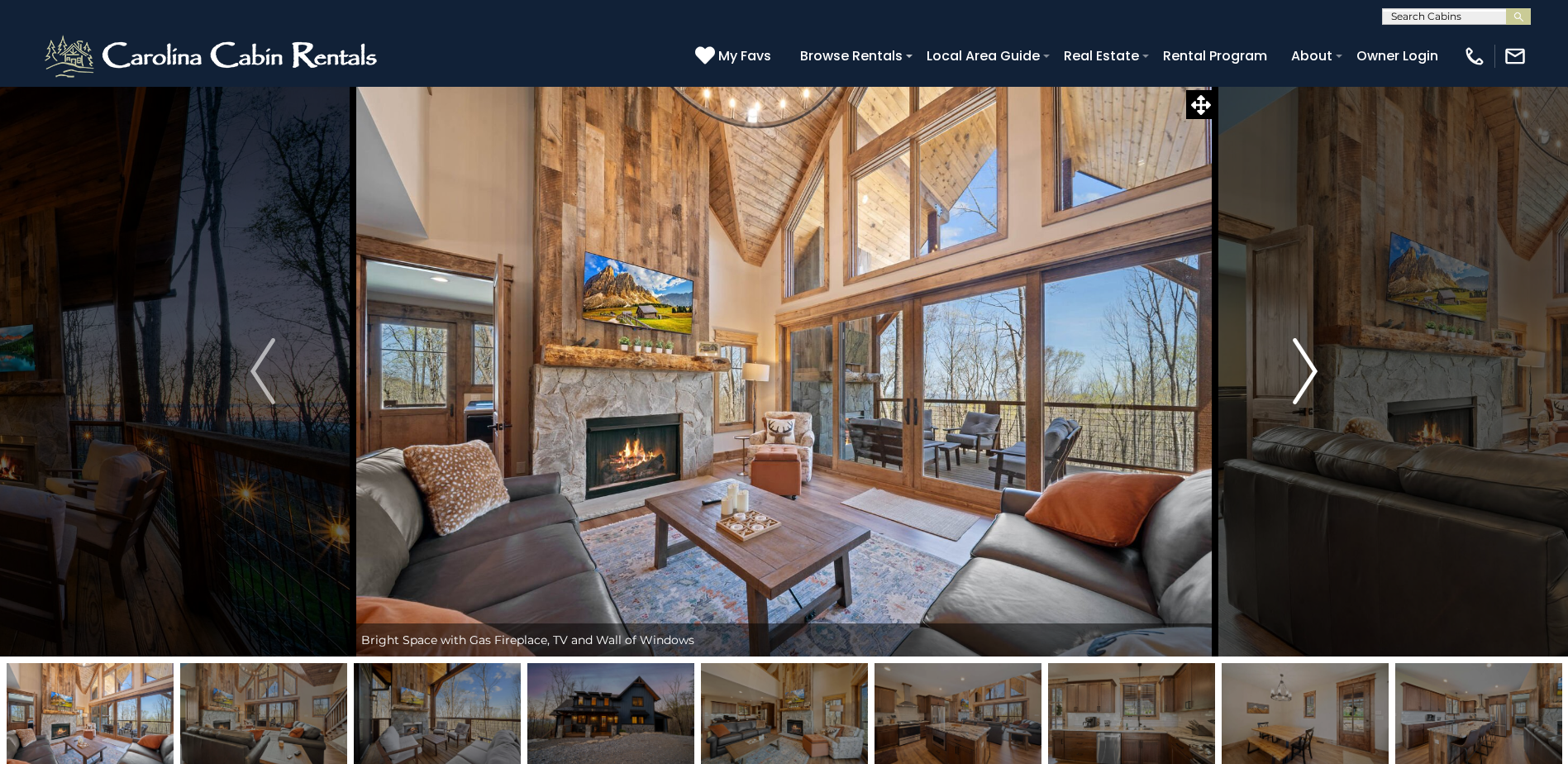
click at [1305, 369] on img "Next" at bounding box center [1305, 370] width 25 height 66
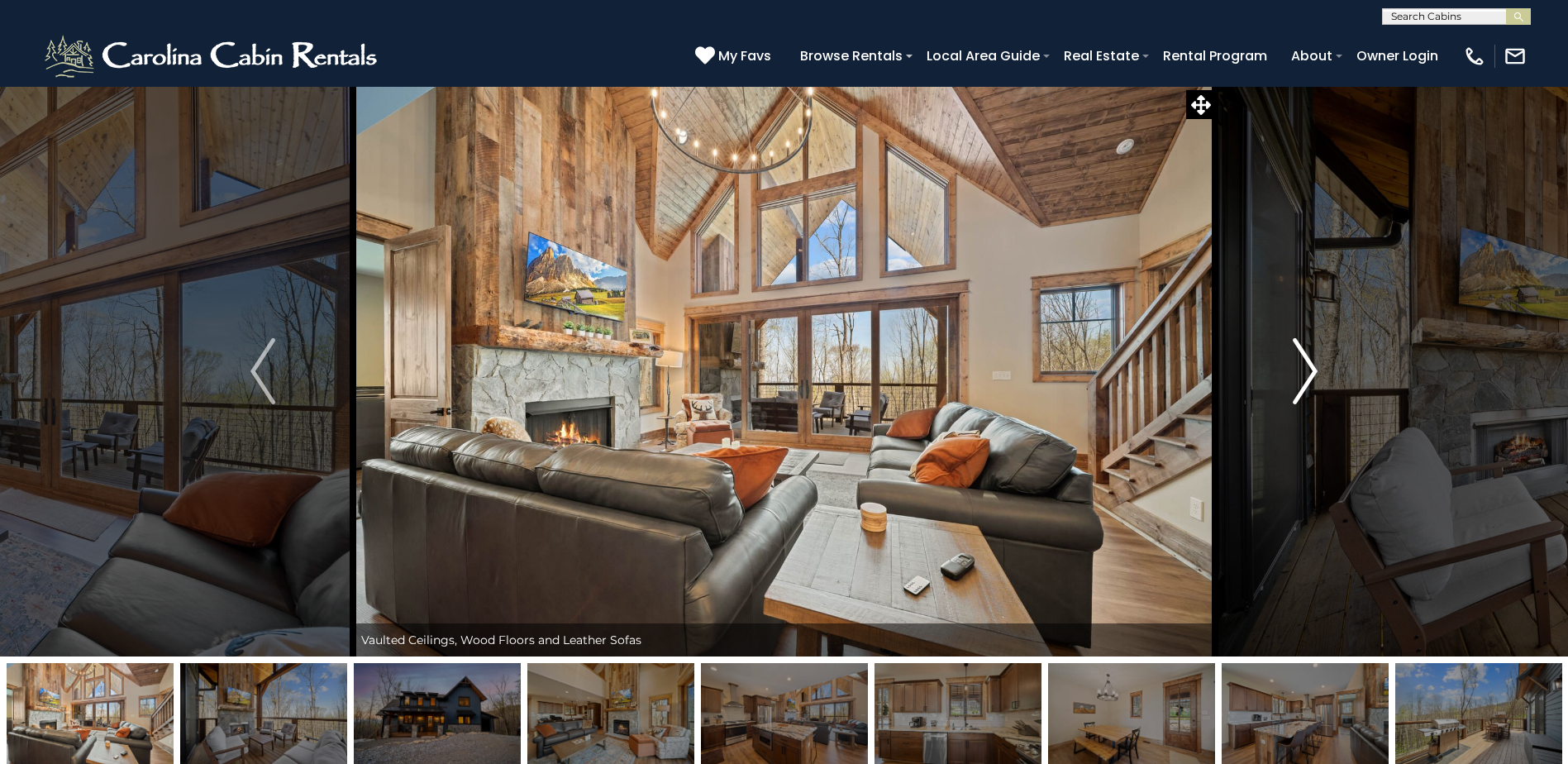
click at [1305, 369] on img "Next" at bounding box center [1305, 370] width 25 height 66
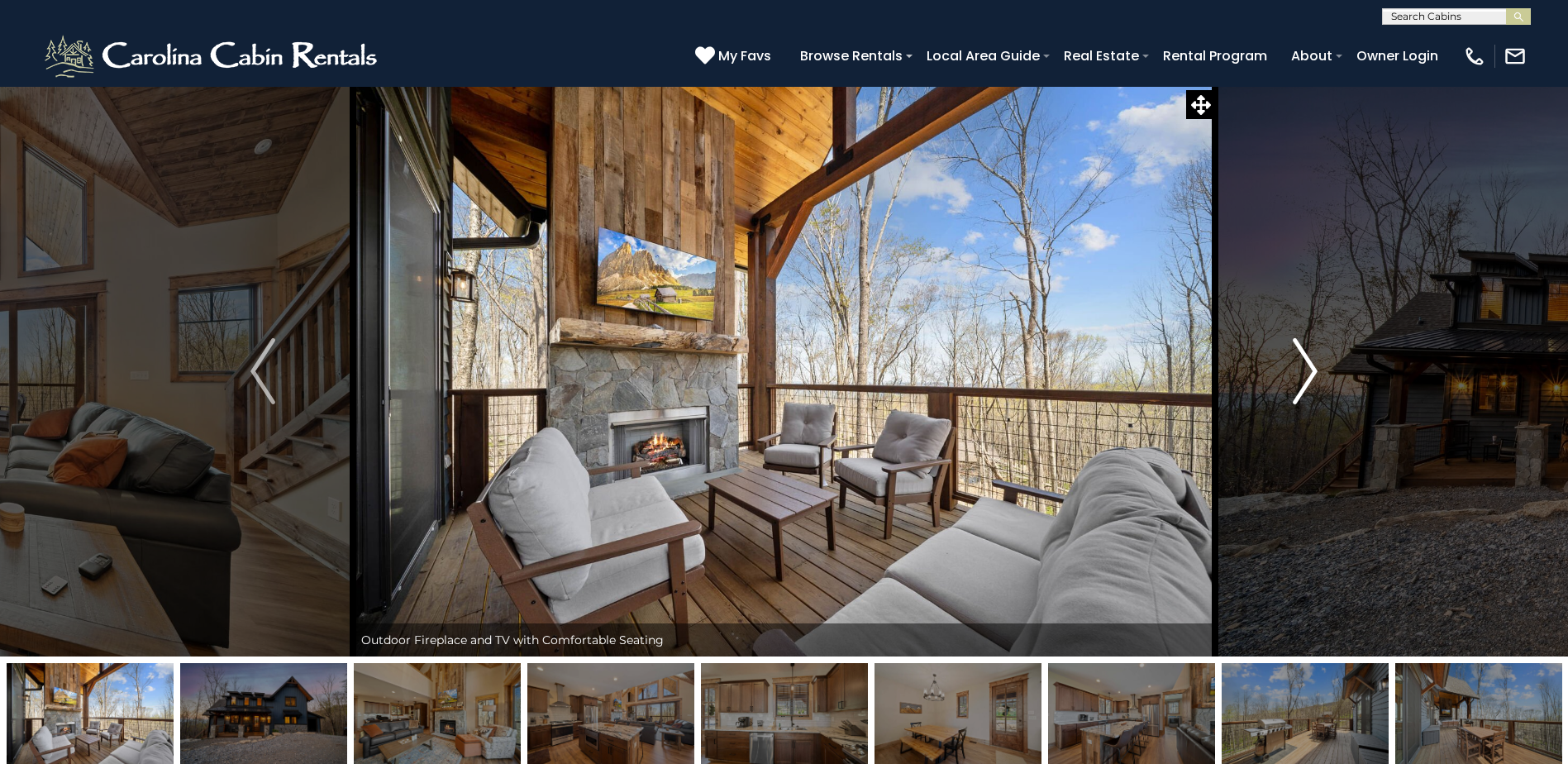
click at [1305, 369] on img "Next" at bounding box center [1305, 370] width 25 height 66
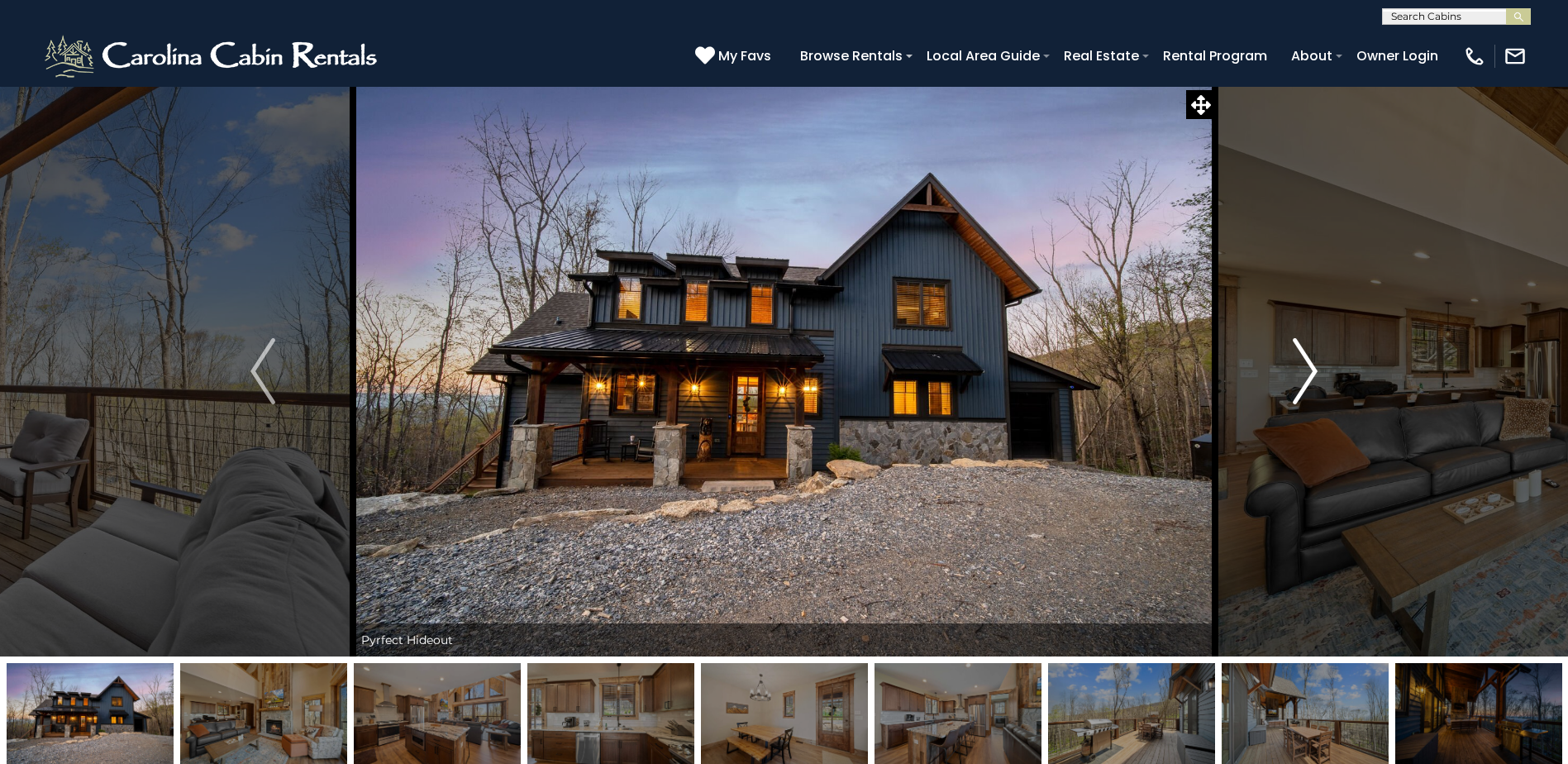
click at [1305, 369] on img "Next" at bounding box center [1305, 370] width 25 height 66
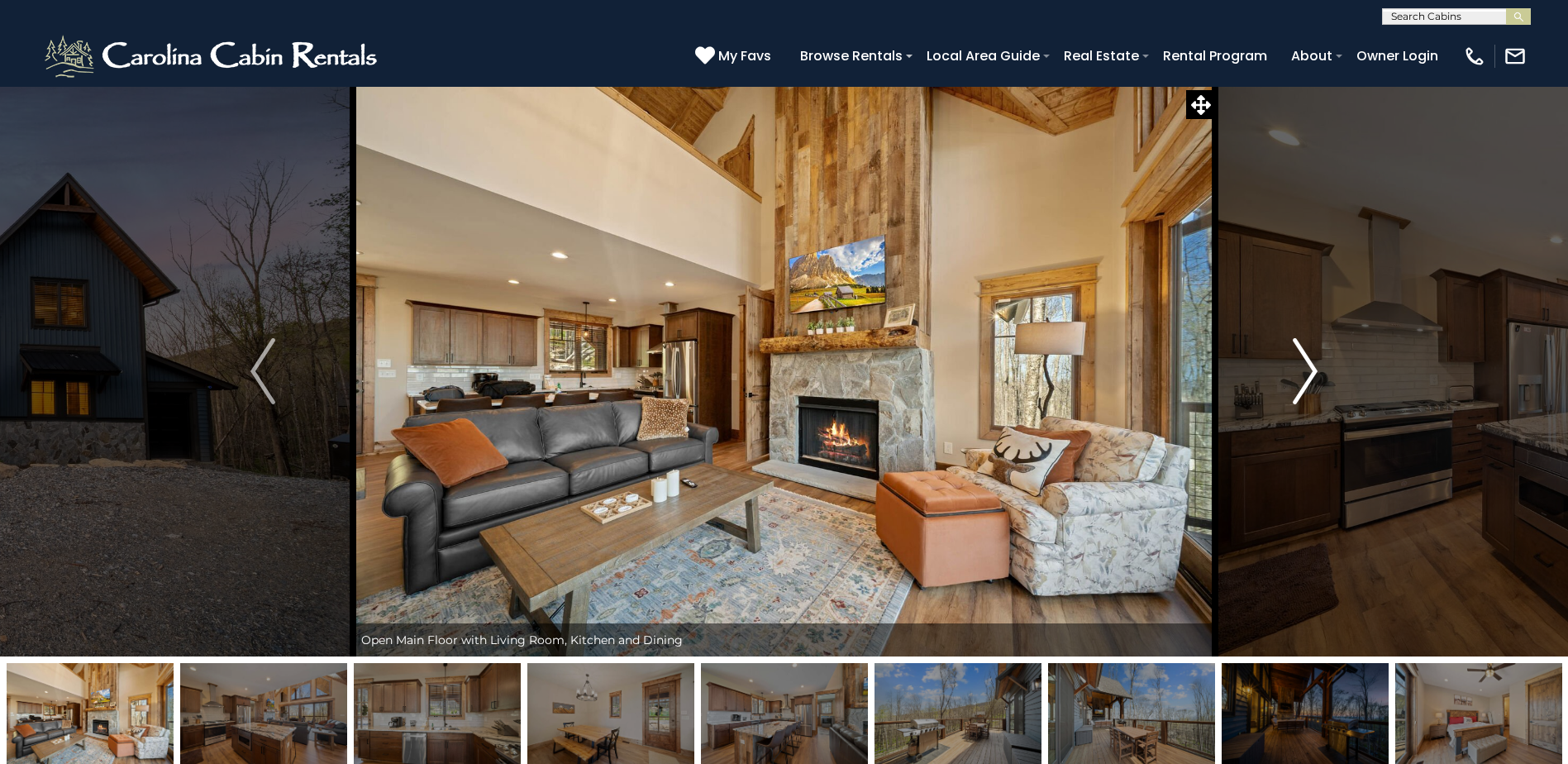
click at [1305, 369] on img "Next" at bounding box center [1305, 370] width 25 height 66
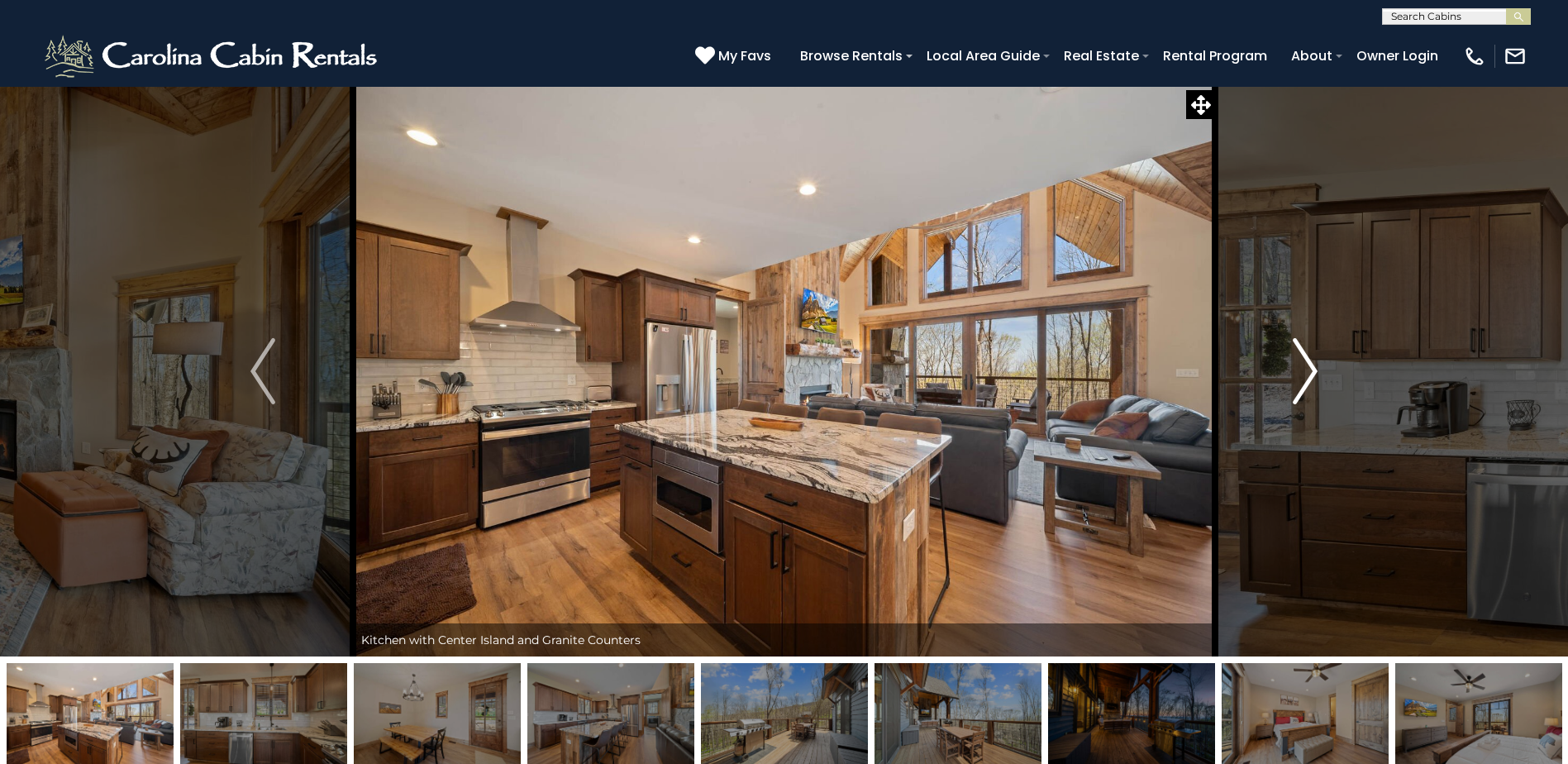
click at [1305, 369] on img "Next" at bounding box center [1305, 370] width 25 height 66
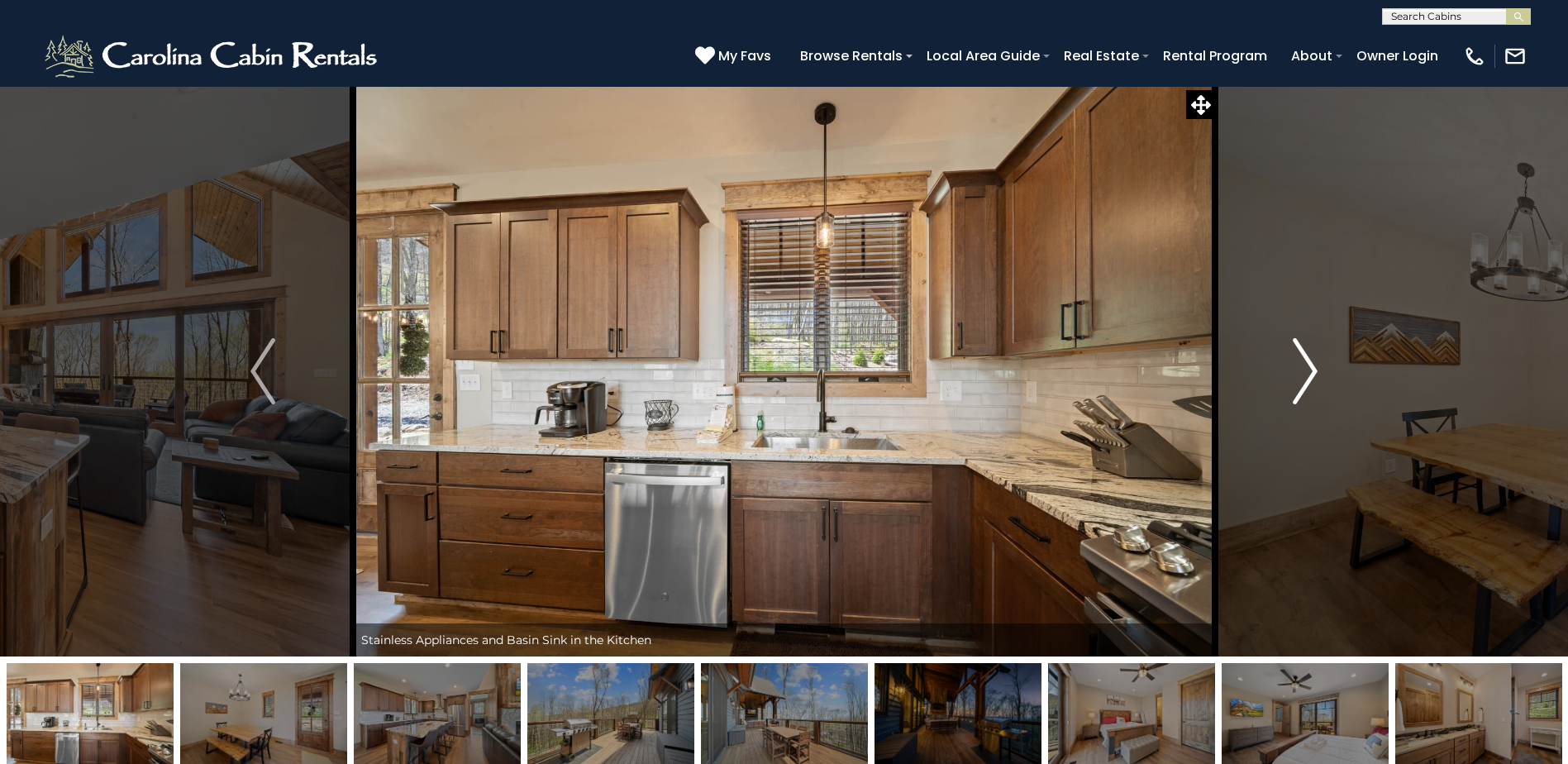
click at [1305, 369] on img "Next" at bounding box center [1305, 370] width 25 height 66
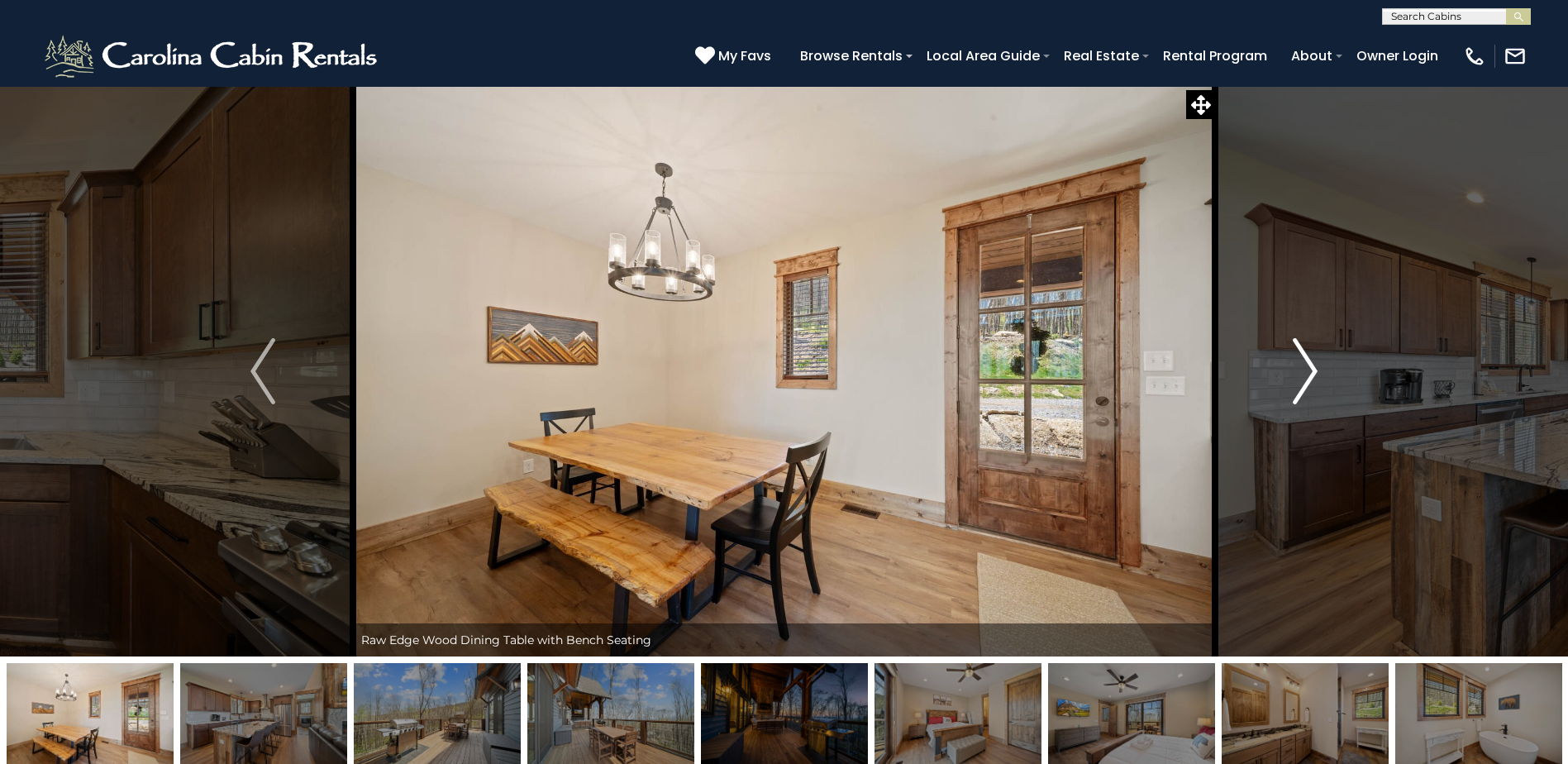
click at [1305, 369] on img "Next" at bounding box center [1305, 370] width 25 height 66
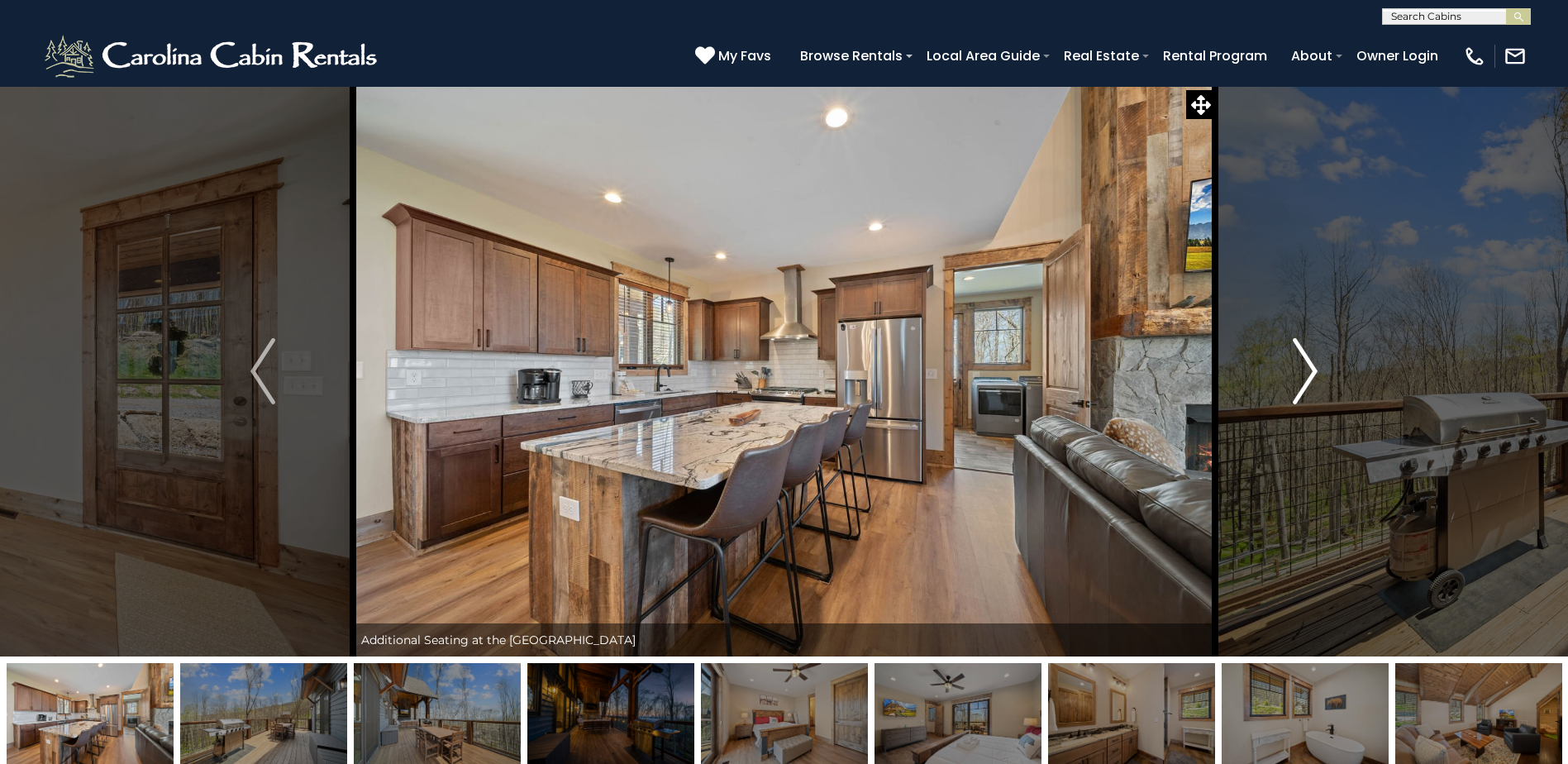
click at [1305, 369] on img "Next" at bounding box center [1305, 370] width 25 height 66
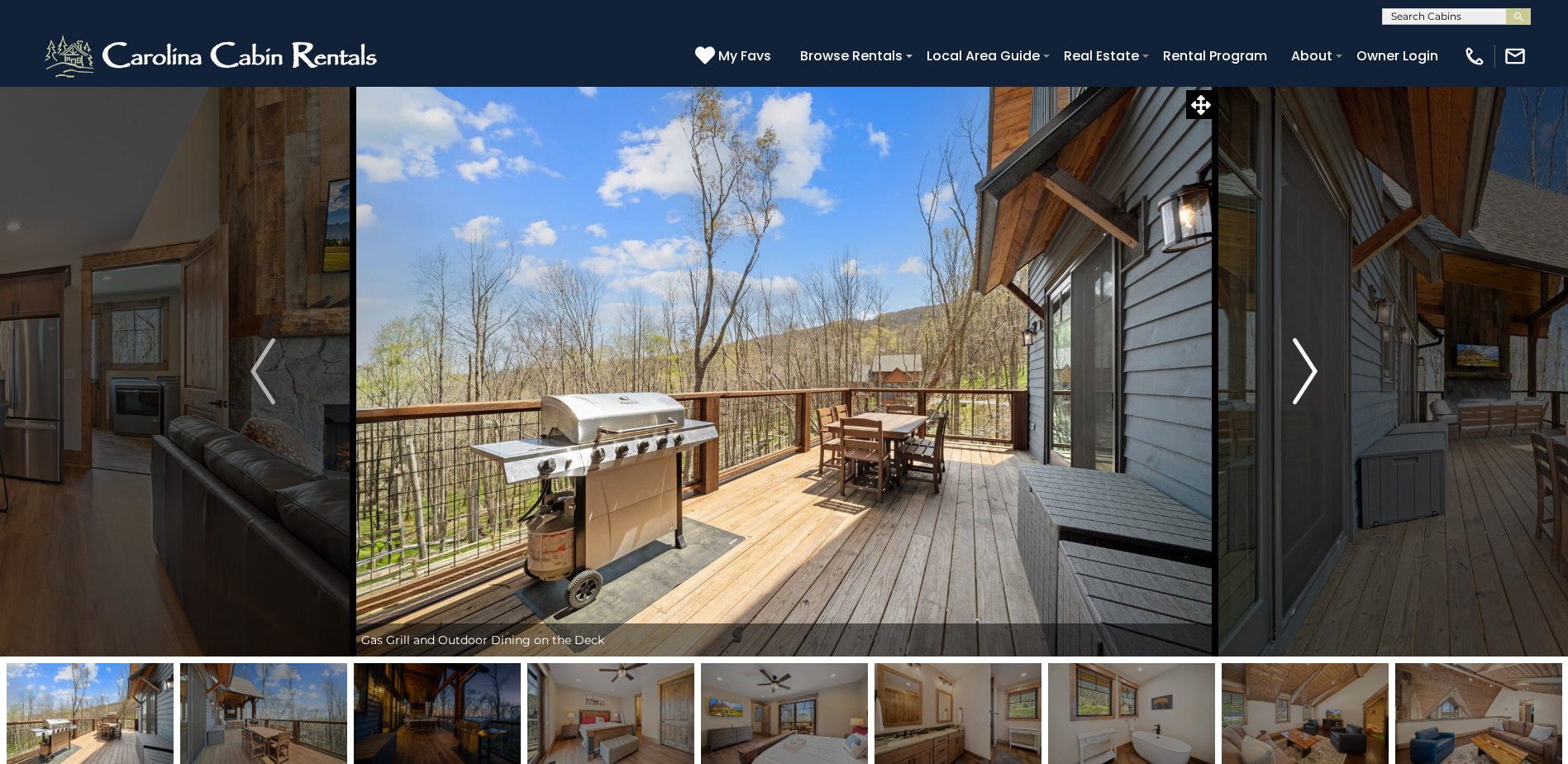
click at [1305, 369] on img "Next" at bounding box center [1305, 370] width 25 height 66
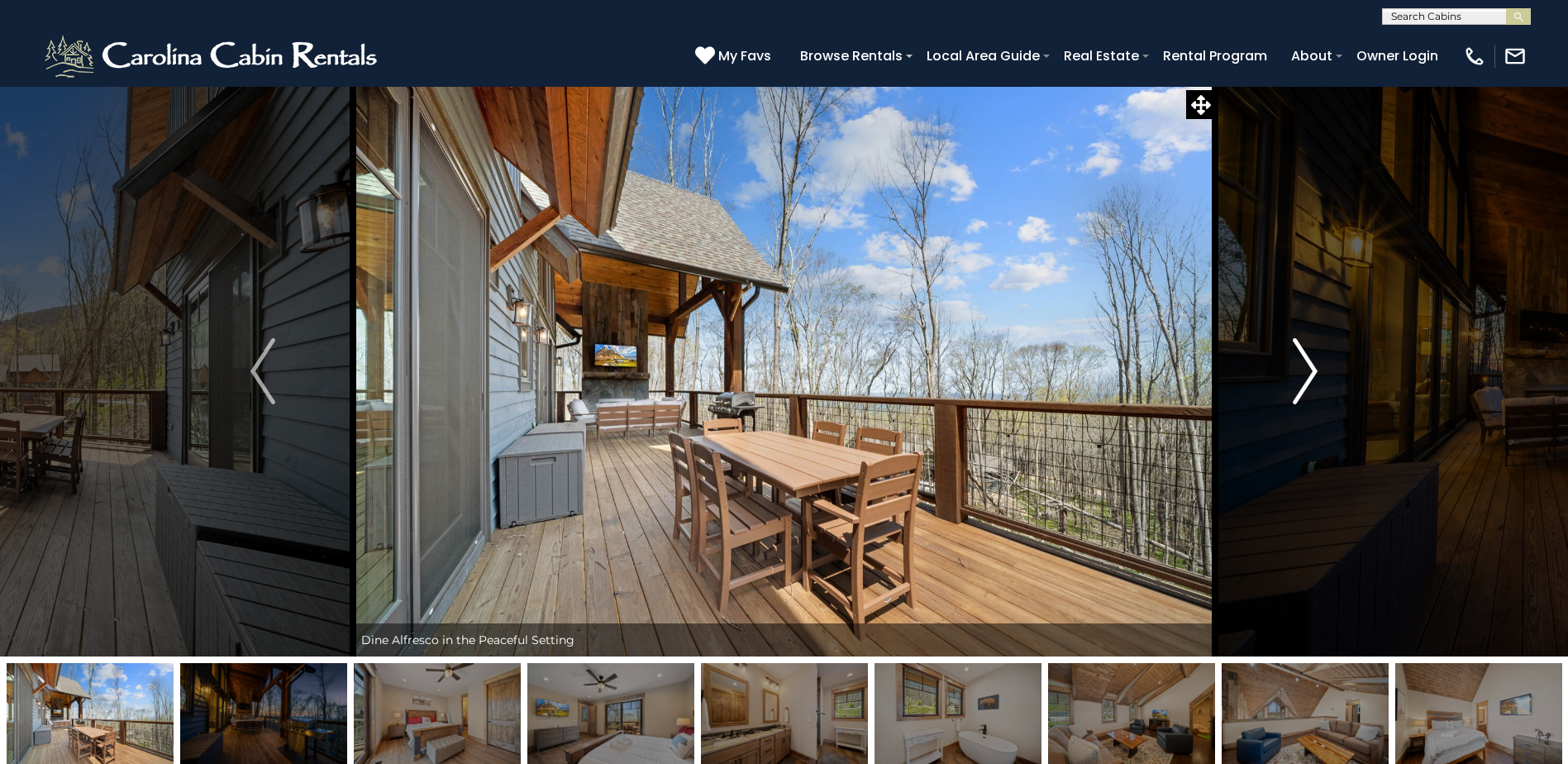
click at [1305, 369] on img "Next" at bounding box center [1305, 370] width 25 height 66
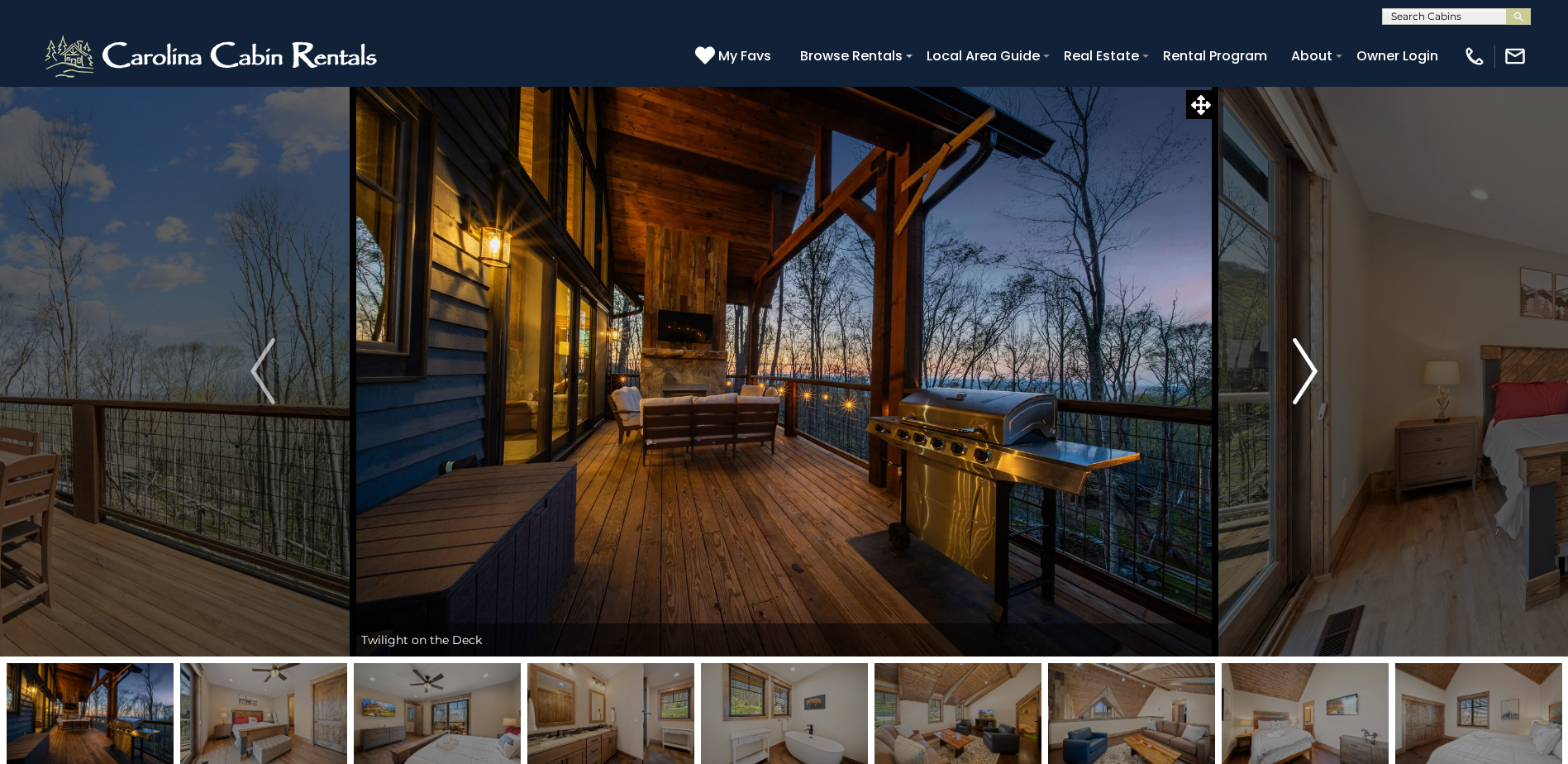
click at [1305, 369] on img "Next" at bounding box center [1305, 370] width 25 height 66
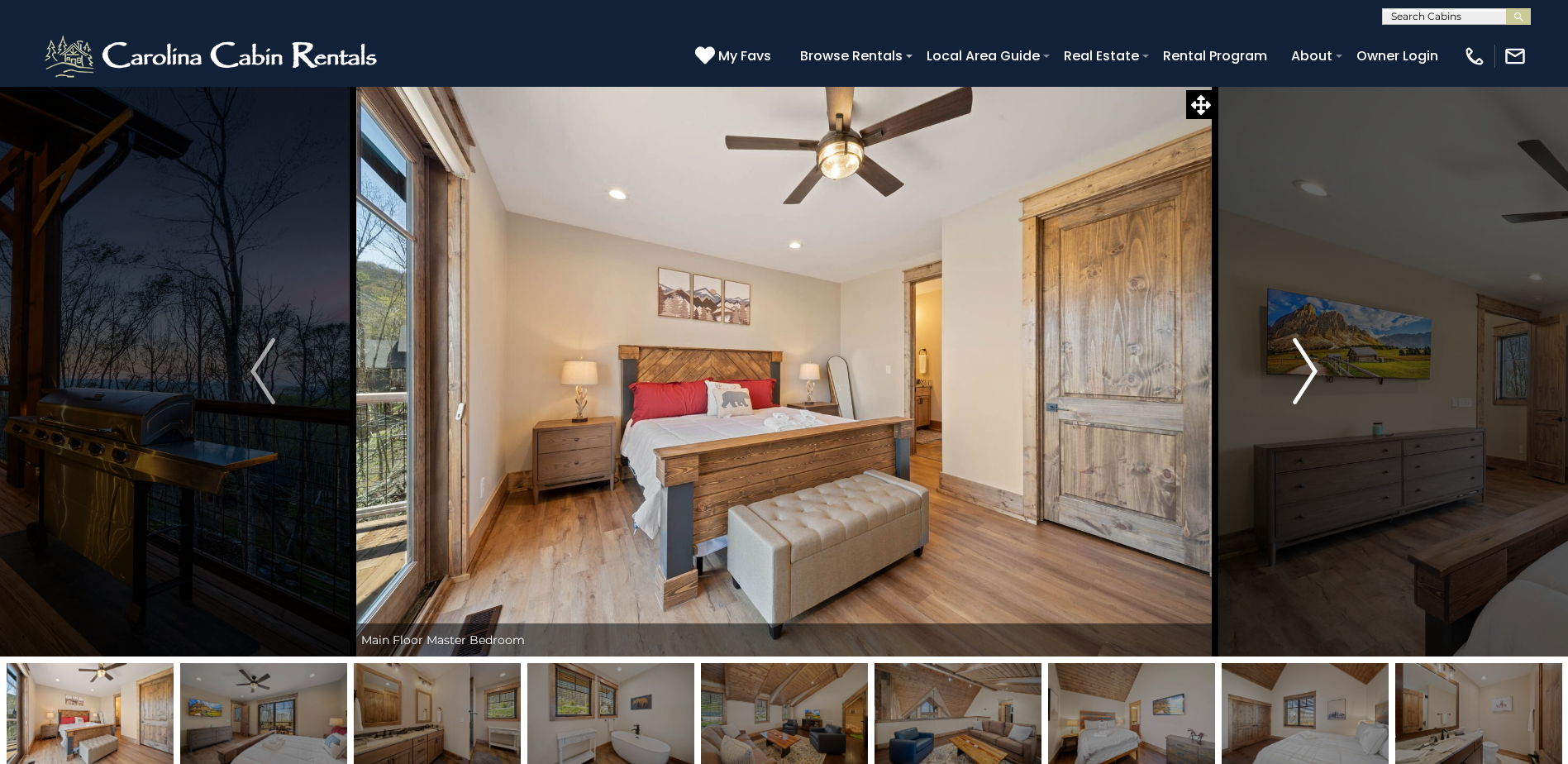
click at [1305, 369] on img "Next" at bounding box center [1305, 370] width 25 height 66
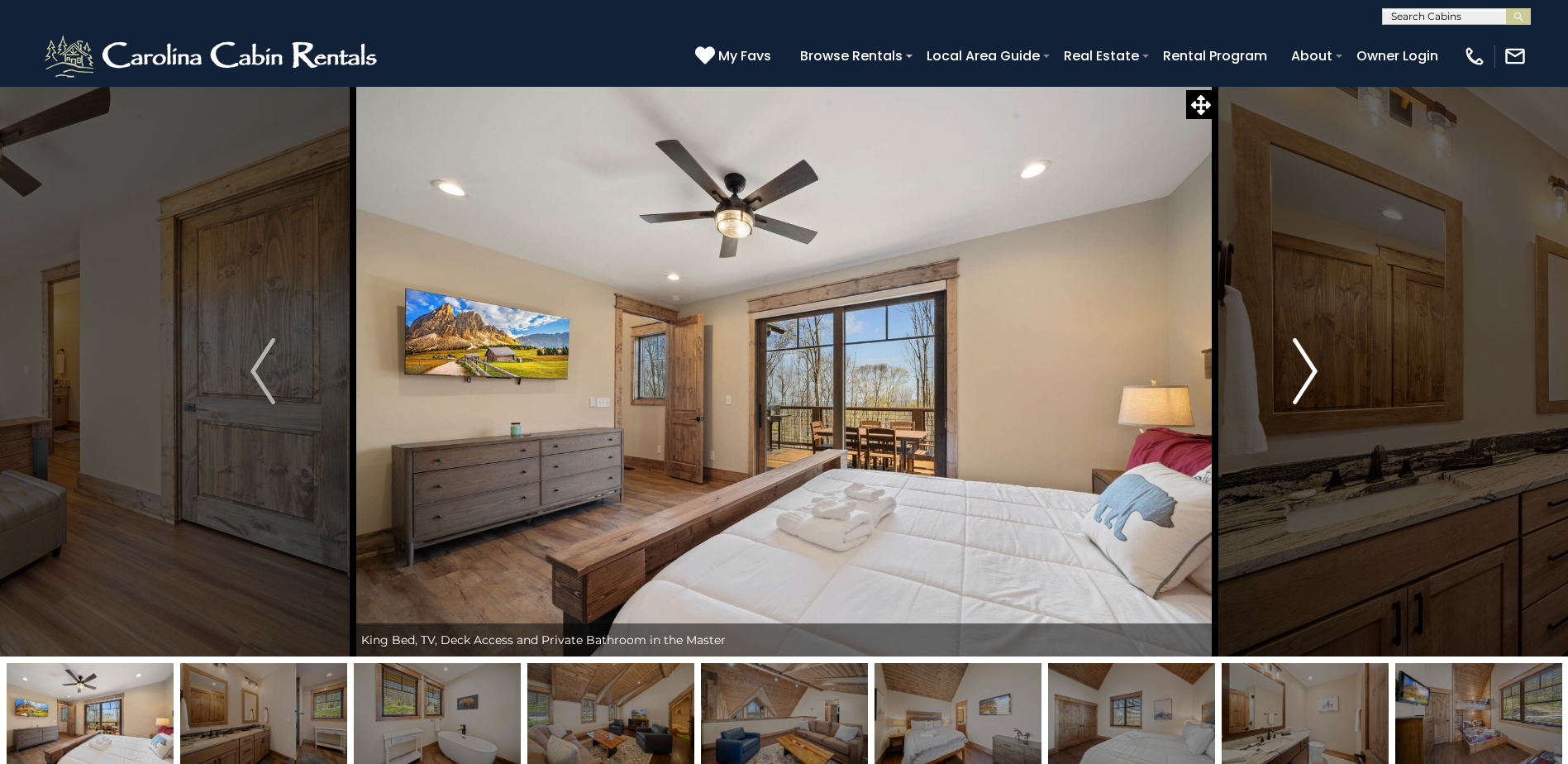
click at [1321, 370] on button "Next" at bounding box center [1305, 371] width 180 height 570
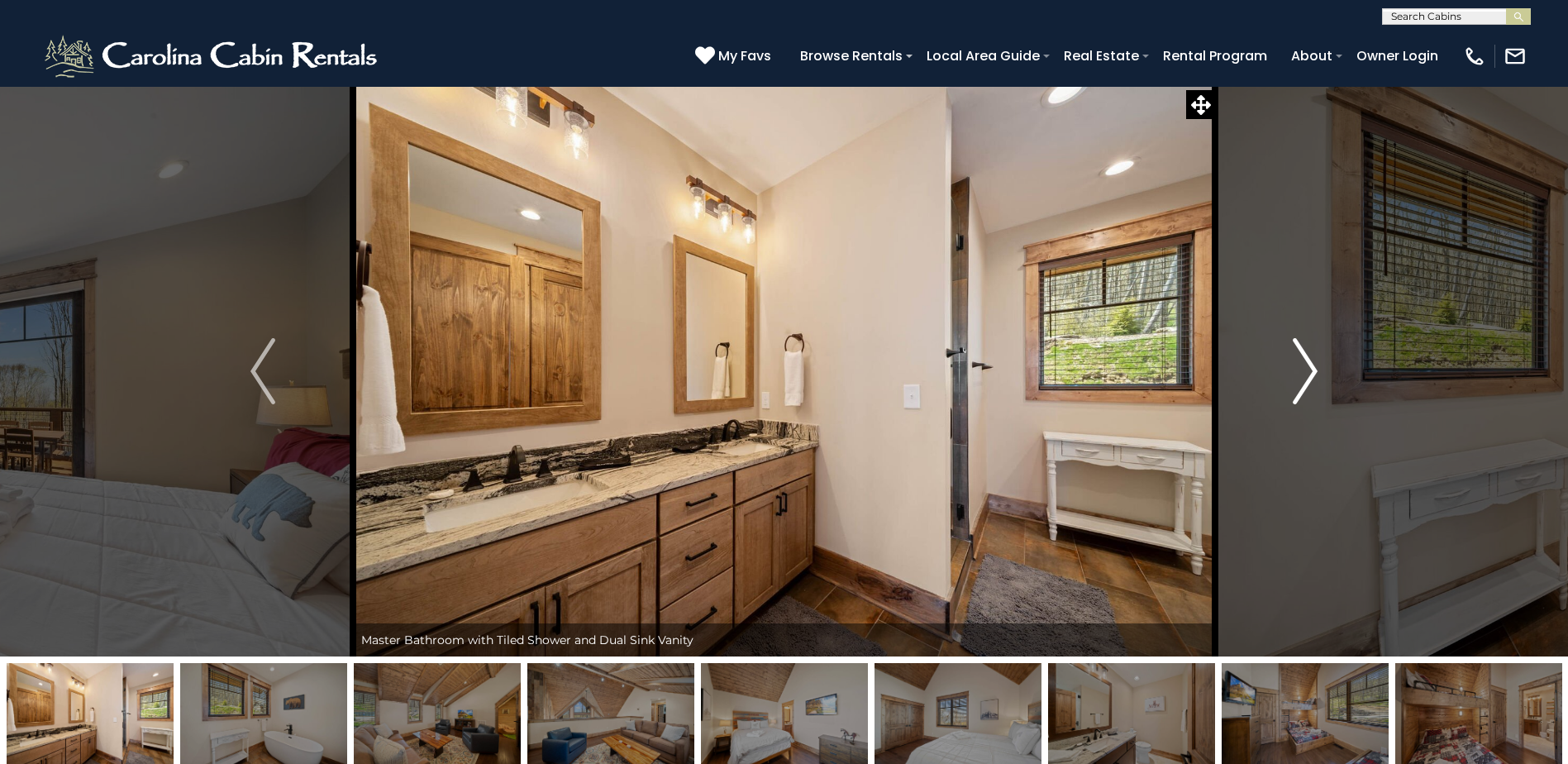
click at [1304, 374] on img "Next" at bounding box center [1305, 370] width 25 height 66
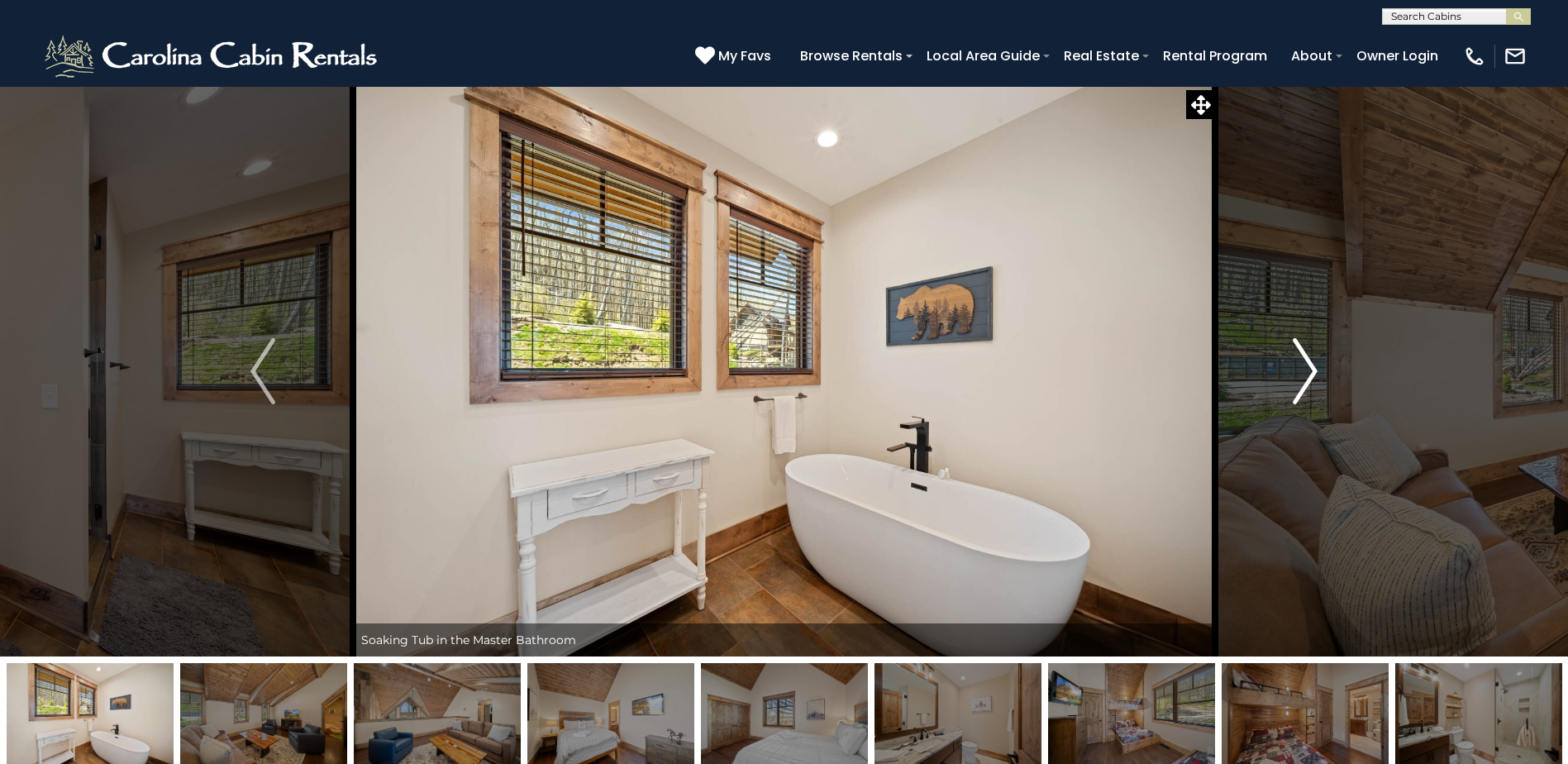
click at [1312, 363] on img "Next" at bounding box center [1305, 370] width 25 height 66
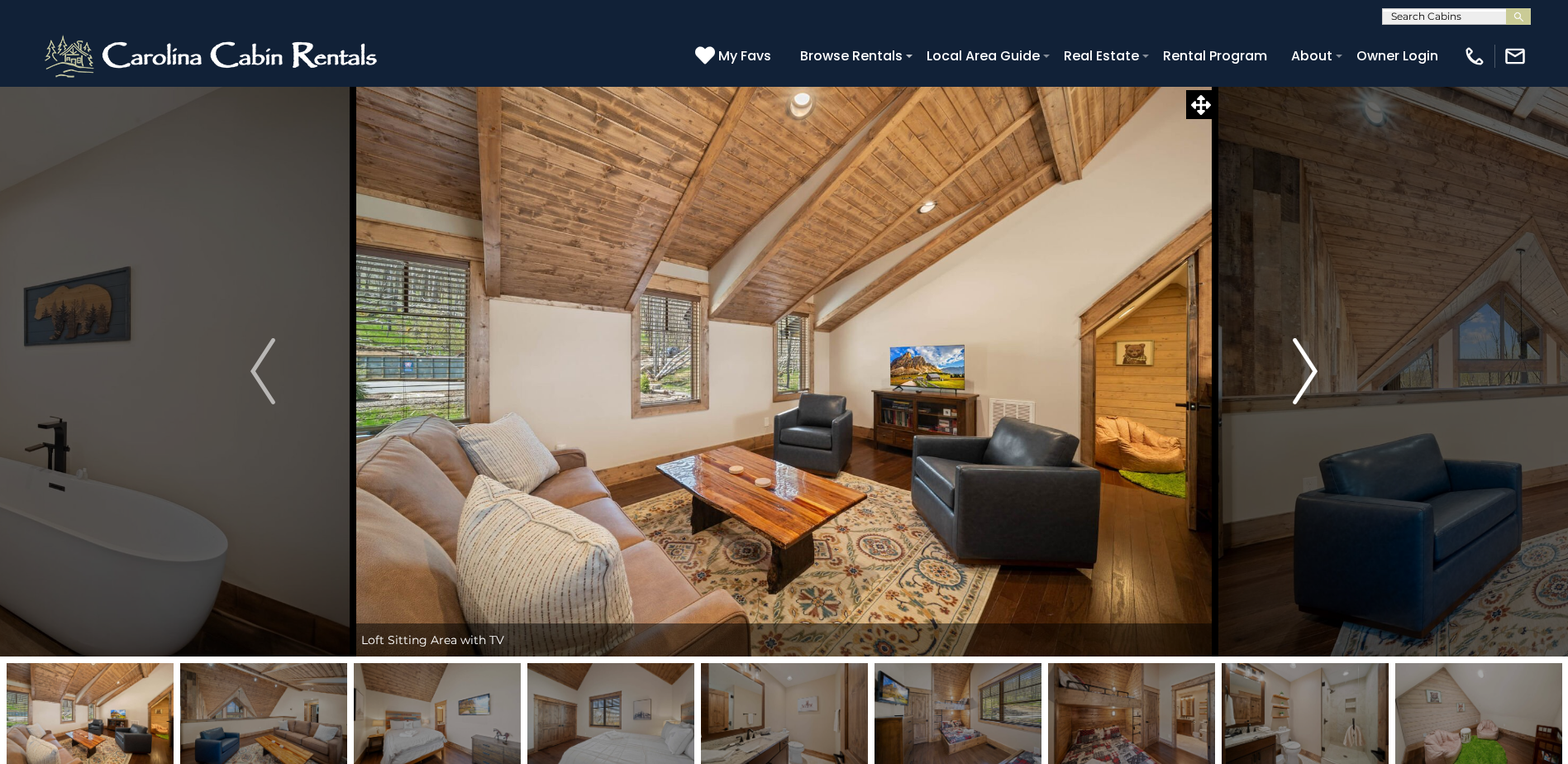
click at [1309, 362] on img "Next" at bounding box center [1305, 370] width 25 height 66
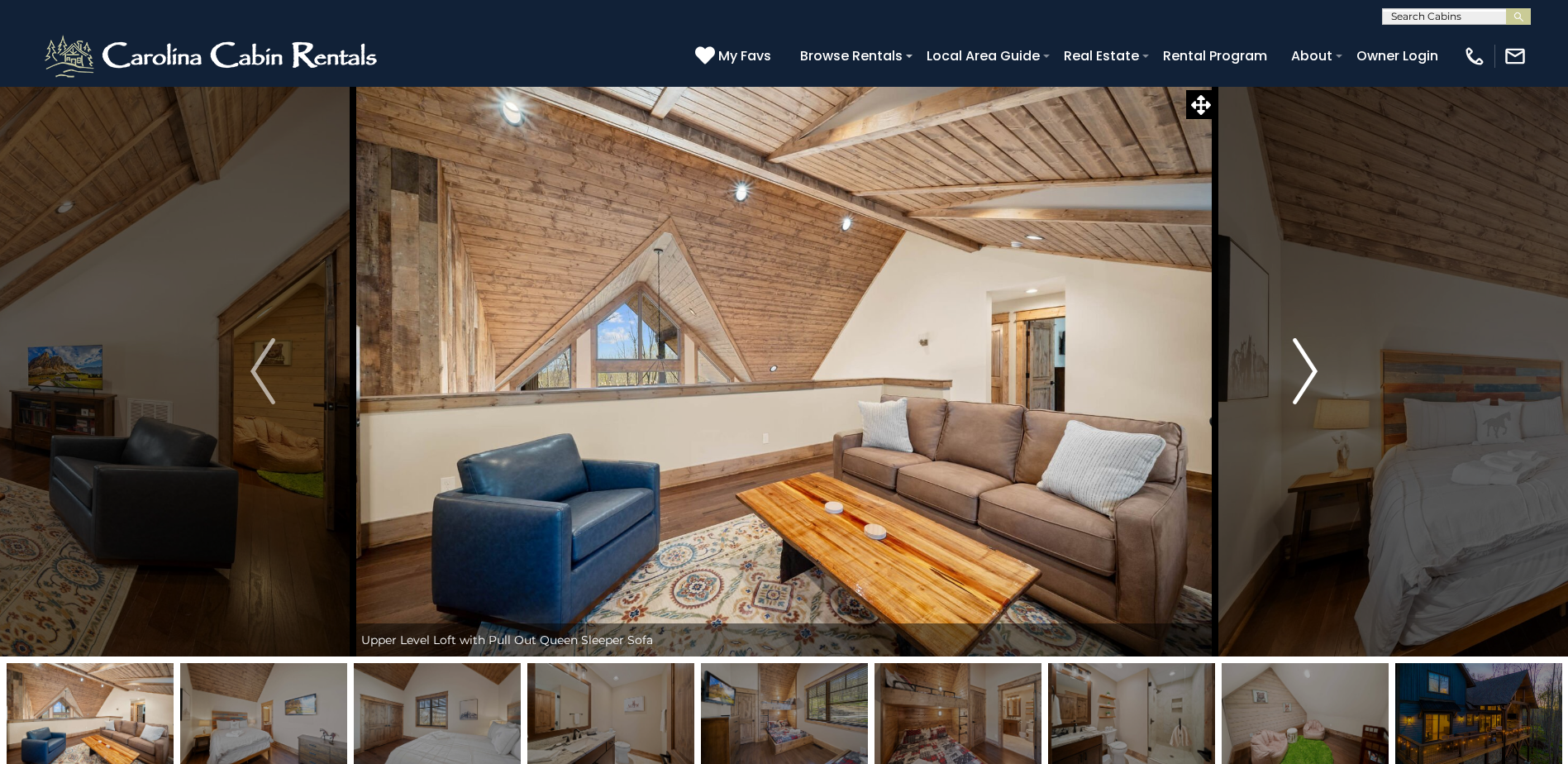
click at [1309, 362] on img "Next" at bounding box center [1305, 370] width 25 height 66
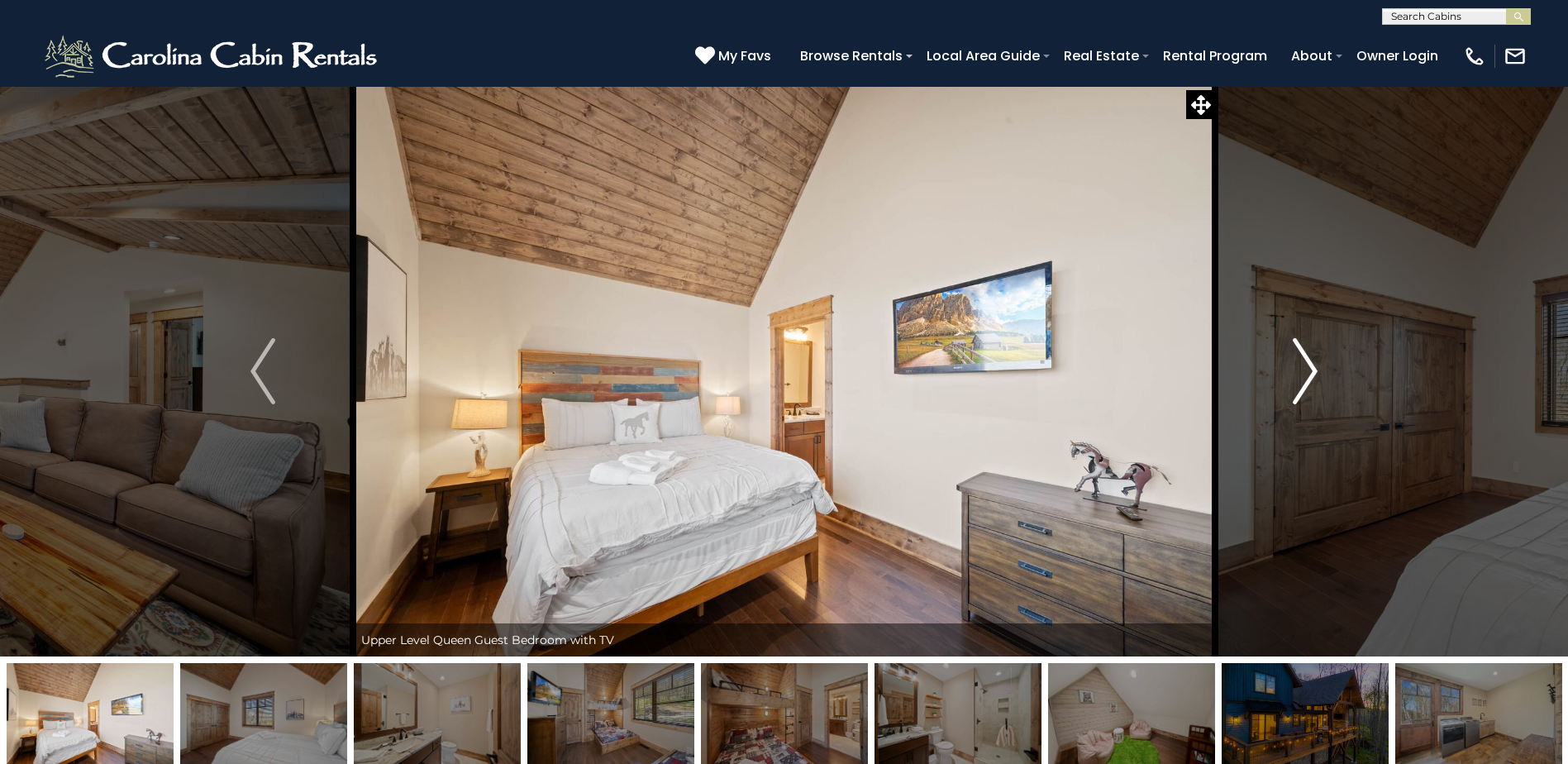
click at [1309, 362] on img "Next" at bounding box center [1305, 370] width 25 height 66
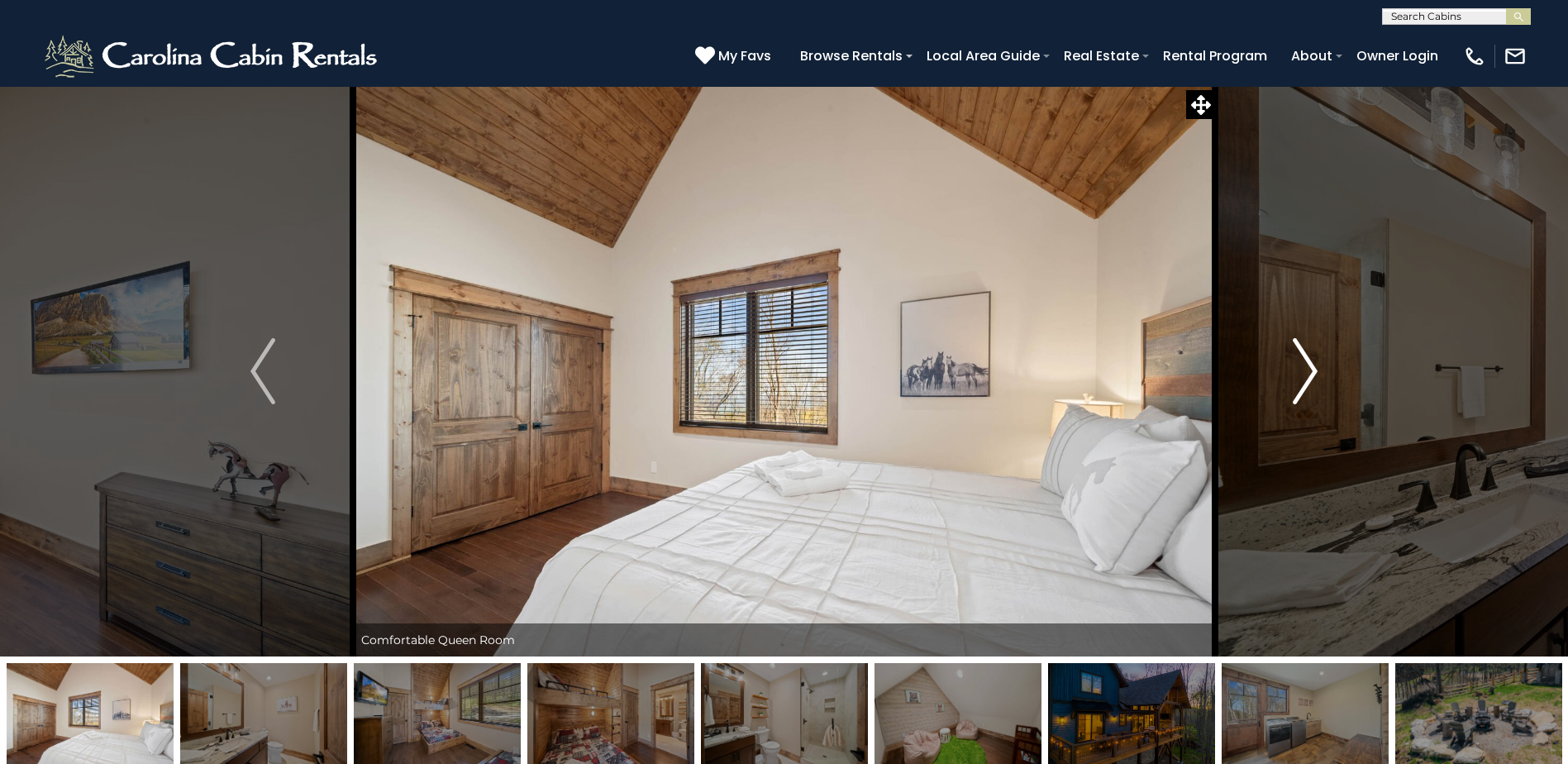
click at [1309, 362] on img "Next" at bounding box center [1305, 370] width 25 height 66
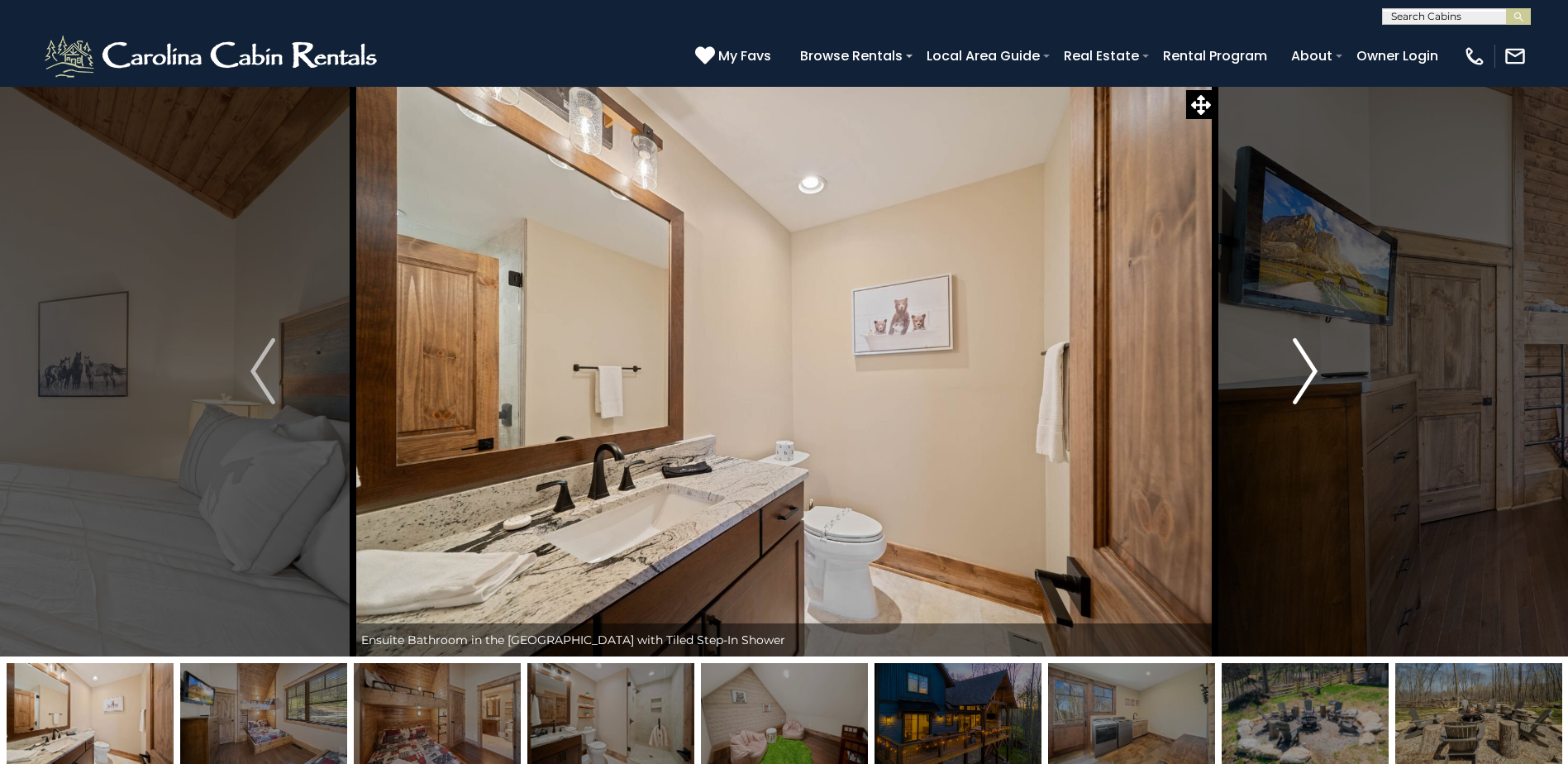
click at [1309, 362] on img "Next" at bounding box center [1305, 370] width 25 height 66
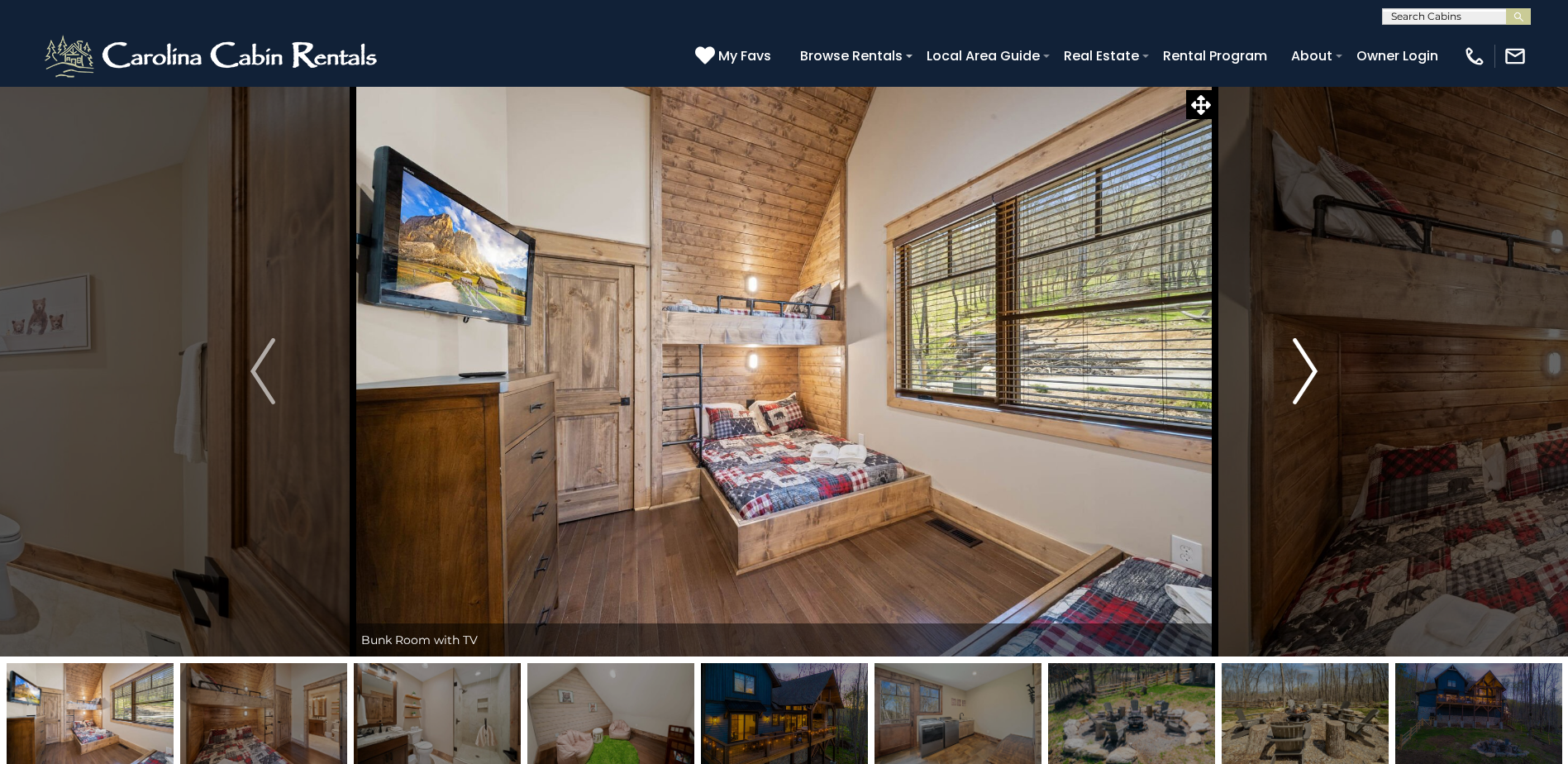
click at [1298, 339] on img "Next" at bounding box center [1305, 370] width 25 height 66
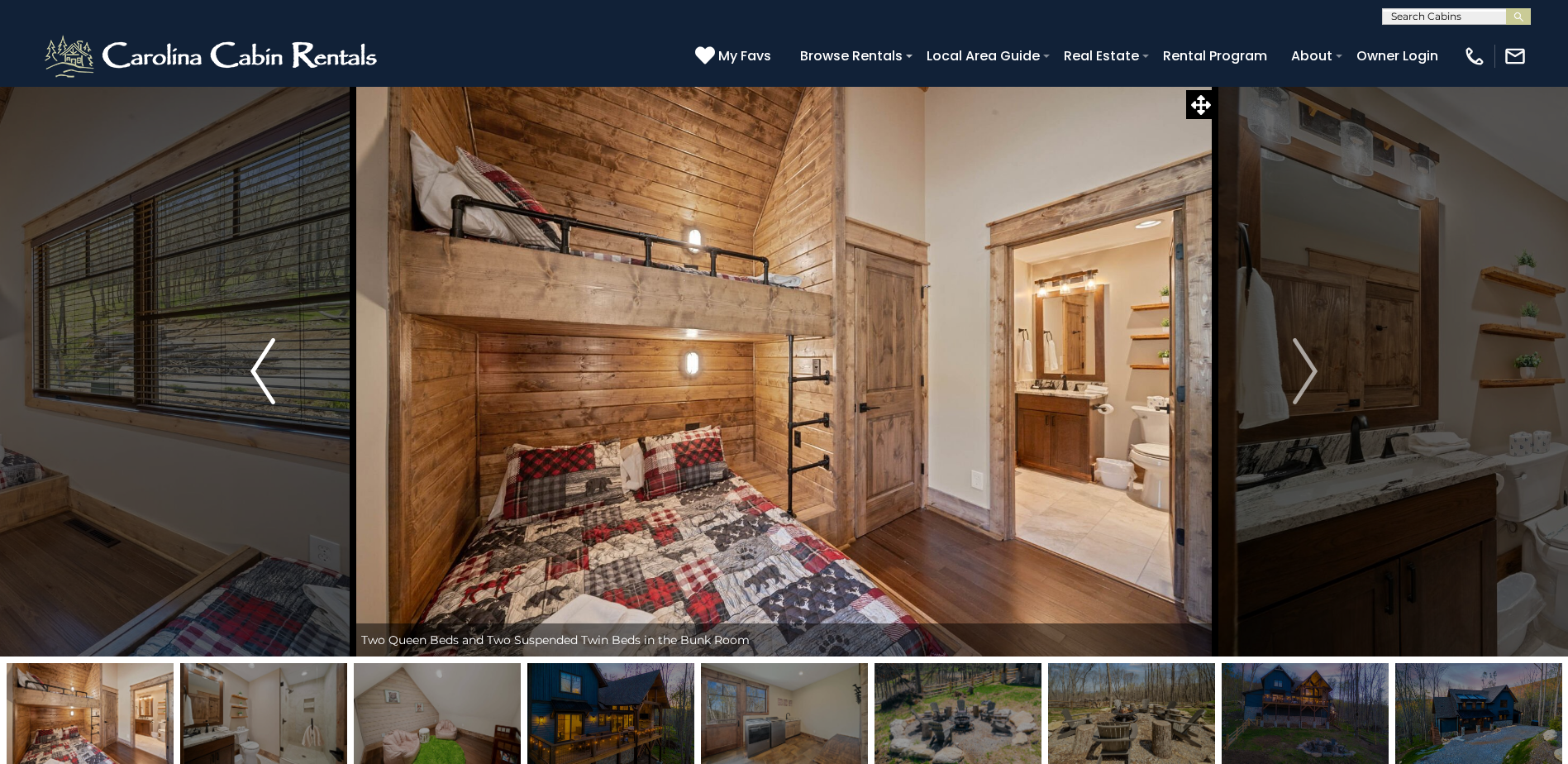
click at [261, 382] on img "Previous" at bounding box center [263, 370] width 25 height 66
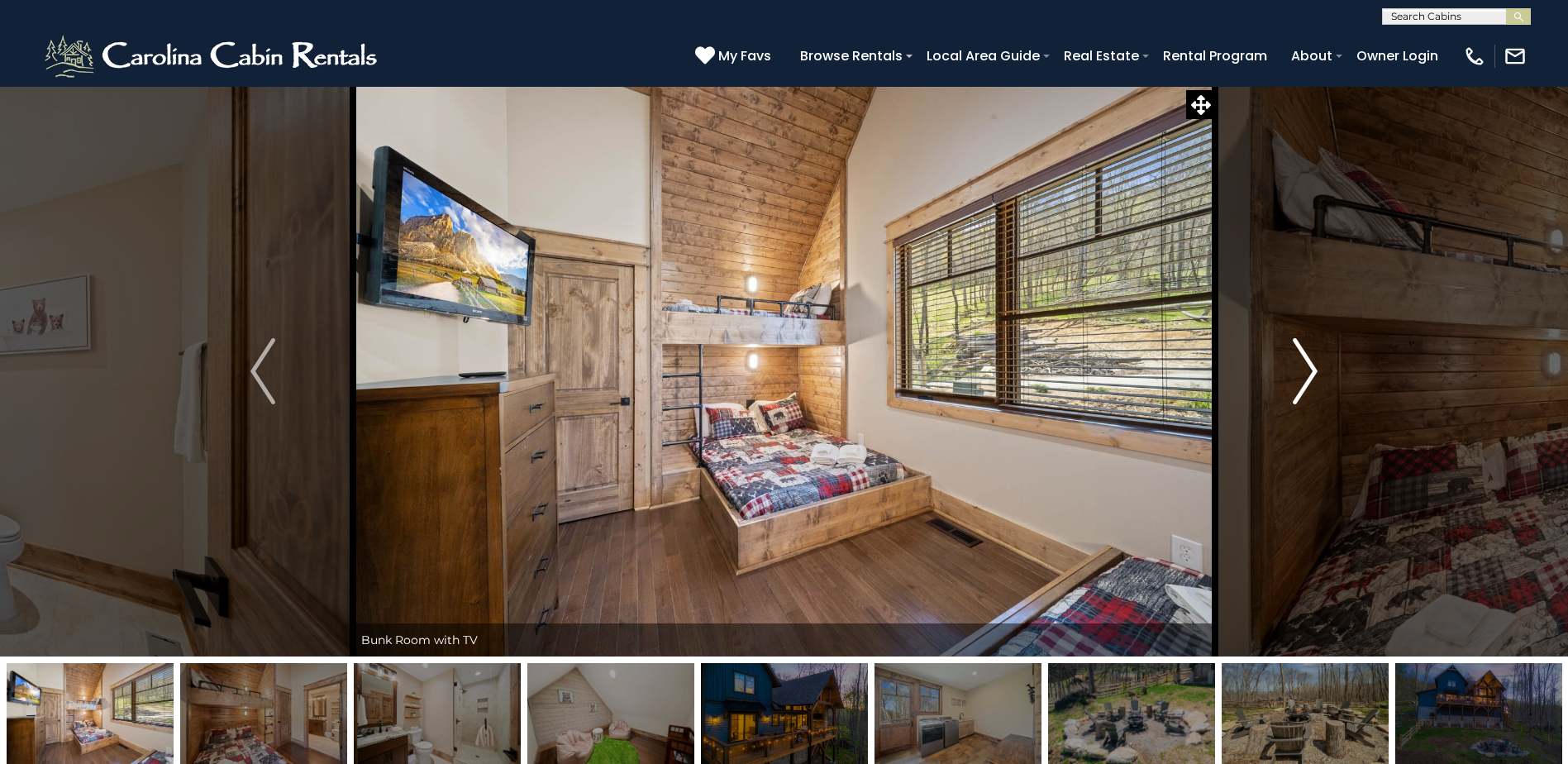
click at [1317, 371] on img "Next" at bounding box center [1305, 370] width 25 height 66
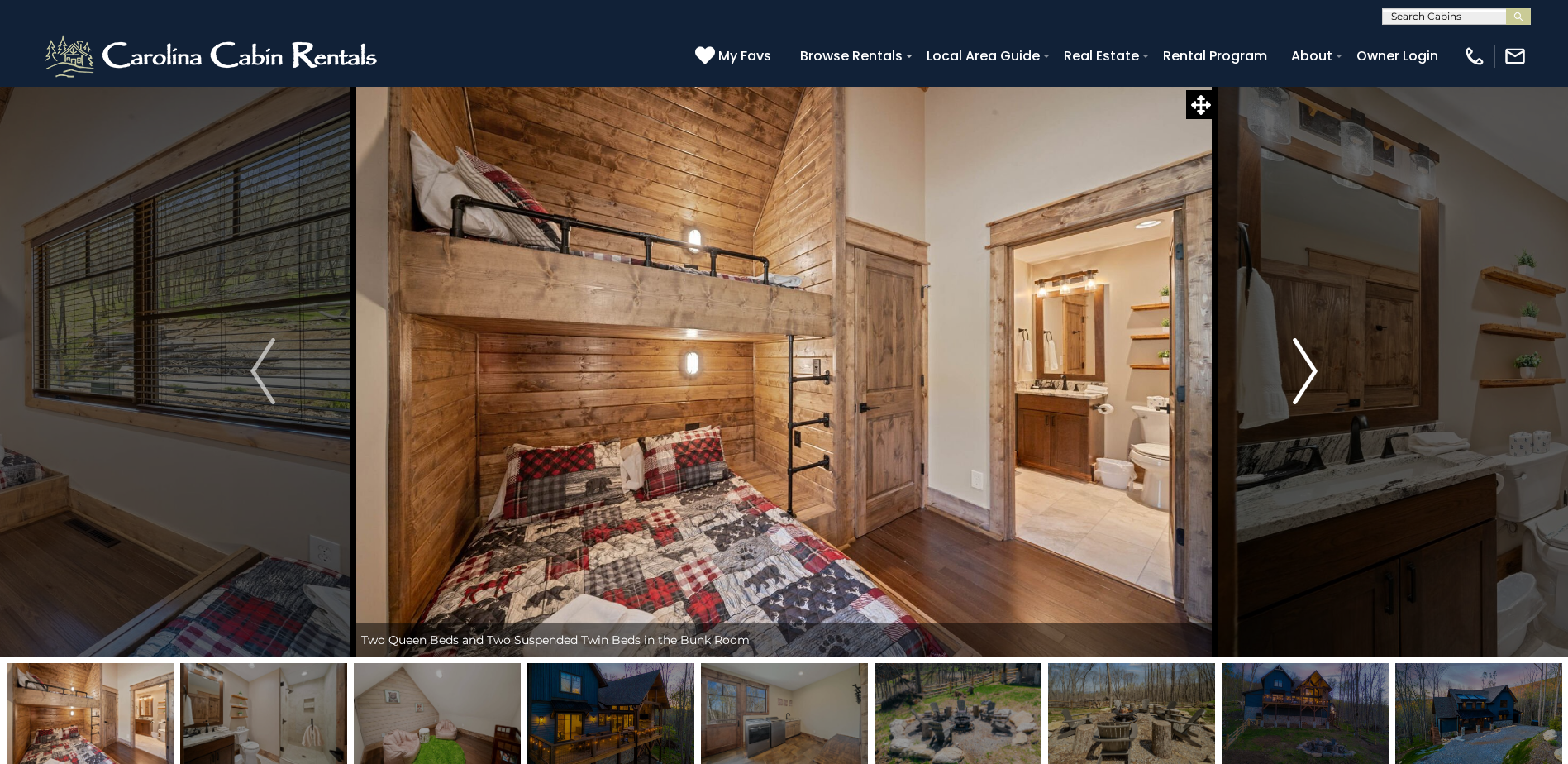
click at [1317, 371] on img "Next" at bounding box center [1305, 370] width 25 height 66
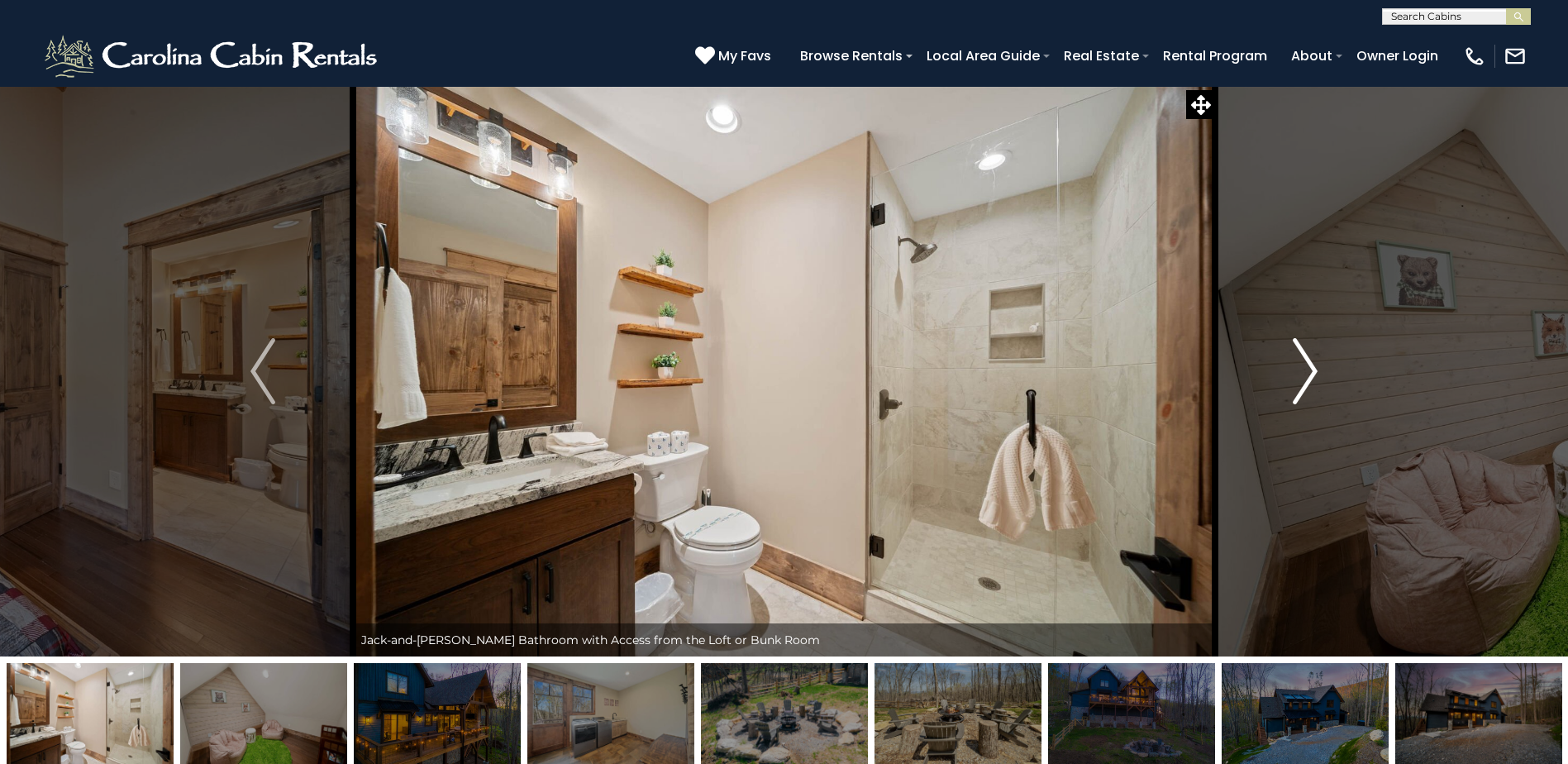
click at [1317, 371] on img "Next" at bounding box center [1305, 370] width 25 height 66
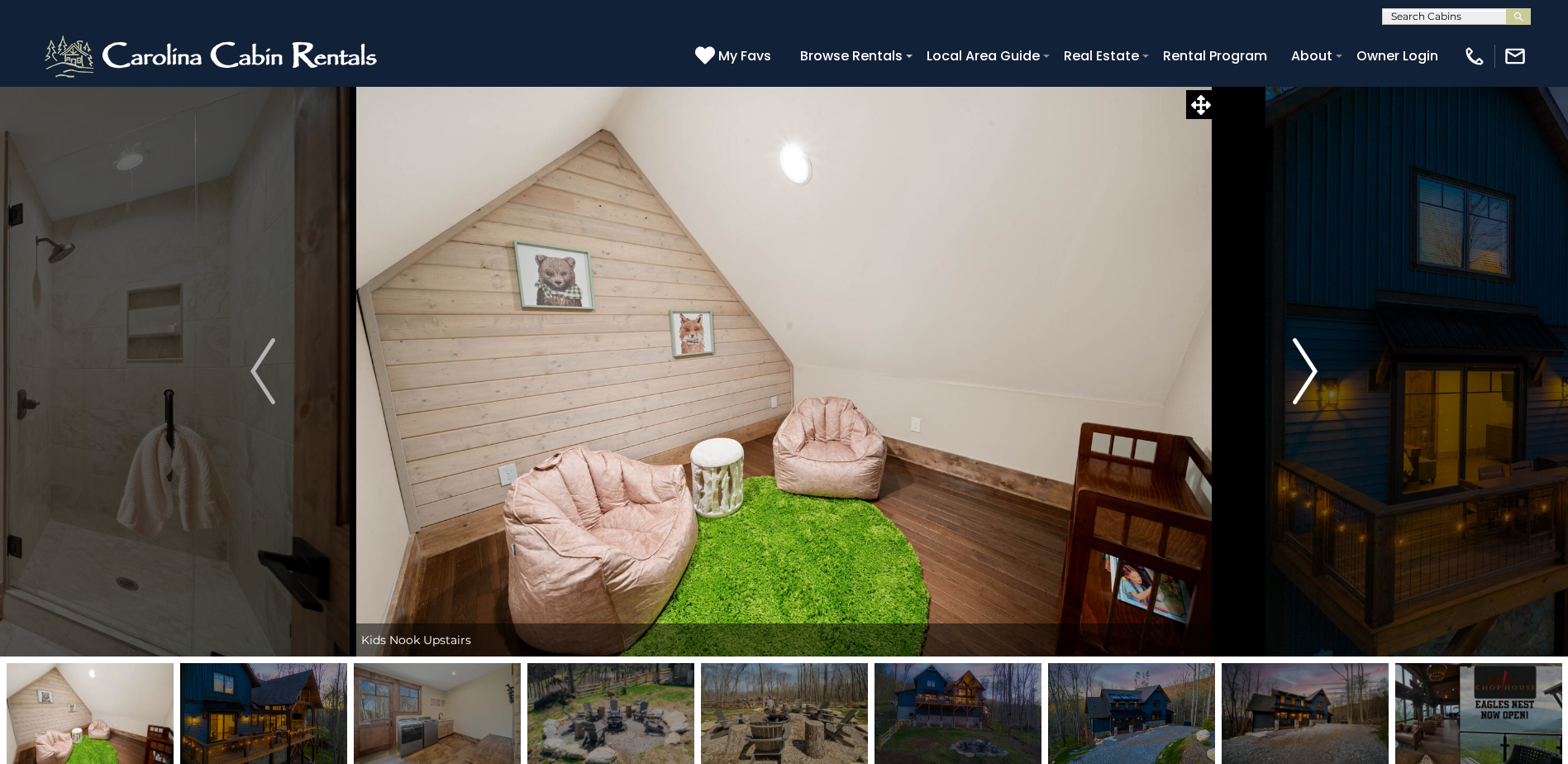
click at [1309, 371] on img "Next" at bounding box center [1305, 370] width 25 height 66
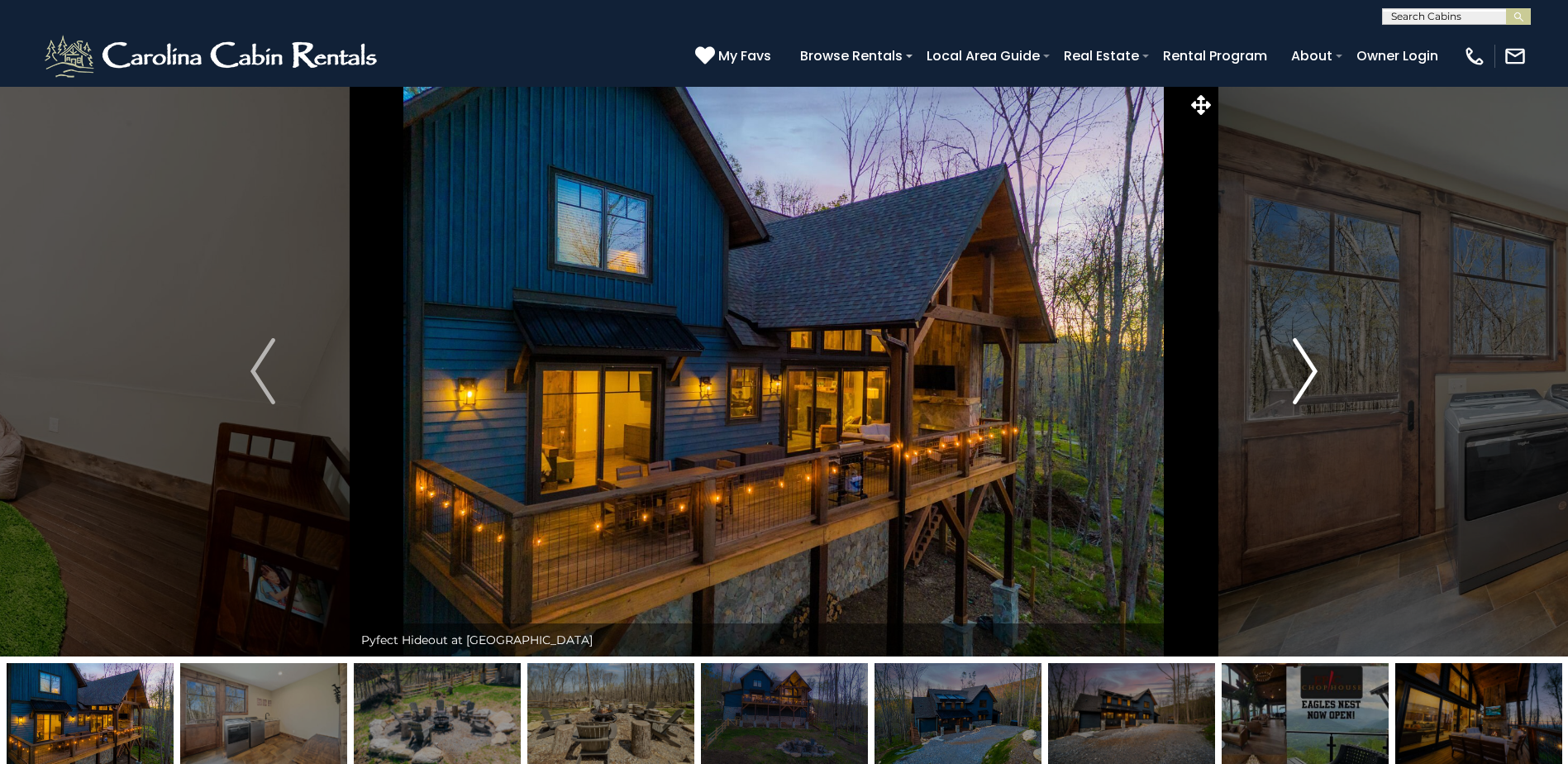
click at [1309, 371] on img "Next" at bounding box center [1305, 370] width 25 height 66
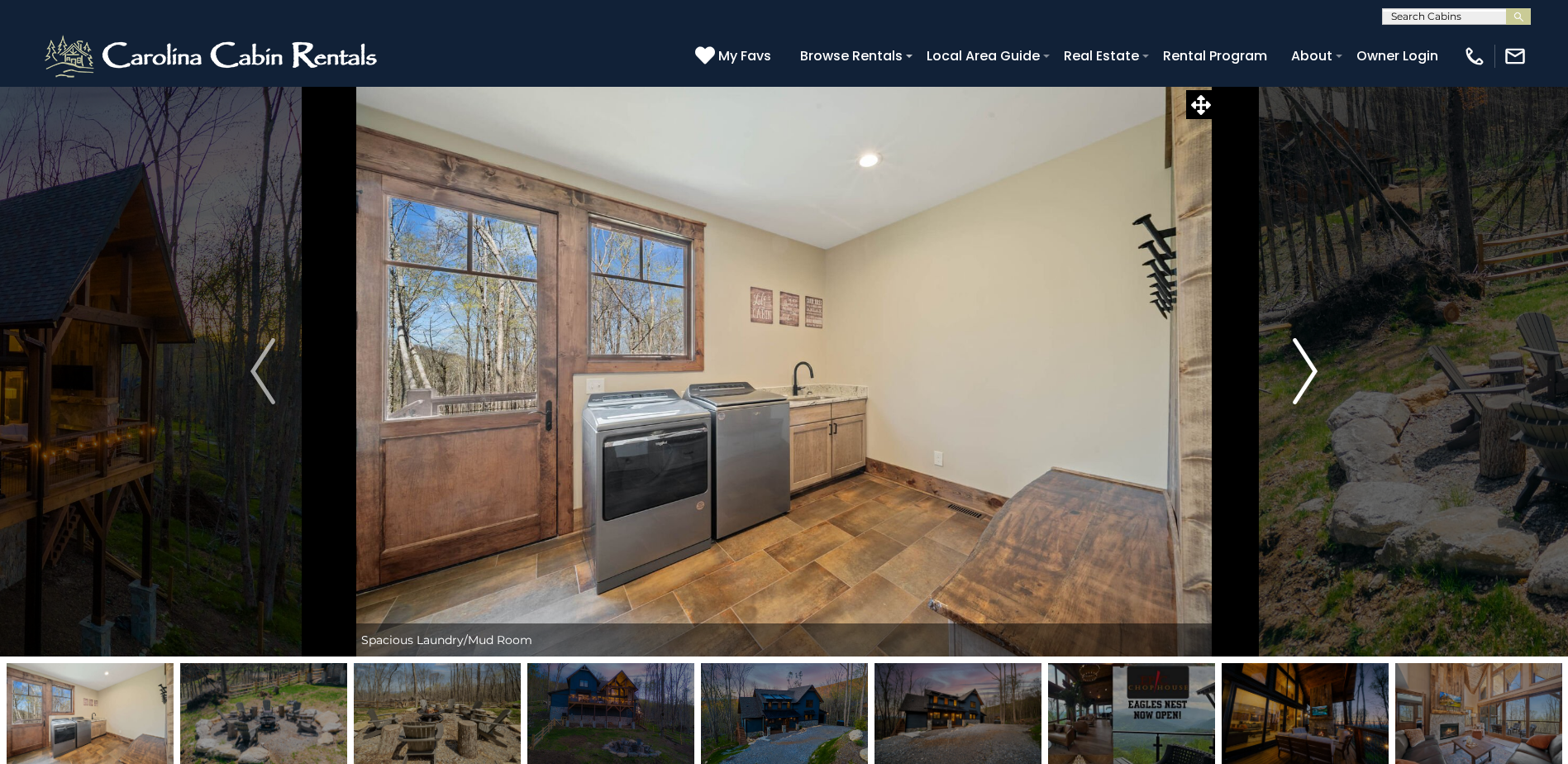
click at [1309, 371] on img "Next" at bounding box center [1305, 370] width 25 height 66
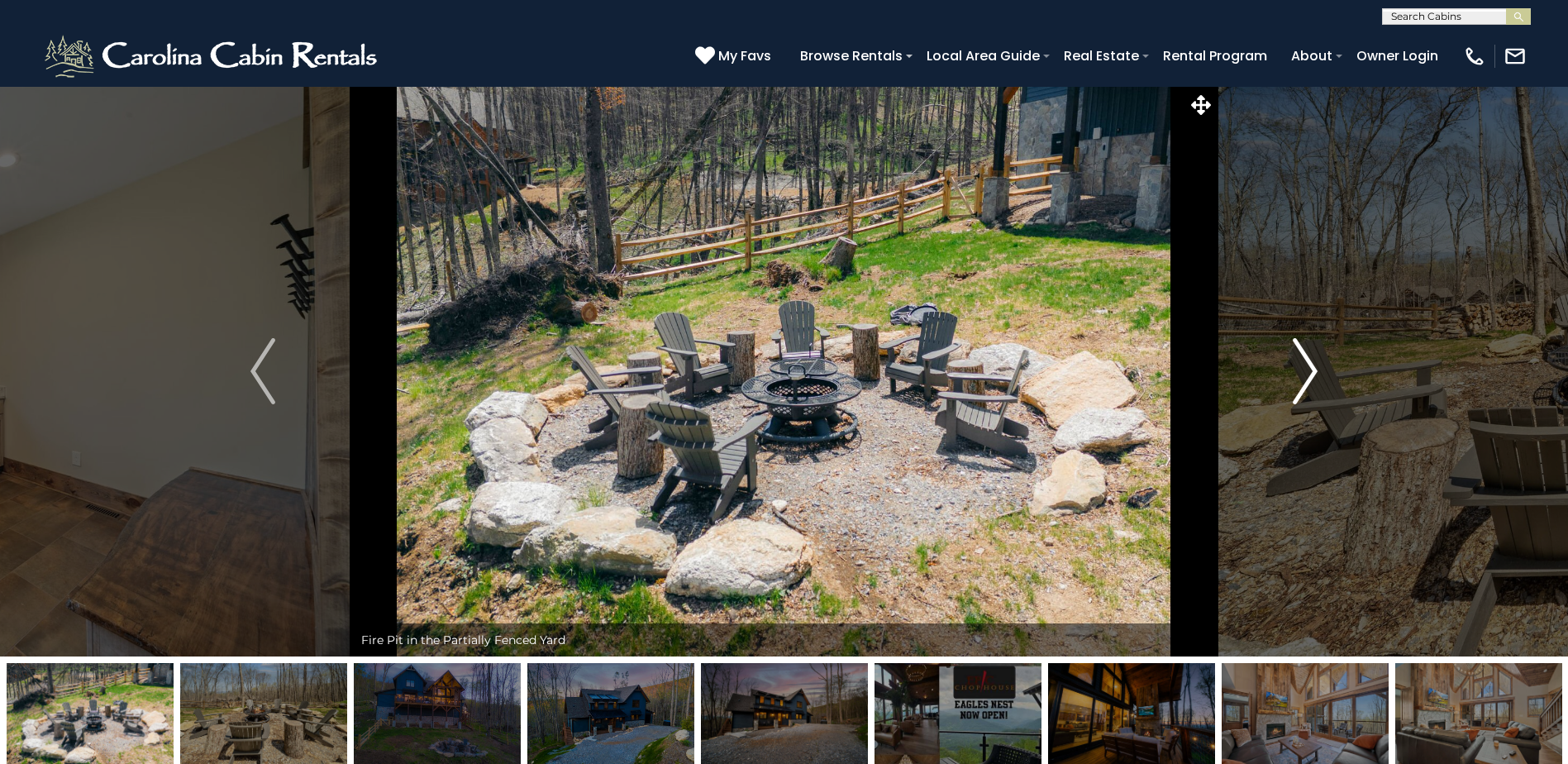
click at [1302, 357] on img "Next" at bounding box center [1305, 370] width 25 height 66
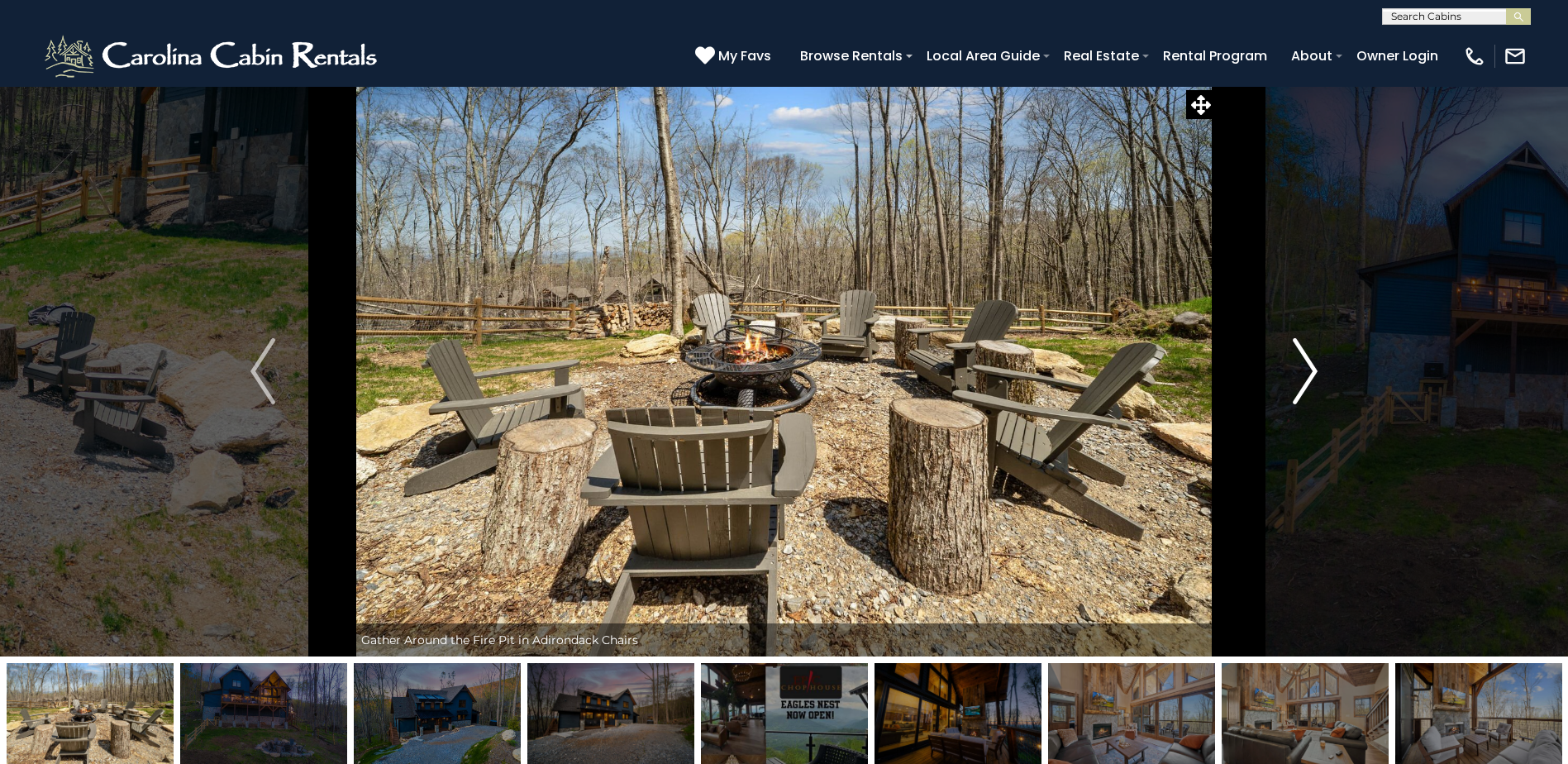
click at [1302, 357] on img "Next" at bounding box center [1305, 370] width 25 height 66
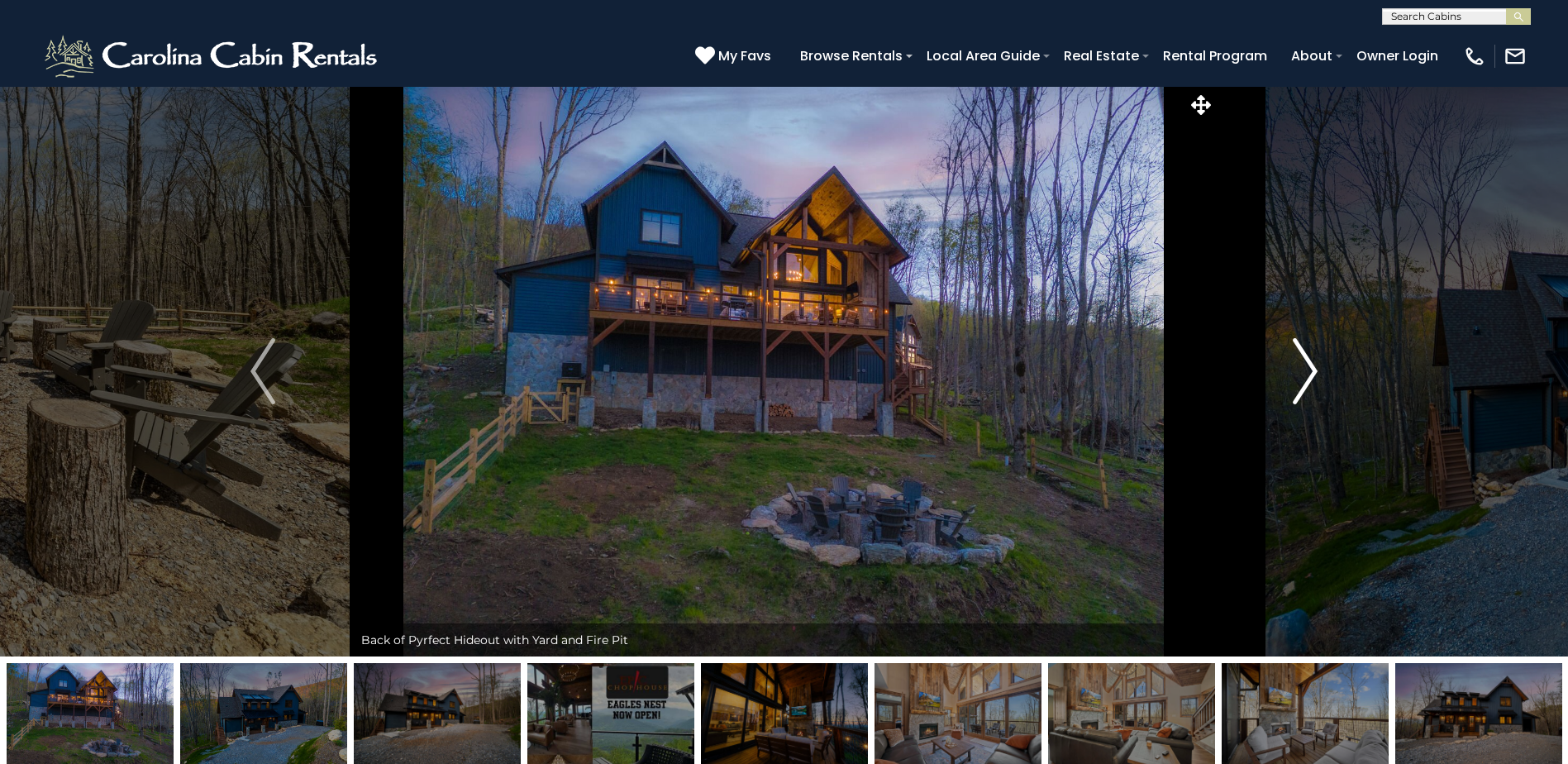
click at [1302, 357] on img "Next" at bounding box center [1305, 370] width 25 height 66
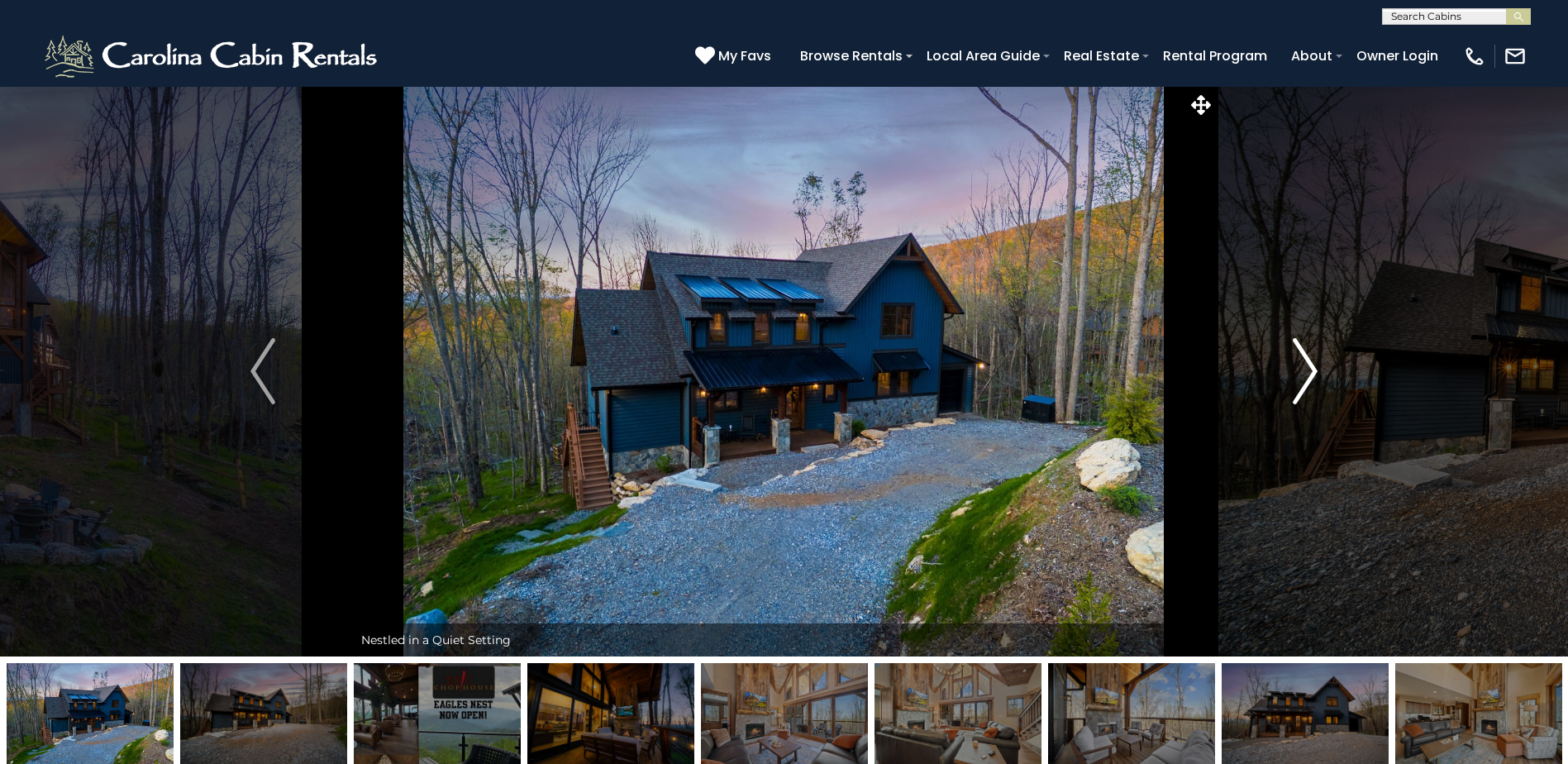
click at [1302, 357] on img "Next" at bounding box center [1305, 370] width 25 height 66
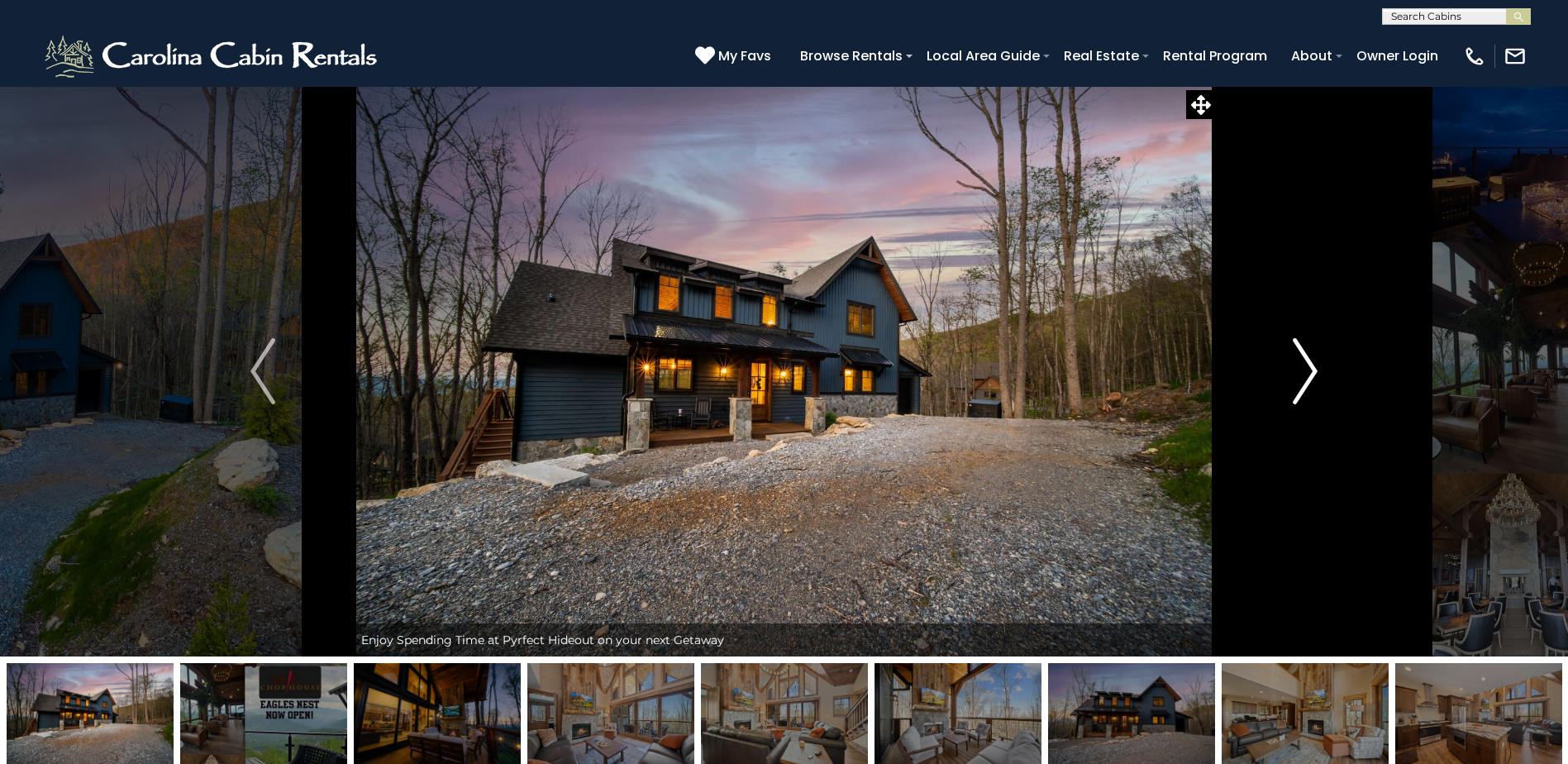
click at [1302, 357] on img "Next" at bounding box center [1305, 370] width 25 height 66
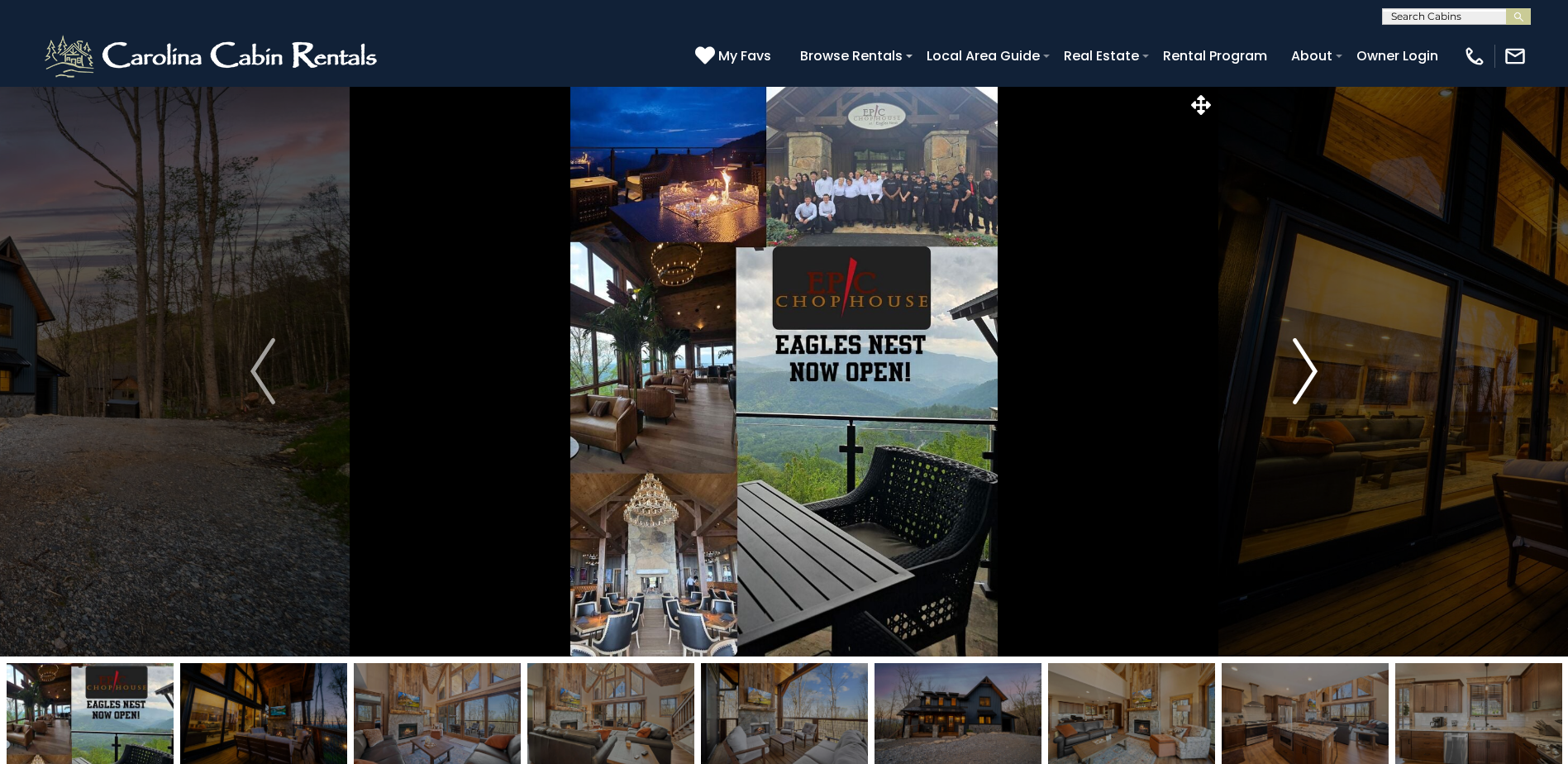
click at [1302, 357] on img "Next" at bounding box center [1305, 370] width 25 height 66
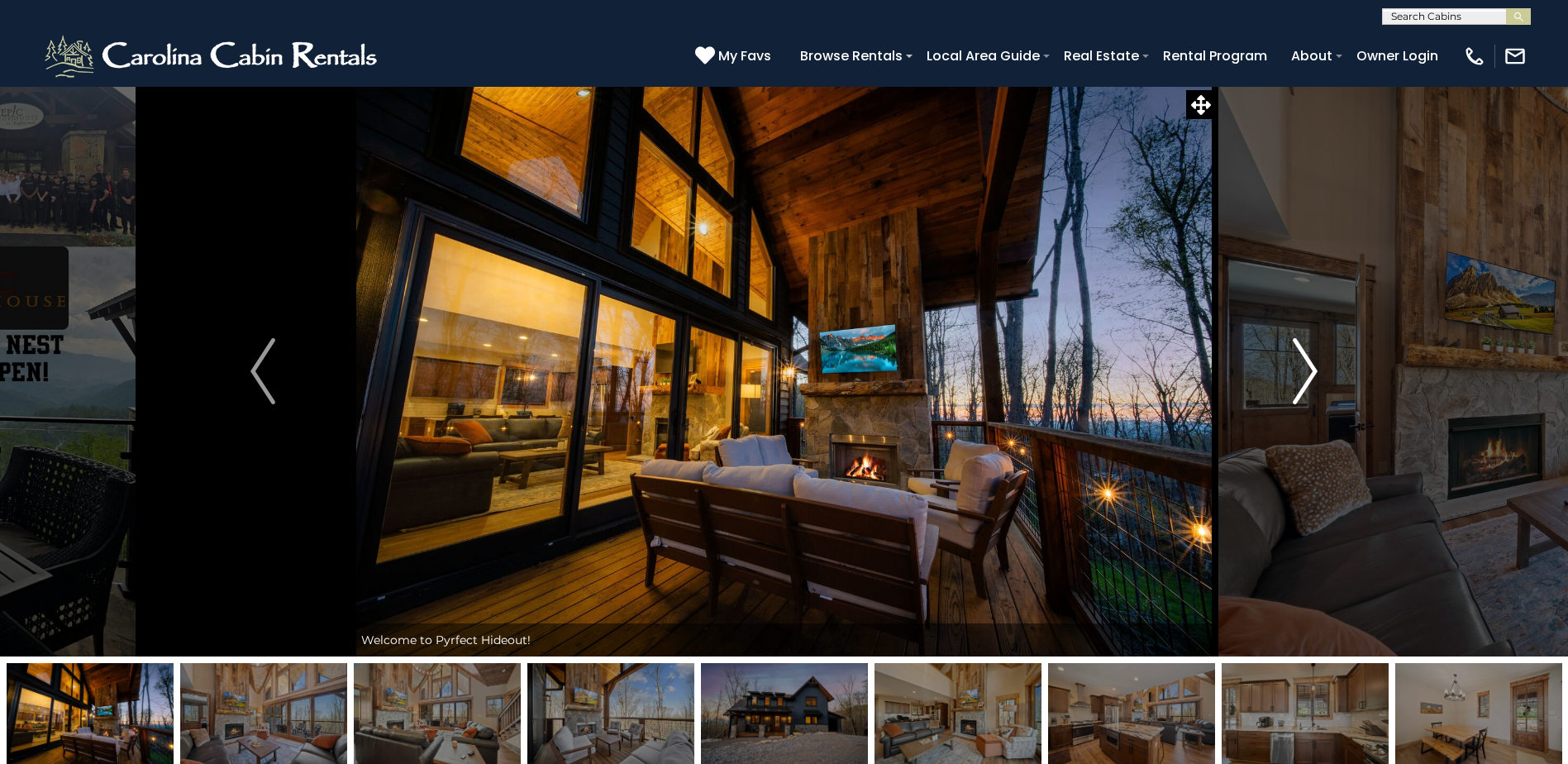
click at [1302, 357] on img "Next" at bounding box center [1305, 370] width 25 height 66
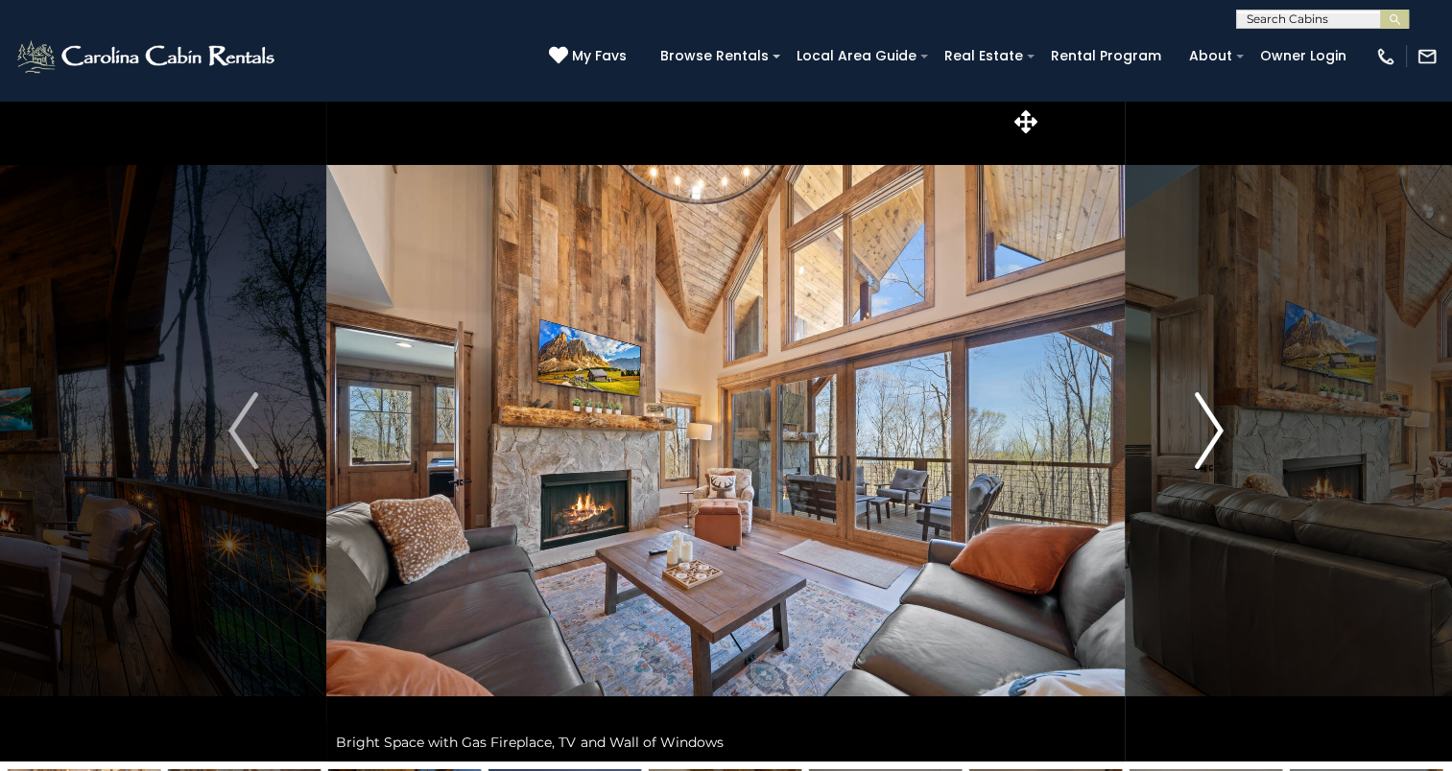
click at [1228, 423] on button "Next" at bounding box center [1209, 431] width 167 height 662
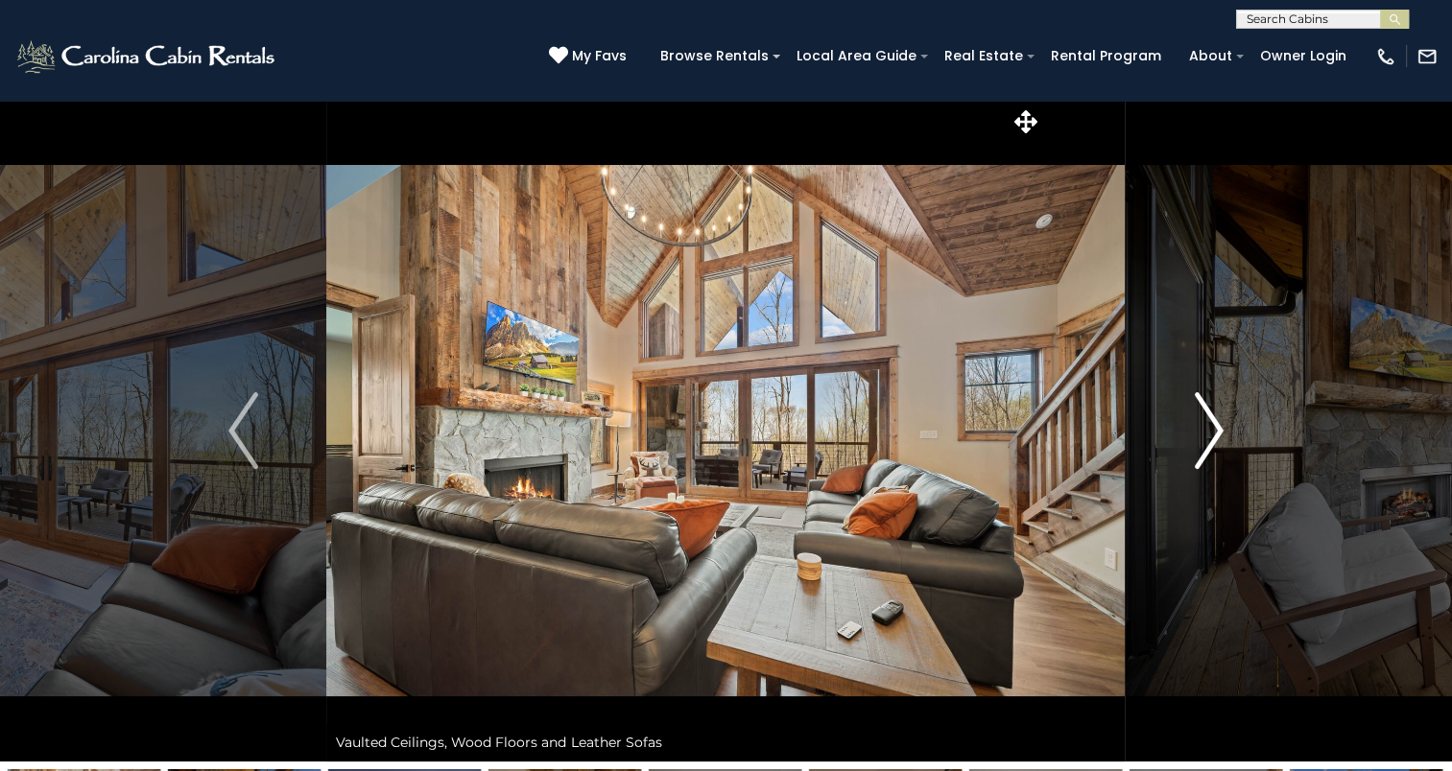
click at [1231, 423] on button "Next" at bounding box center [1209, 431] width 167 height 662
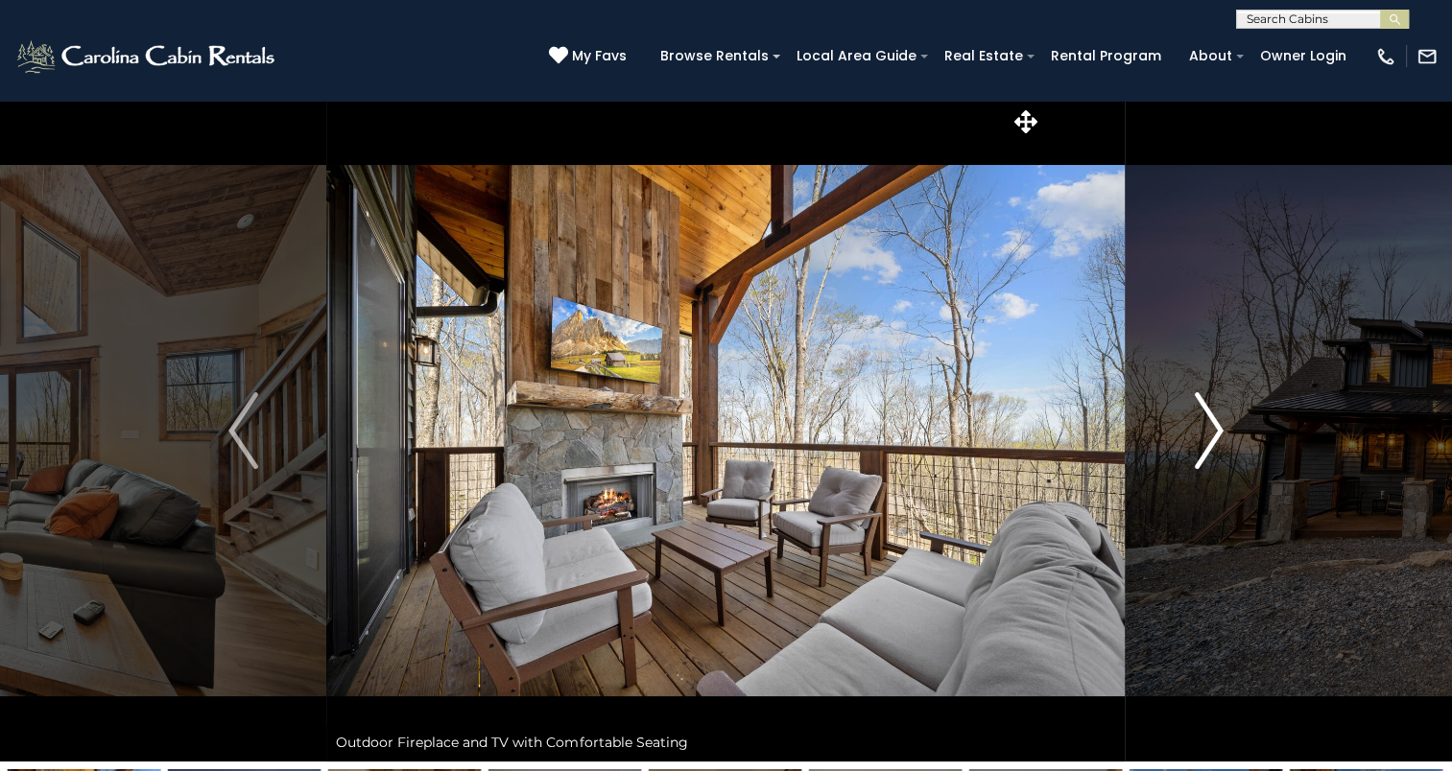
click at [1231, 423] on button "Next" at bounding box center [1209, 431] width 167 height 662
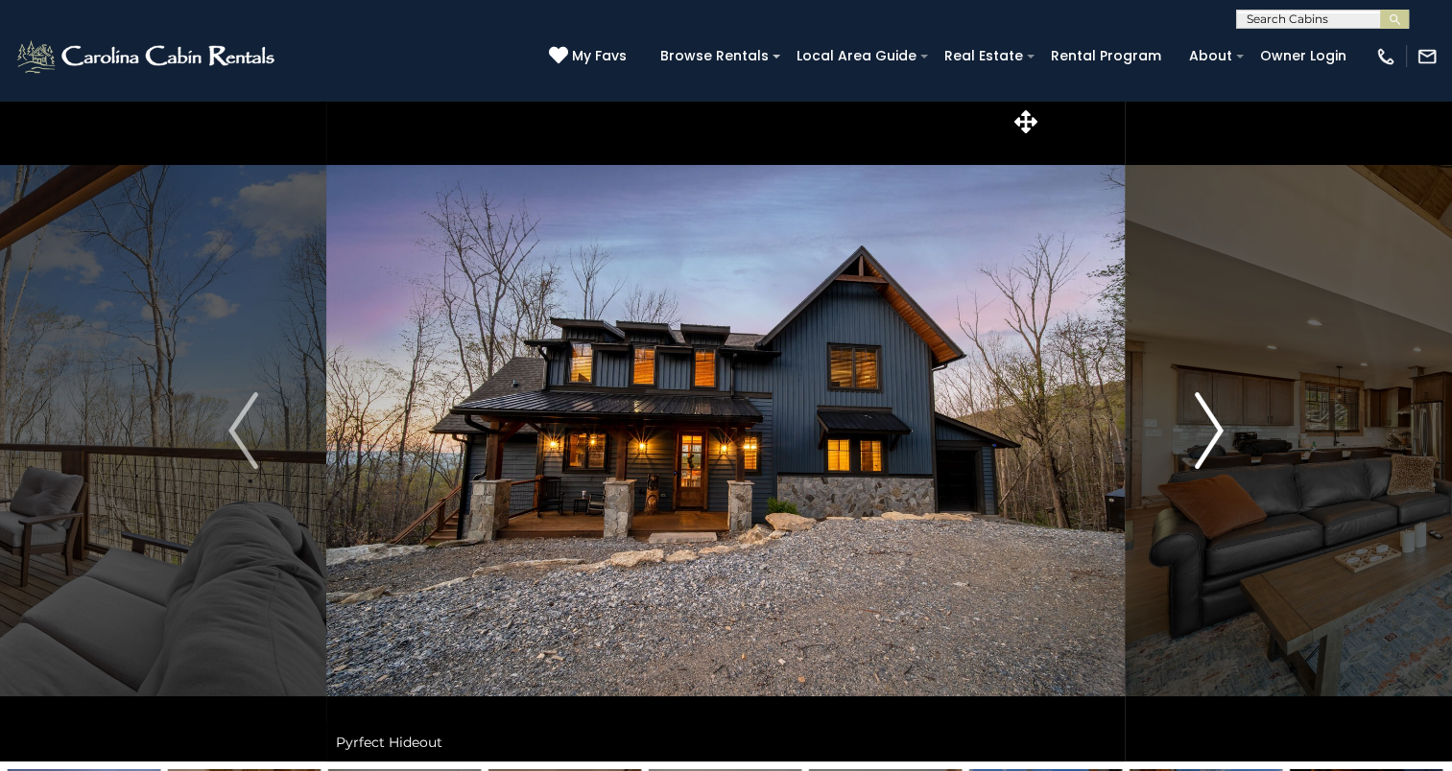
click at [1231, 423] on button "Next" at bounding box center [1209, 431] width 167 height 662
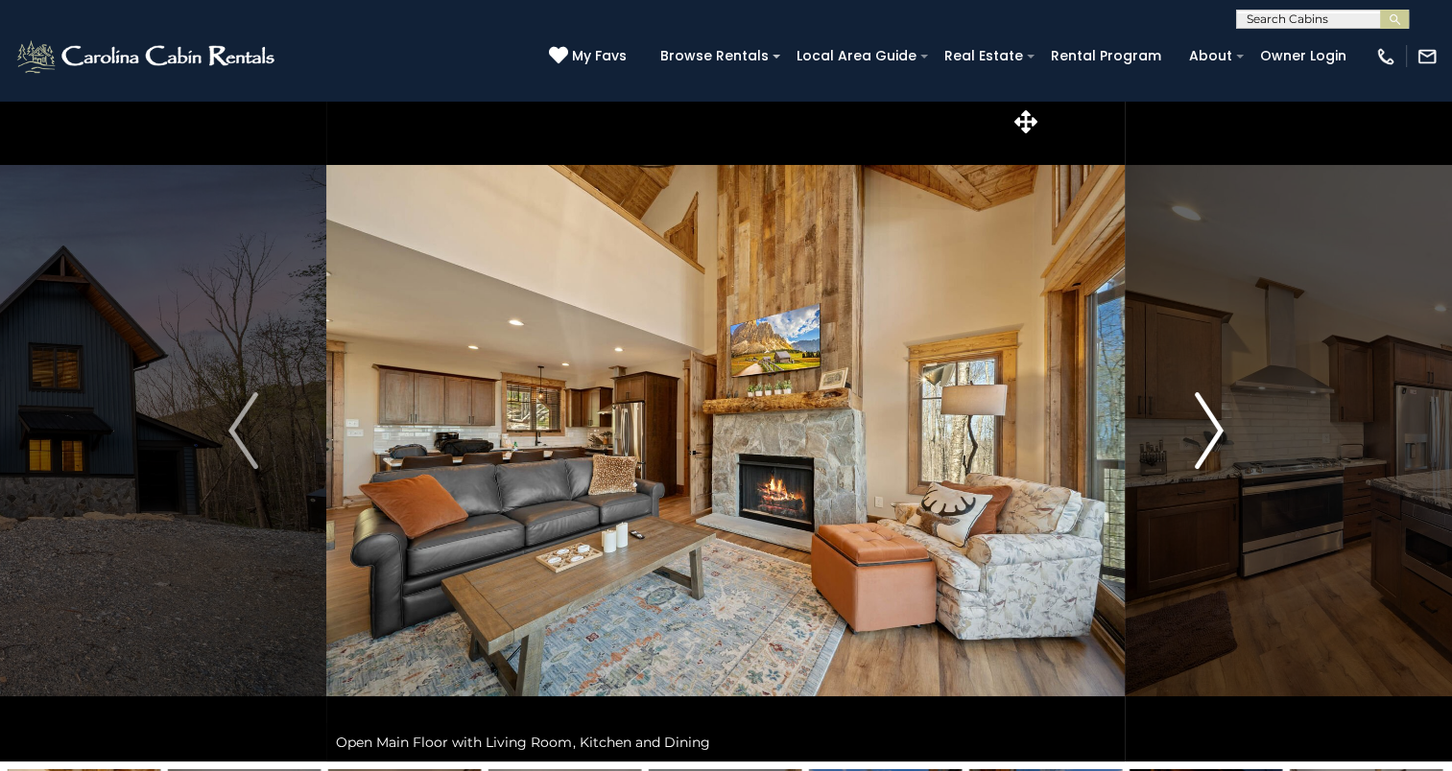
click at [1231, 423] on button "Next" at bounding box center [1209, 431] width 167 height 662
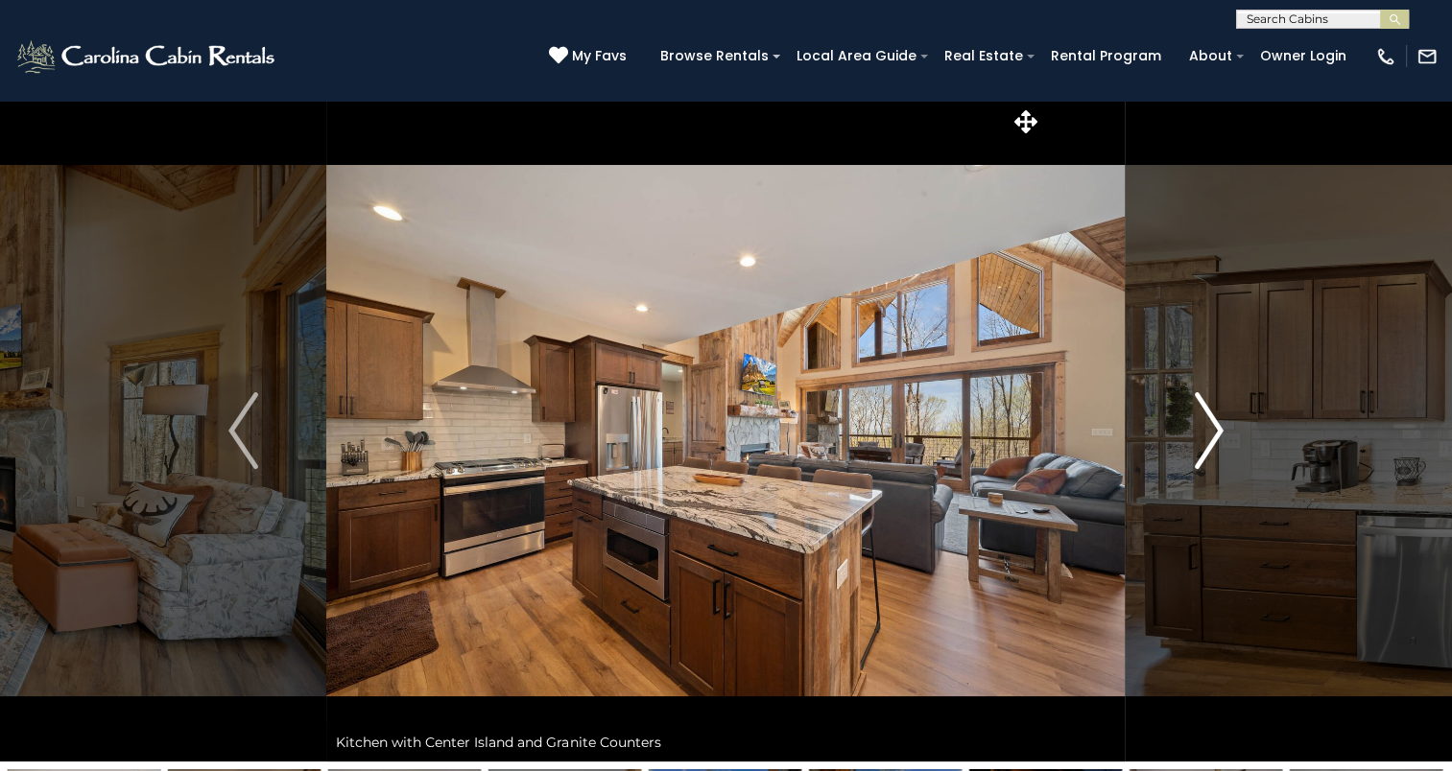
click at [1231, 423] on button "Next" at bounding box center [1209, 431] width 167 height 662
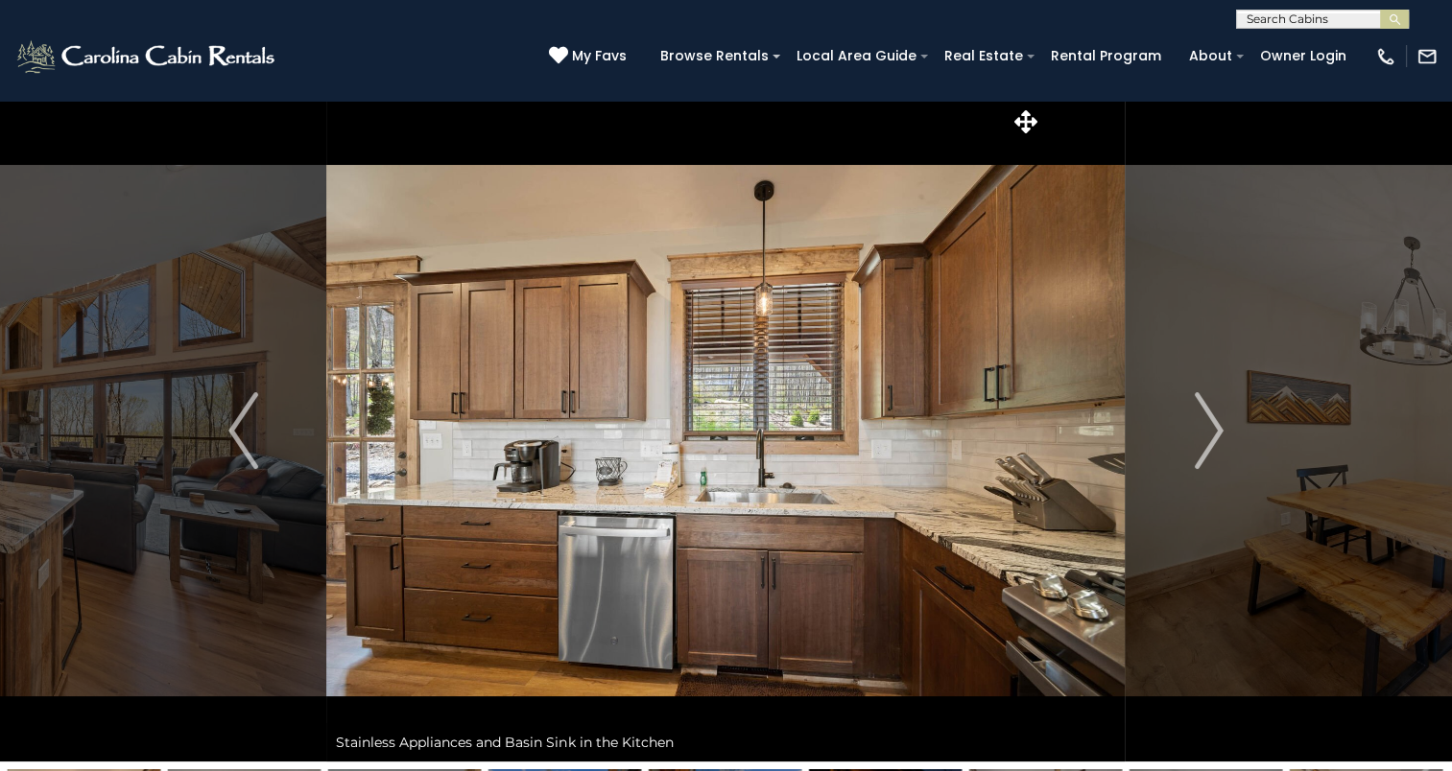
click at [426, 127] on img at bounding box center [725, 431] width 798 height 662
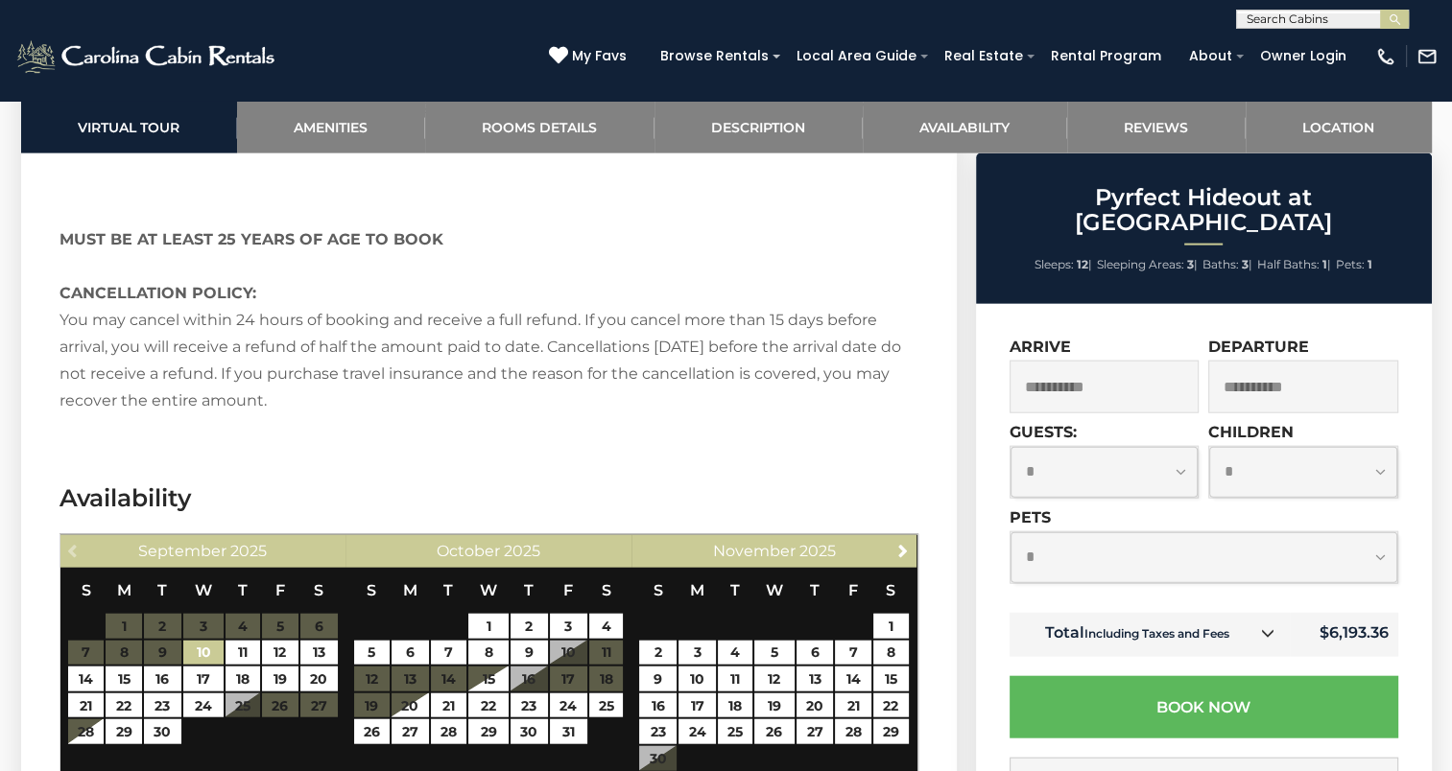
scroll to position [4318, 0]
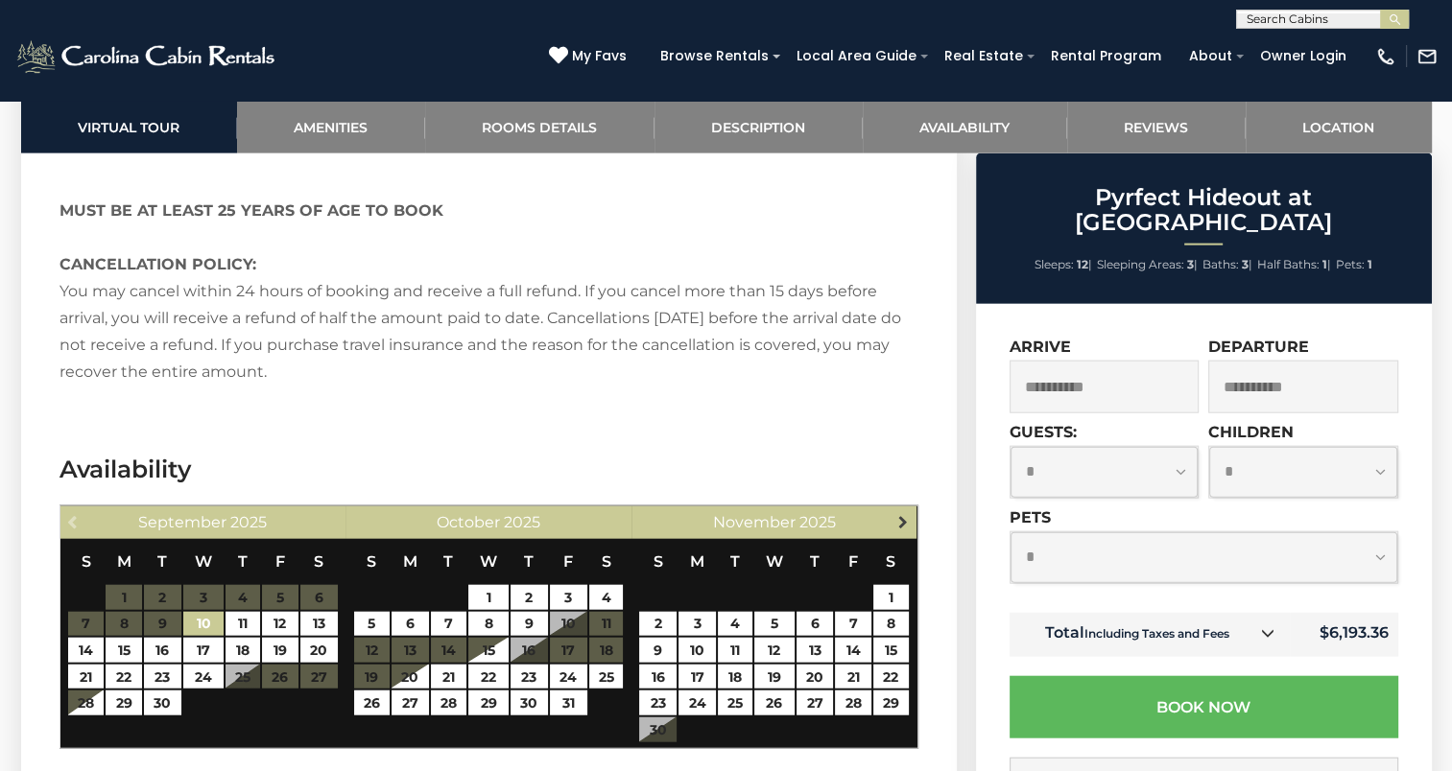
click at [895, 514] on span "Next" at bounding box center [902, 521] width 15 height 15
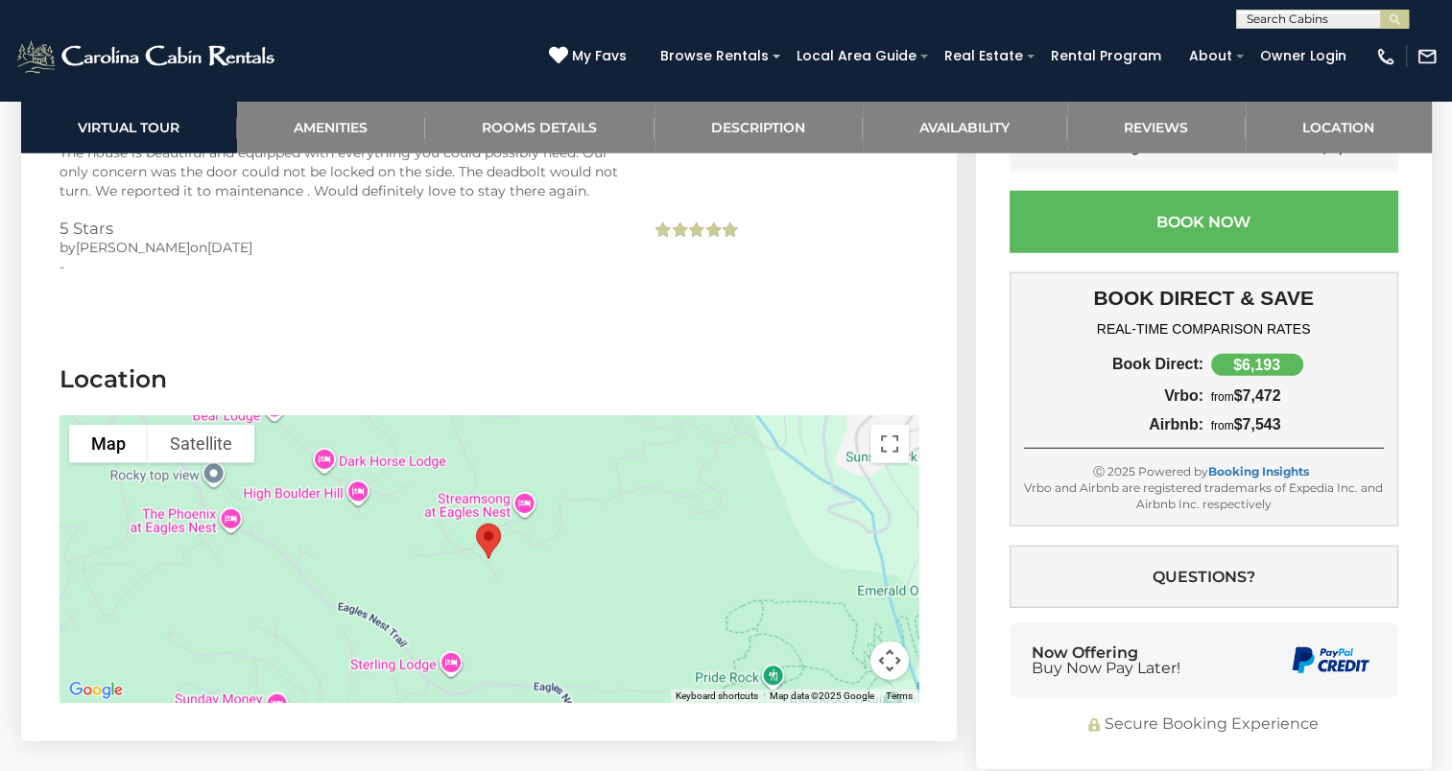
scroll to position [5117, 0]
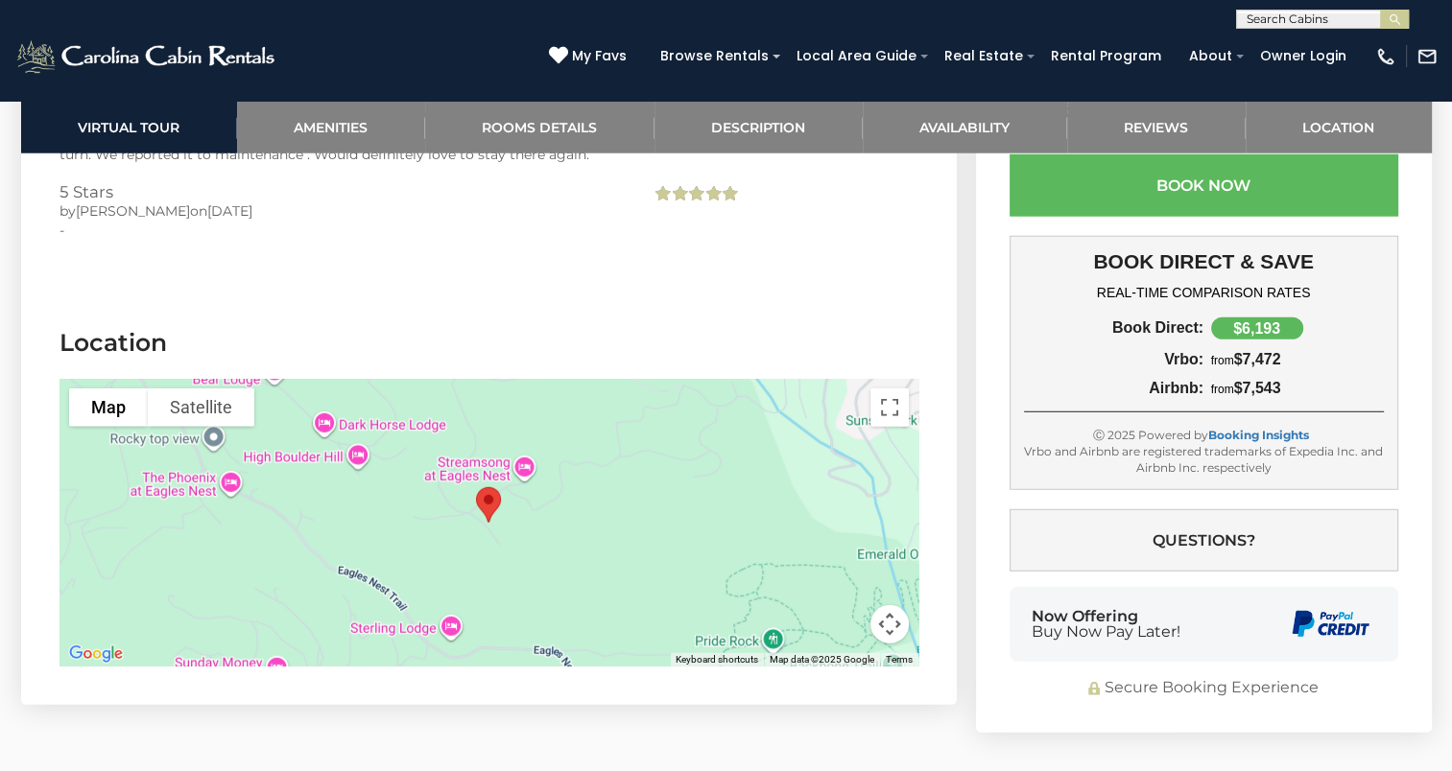
click at [491, 481] on img "Pyrfect Hideout at Eagles Nest" at bounding box center [488, 505] width 40 height 51
click at [509, 491] on div at bounding box center [488, 523] width 859 height 288
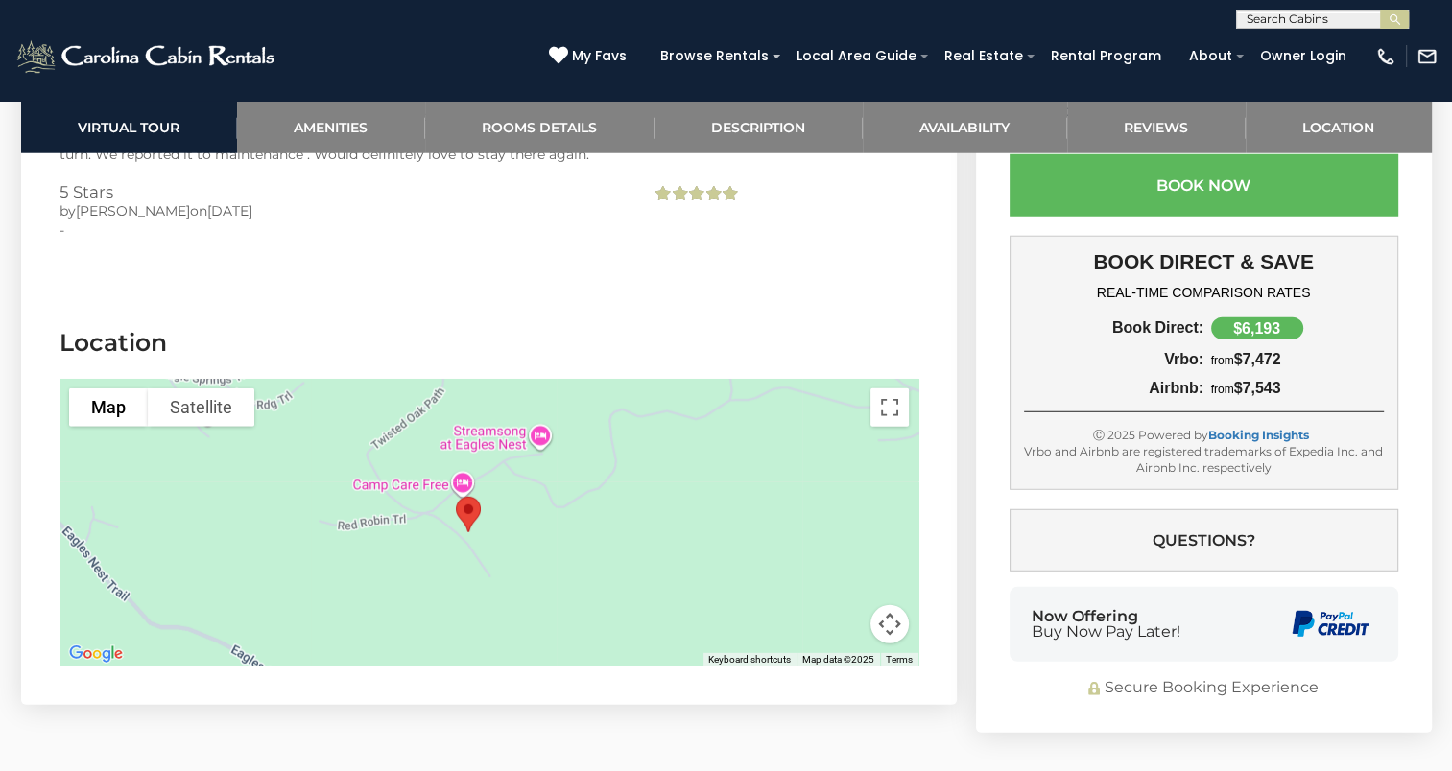
click at [509, 494] on div at bounding box center [488, 523] width 859 height 288
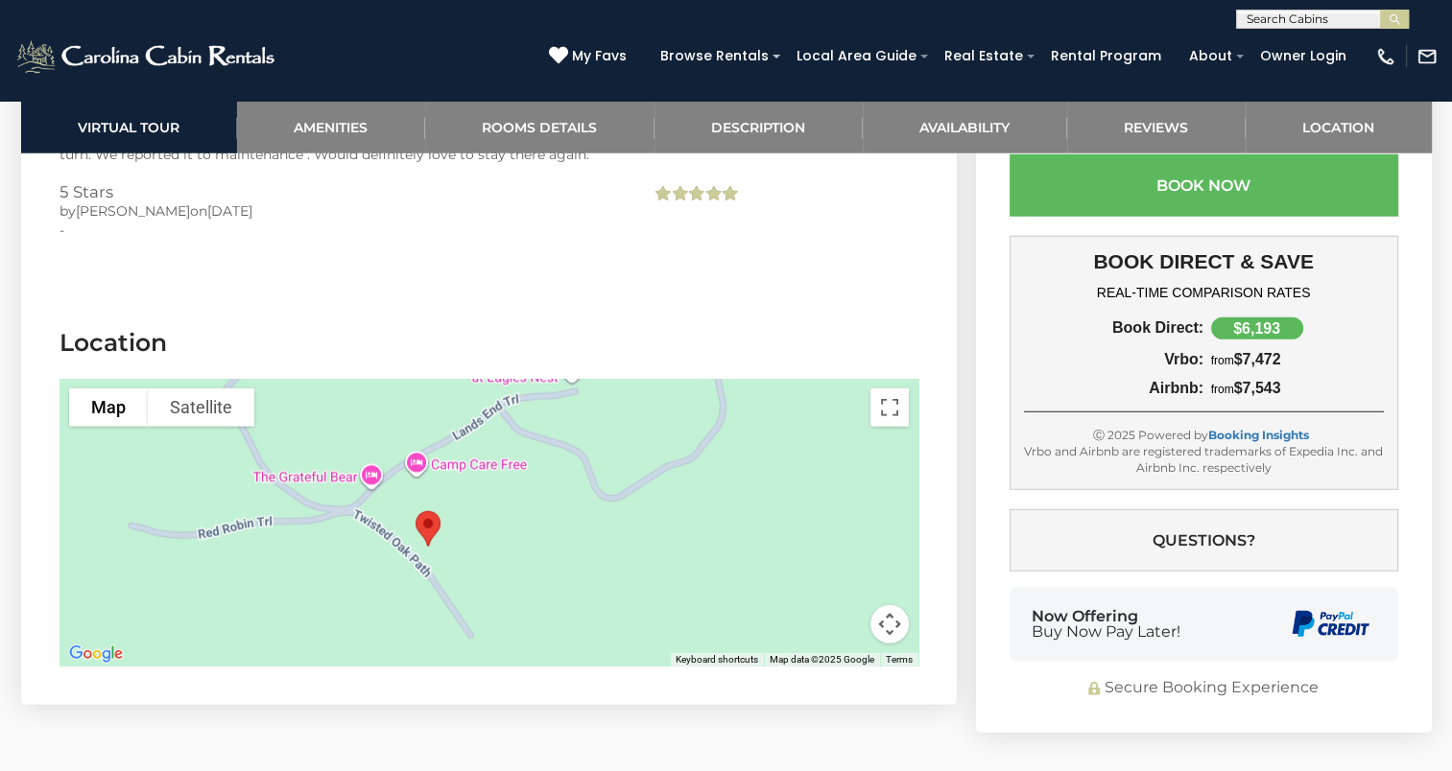
click at [509, 494] on div at bounding box center [488, 523] width 859 height 288
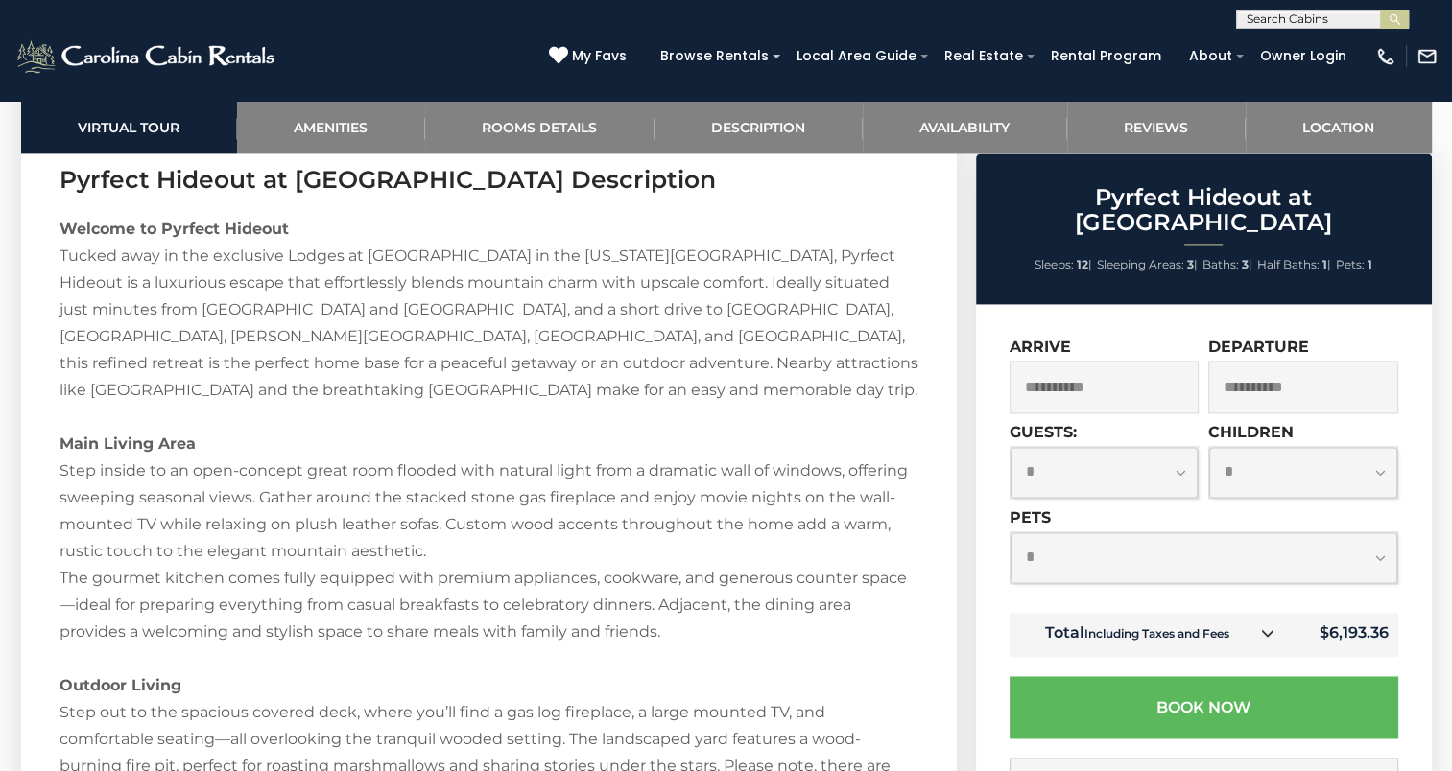
scroll to position [2198, 0]
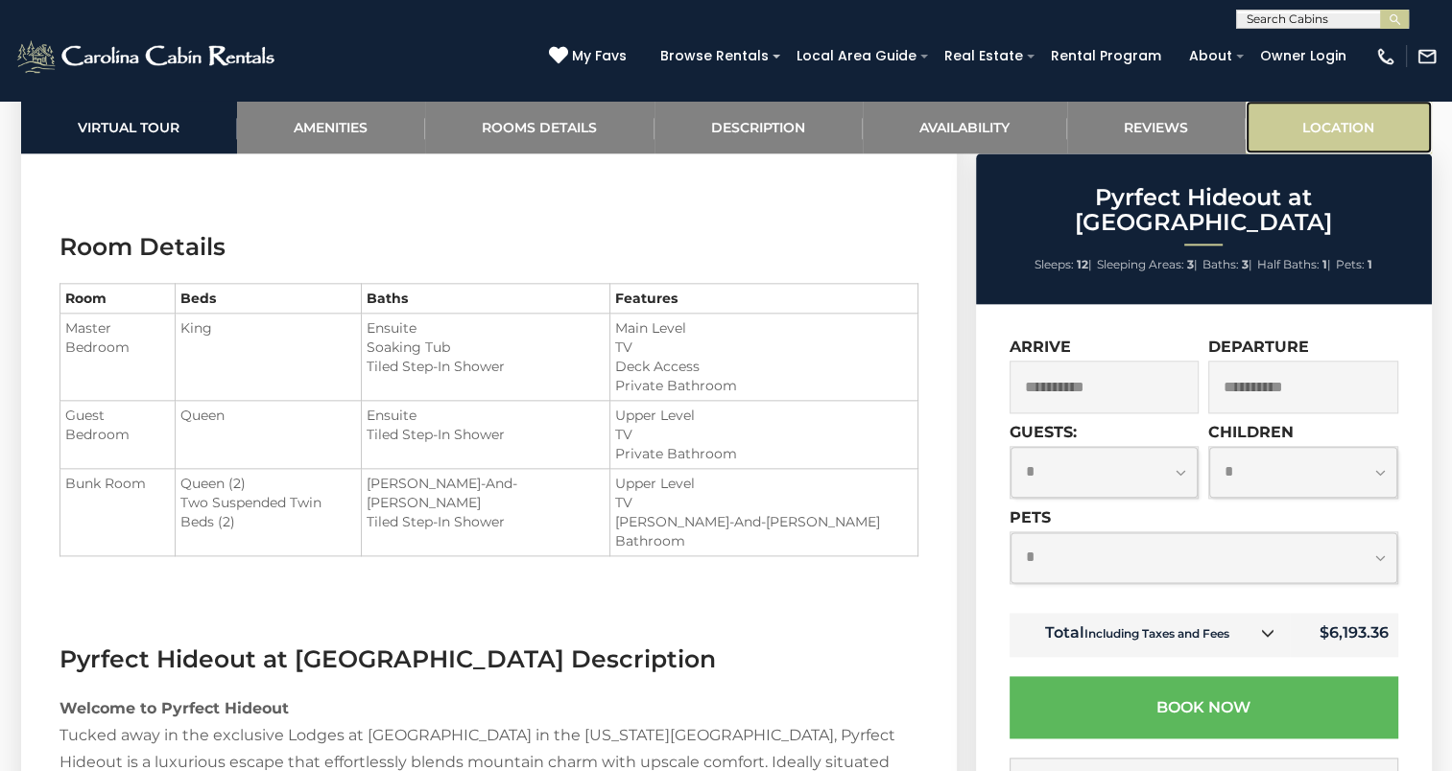
click at [1350, 132] on link "Location" at bounding box center [1338, 127] width 186 height 53
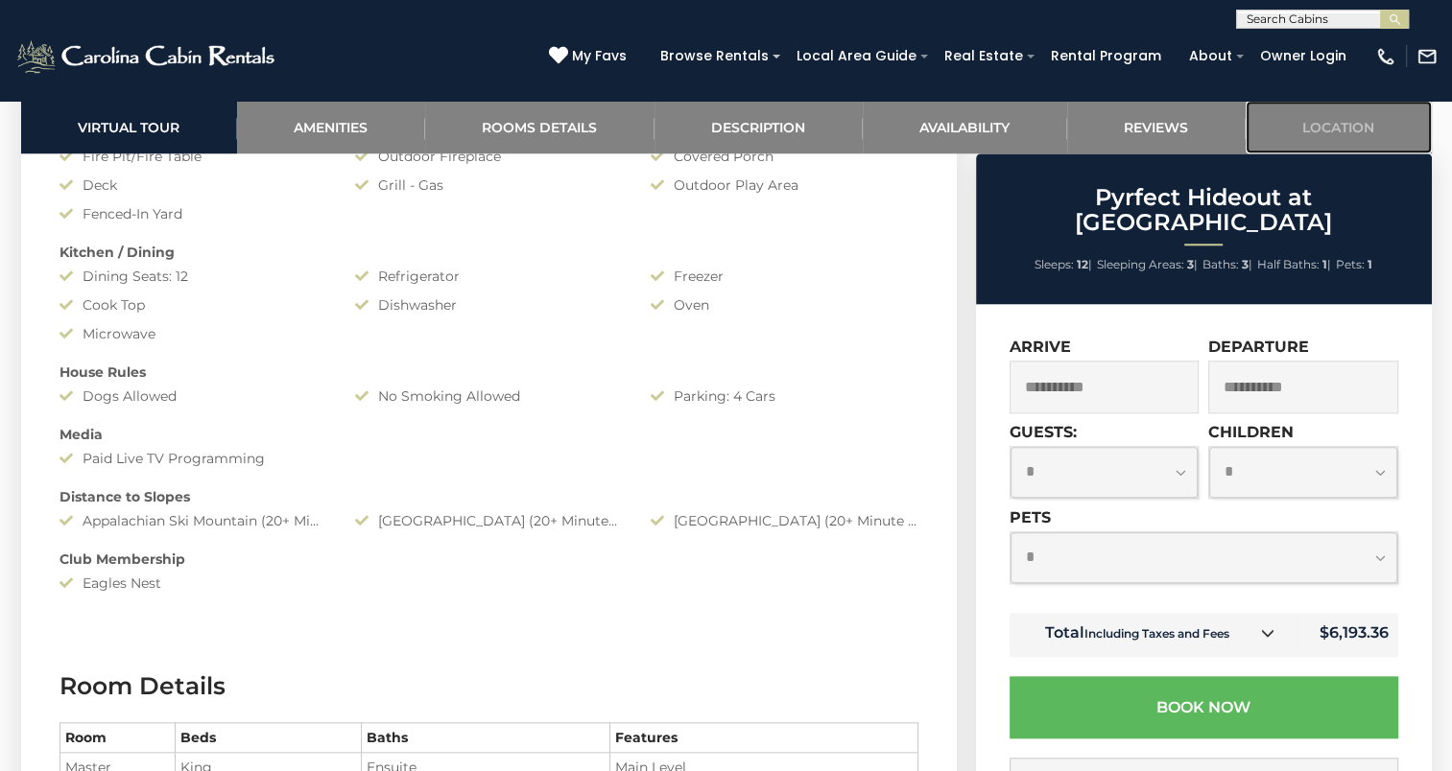
scroll to position [2078, 0]
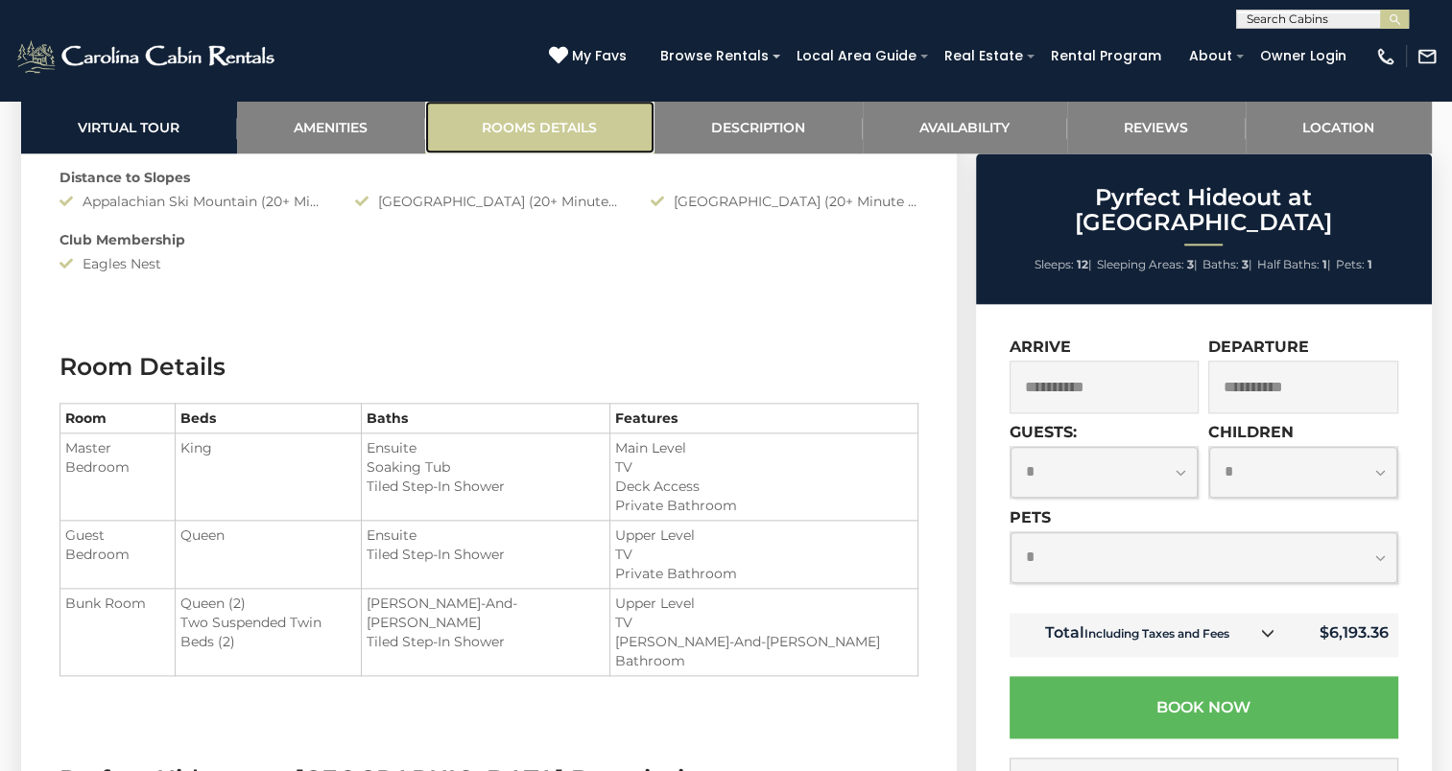
click at [507, 140] on link "Rooms Details" at bounding box center [539, 127] width 229 height 53
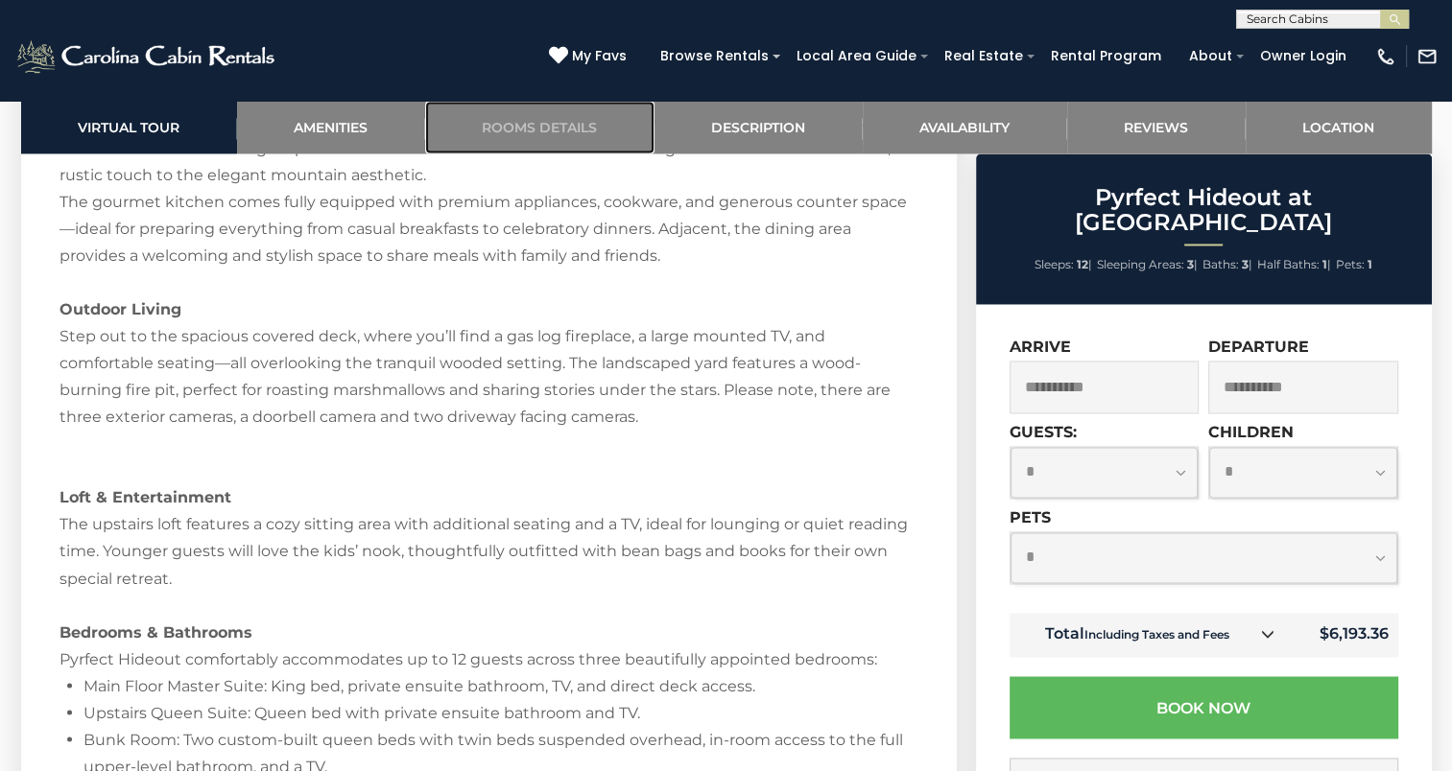
scroll to position [3213, 0]
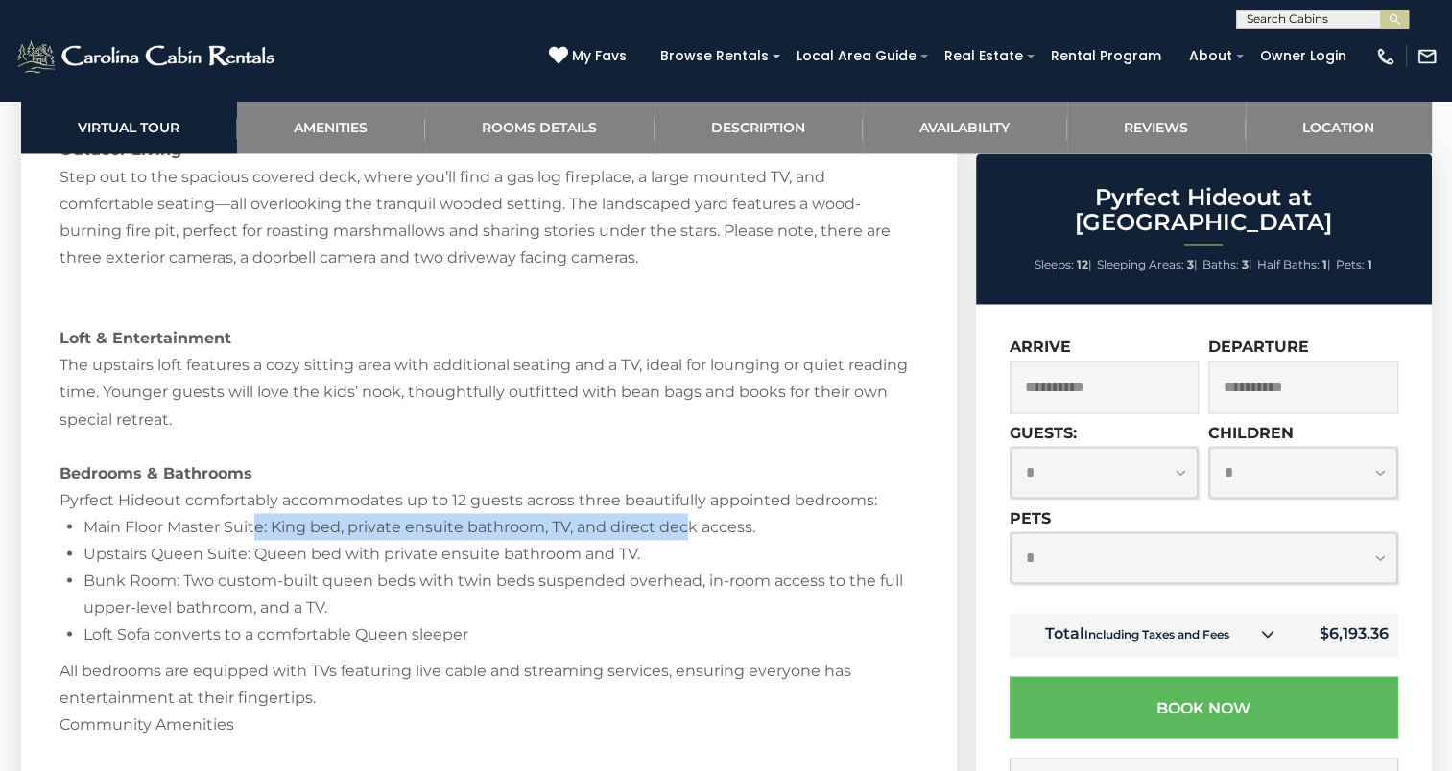
drag, startPoint x: 257, startPoint y: 507, endPoint x: 689, endPoint y: 505, distance: 431.8
click at [689, 513] on li "Main Floor Master Suite: King bed, private ensuite bathroom, TV, and direct dec…" at bounding box center [500, 526] width 835 height 27
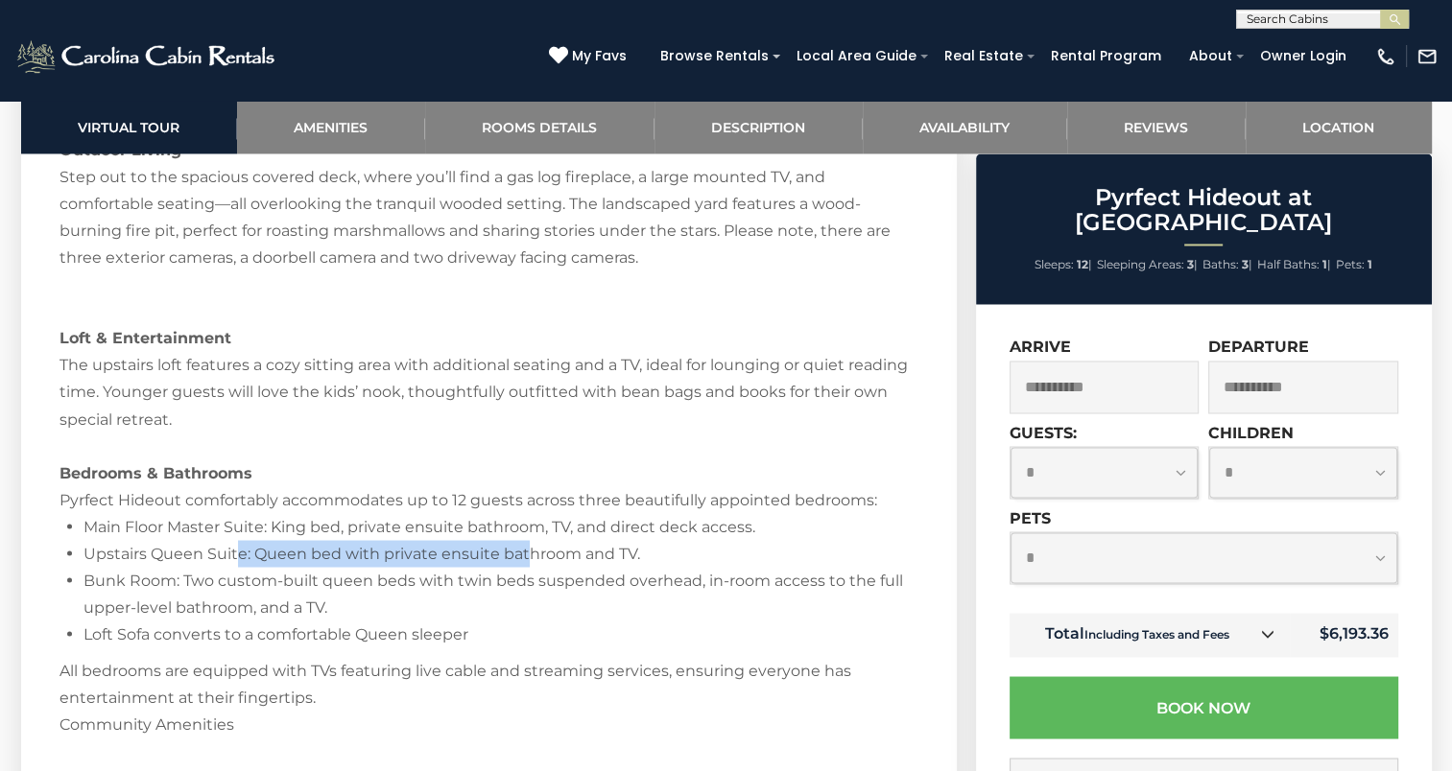
drag, startPoint x: 233, startPoint y: 531, endPoint x: 526, endPoint y: 534, distance: 292.7
click at [526, 540] on li "Upstairs Queen Suite: Queen bed with private ensuite bathroom and TV." at bounding box center [500, 553] width 835 height 27
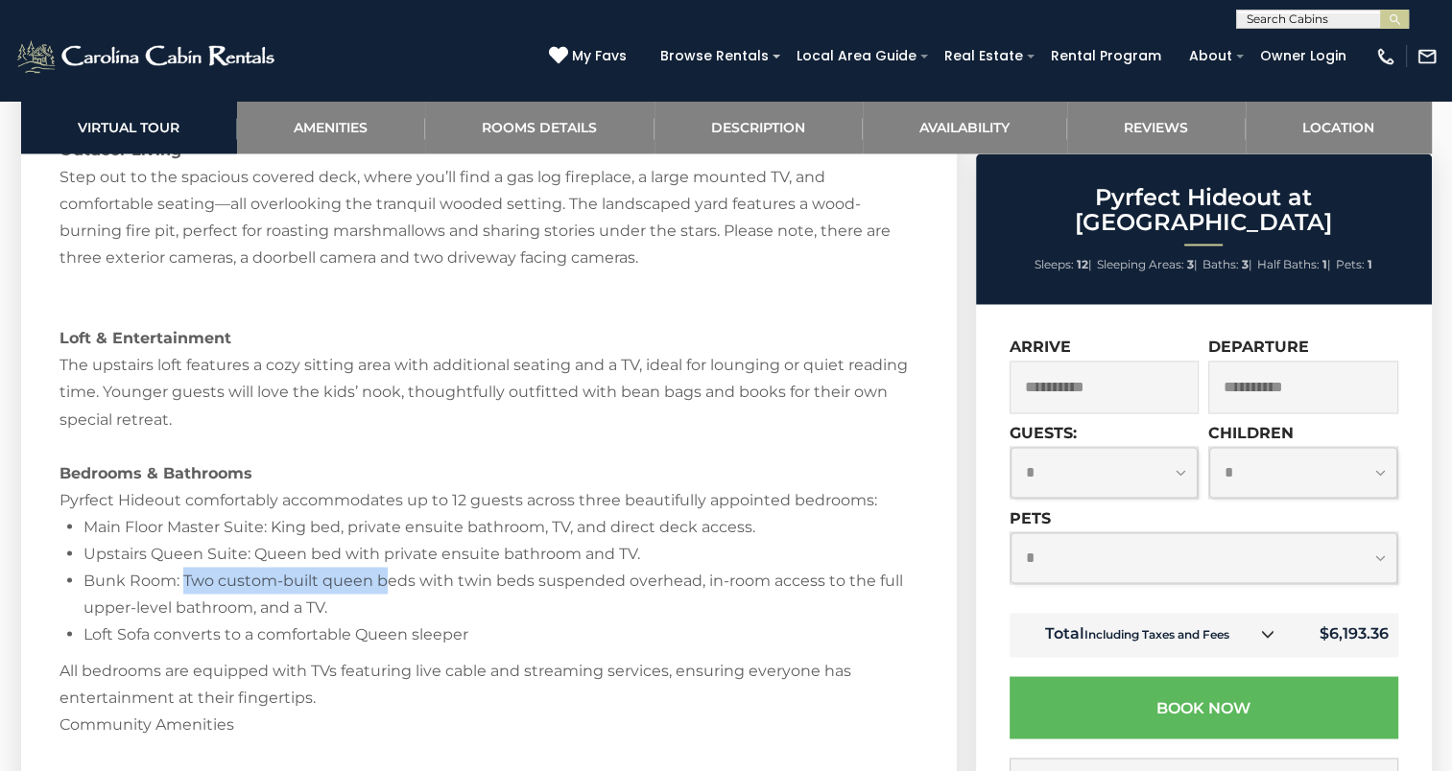
drag, startPoint x: 180, startPoint y: 549, endPoint x: 384, endPoint y: 555, distance: 203.5
click at [384, 567] on li "Bunk Room: Two custom-built queen beds with twin beds suspended overhead, in-ro…" at bounding box center [500, 594] width 835 height 54
drag, startPoint x: 384, startPoint y: 555, endPoint x: 333, endPoint y: 578, distance: 55.8
click at [333, 578] on li "Bunk Room: Two custom-built queen beds with twin beds suspended overhead, in-ro…" at bounding box center [500, 594] width 835 height 54
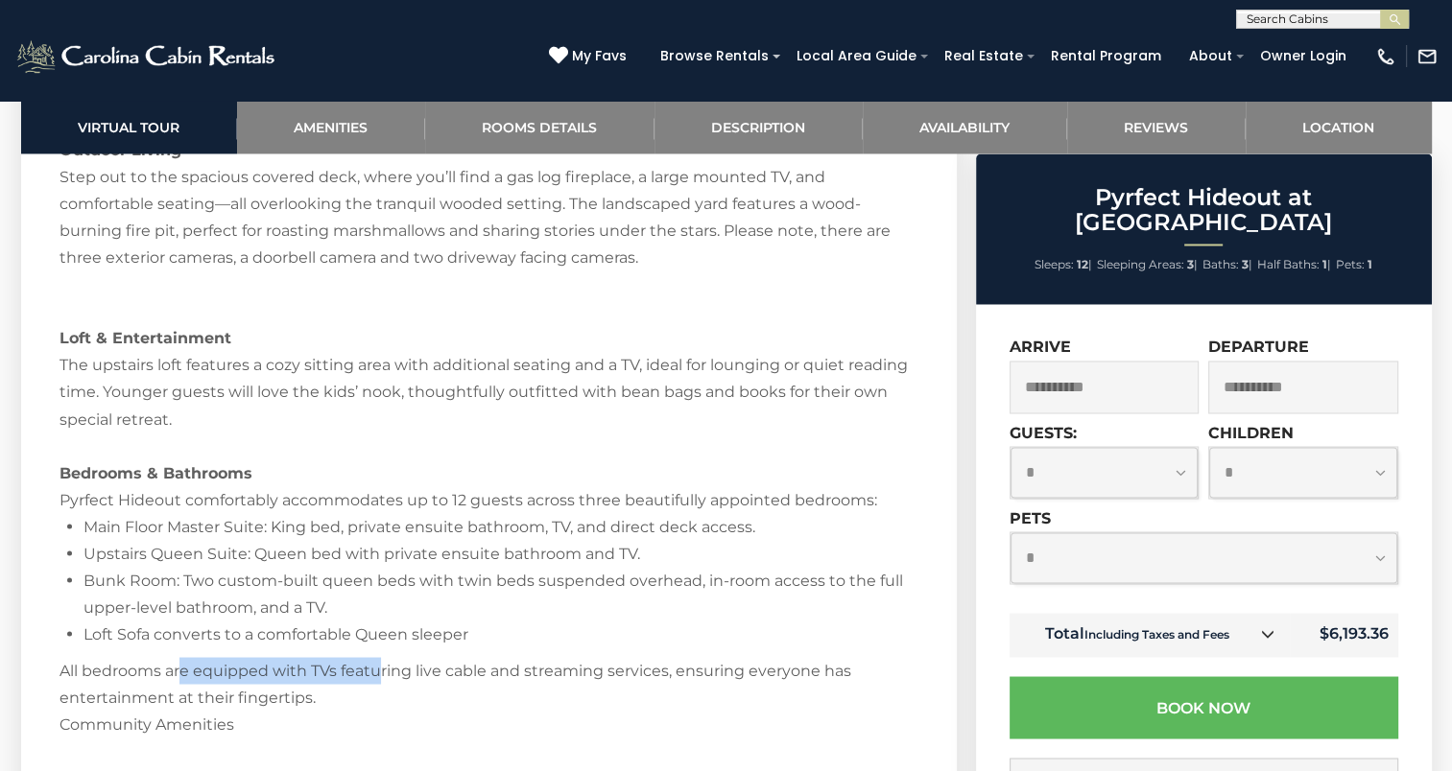
drag, startPoint x: 181, startPoint y: 629, endPoint x: 378, endPoint y: 627, distance: 196.7
click at [378, 627] on div "Welcome to Pyrfect Hideout Tucked away in the exclusive Lodges at [GEOGRAPHIC_D…" at bounding box center [488, 585] width 859 height 1810
drag, startPoint x: 378, startPoint y: 627, endPoint x: 220, endPoint y: 677, distance: 166.3
click at [218, 686] on div "Welcome to Pyrfect Hideout Tucked away in the exclusive Lodges at [GEOGRAPHIC_D…" at bounding box center [488, 585] width 859 height 1810
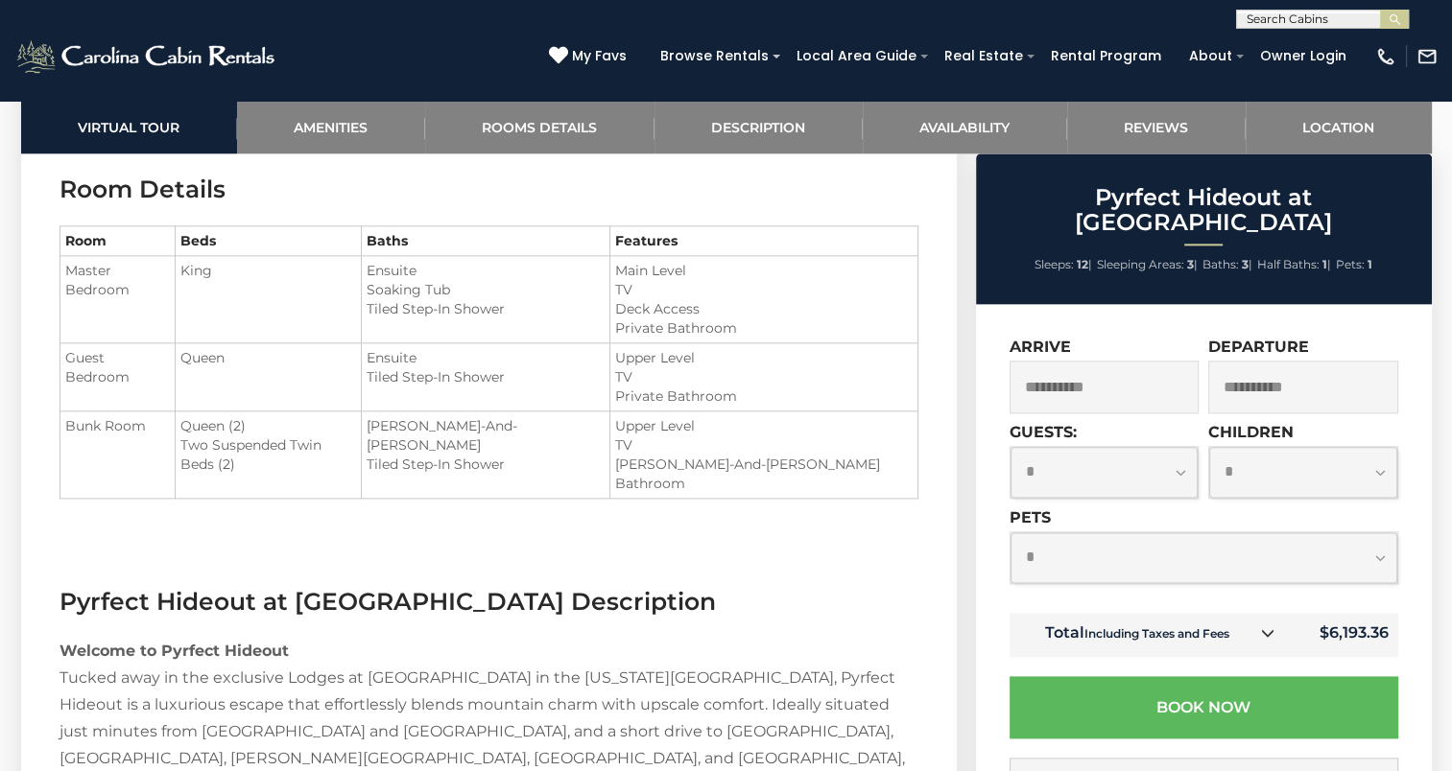
scroll to position [2254, 0]
click at [1179, 130] on link "Reviews" at bounding box center [1156, 127] width 178 height 53
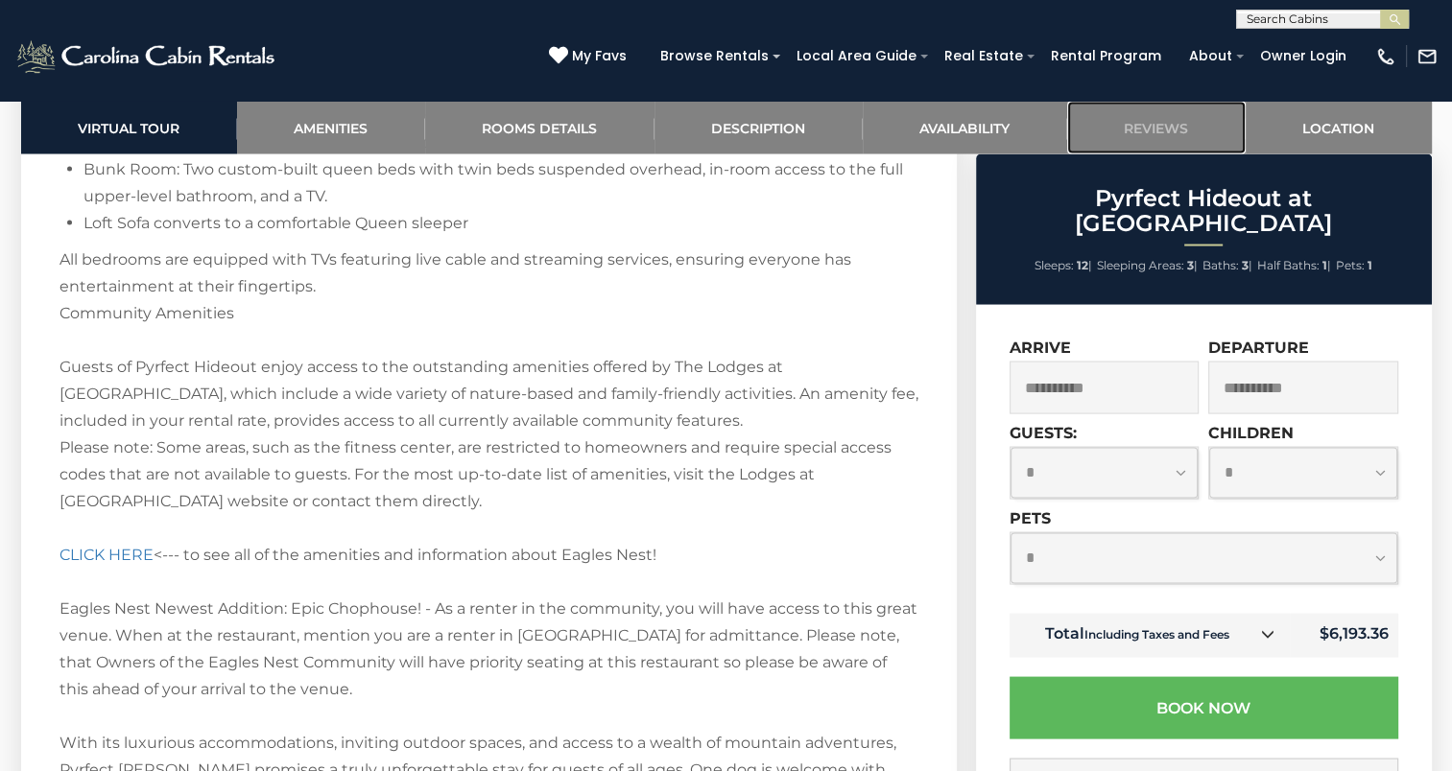
scroll to position [3661, 0]
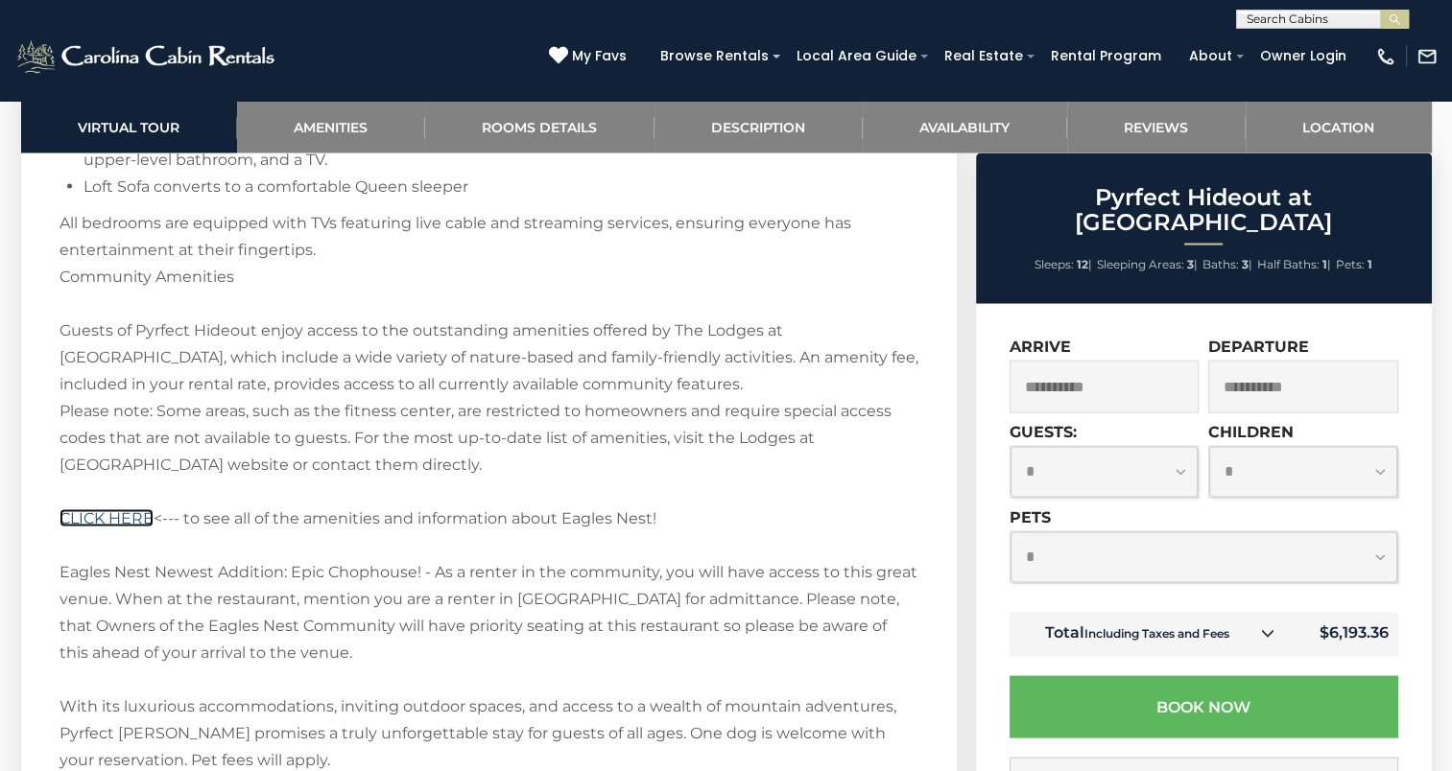
click at [99, 510] on link "CLICK HERE" at bounding box center [106, 519] width 94 height 18
